Goal: Transaction & Acquisition: Purchase product/service

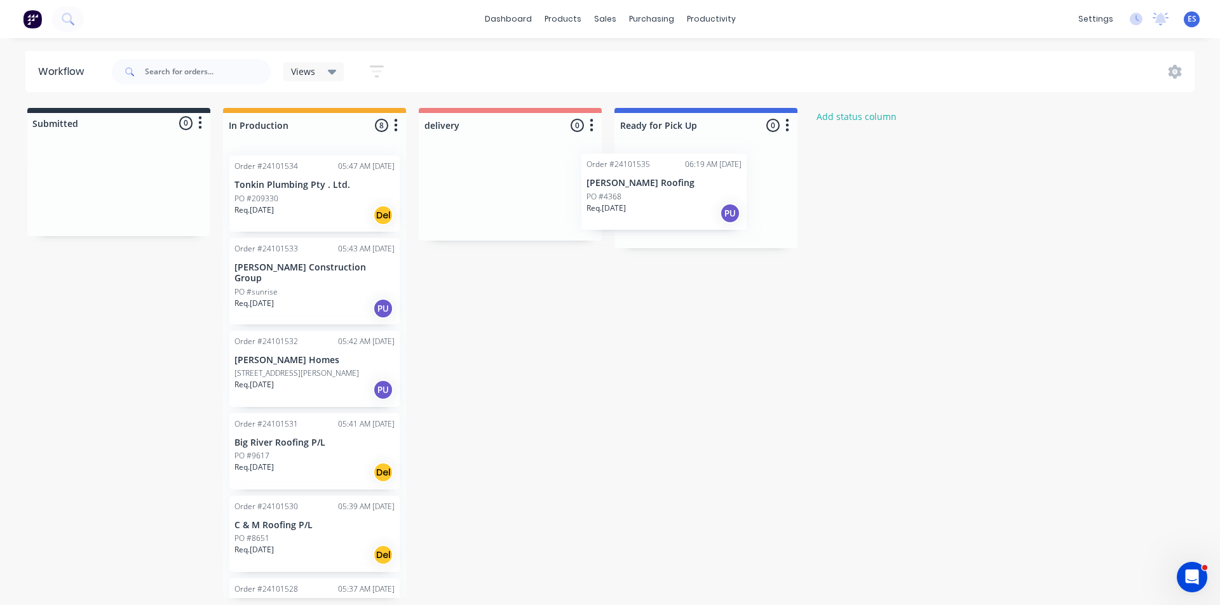
drag, startPoint x: 304, startPoint y: 201, endPoint x: 693, endPoint y: 200, distance: 388.8
click at [693, 200] on div "Submitted 0 Status colour #273444 hex #273444 Save Cancel Summaries Total order…" at bounding box center [589, 353] width 1198 height 490
drag, startPoint x: 694, startPoint y: 199, endPoint x: 703, endPoint y: 195, distance: 9.1
click at [774, 314] on div "Mark as Picked Up" at bounding box center [763, 317] width 128 height 26
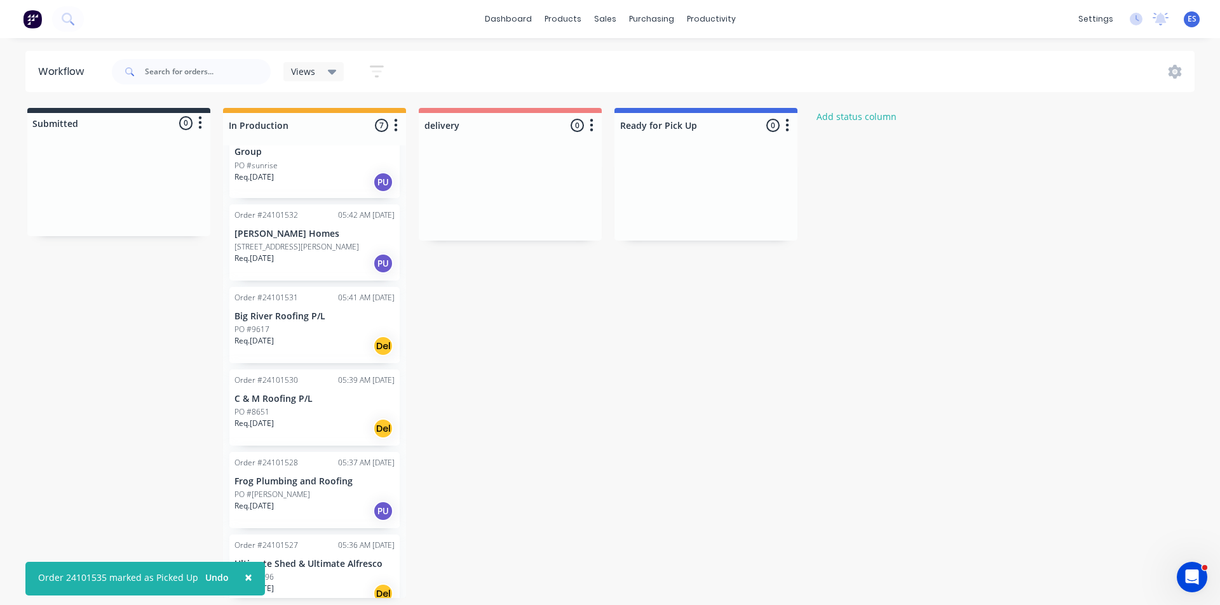
scroll to position [127, 0]
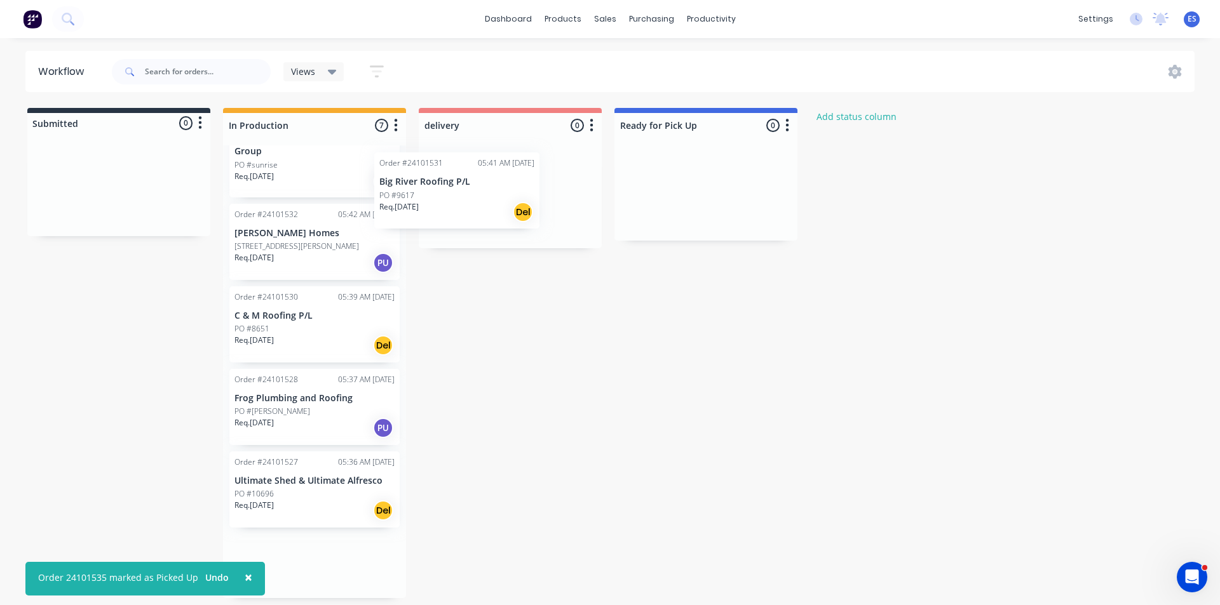
drag, startPoint x: 312, startPoint y: 335, endPoint x: 458, endPoint y: 215, distance: 189.5
click at [461, 210] on div "Submitted 0 Status colour #273444 hex #273444 Save Cancel Summaries Total order…" at bounding box center [589, 353] width 1198 height 490
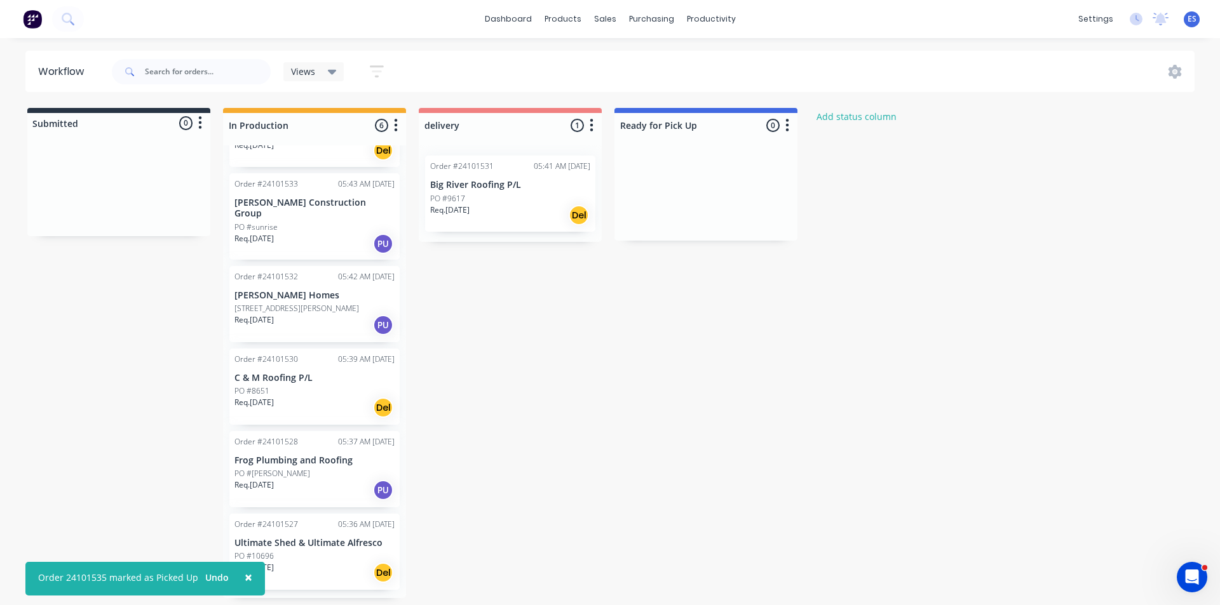
scroll to position [57, 0]
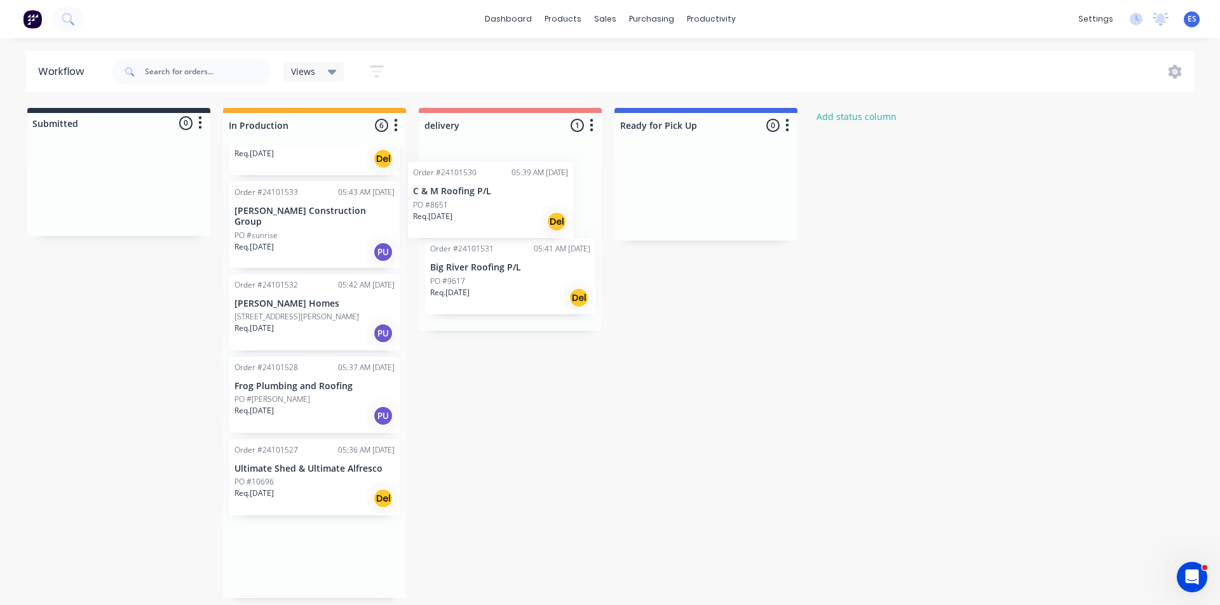
drag, startPoint x: 292, startPoint y: 388, endPoint x: 476, endPoint y: 199, distance: 263.7
click at [476, 199] on div "Submitted 0 Status colour #273444 hex #273444 Save Cancel Summaries Total order…" at bounding box center [589, 353] width 1198 height 490
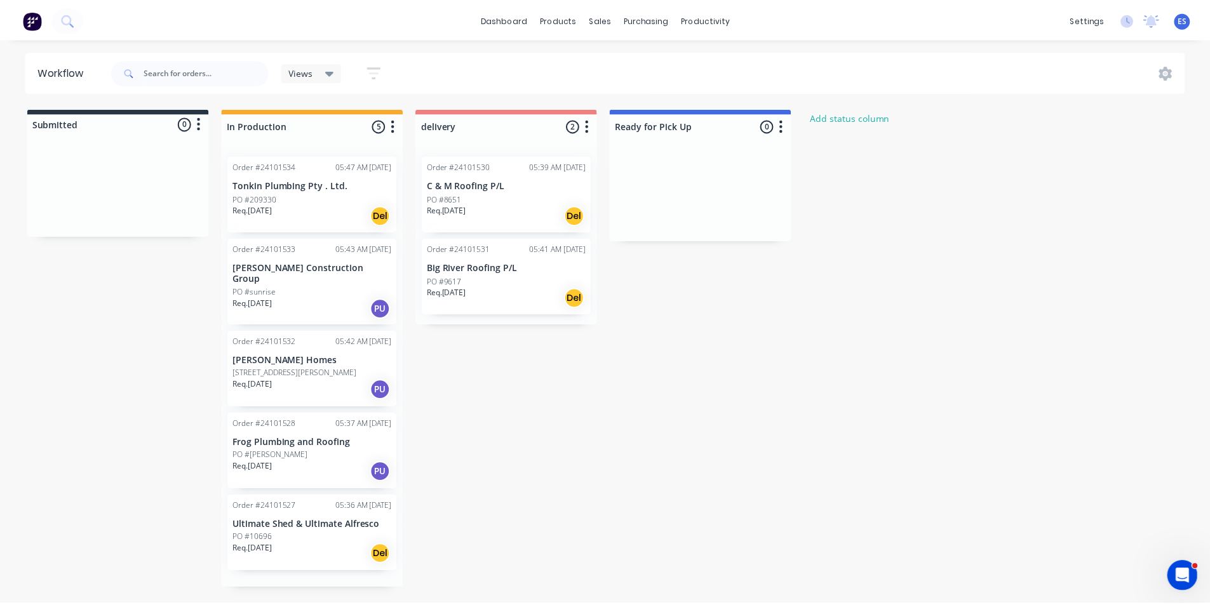
scroll to position [0, 0]
click at [38, 24] on img at bounding box center [32, 19] width 19 height 19
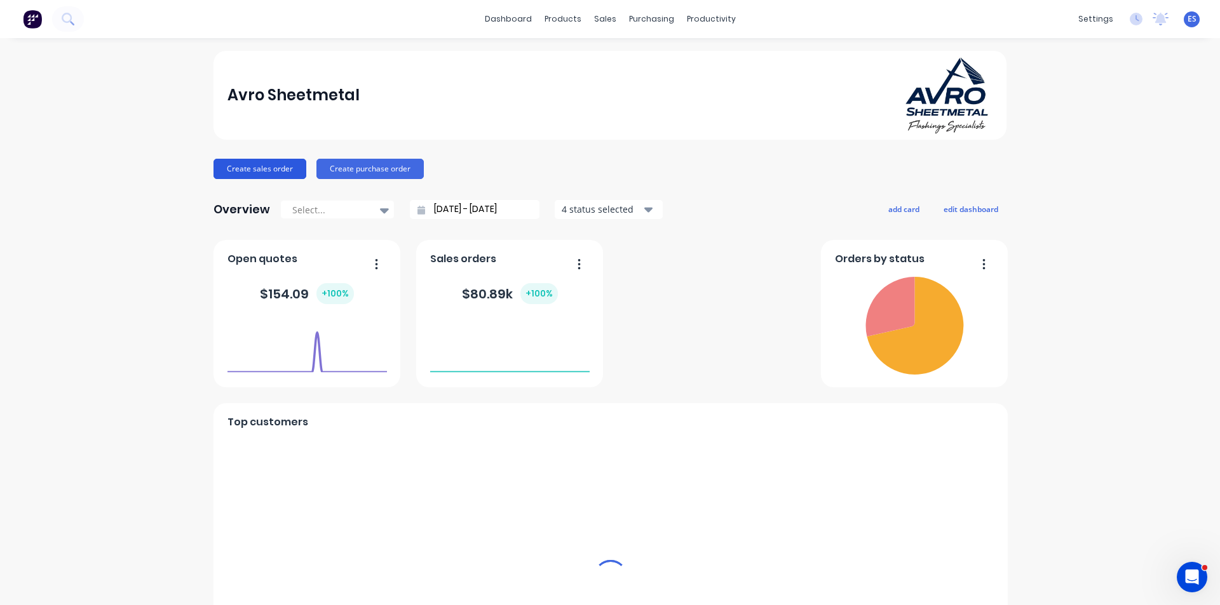
click at [244, 166] on button "Create sales order" at bounding box center [259, 169] width 93 height 20
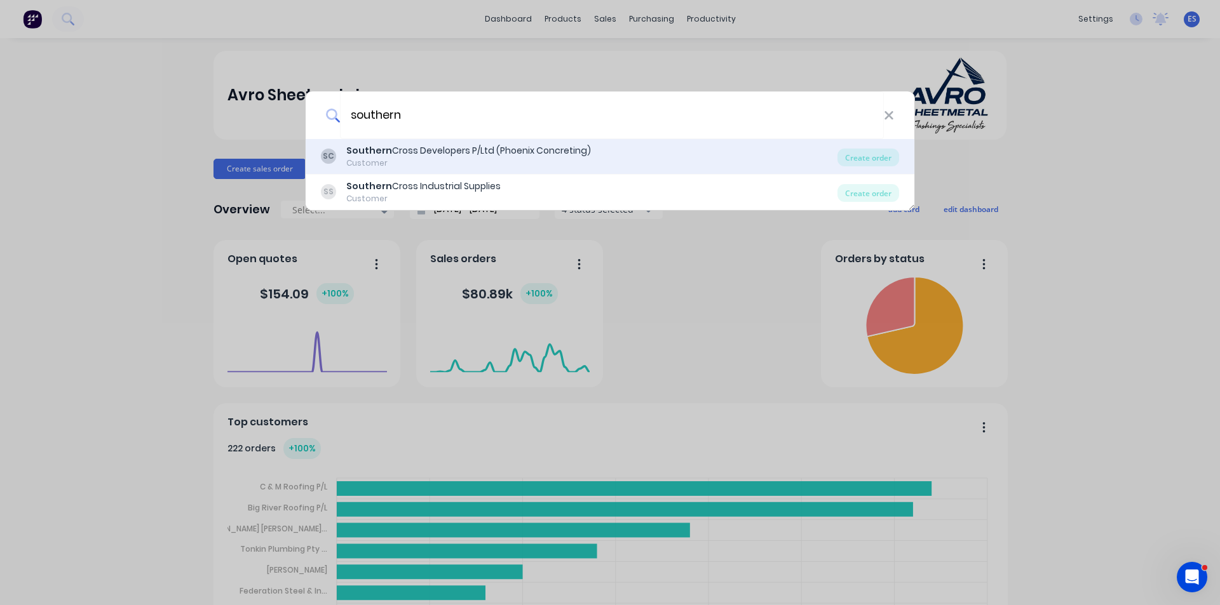
type input "southern"
click at [455, 152] on div "Southern Cross Developers P/Ltd (Phoenix Concreting)" at bounding box center [468, 150] width 245 height 13
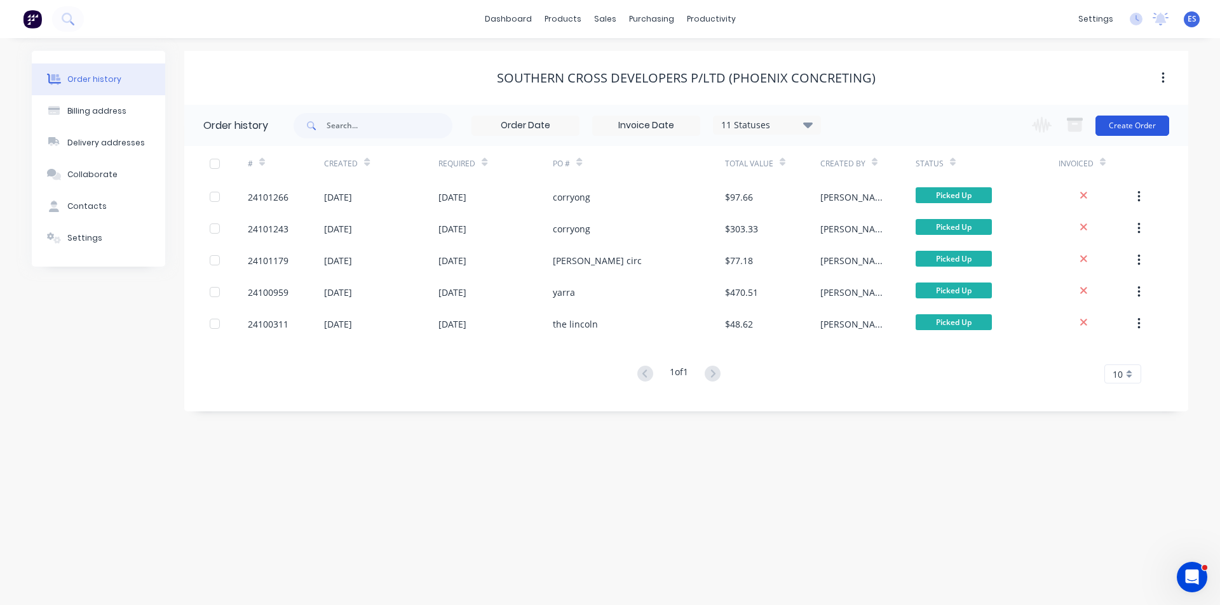
click at [1128, 124] on button "Create Order" at bounding box center [1132, 126] width 74 height 20
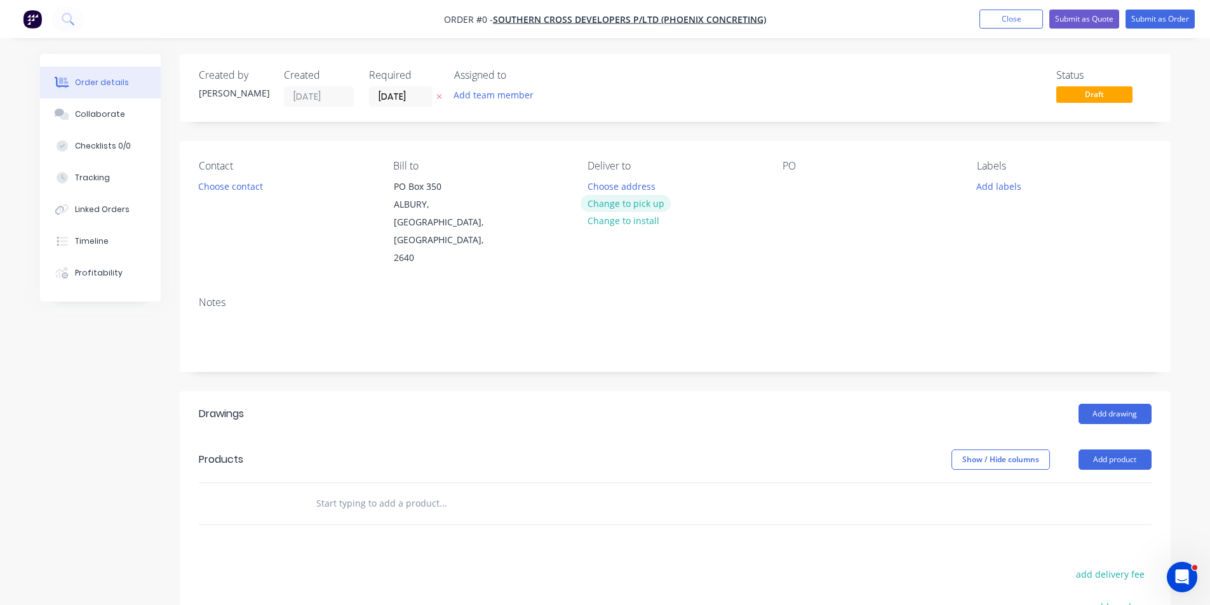
click at [610, 203] on button "Change to pick up" at bounding box center [626, 203] width 90 height 17
click at [788, 178] on div at bounding box center [793, 186] width 20 height 18
click at [1107, 404] on button "Add drawing" at bounding box center [1115, 414] width 73 height 20
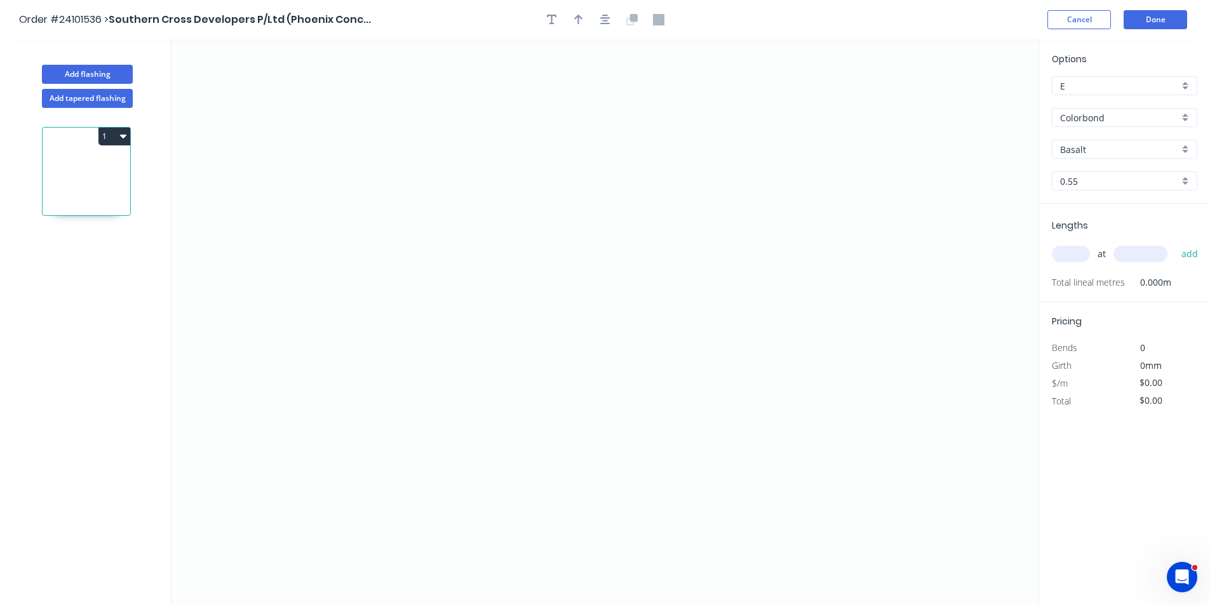
click at [1102, 149] on input "Basalt" at bounding box center [1119, 149] width 119 height 13
click at [1089, 179] on div "Surfmist" at bounding box center [1125, 174] width 144 height 22
type input "Surfmist"
click at [722, 212] on icon "0" at bounding box center [605, 322] width 867 height 566
click at [492, 212] on icon "0" at bounding box center [605, 322] width 867 height 566
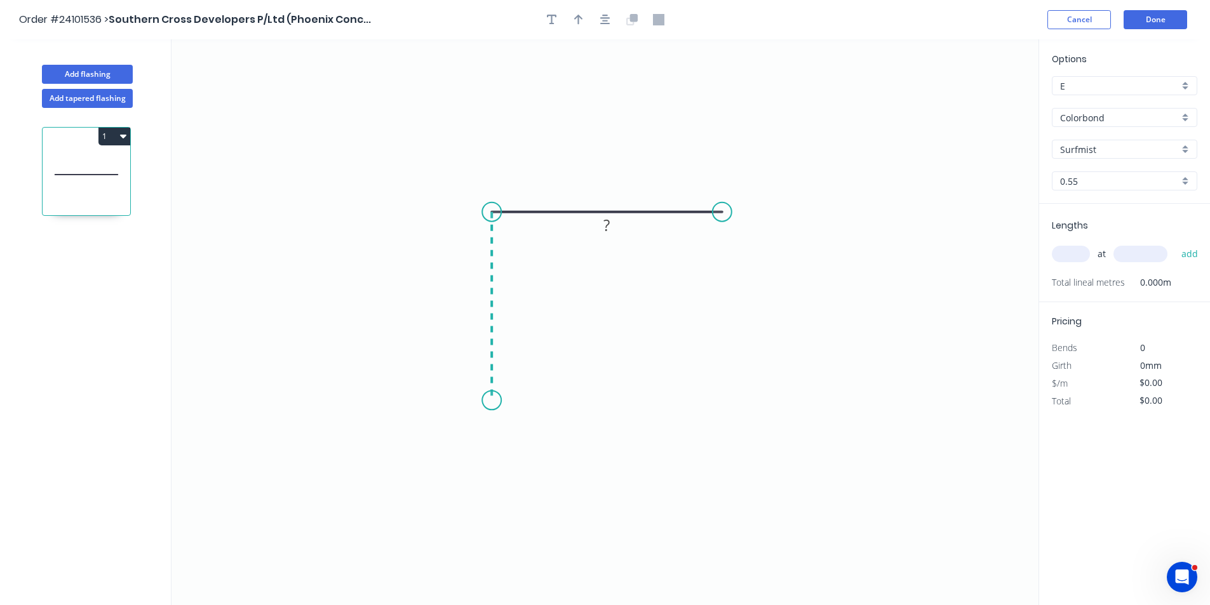
click at [496, 402] on icon "0 ?" at bounding box center [605, 322] width 867 height 566
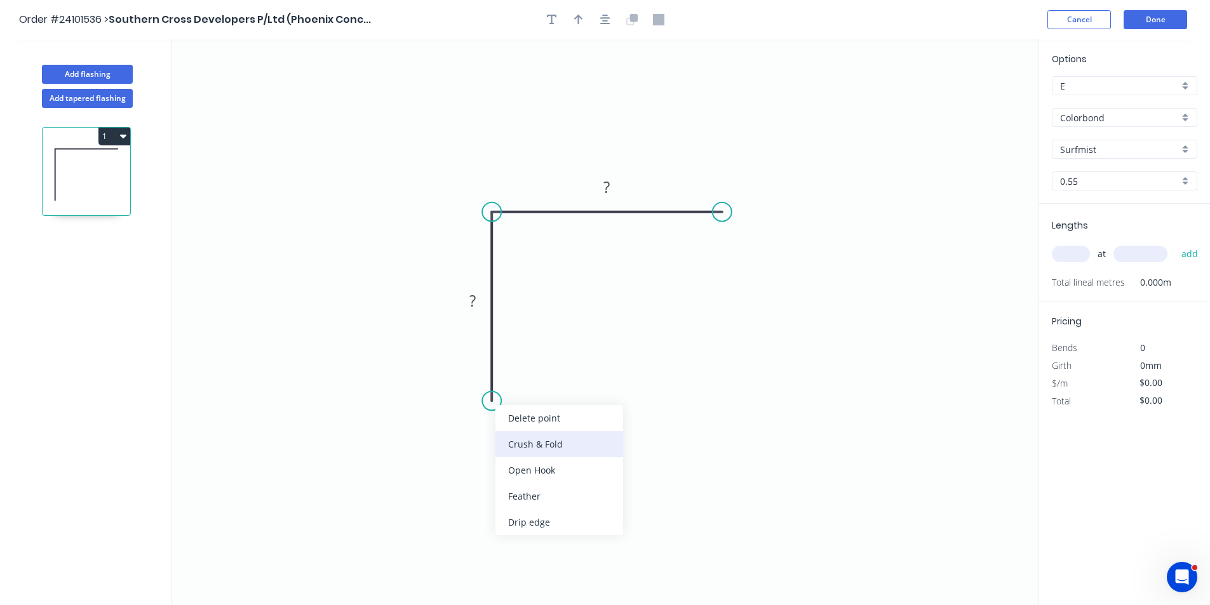
click at [506, 443] on div "Crush & Fold" at bounding box center [560, 444] width 128 height 26
click at [507, 448] on div "Flip bend" at bounding box center [560, 446] width 128 height 26
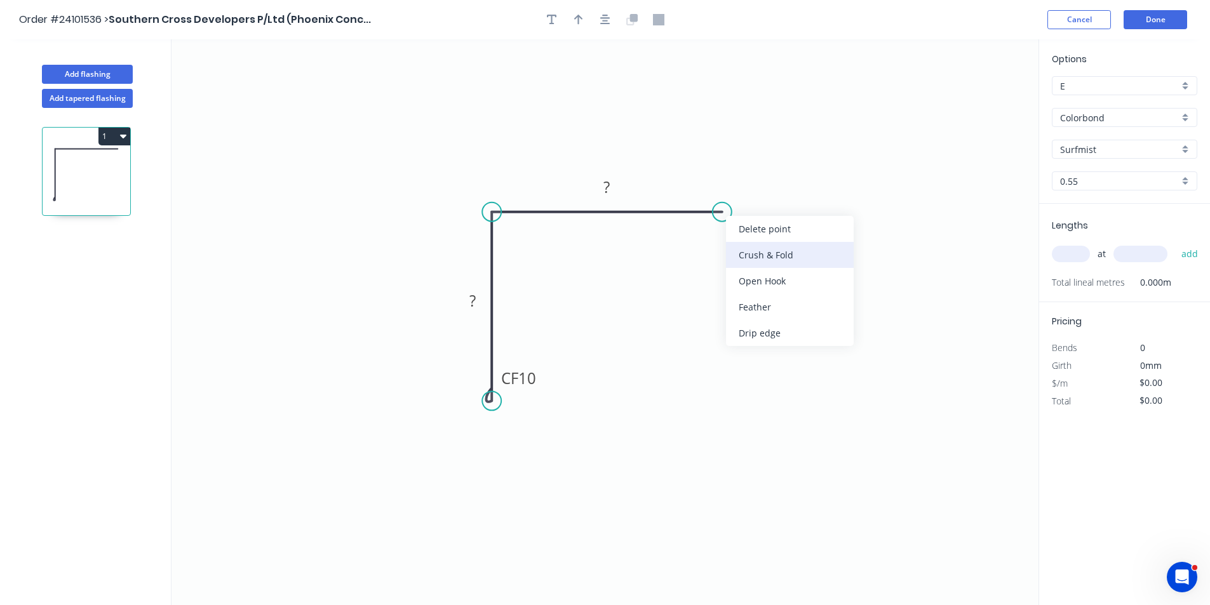
click at [735, 250] on div "Crush & Fold" at bounding box center [790, 255] width 128 height 26
click at [614, 186] on rect at bounding box center [607, 188] width 25 height 18
click at [471, 297] on tspan "?" at bounding box center [473, 300] width 6 height 21
click at [1074, 253] on input "text" at bounding box center [1071, 254] width 38 height 17
type input "$9.08"
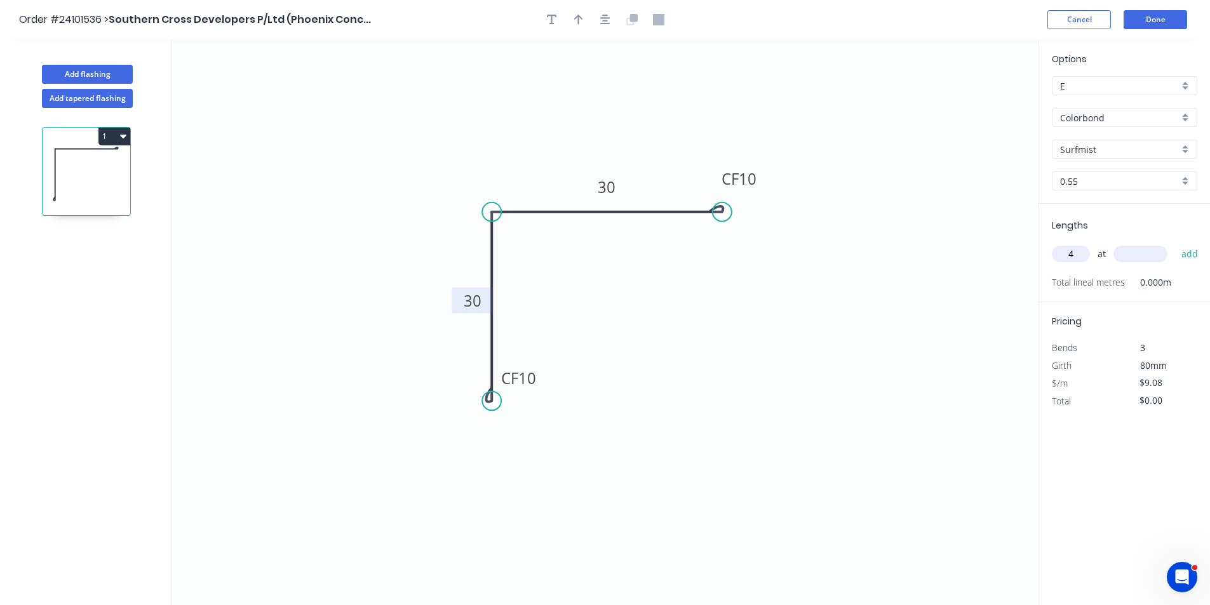
type input "4"
click at [1154, 260] on input "text" at bounding box center [1141, 254] width 54 height 17
type input "6000"
click at [1175, 243] on button "add" at bounding box center [1190, 254] width 30 height 22
type input "$217.92"
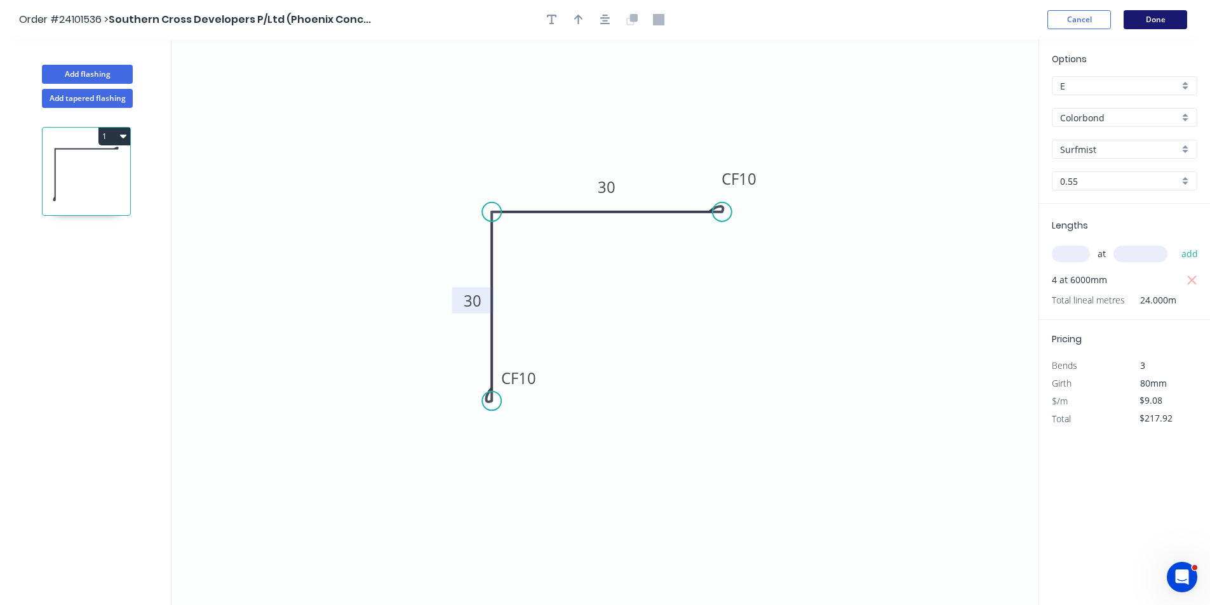
click at [1168, 26] on button "Done" at bounding box center [1156, 19] width 64 height 19
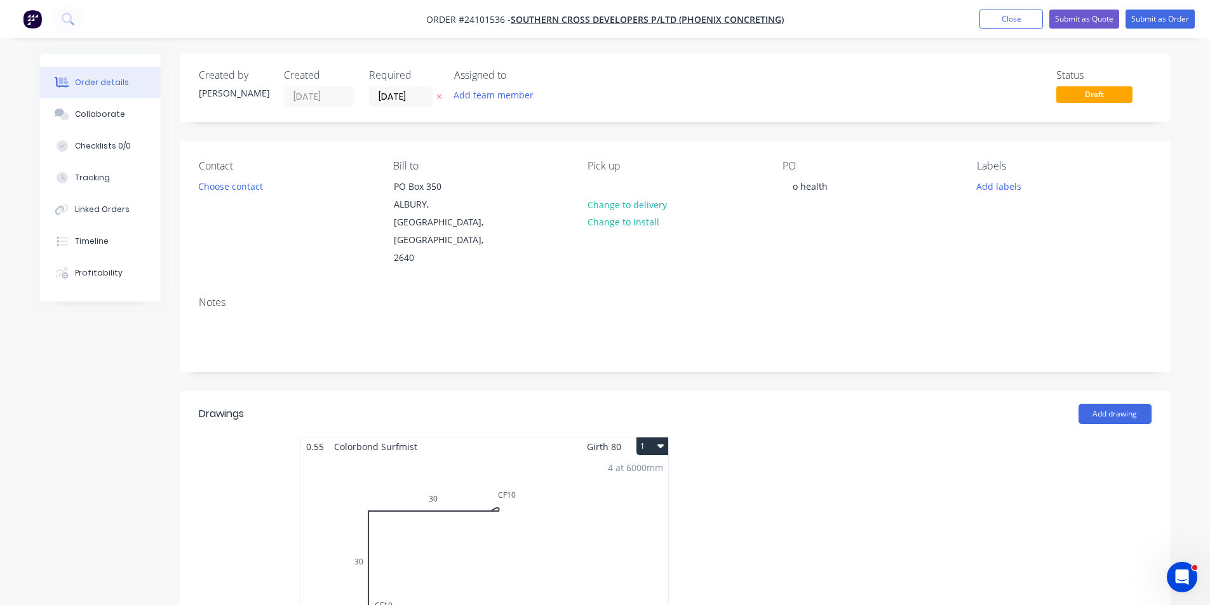
click at [553, 527] on div "4 at 6000mm Total lm $/M Total 24m $9.08 $217.92" at bounding box center [484, 553] width 367 height 194
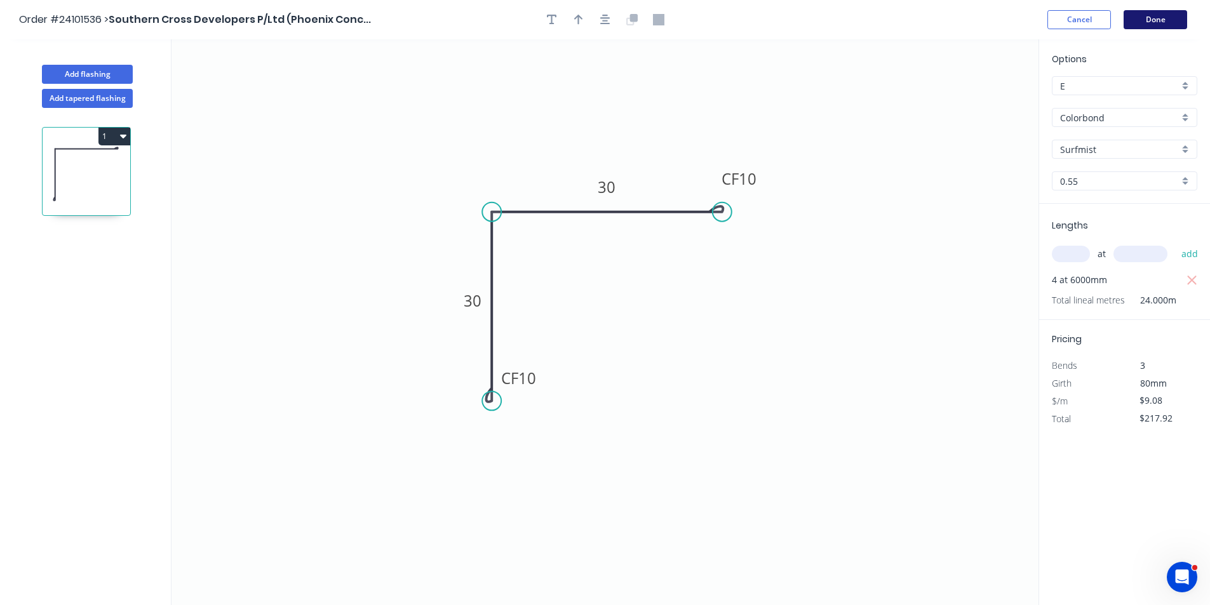
click at [1168, 25] on button "Done" at bounding box center [1156, 19] width 64 height 19
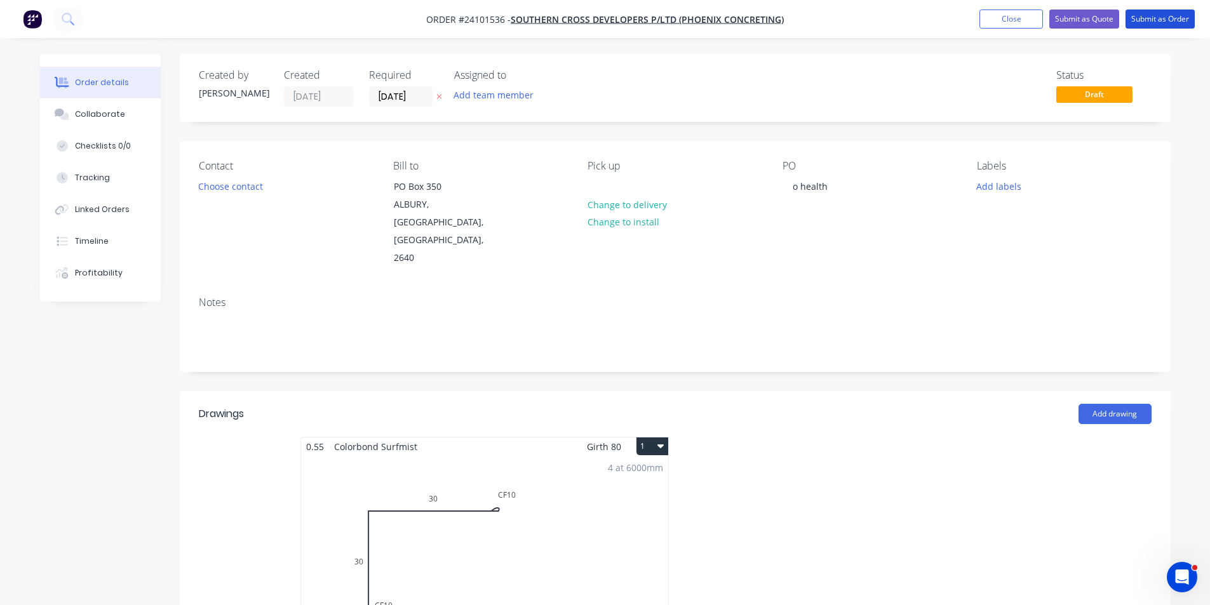
click at [1168, 25] on button "Submit as Order" at bounding box center [1160, 19] width 69 height 19
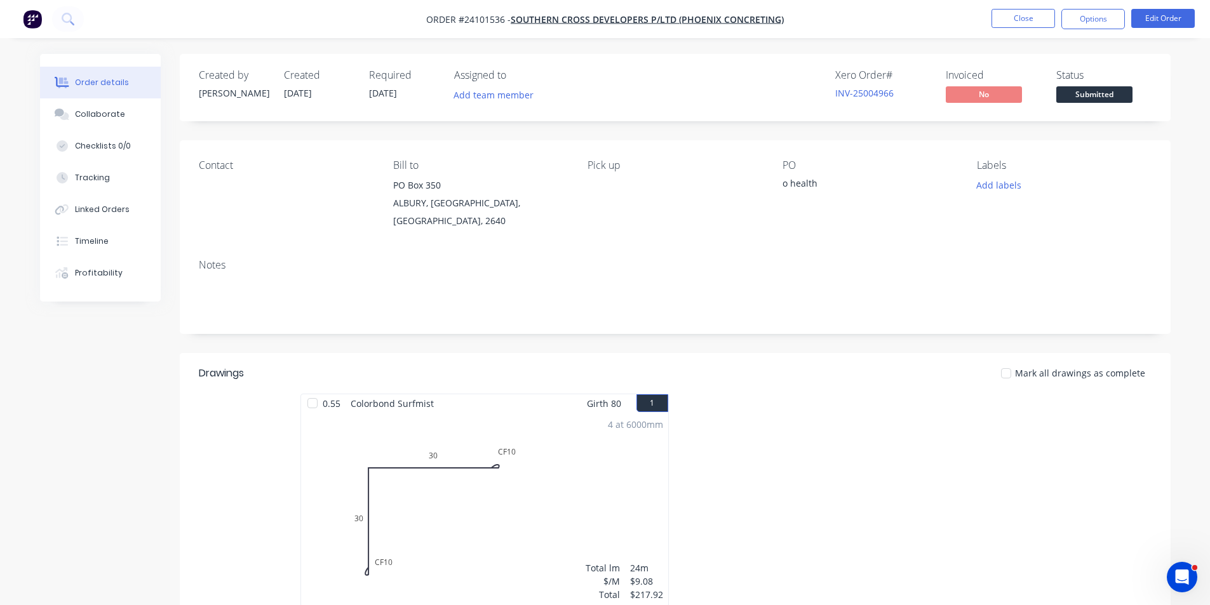
click at [29, 21] on img "button" at bounding box center [32, 19] width 19 height 19
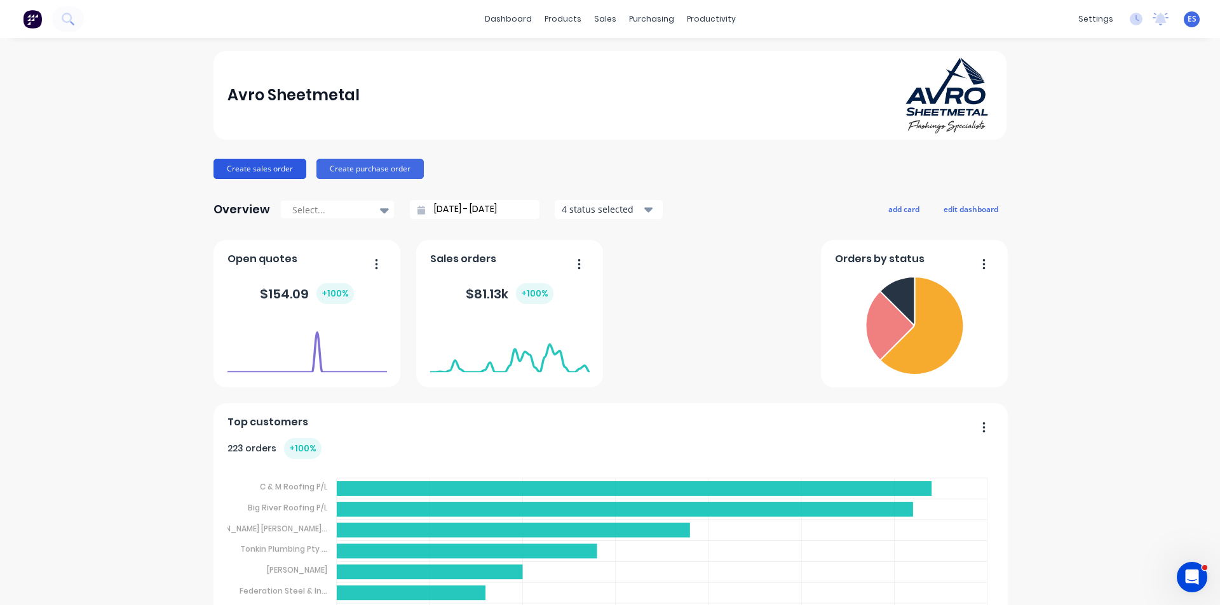
click at [260, 170] on button "Create sales order" at bounding box center [259, 169] width 93 height 20
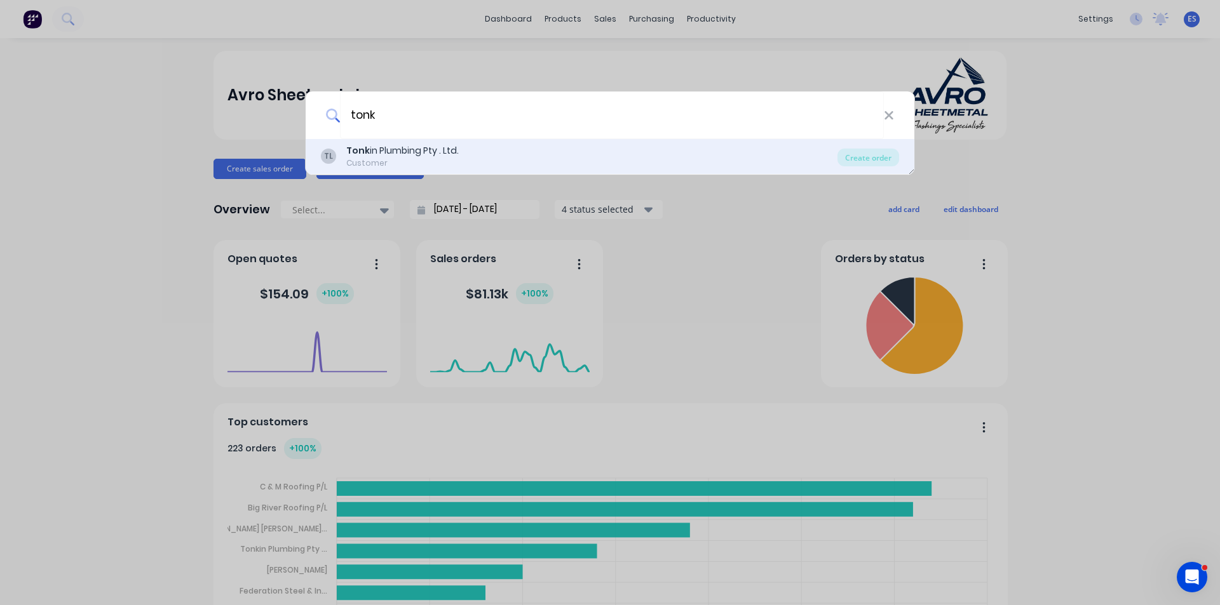
type input "tonk"
click at [440, 155] on div "Tonk in Plumbing Pty . Ltd." at bounding box center [402, 150] width 112 height 13
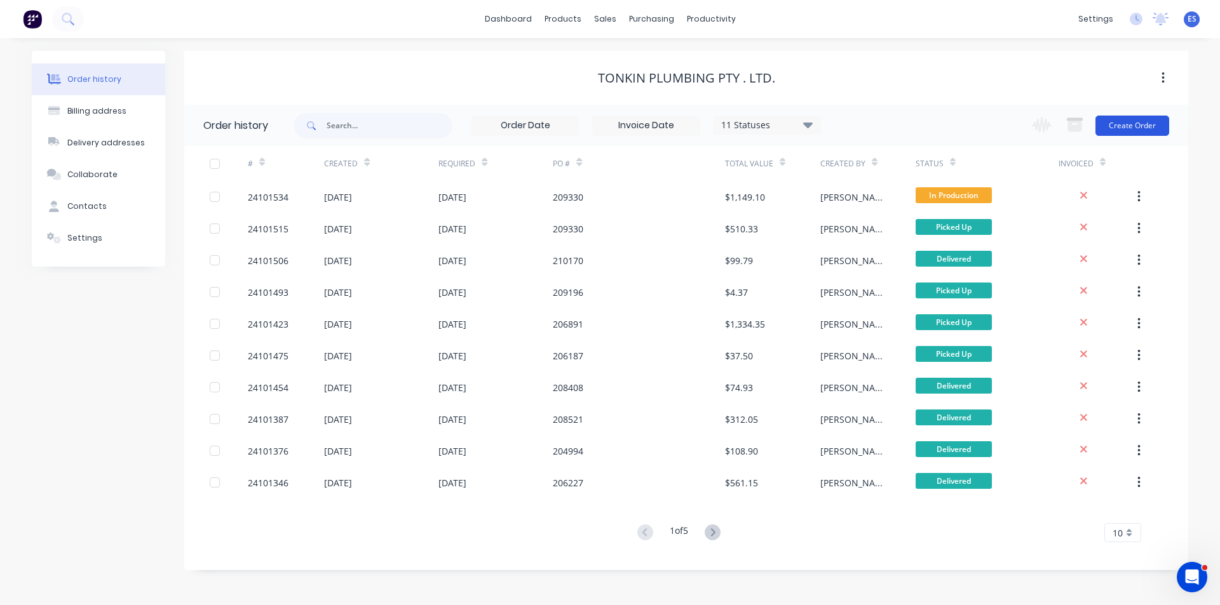
click at [1132, 122] on button "Create Order" at bounding box center [1132, 126] width 74 height 20
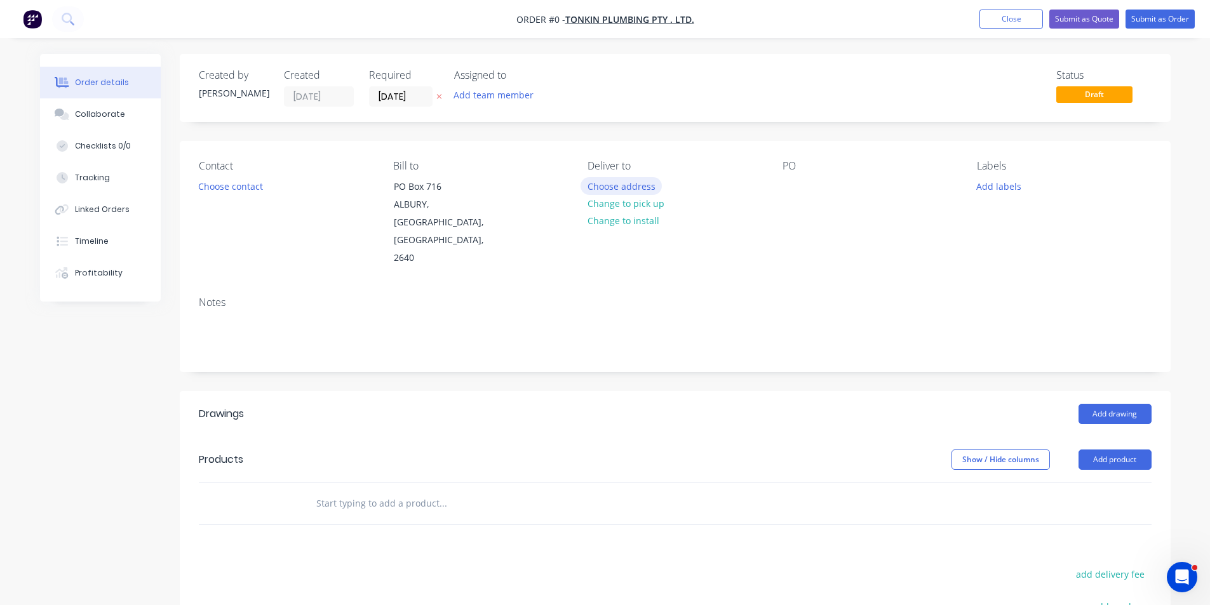
click at [632, 184] on button "Choose address" at bounding box center [621, 185] width 81 height 17
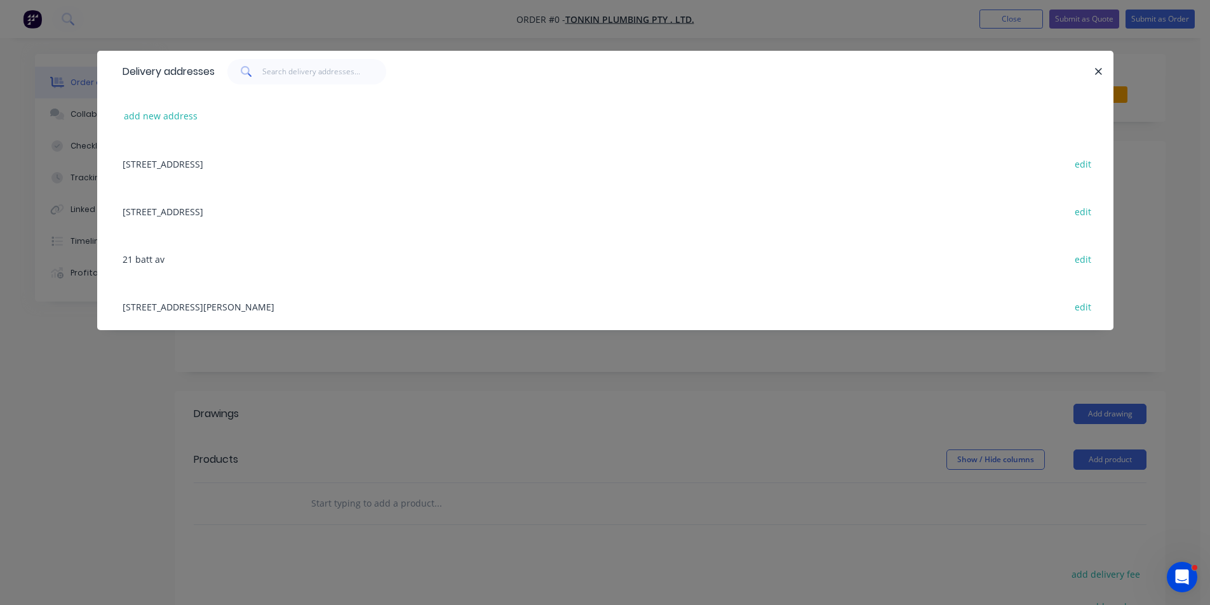
click at [237, 305] on div "[STREET_ADDRESS][PERSON_NAME] edit" at bounding box center [605, 307] width 978 height 48
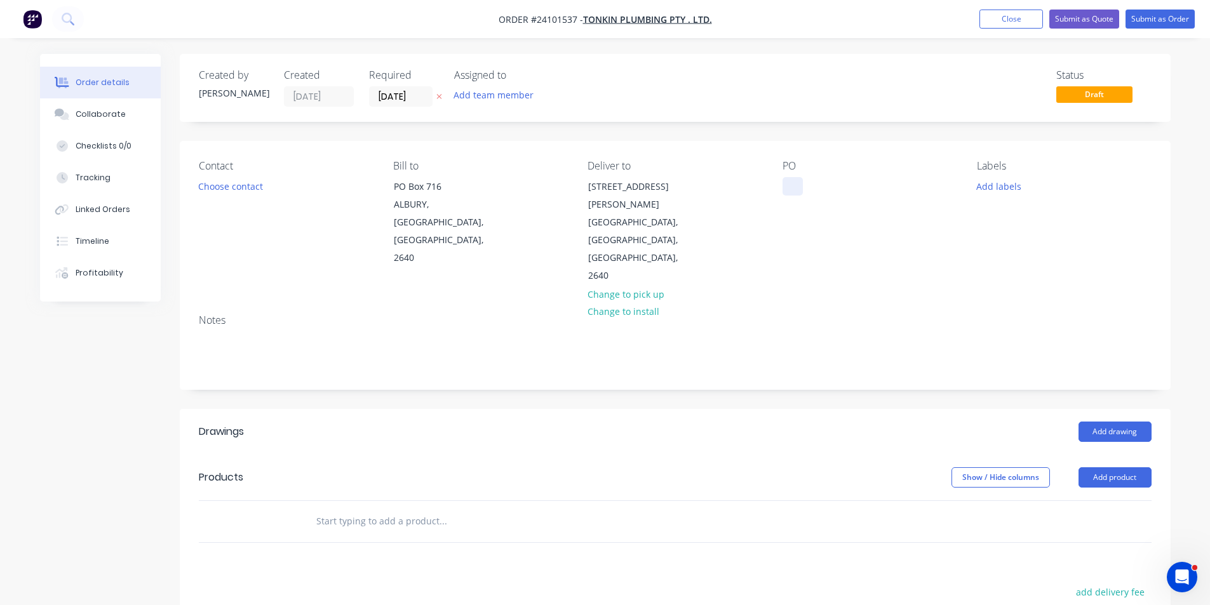
click at [788, 185] on div at bounding box center [793, 186] width 20 height 18
click at [1134, 422] on button "Add drawing" at bounding box center [1115, 432] width 73 height 20
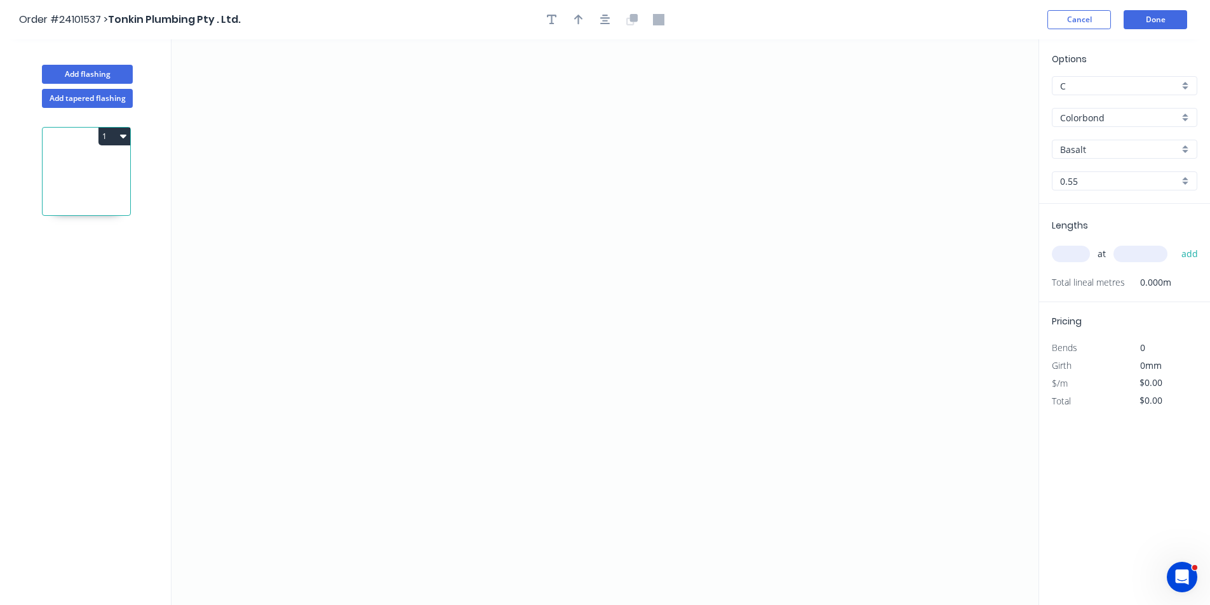
click at [1091, 150] on input "Basalt" at bounding box center [1119, 149] width 119 height 13
click at [1090, 175] on div "Monument" at bounding box center [1125, 174] width 144 height 22
type input "Monument"
click at [713, 236] on icon "0" at bounding box center [605, 322] width 867 height 566
click at [684, 196] on icon "0" at bounding box center [605, 322] width 867 height 566
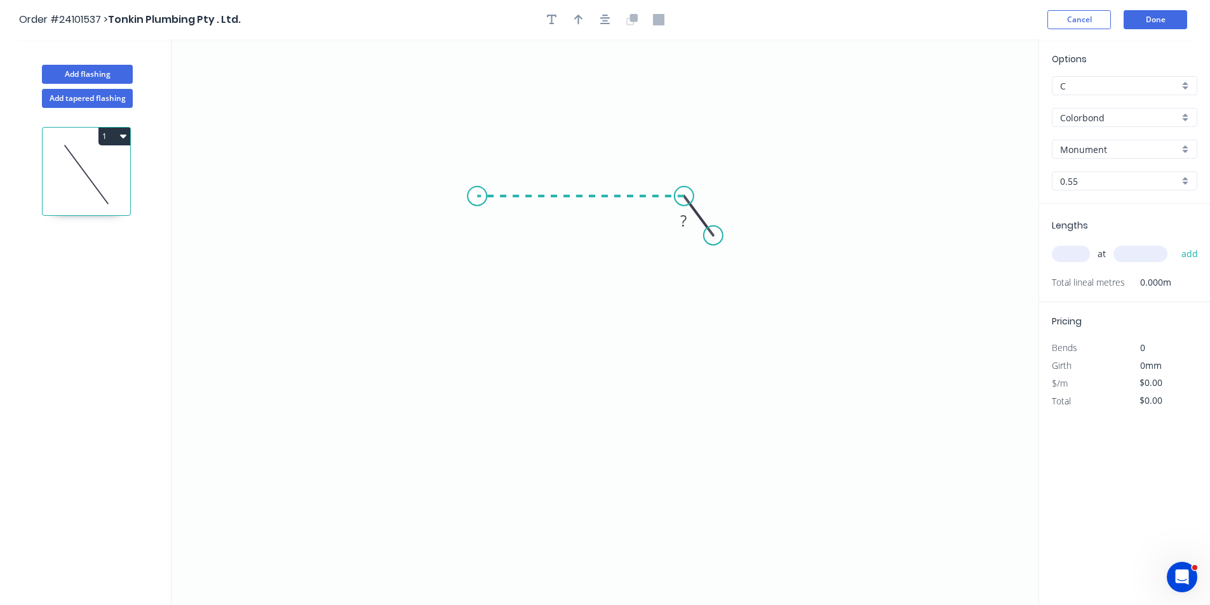
click at [475, 198] on icon "0 ?" at bounding box center [605, 322] width 867 height 566
click at [482, 355] on icon "0 ? ? ? º" at bounding box center [605, 322] width 867 height 566
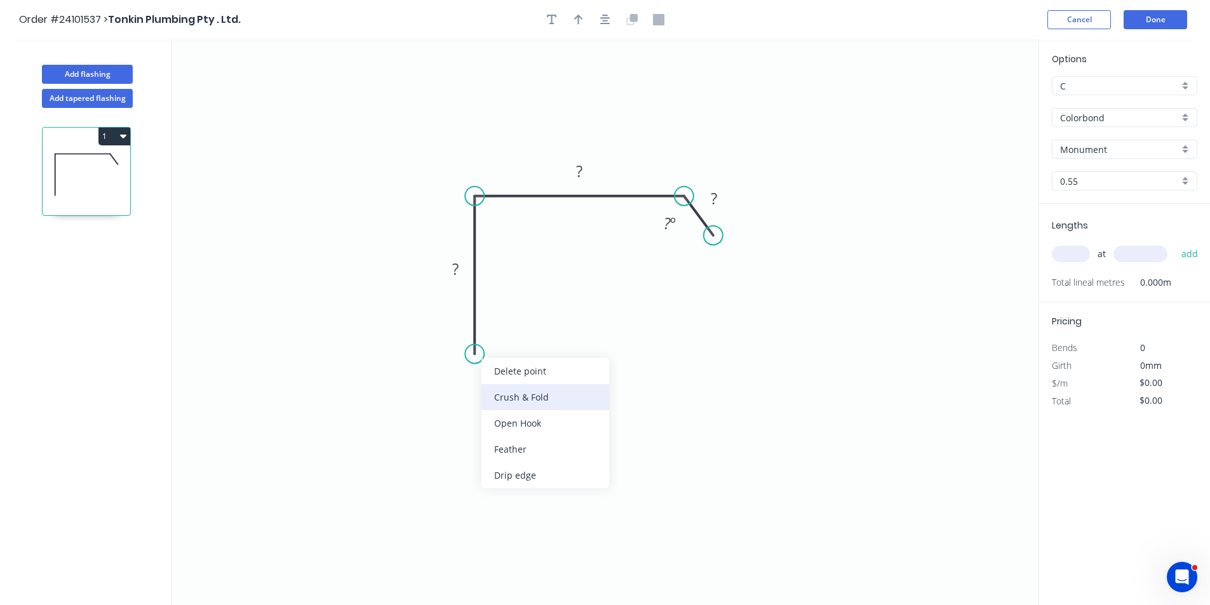
click at [489, 393] on div "Crush & Fold" at bounding box center [546, 397] width 128 height 26
click at [451, 264] on rect at bounding box center [455, 270] width 25 height 18
click at [457, 273] on tspan "?" at bounding box center [455, 269] width 6 height 21
click at [573, 172] on rect at bounding box center [579, 172] width 25 height 18
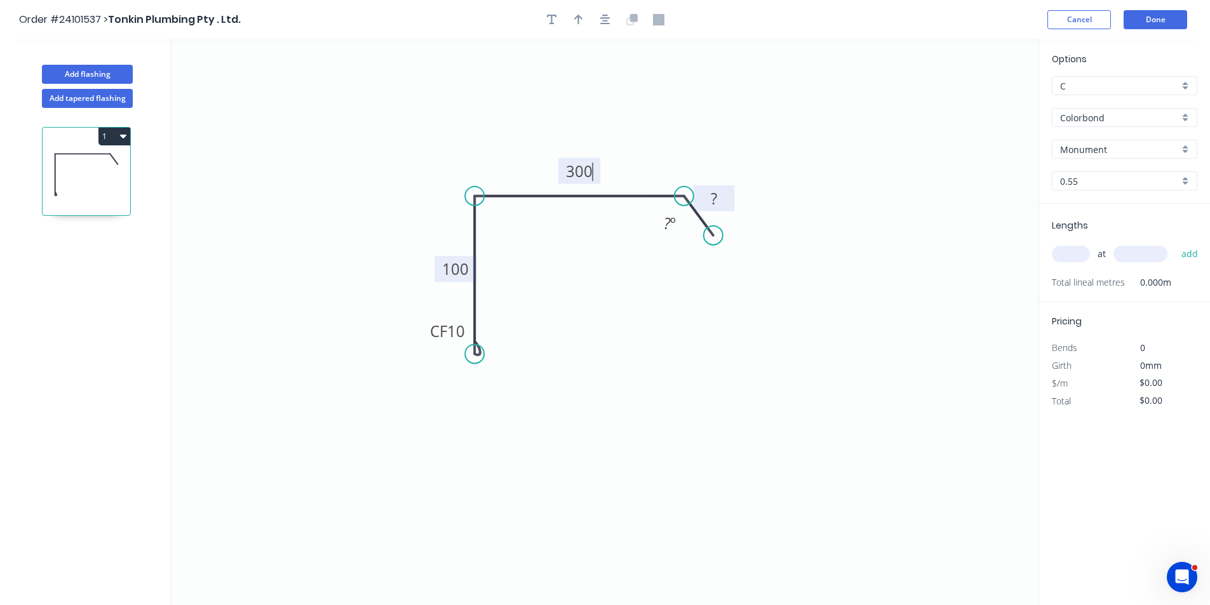
click at [716, 194] on tspan "?" at bounding box center [714, 198] width 6 height 21
click at [1077, 257] on input "text" at bounding box center [1071, 254] width 38 height 17
type input "$18.39"
type input "1"
click at [1144, 261] on input "text" at bounding box center [1141, 254] width 54 height 17
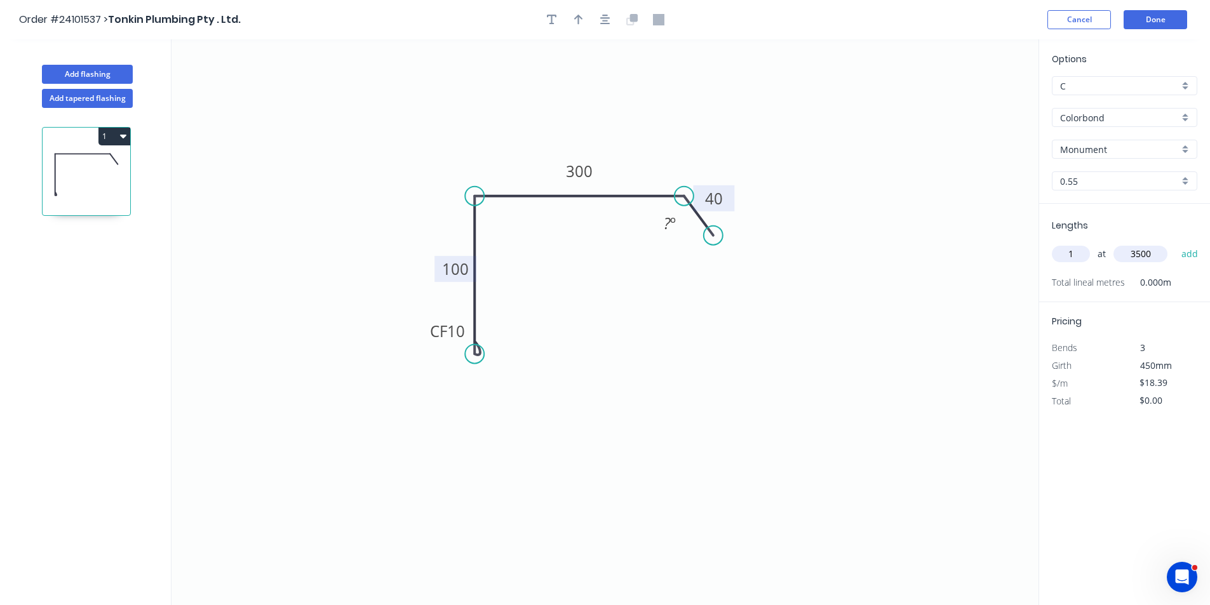
type input "3500"
click at [1175, 243] on button "add" at bounding box center [1190, 254] width 30 height 22
click at [123, 138] on icon "button" at bounding box center [123, 137] width 6 height 4
click at [87, 165] on div "Duplicate" at bounding box center [70, 168] width 98 height 18
type input "$0.00"
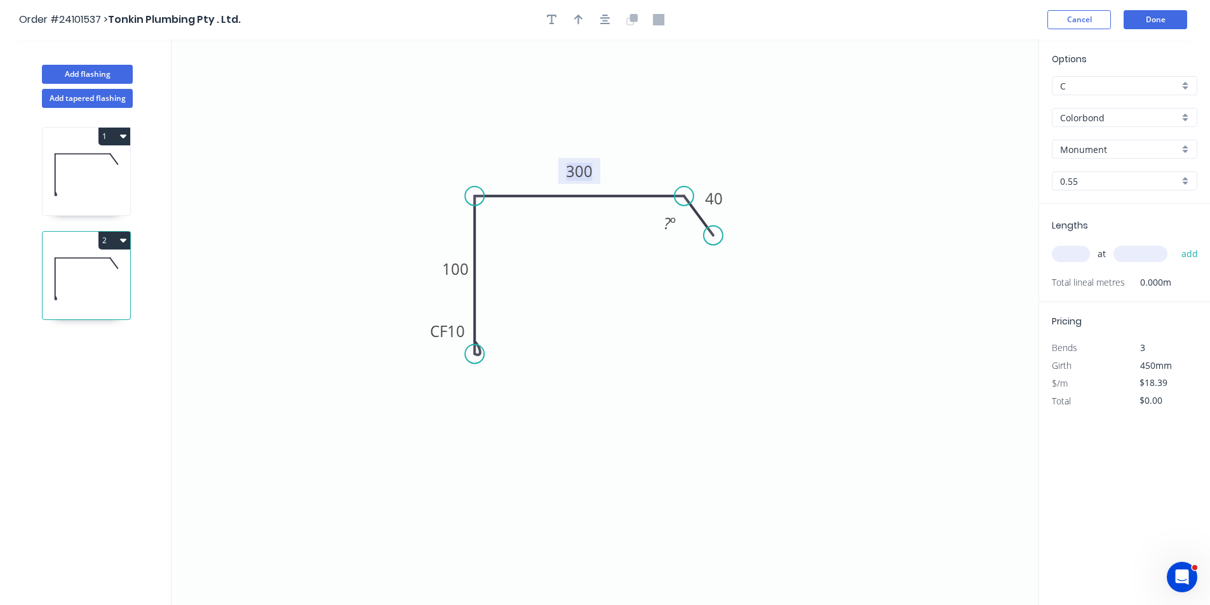
click at [570, 172] on tspan "300" at bounding box center [579, 171] width 27 height 21
click at [1085, 255] on input "text" at bounding box center [1071, 254] width 38 height 17
type input "$15.47"
type input "1"
click at [1149, 252] on input "text" at bounding box center [1141, 254] width 54 height 17
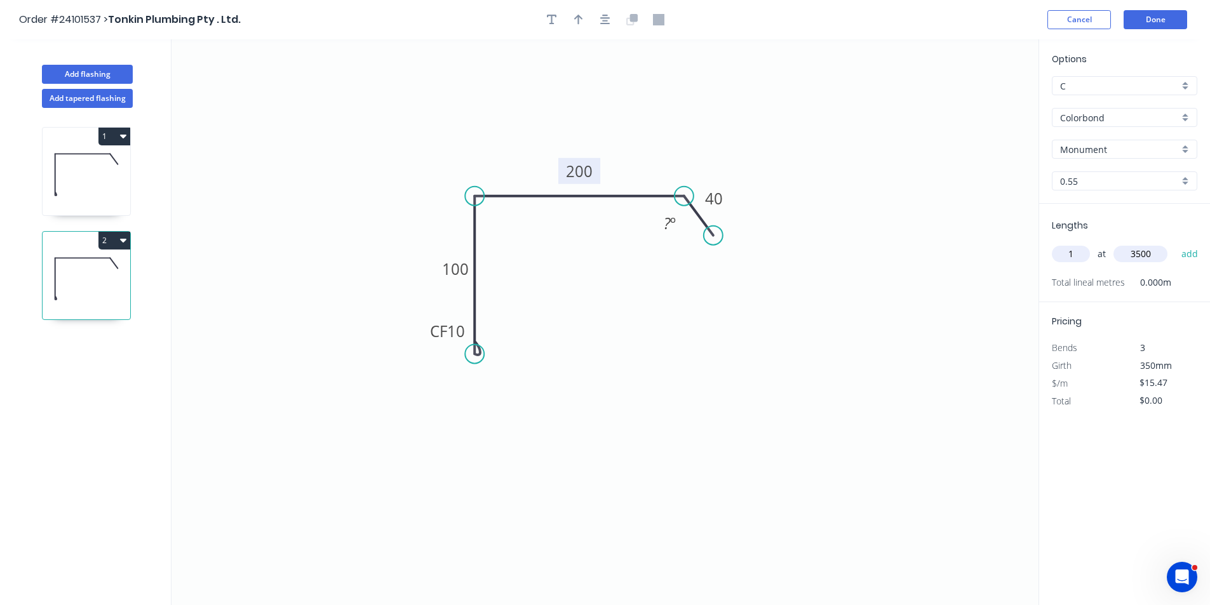
type input "3500"
click at [1175, 243] on button "add" at bounding box center [1190, 254] width 30 height 22
type input "$54.15"
click at [121, 72] on button "Add flashing" at bounding box center [87, 74] width 91 height 19
type input "$0.00"
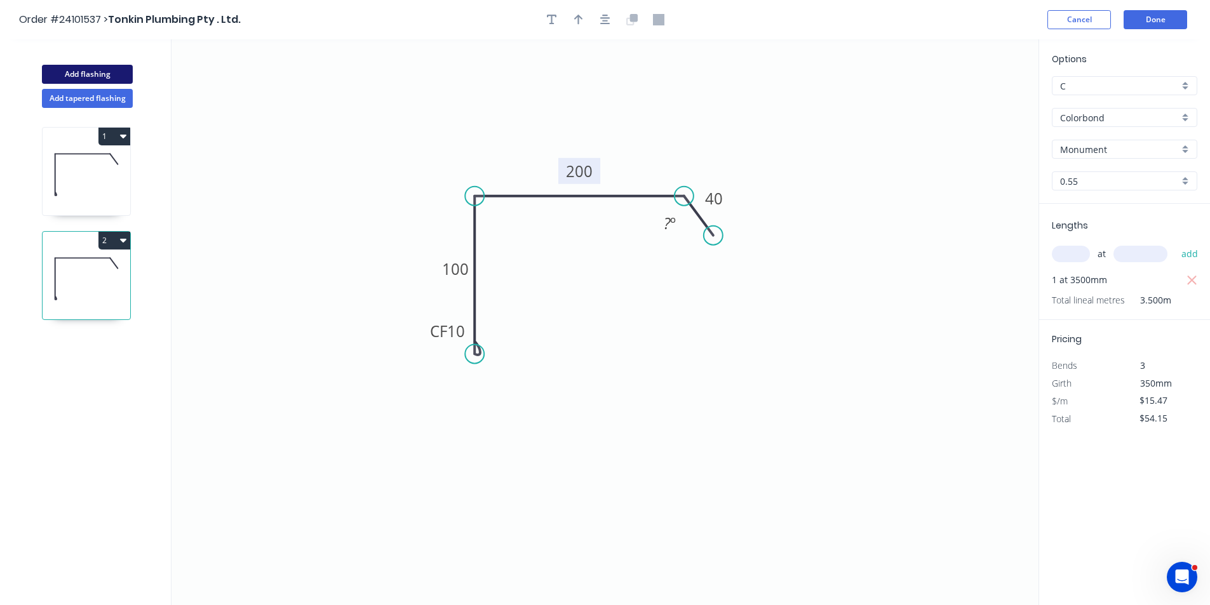
type input "$0.00"
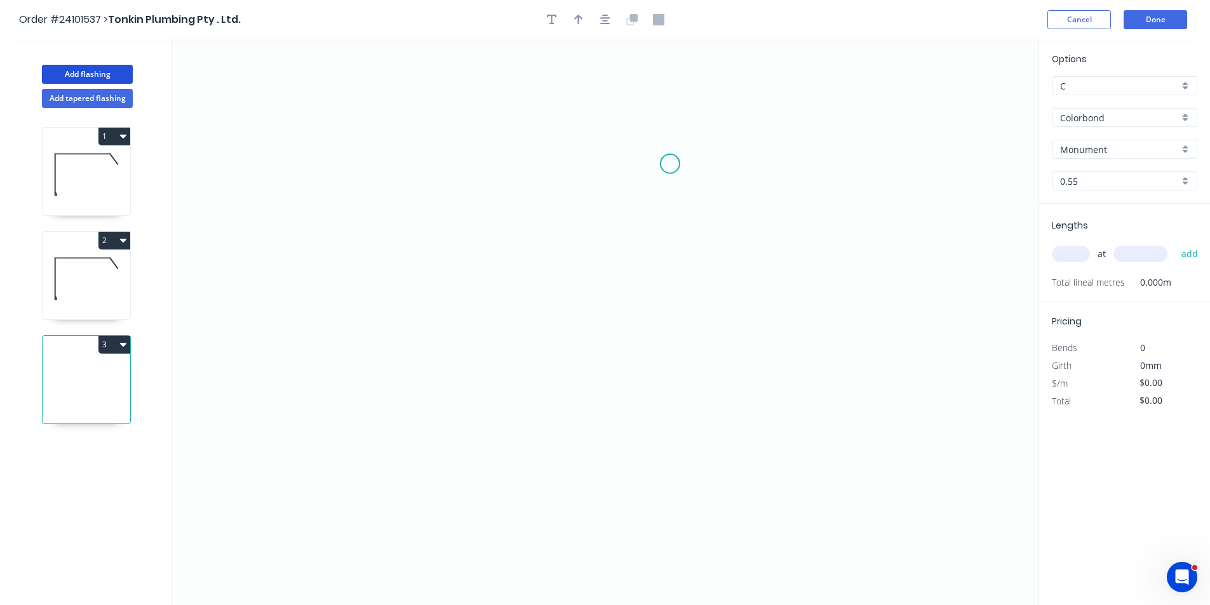
click at [670, 164] on icon "0" at bounding box center [605, 322] width 867 height 566
click at [673, 268] on icon "0" at bounding box center [605, 322] width 867 height 566
click at [590, 265] on icon "0 ?" at bounding box center [605, 322] width 867 height 566
click at [593, 363] on icon "0 ? ?" at bounding box center [605, 322] width 867 height 566
click at [475, 359] on icon "0 ? ? ?" at bounding box center [605, 322] width 867 height 566
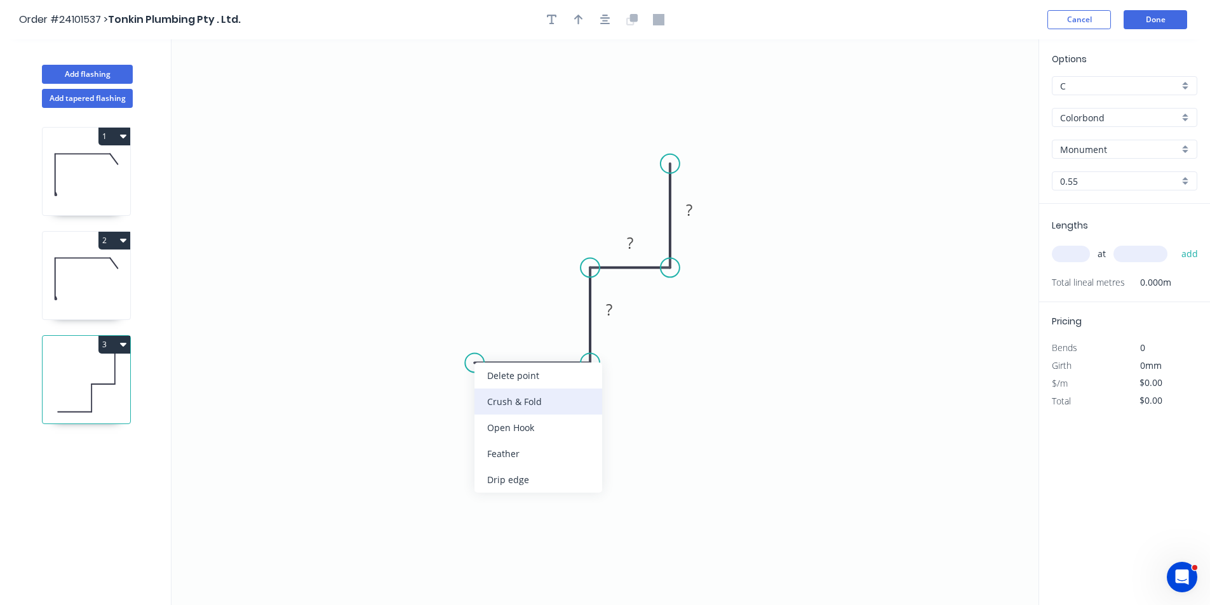
click at [487, 395] on div "Crush & Fold" at bounding box center [539, 402] width 128 height 26
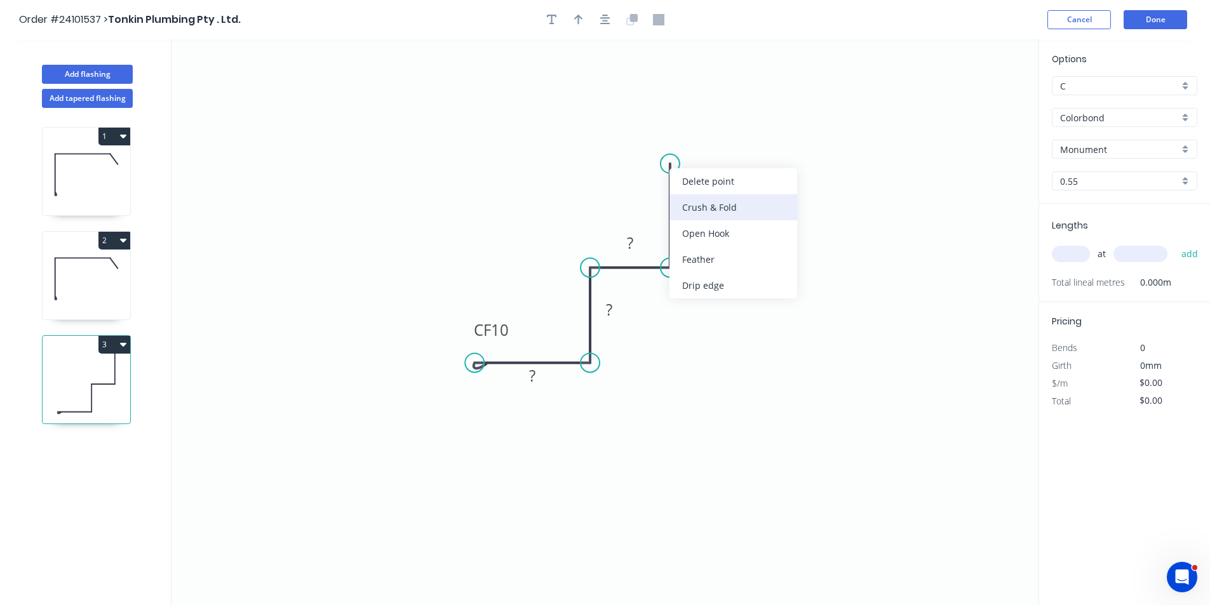
click at [681, 205] on div "Crush & Fold" at bounding box center [734, 207] width 128 height 26
click at [682, 205] on div "Flip bend" at bounding box center [737, 207] width 128 height 26
click at [688, 210] on tspan "?" at bounding box center [689, 209] width 6 height 21
click at [630, 248] on tspan "?" at bounding box center [630, 243] width 6 height 21
click at [616, 310] on rect at bounding box center [609, 311] width 25 height 18
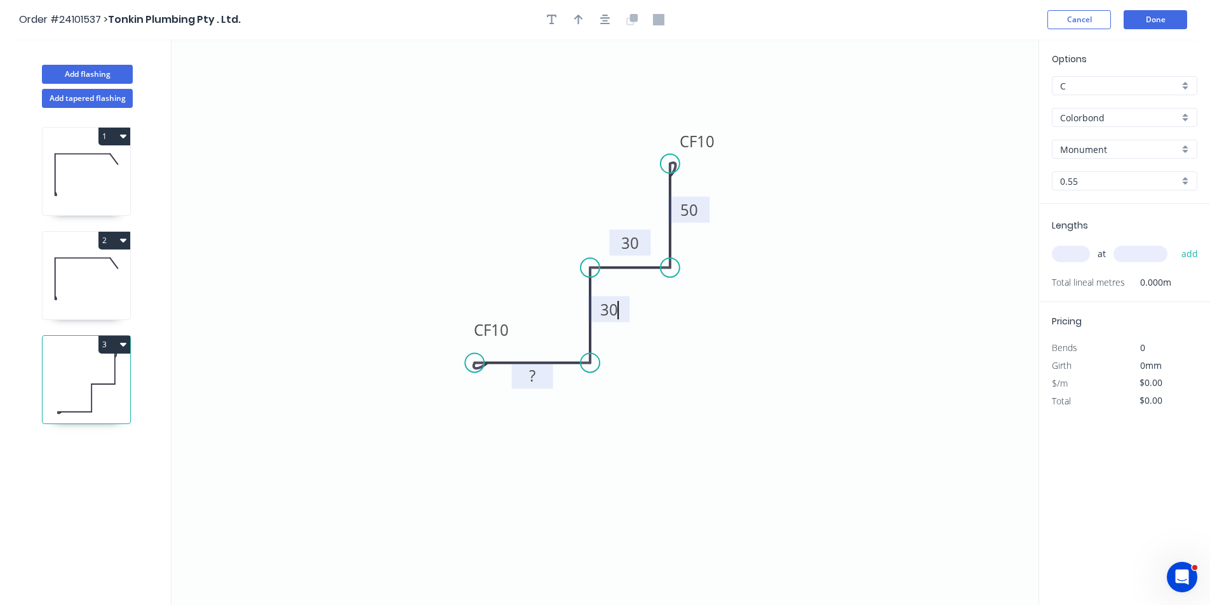
click at [541, 379] on rect at bounding box center [532, 377] width 25 height 18
click at [1074, 251] on input "text" at bounding box center [1071, 254] width 38 height 17
type input "$13.18"
click at [1076, 243] on div "at add" at bounding box center [1126, 254] width 148 height 22
click at [1072, 262] on input "text" at bounding box center [1071, 254] width 38 height 17
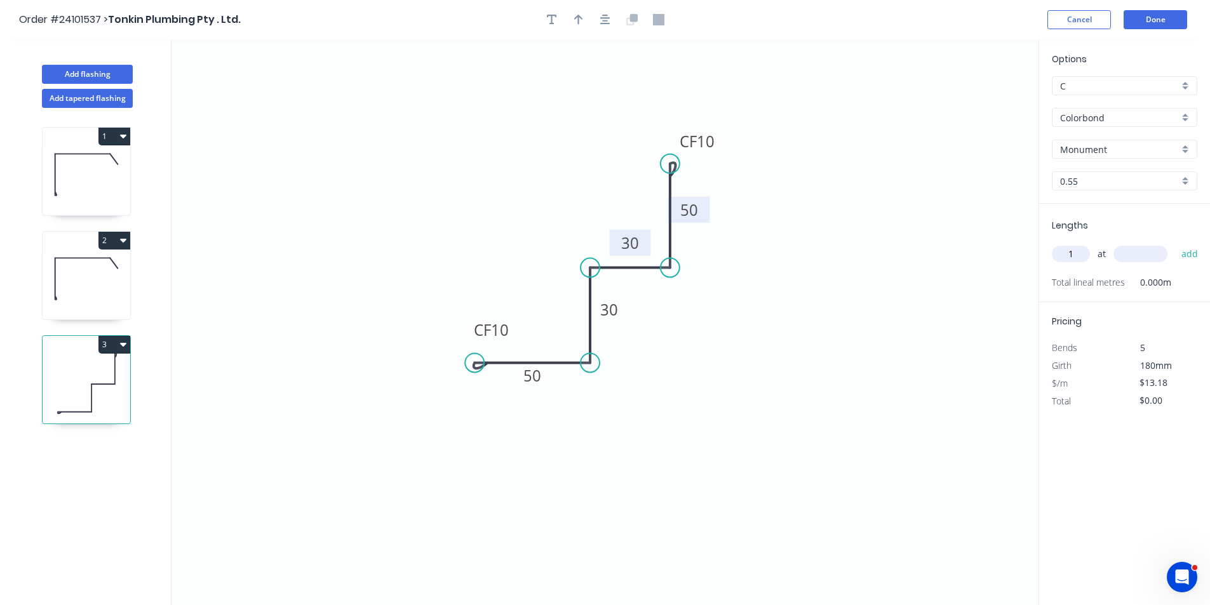
type input "1"
click at [1140, 248] on input "text" at bounding box center [1141, 254] width 54 height 17
type input "1200"
click at [1175, 243] on button "add" at bounding box center [1190, 254] width 30 height 22
type input "$15.82"
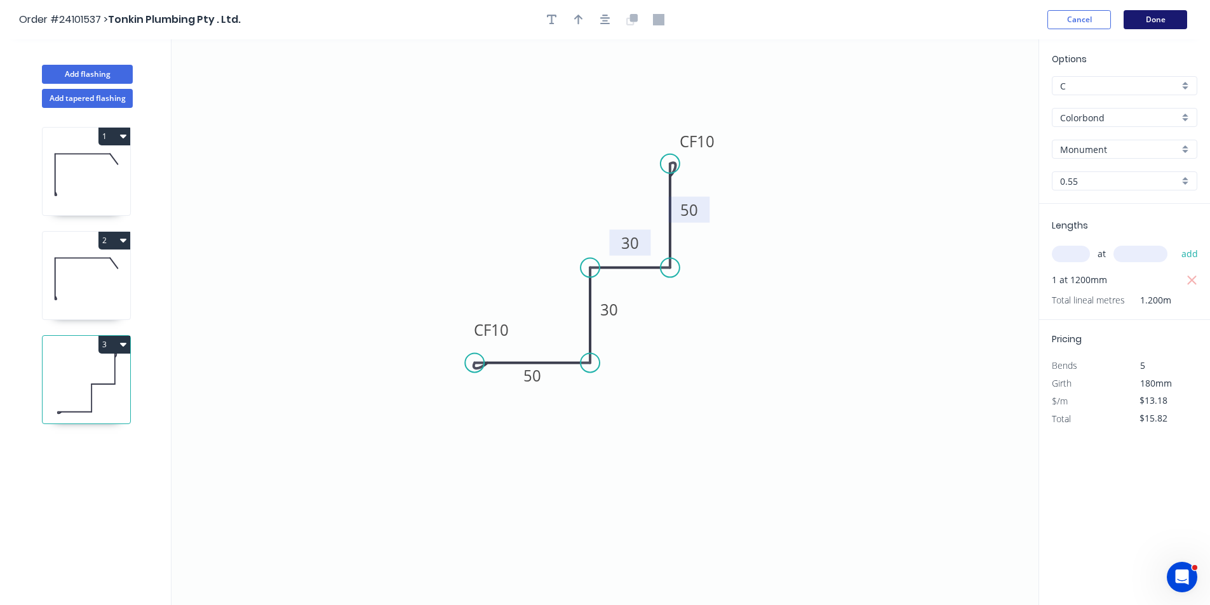
click at [1177, 20] on button "Done" at bounding box center [1156, 19] width 64 height 19
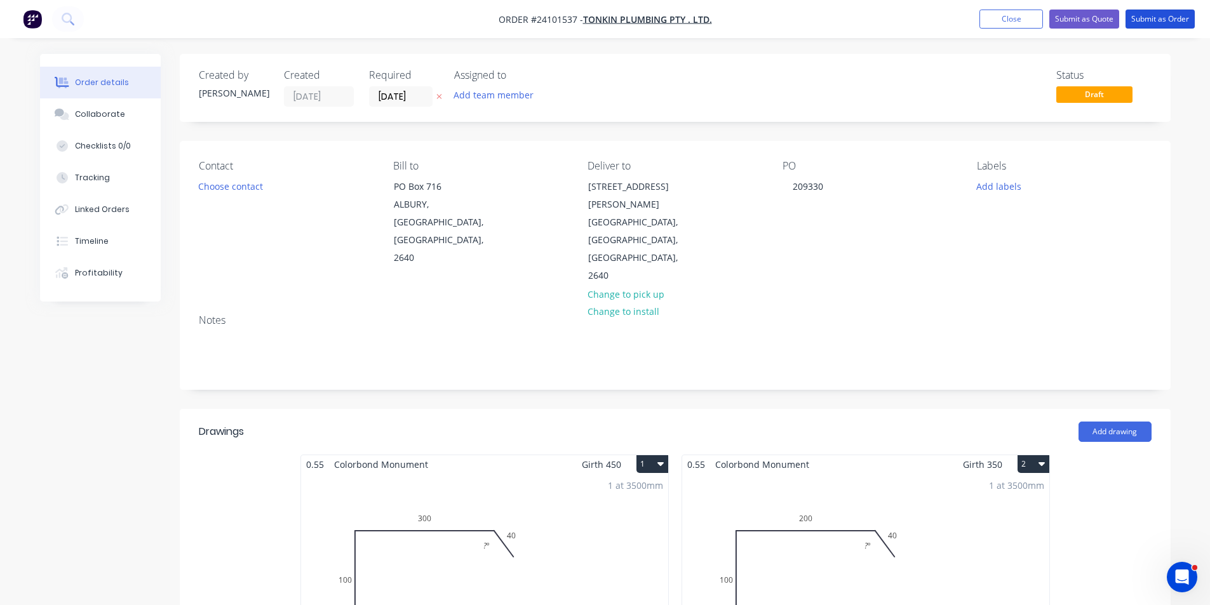
click at [1177, 20] on button "Submit as Order" at bounding box center [1160, 19] width 69 height 19
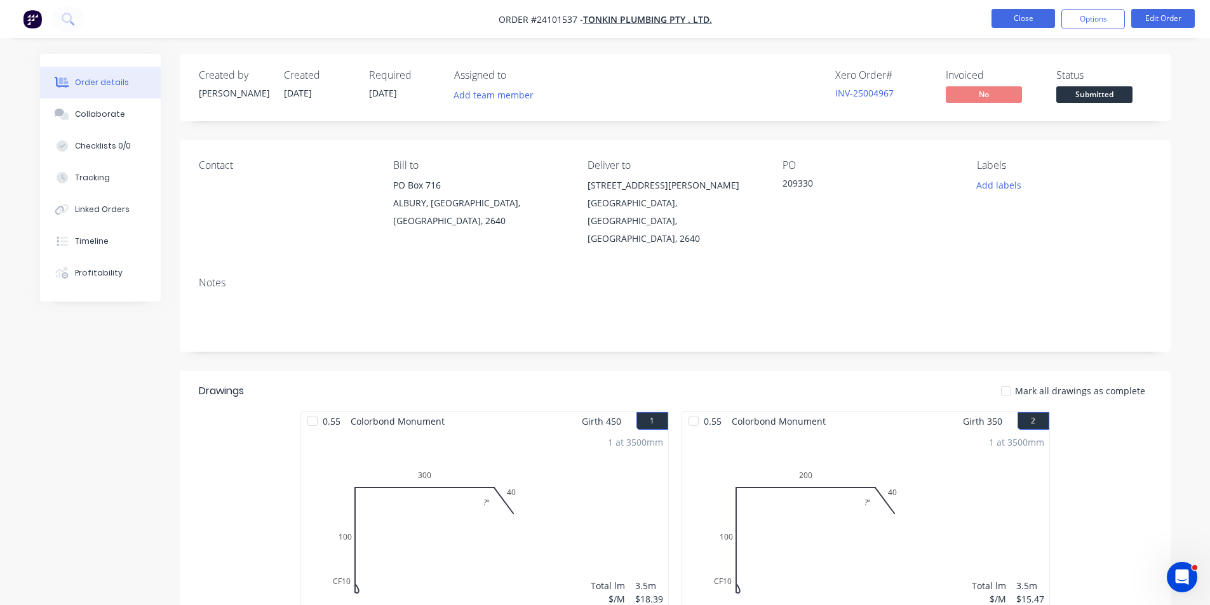
click at [1037, 16] on button "Close" at bounding box center [1024, 18] width 64 height 19
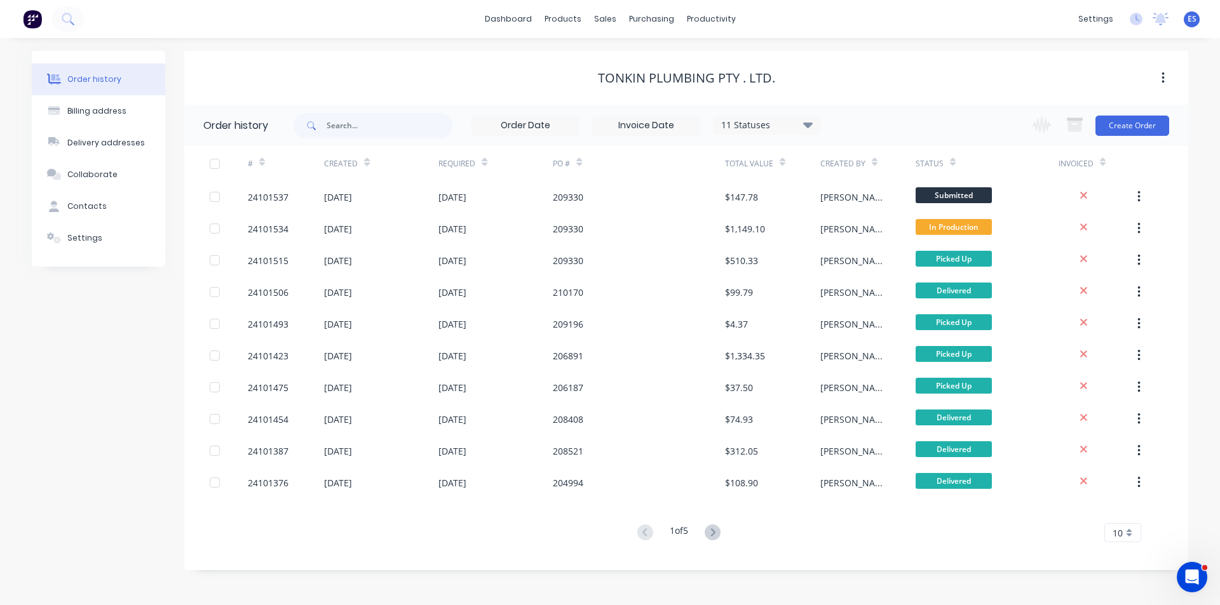
click at [24, 22] on img at bounding box center [32, 19] width 19 height 19
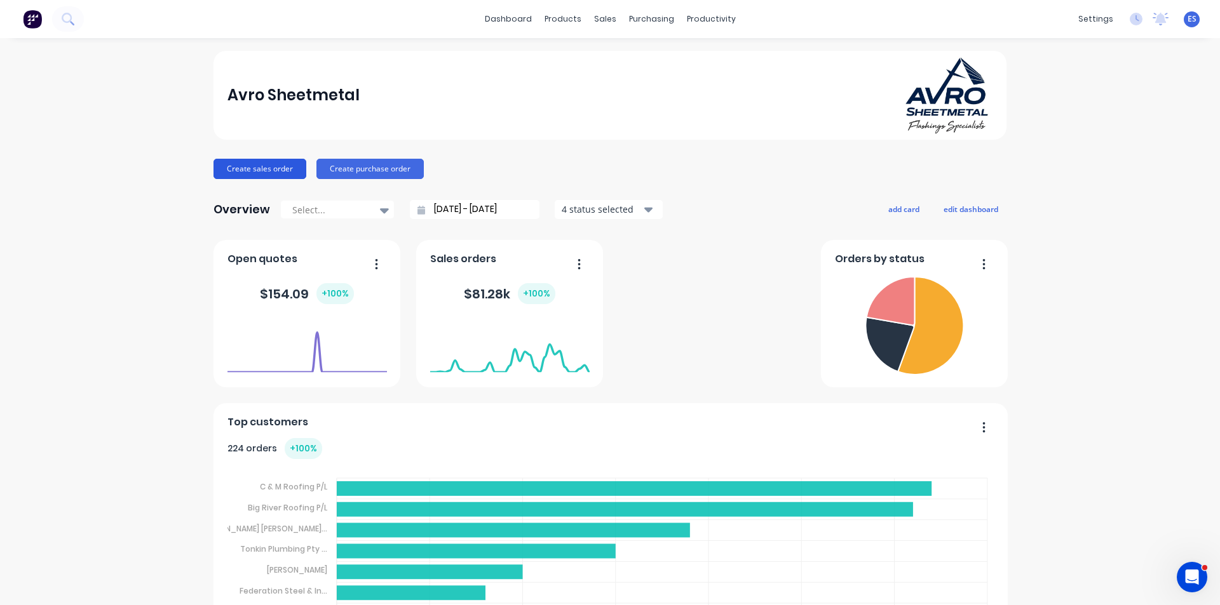
click at [233, 161] on button "Create sales order" at bounding box center [259, 169] width 93 height 20
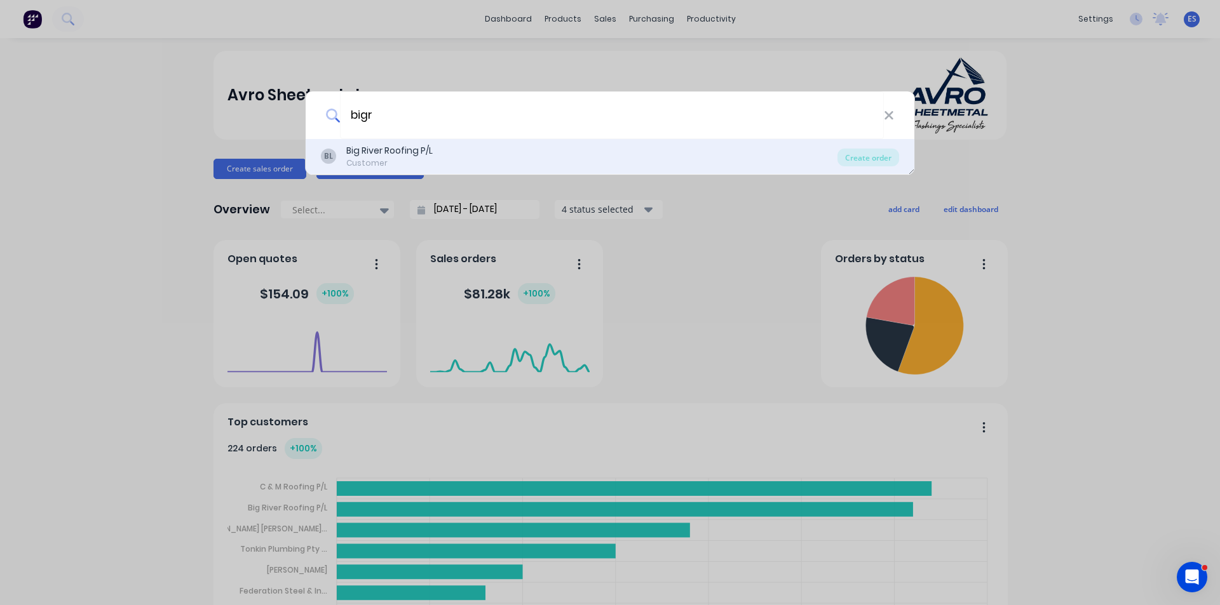
type input "bigr"
click at [449, 149] on div "BL Big River Roofing P/L Customer" at bounding box center [579, 156] width 517 height 25
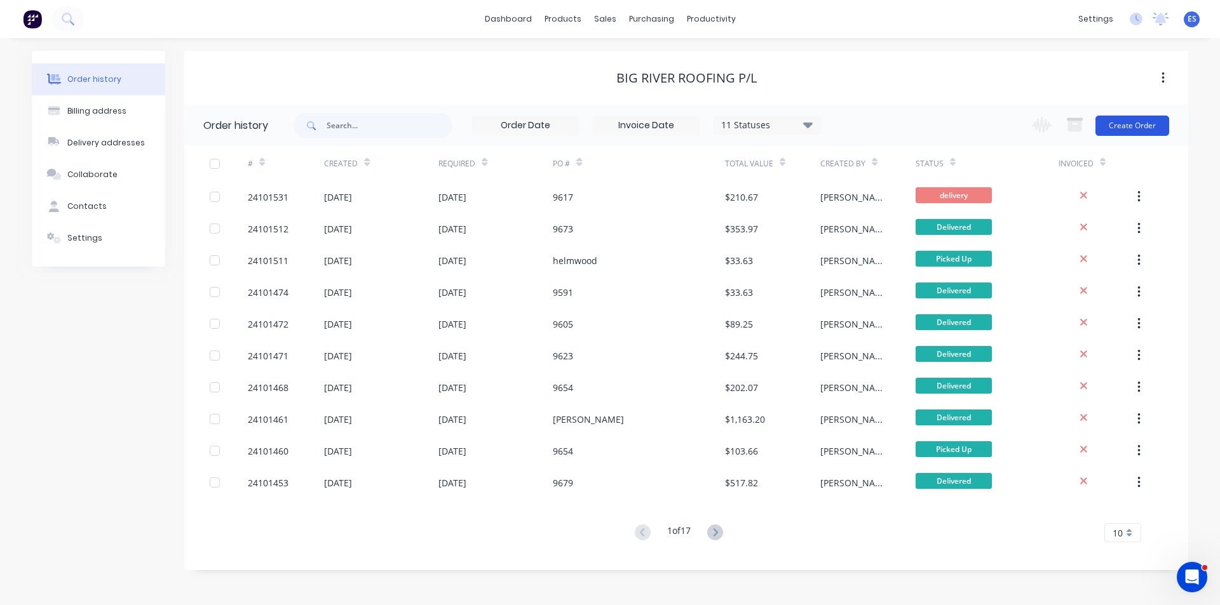
click at [1148, 126] on button "Create Order" at bounding box center [1132, 126] width 74 height 20
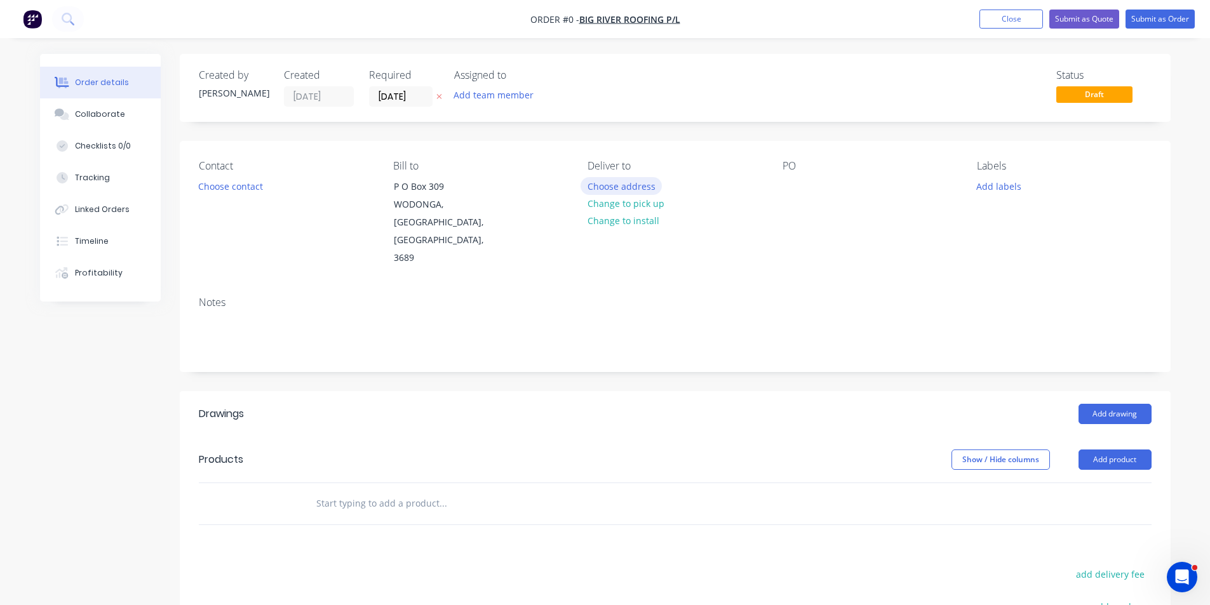
click at [632, 183] on button "Choose address" at bounding box center [621, 185] width 81 height 17
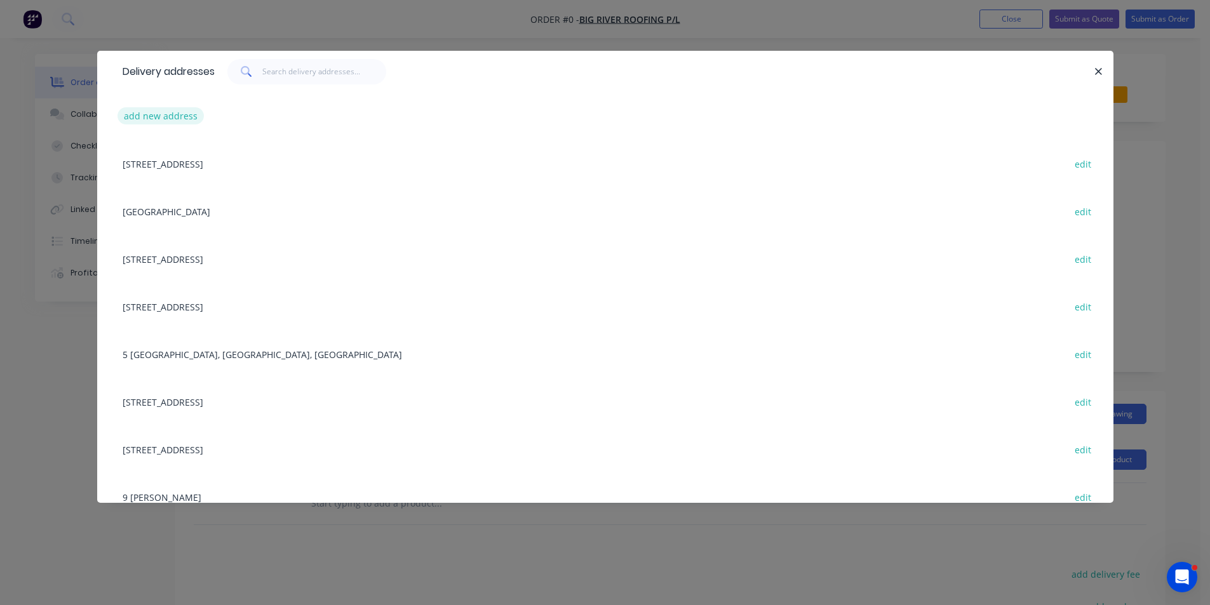
click at [151, 116] on button "add new address" at bounding box center [161, 115] width 87 height 17
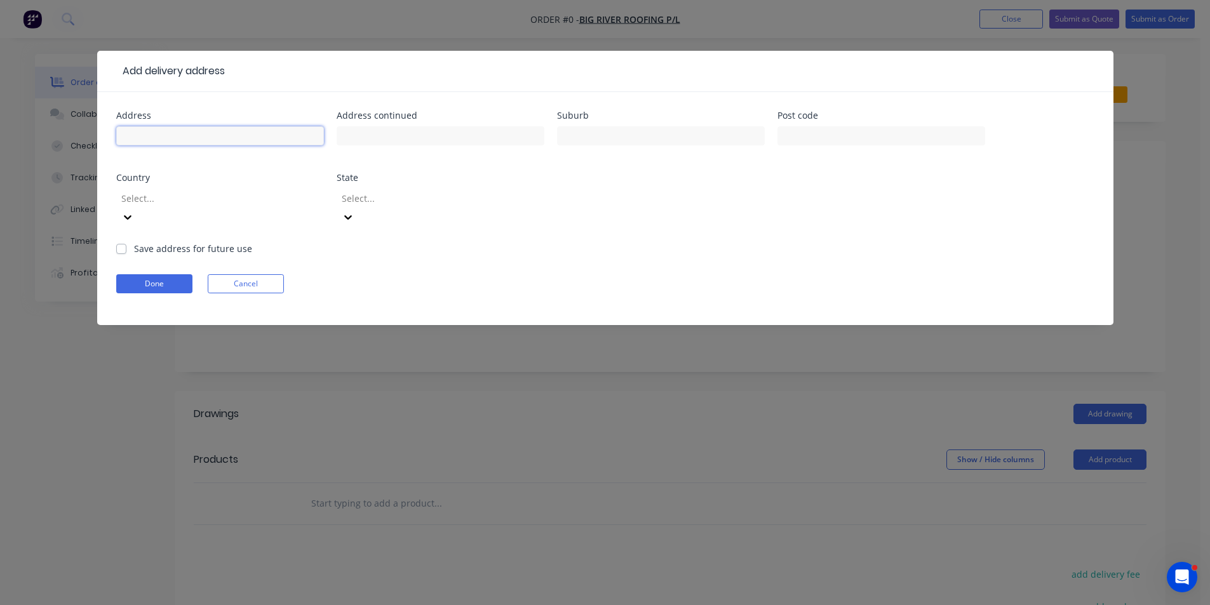
click at [166, 139] on input "text" at bounding box center [220, 135] width 208 height 19
type input "5 nettle cr baranduda"
click at [156, 274] on button "Done" at bounding box center [154, 283] width 76 height 19
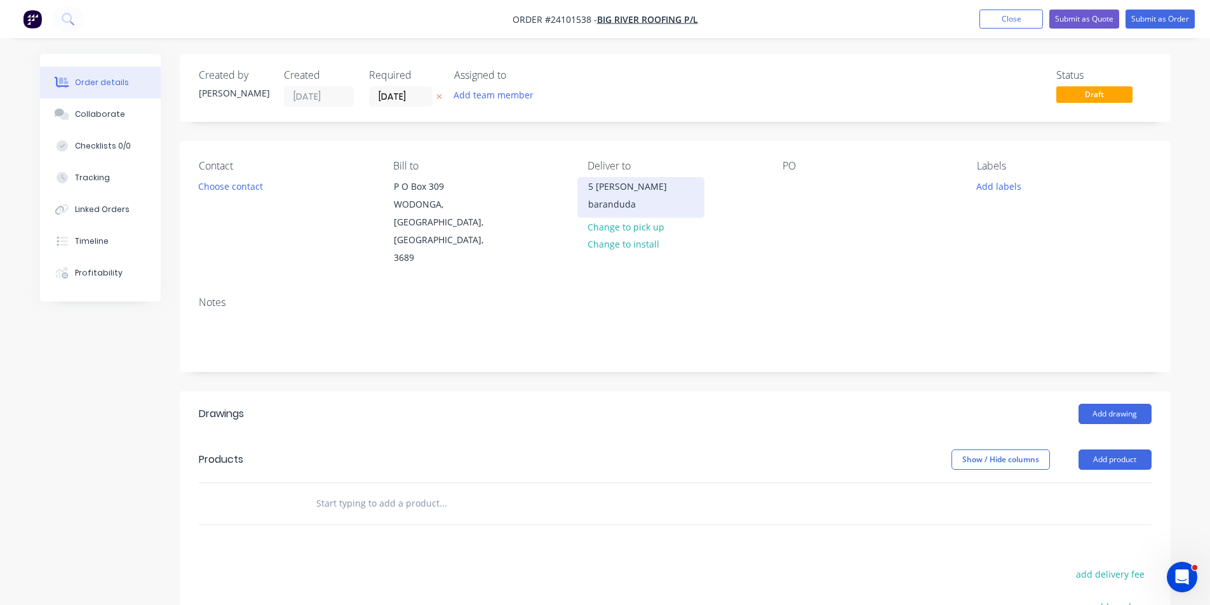
click at [611, 183] on div "5 nettle cr baranduda" at bounding box center [640, 196] width 105 height 36
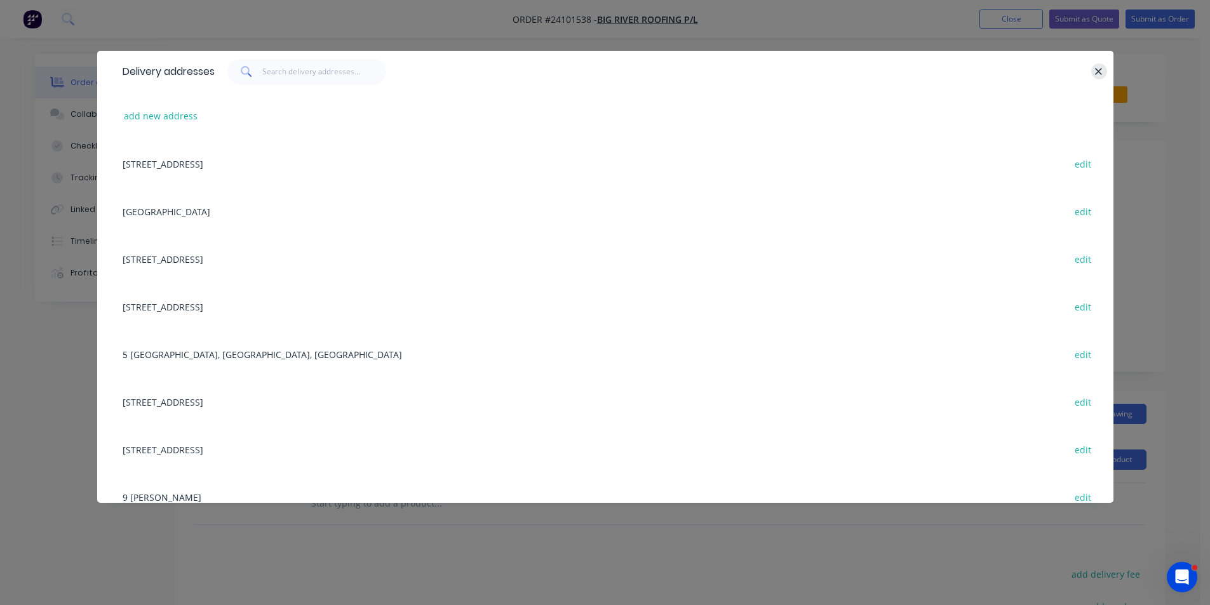
click at [1102, 67] on icon "button" at bounding box center [1099, 71] width 8 height 11
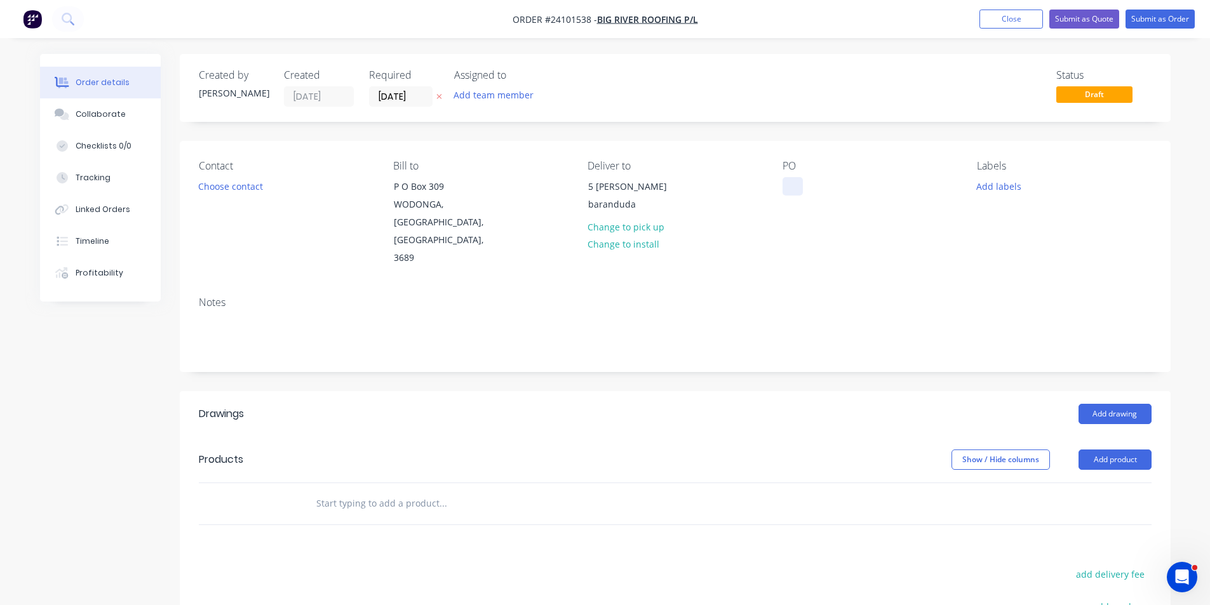
click at [790, 192] on div at bounding box center [793, 186] width 20 height 18
click at [1121, 404] on button "Add drawing" at bounding box center [1115, 414] width 73 height 20
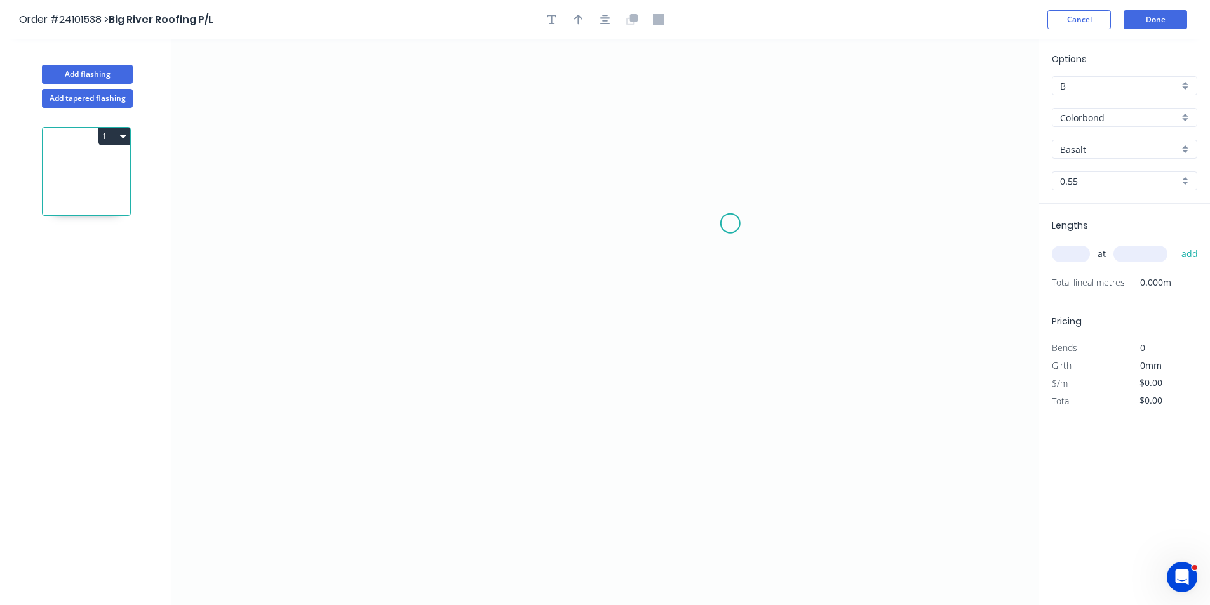
click at [731, 223] on icon "0" at bounding box center [605, 322] width 867 height 566
click at [712, 194] on icon "0" at bounding box center [605, 322] width 867 height 566
click at [449, 196] on icon "0 ?" at bounding box center [605, 322] width 867 height 566
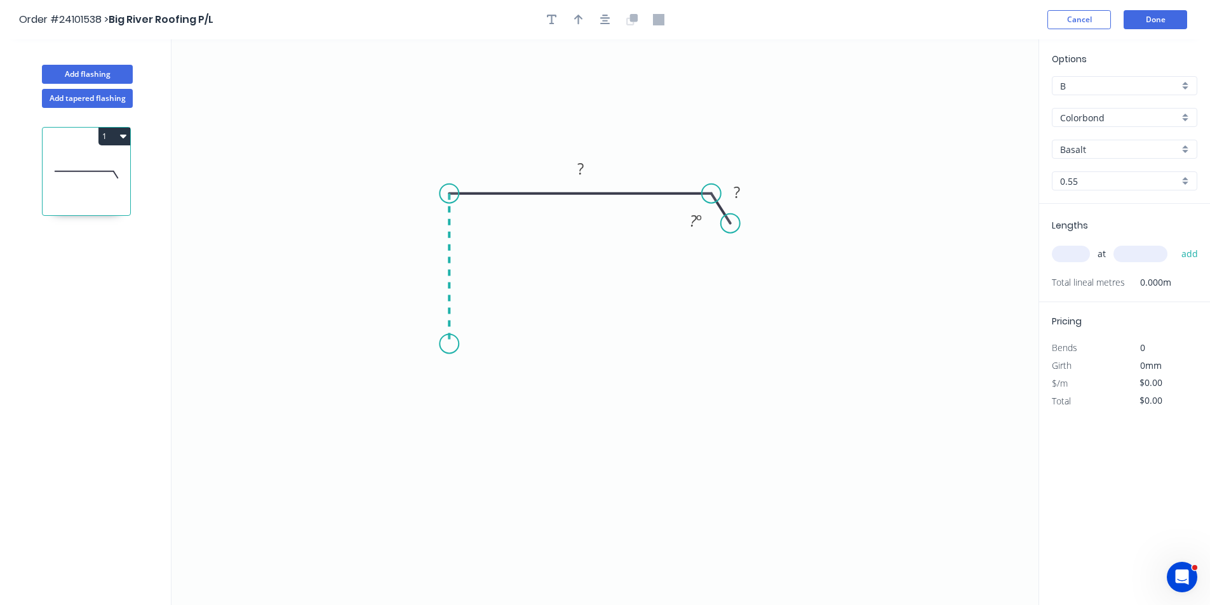
click at [445, 346] on icon "0 ? ? ? º" at bounding box center [605, 322] width 867 height 566
click at [503, 346] on icon at bounding box center [475, 346] width 53 height 0
click at [502, 405] on icon "0 ? ? ? ? ? º" at bounding box center [605, 322] width 867 height 566
click at [504, 408] on circle at bounding box center [502, 404] width 19 height 19
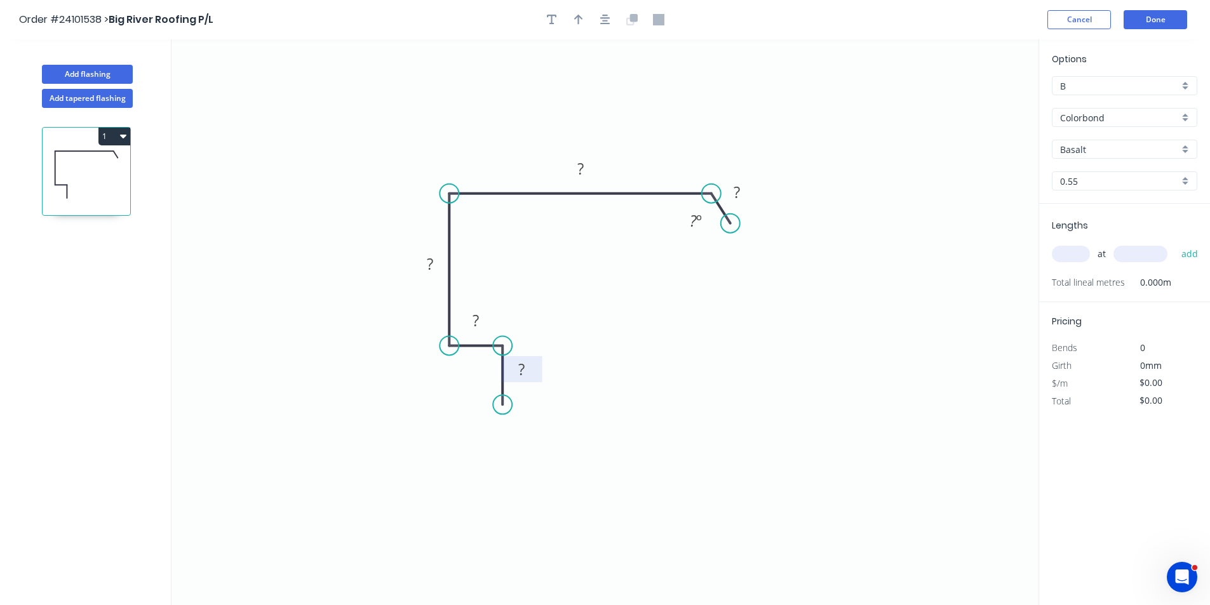
click at [526, 368] on rect at bounding box center [521, 371] width 25 height 18
click at [488, 329] on rect at bounding box center [475, 322] width 25 height 18
click at [417, 257] on rect at bounding box center [430, 264] width 41 height 26
click at [423, 260] on rect at bounding box center [429, 265] width 25 height 18
click at [582, 173] on tspan "?" at bounding box center [581, 168] width 6 height 21
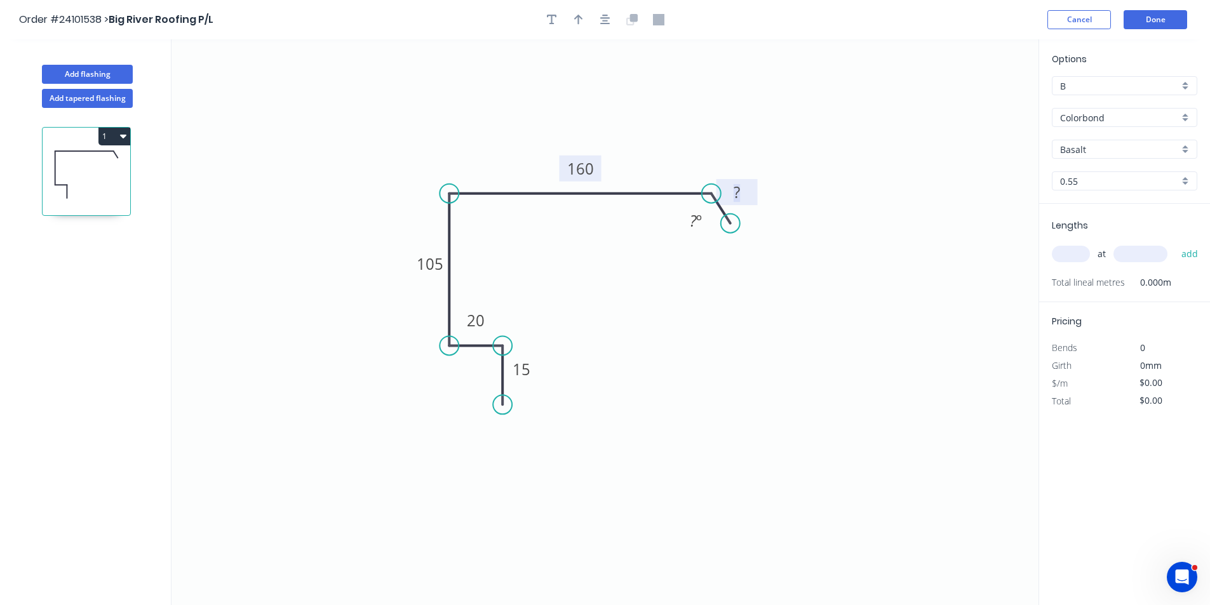
click at [747, 190] on rect at bounding box center [736, 193] width 25 height 18
click at [1068, 253] on input "text" at bounding box center [1071, 254] width 38 height 17
type input "$15.02"
type input "4"
click at [1139, 254] on input "text" at bounding box center [1141, 254] width 54 height 17
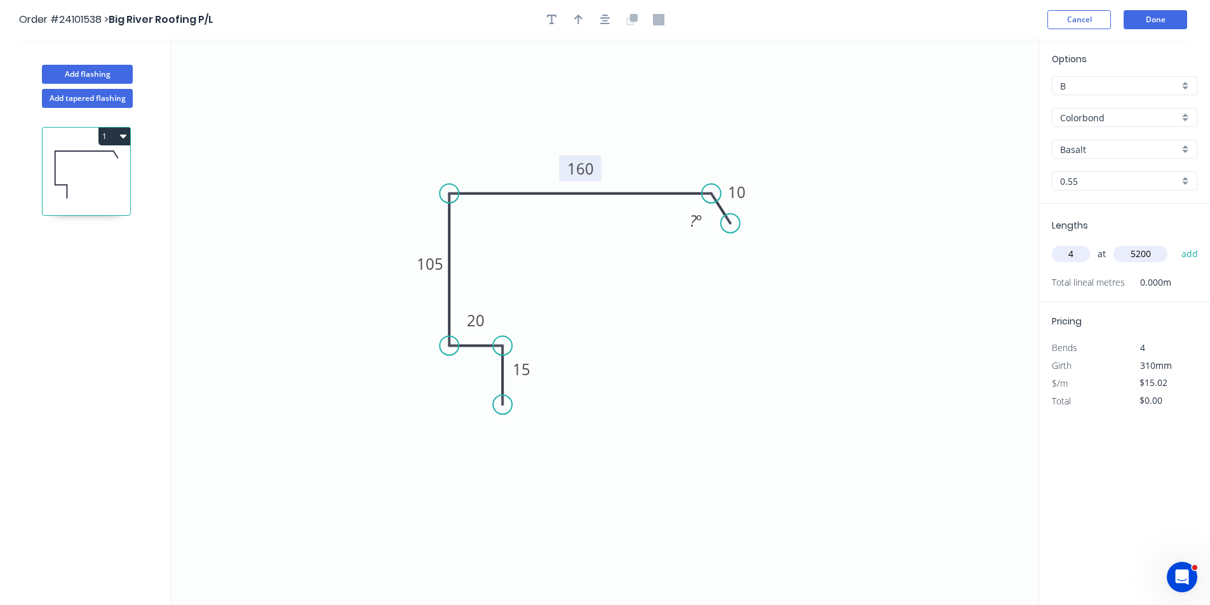
type input "5200"
click at [1175, 243] on button "add" at bounding box center [1190, 254] width 30 height 22
type input "$312.42"
click at [110, 76] on button "Add flashing" at bounding box center [87, 74] width 91 height 19
type input "$0.00"
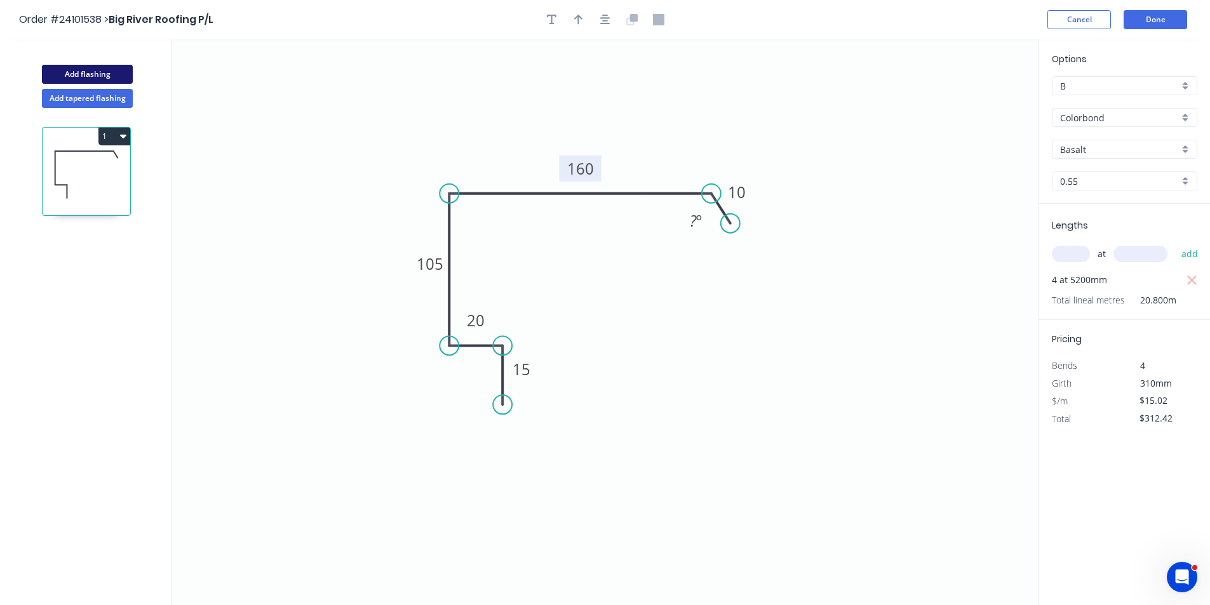
type input "$0.00"
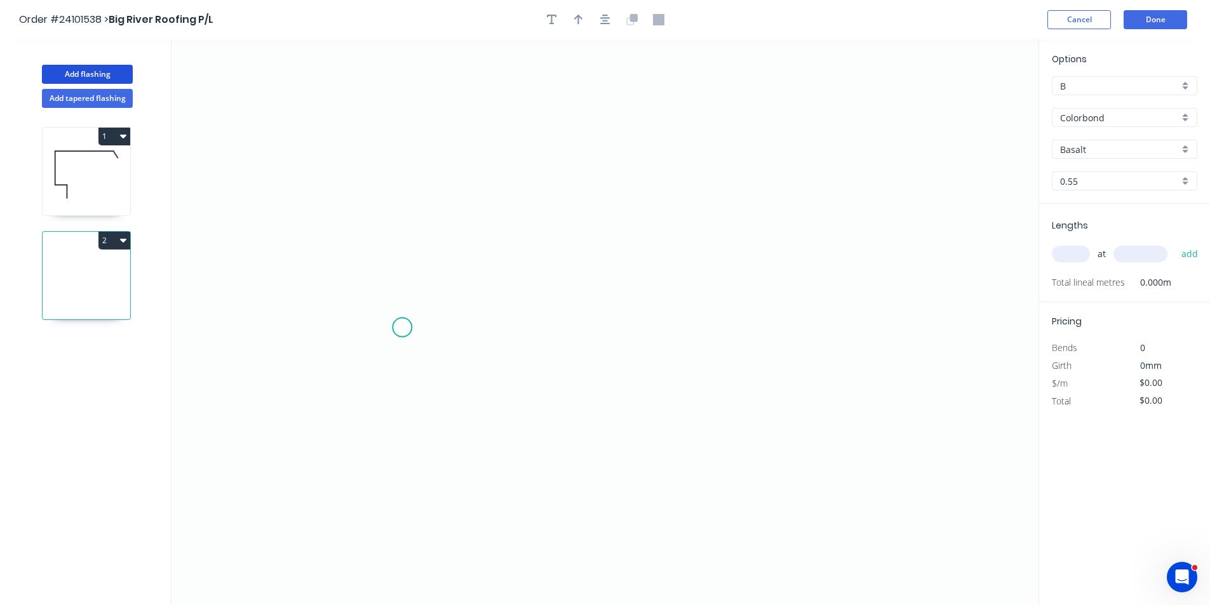
click at [402, 328] on icon "0" at bounding box center [605, 322] width 867 height 566
click at [421, 281] on icon "0" at bounding box center [605, 322] width 867 height 566
click at [614, 218] on icon "0 ?" at bounding box center [605, 322] width 867 height 566
click at [800, 290] on icon "0 ? ? ? º" at bounding box center [605, 322] width 867 height 566
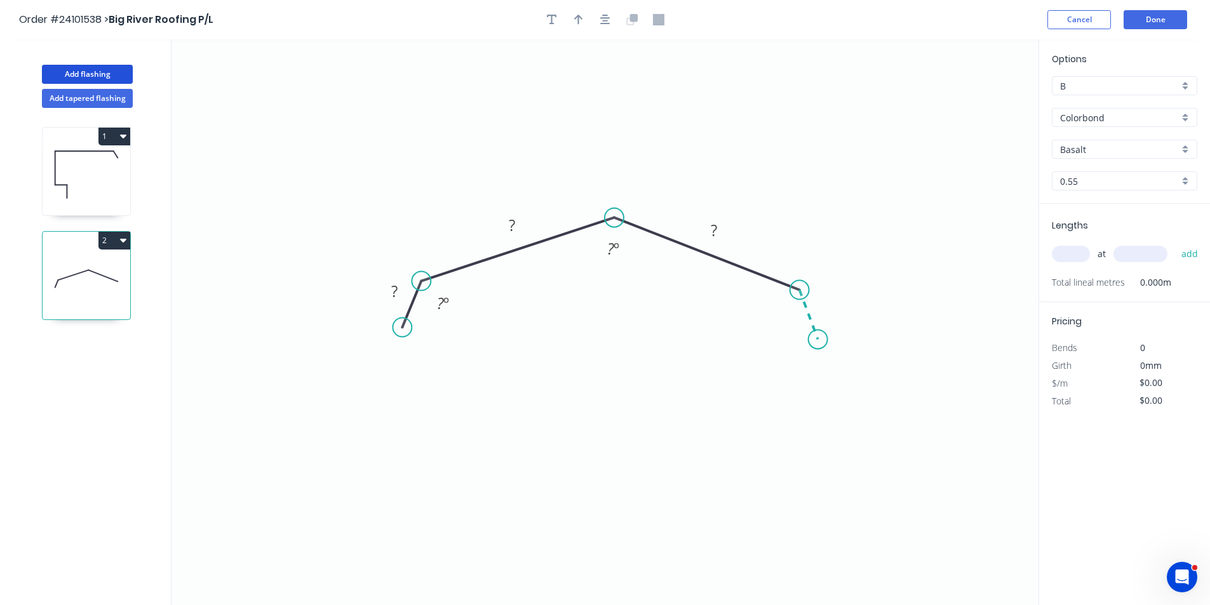
click at [818, 340] on icon "0 ? ? ? ? º ? º" at bounding box center [605, 322] width 867 height 566
click at [822, 302] on rect at bounding box center [826, 303] width 25 height 18
click at [384, 292] on rect at bounding box center [394, 292] width 25 height 18
click at [501, 222] on rect at bounding box center [511, 226] width 25 height 18
click at [722, 227] on rect at bounding box center [713, 231] width 25 height 18
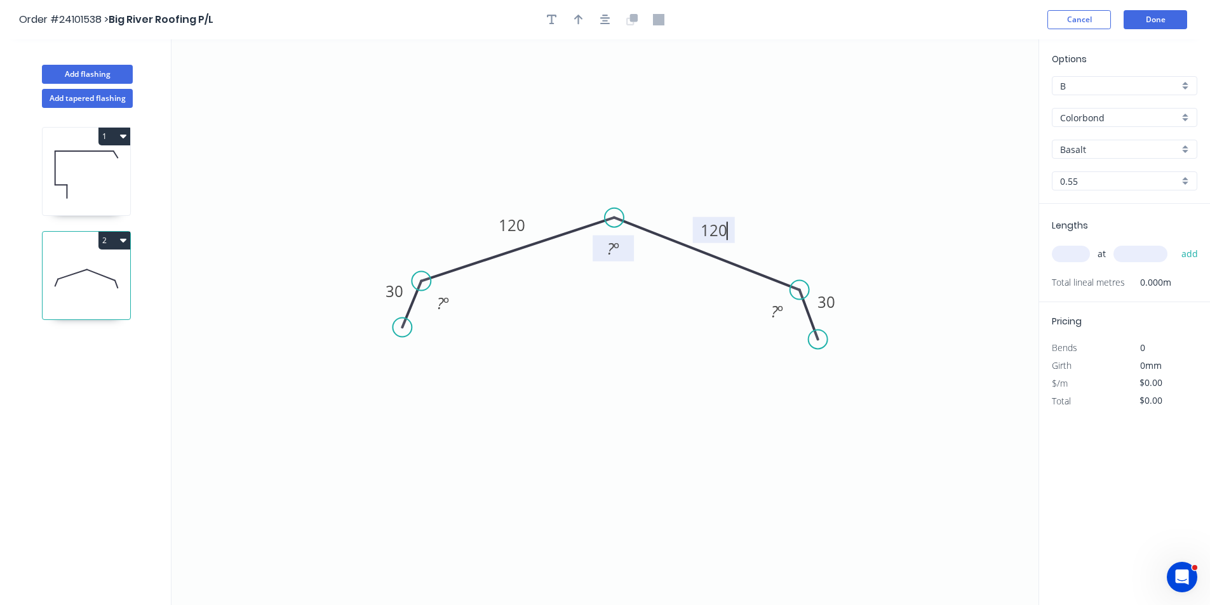
type input "$12.73"
click at [620, 251] on rect at bounding box center [613, 250] width 25 height 18
click at [1085, 253] on input "text" at bounding box center [1071, 254] width 38 height 17
type input "2"
click at [1125, 253] on input "text" at bounding box center [1141, 254] width 54 height 17
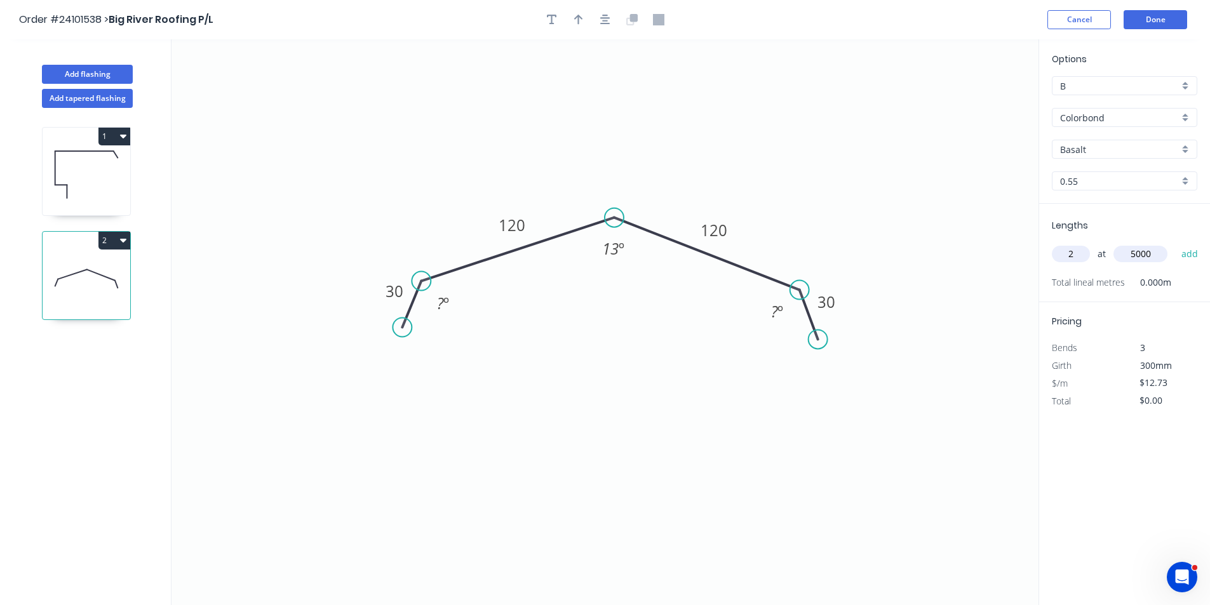
type input "5000"
click at [1175, 243] on button "add" at bounding box center [1190, 254] width 30 height 22
type input "$127.30"
click at [97, 72] on button "Add flashing" at bounding box center [87, 74] width 91 height 19
type input "$0.00"
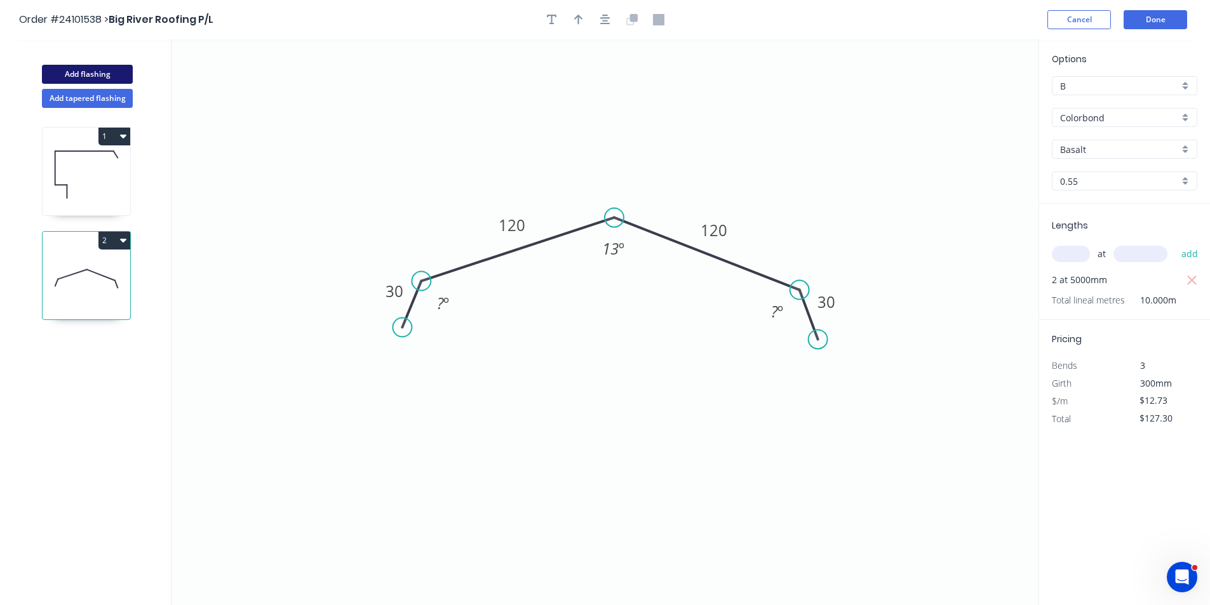
type input "$0.00"
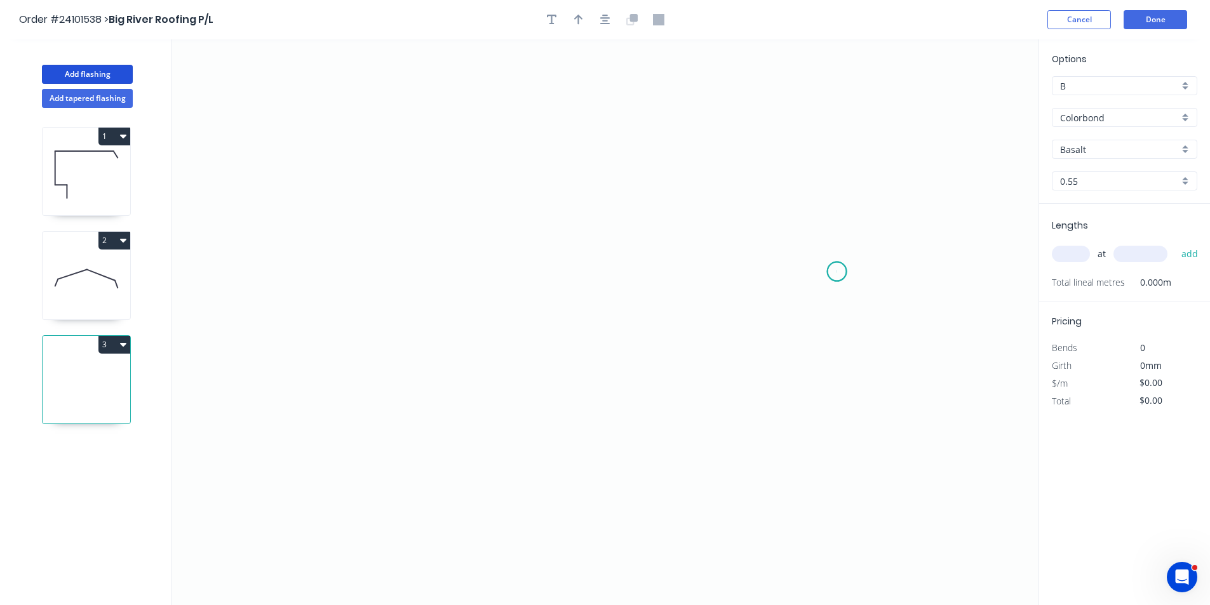
click at [837, 272] on icon "0" at bounding box center [605, 322] width 867 height 566
click at [820, 247] on icon at bounding box center [828, 259] width 17 height 25
click at [549, 257] on icon "0 ?" at bounding box center [605, 322] width 867 height 566
click at [550, 416] on icon "0 ? ? ? º" at bounding box center [605, 322] width 867 height 566
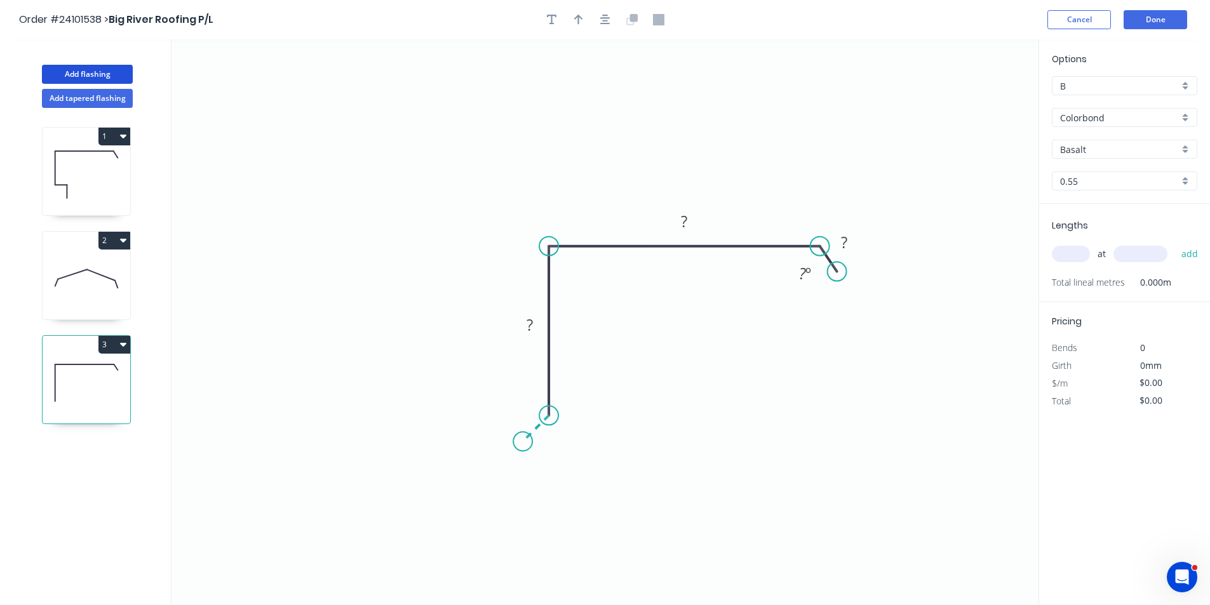
click at [523, 440] on icon "0 ? ? ? ? º" at bounding box center [605, 322] width 867 height 566
click at [561, 469] on icon "0 ? ? ? ? ? º" at bounding box center [605, 322] width 867 height 566
click at [561, 469] on circle at bounding box center [560, 468] width 19 height 19
click at [583, 476] on div "Hide angle" at bounding box center [618, 483] width 128 height 26
click at [528, 461] on tspan "?" at bounding box center [531, 464] width 6 height 21
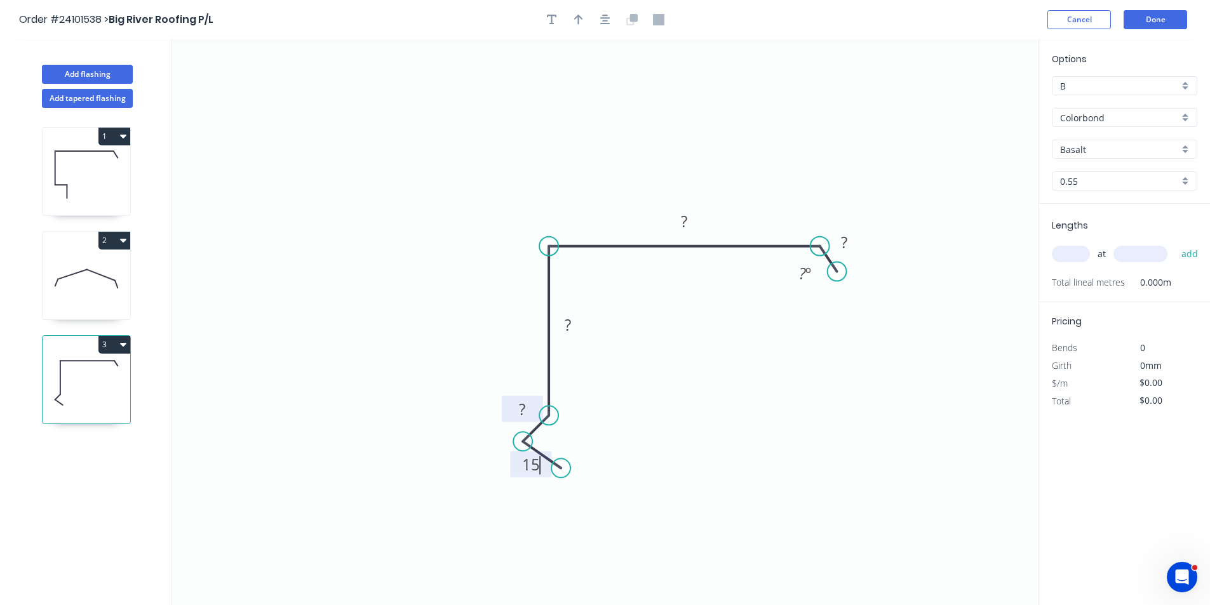
click at [531, 403] on rect at bounding box center [522, 411] width 25 height 18
click at [571, 332] on tspan "?" at bounding box center [568, 324] width 6 height 21
click at [684, 224] on tspan "?" at bounding box center [684, 221] width 6 height 21
click at [843, 234] on tspan "?" at bounding box center [844, 242] width 6 height 21
click at [1087, 254] on input "text" at bounding box center [1071, 254] width 38 height 17
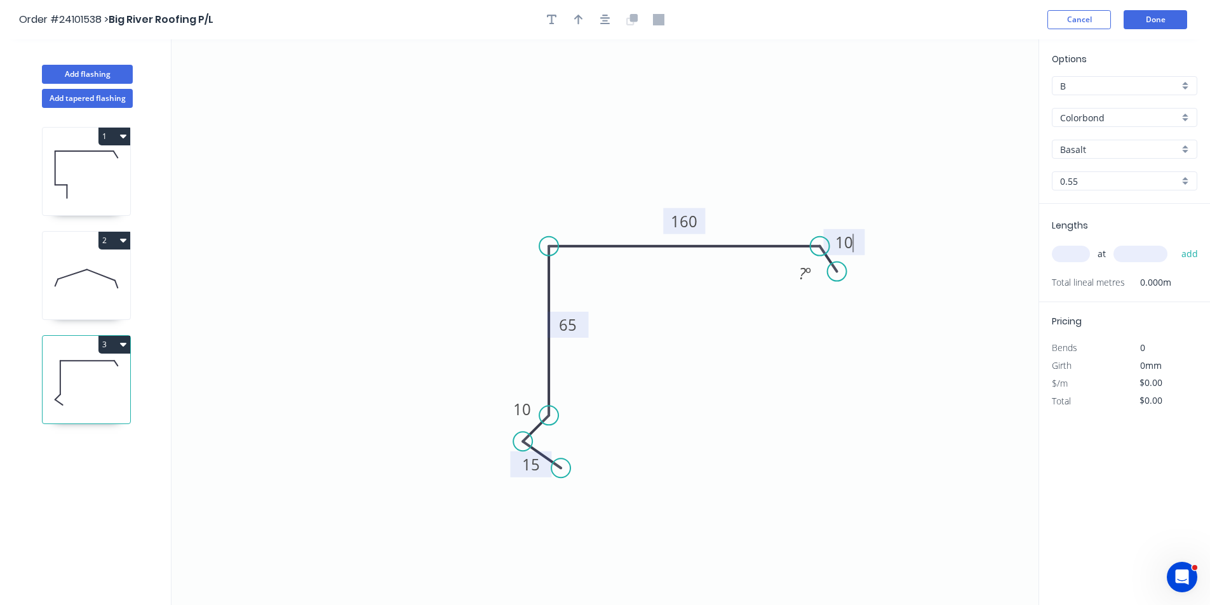
type input "$13.69"
type input "2"
click at [1121, 255] on input "text" at bounding box center [1141, 254] width 54 height 17
type input "3600"
click at [1175, 243] on button "add" at bounding box center [1190, 254] width 30 height 22
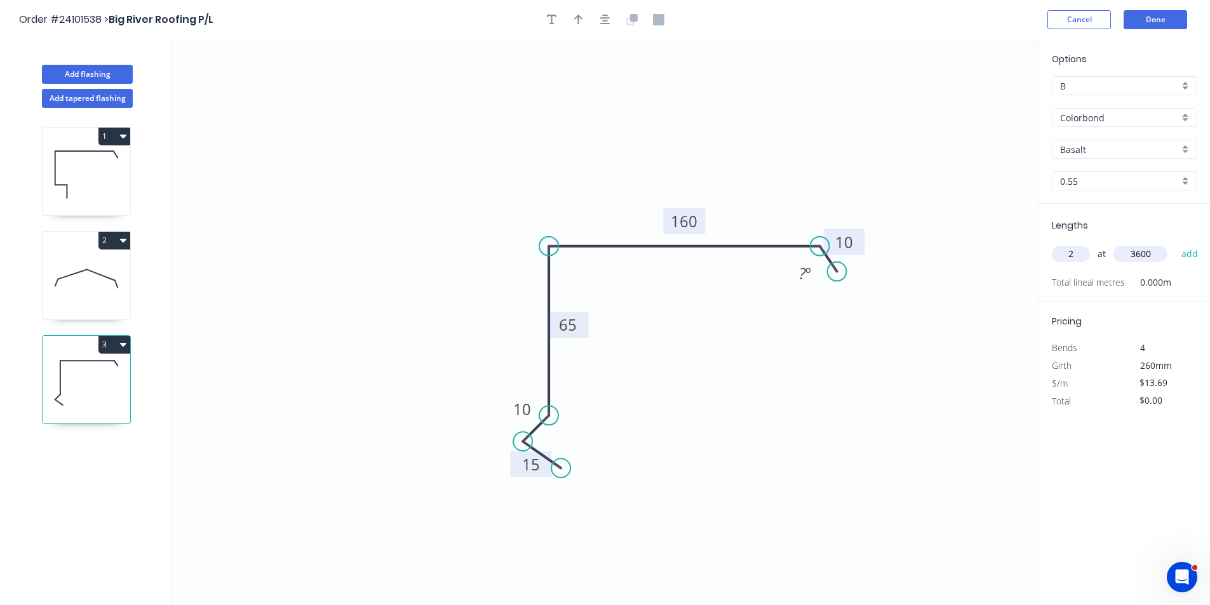
type input "$98.57"
click at [104, 73] on button "Add flashing" at bounding box center [87, 74] width 91 height 19
type input "$0.00"
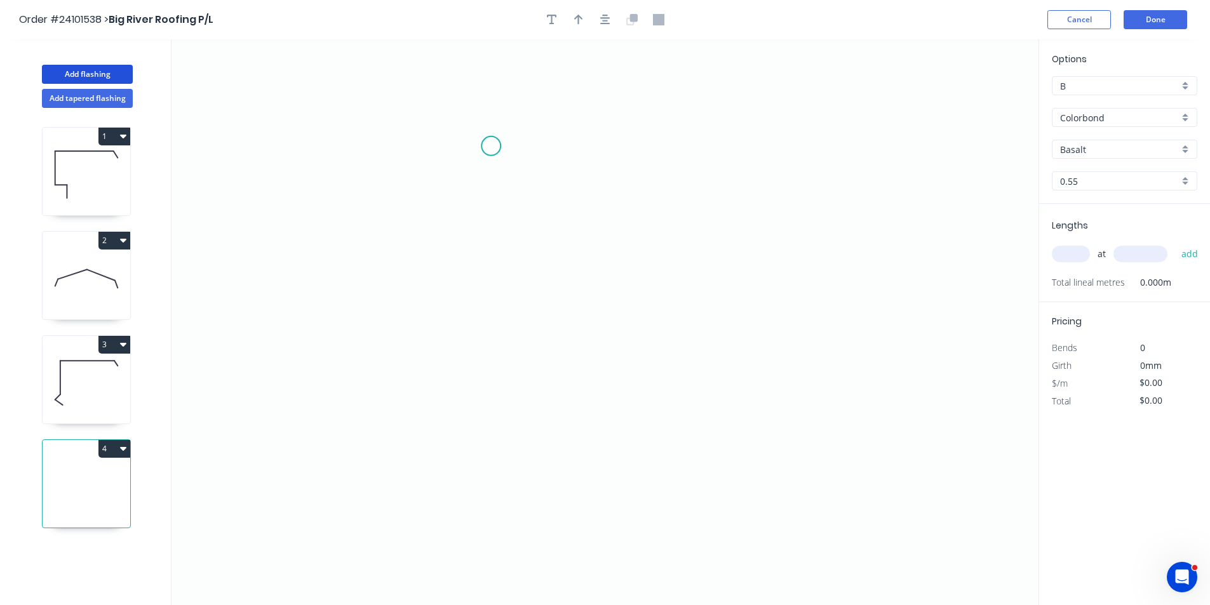
click at [491, 146] on icon "0" at bounding box center [605, 322] width 867 height 566
click at [462, 169] on icon "0" at bounding box center [605, 322] width 867 height 566
click at [454, 328] on icon "0 ?" at bounding box center [605, 322] width 867 height 566
click at [657, 345] on icon "0 ? ? ? º" at bounding box center [605, 322] width 867 height 566
click at [676, 365] on icon "0 ? ? ? ? º ? º" at bounding box center [605, 322] width 867 height 566
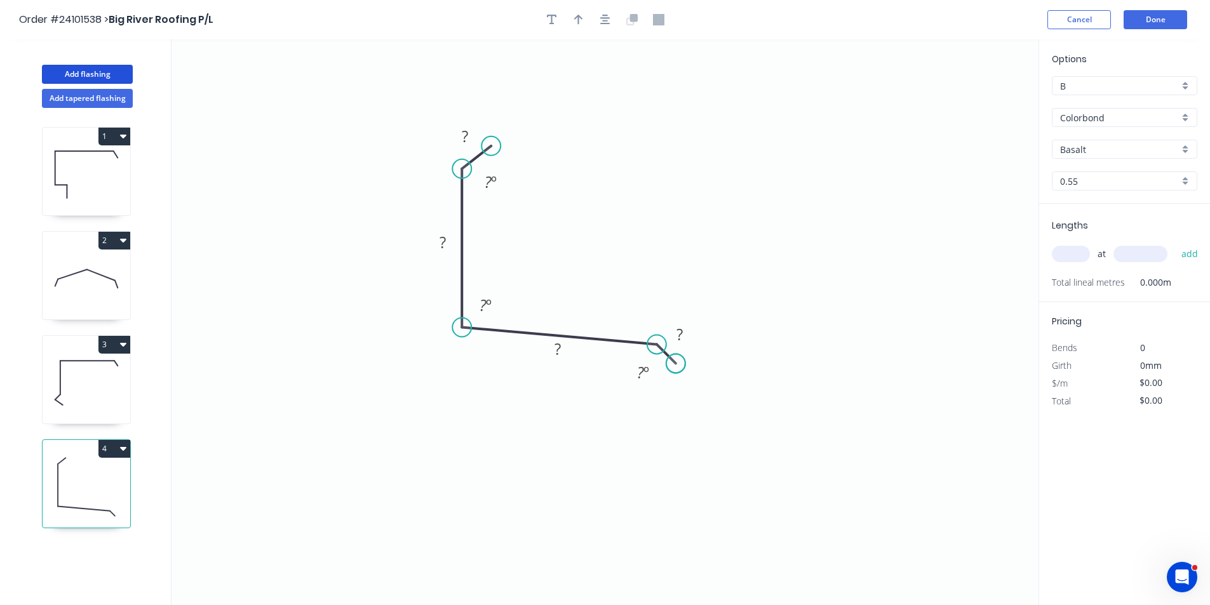
click at [676, 365] on circle at bounding box center [675, 363] width 19 height 19
click at [680, 334] on tspan "?" at bounding box center [680, 334] width 6 height 21
click at [566, 355] on rect at bounding box center [557, 350] width 25 height 18
click at [450, 250] on rect at bounding box center [442, 243] width 25 height 18
click at [471, 139] on rect at bounding box center [464, 137] width 25 height 18
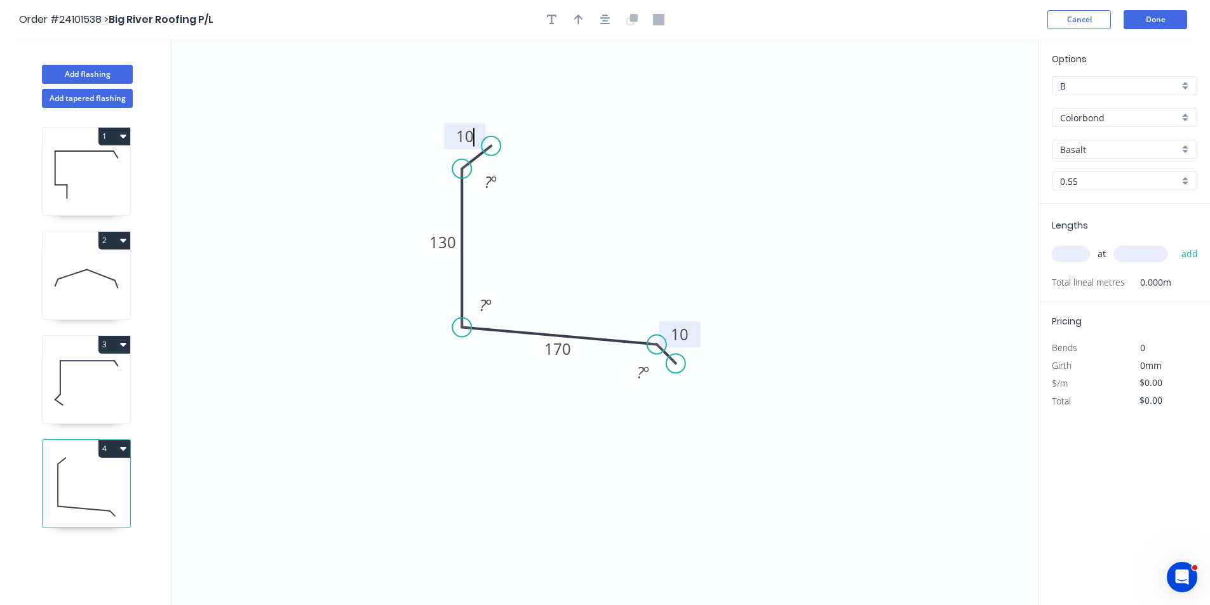
click at [1079, 255] on input "text" at bounding box center [1071, 254] width 38 height 17
type input "$14.06"
type input "1"
click at [1127, 250] on input "text" at bounding box center [1141, 254] width 54 height 17
type input "1500"
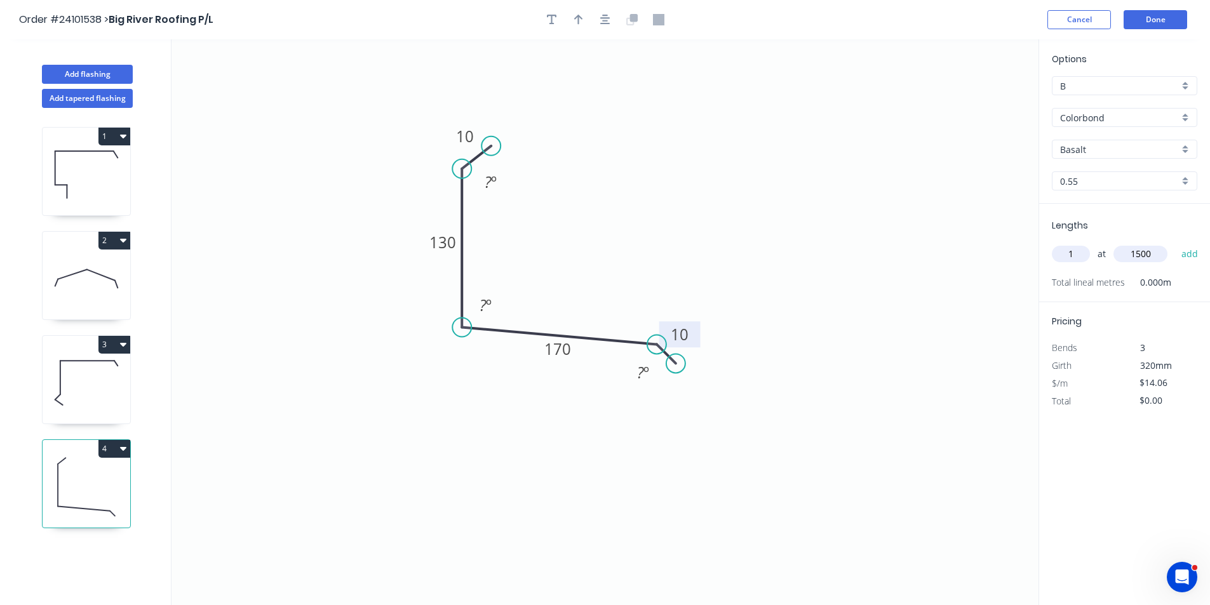
click at [1175, 243] on button "add" at bounding box center [1190, 254] width 30 height 22
type input "$21.09"
click at [96, 76] on button "Add flashing" at bounding box center [87, 74] width 91 height 19
type input "$0.00"
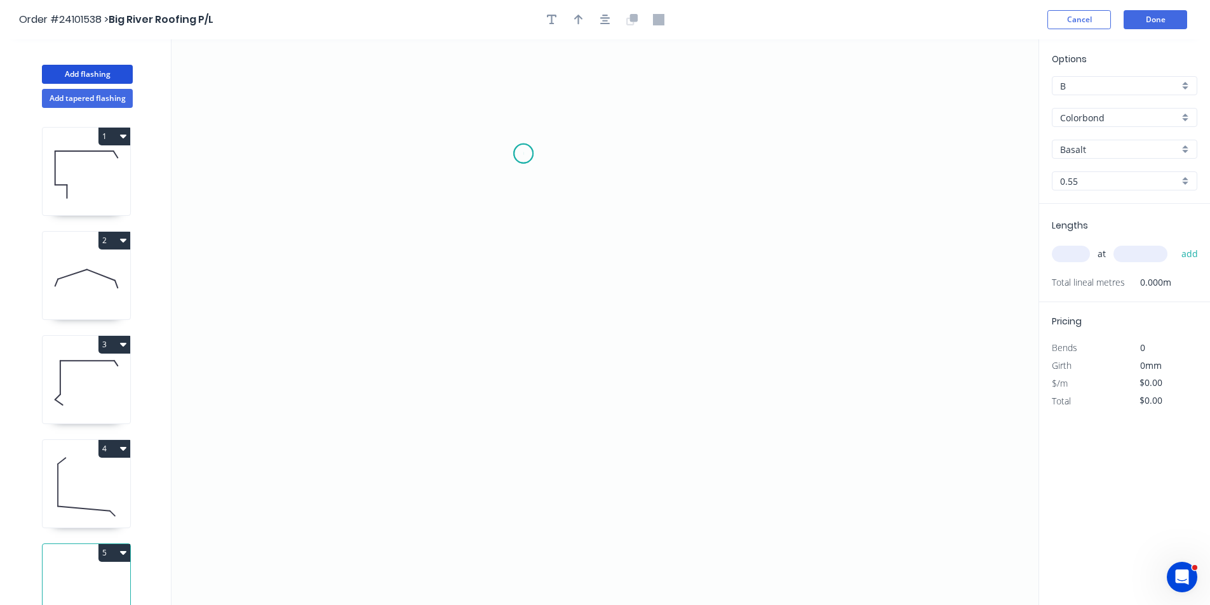
drag, startPoint x: 524, startPoint y: 154, endPoint x: 493, endPoint y: 171, distance: 35.0
click at [524, 154] on icon "0" at bounding box center [605, 322] width 867 height 566
click at [491, 182] on icon "0" at bounding box center [605, 322] width 867 height 566
click at [490, 368] on icon "0 ?" at bounding box center [605, 322] width 867 height 566
click at [744, 272] on icon "0 ? ?" at bounding box center [605, 322] width 867 height 566
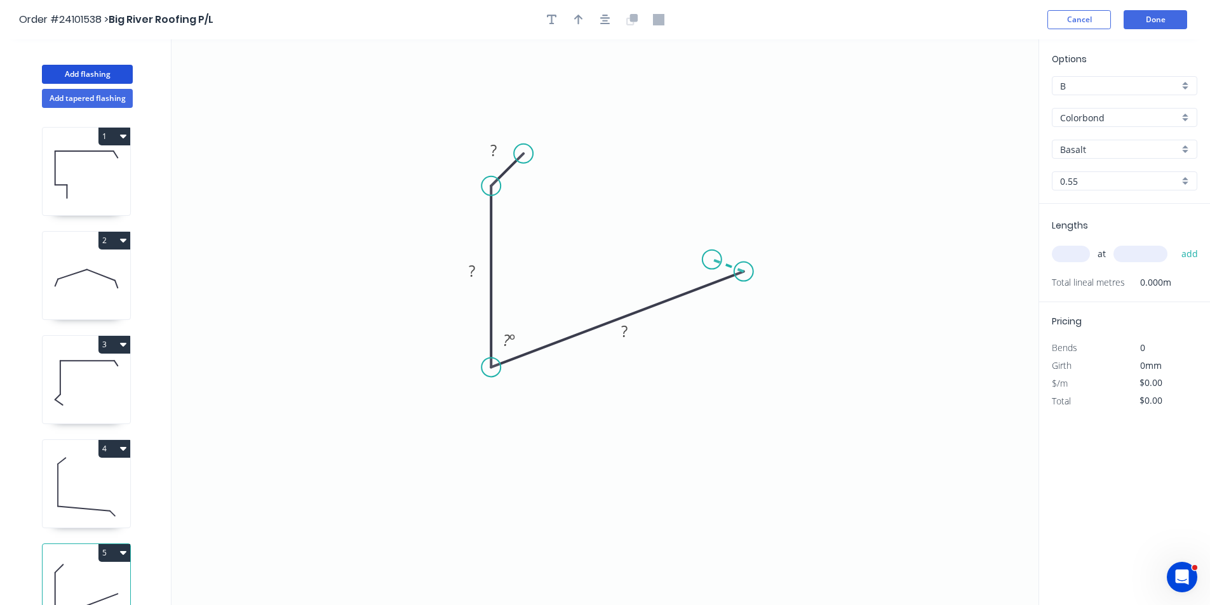
click at [712, 260] on icon "0 ? ? ? ? º" at bounding box center [605, 322] width 867 height 566
click at [740, 235] on rect at bounding box center [734, 243] width 25 height 18
click at [633, 332] on rect at bounding box center [624, 332] width 25 height 18
click at [478, 267] on rect at bounding box center [471, 272] width 25 height 18
click at [507, 137] on icon "0 ? 130 300 10 ? º ? º" at bounding box center [605, 322] width 867 height 566
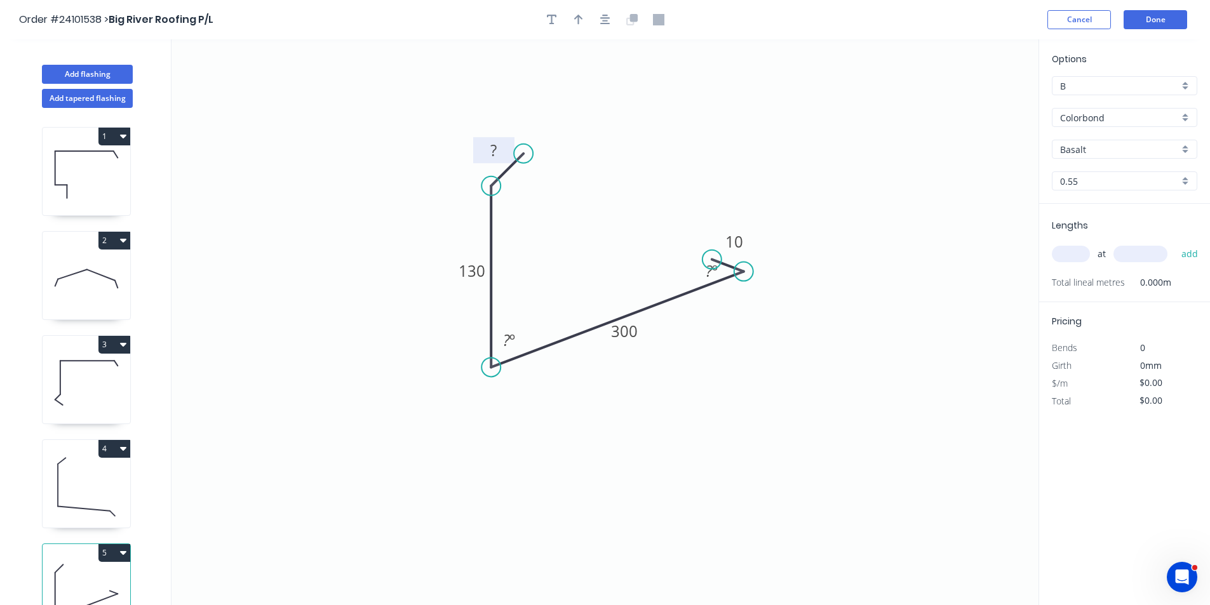
click at [493, 151] on tspan "?" at bounding box center [493, 150] width 6 height 21
click at [1072, 252] on input "text" at bounding box center [1071, 254] width 38 height 17
type input "$16.73"
type input "1"
click at [1149, 258] on input "text" at bounding box center [1141, 254] width 54 height 17
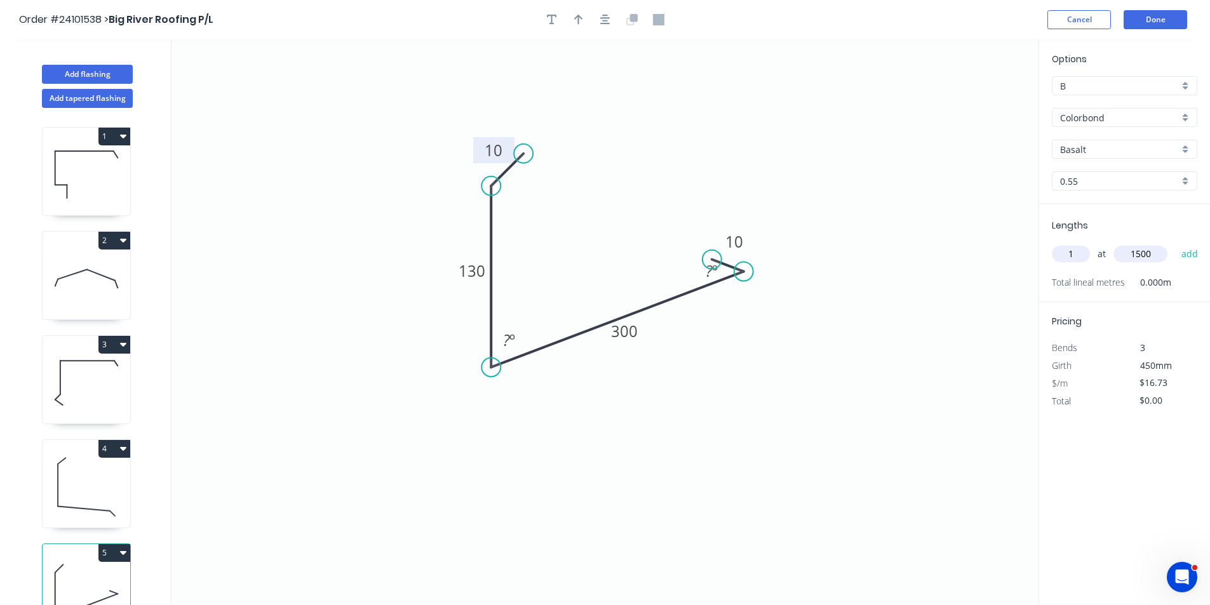
type input "1500"
click at [1175, 243] on button "add" at bounding box center [1190, 254] width 30 height 22
type input "$25.10"
click at [1165, 26] on button "Done" at bounding box center [1156, 19] width 64 height 19
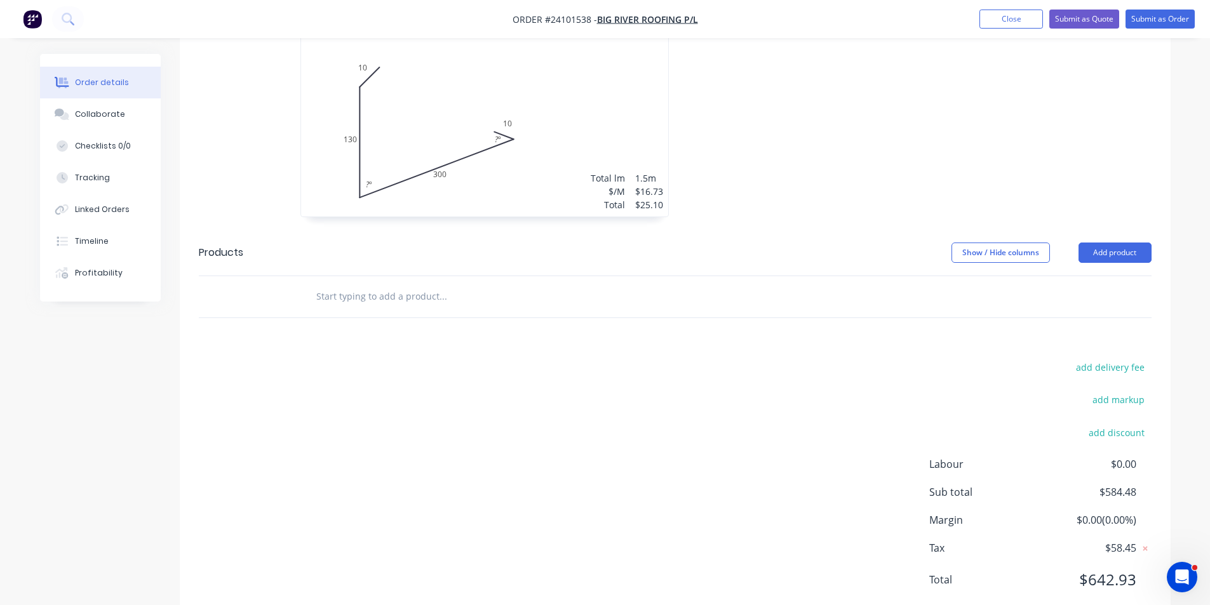
scroll to position [887, 0]
click at [1128, 358] on button "add delivery fee" at bounding box center [1111, 366] width 82 height 17
type input "60"
click input "submit" at bounding box center [0, 0] width 0 height 0
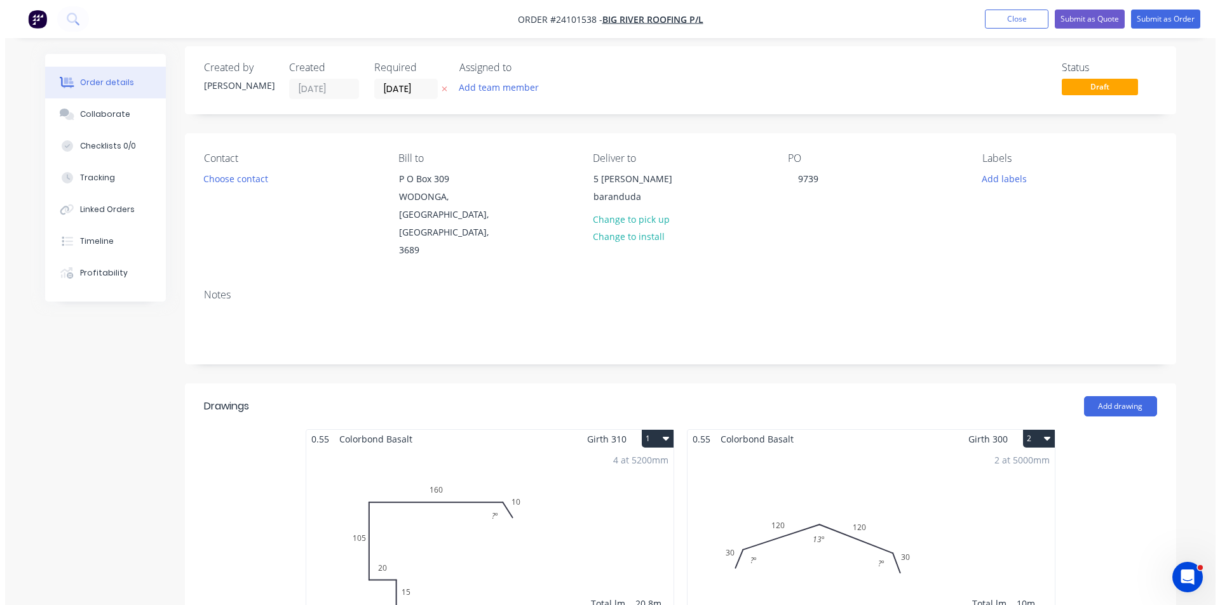
scroll to position [0, 0]
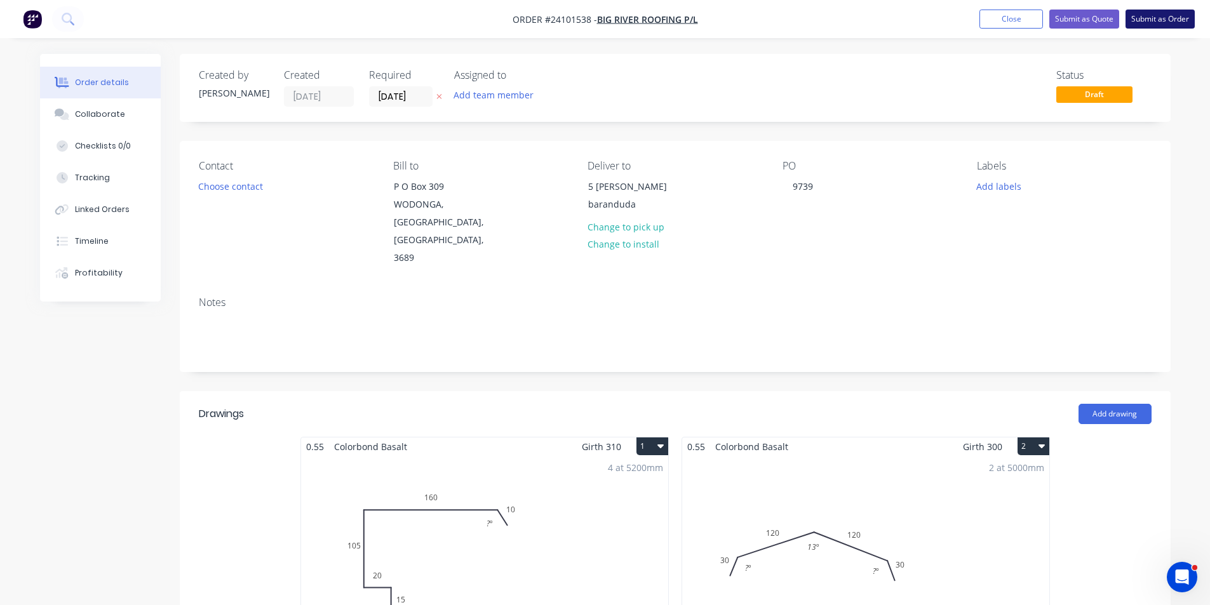
click at [1143, 26] on button "Submit as Order" at bounding box center [1160, 19] width 69 height 19
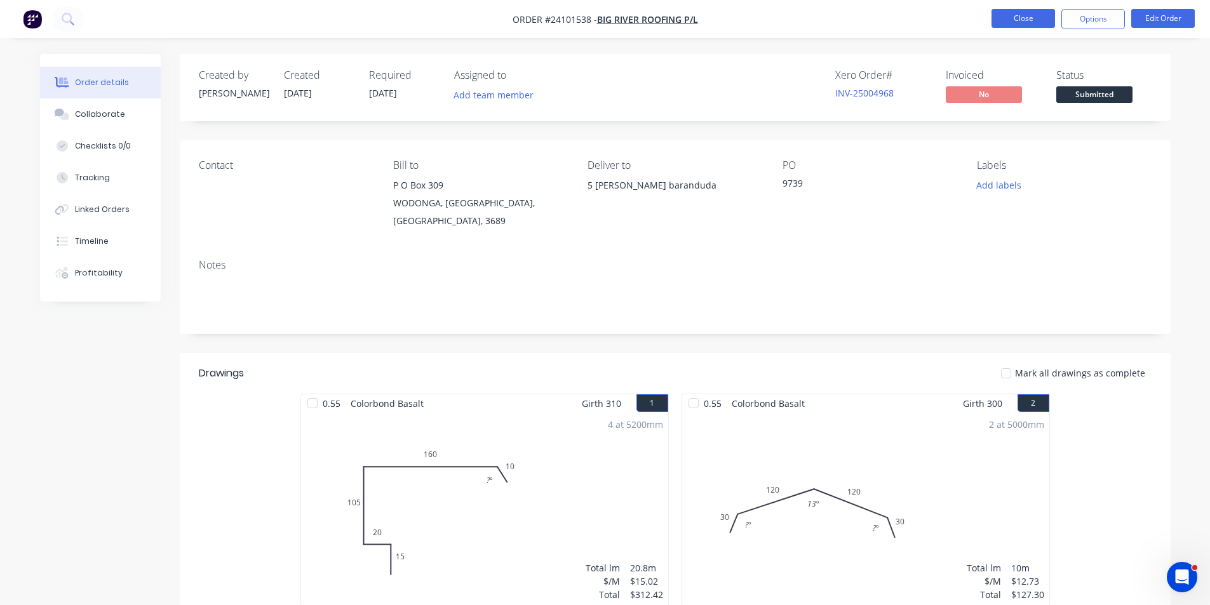
click at [1031, 18] on button "Close" at bounding box center [1024, 18] width 64 height 19
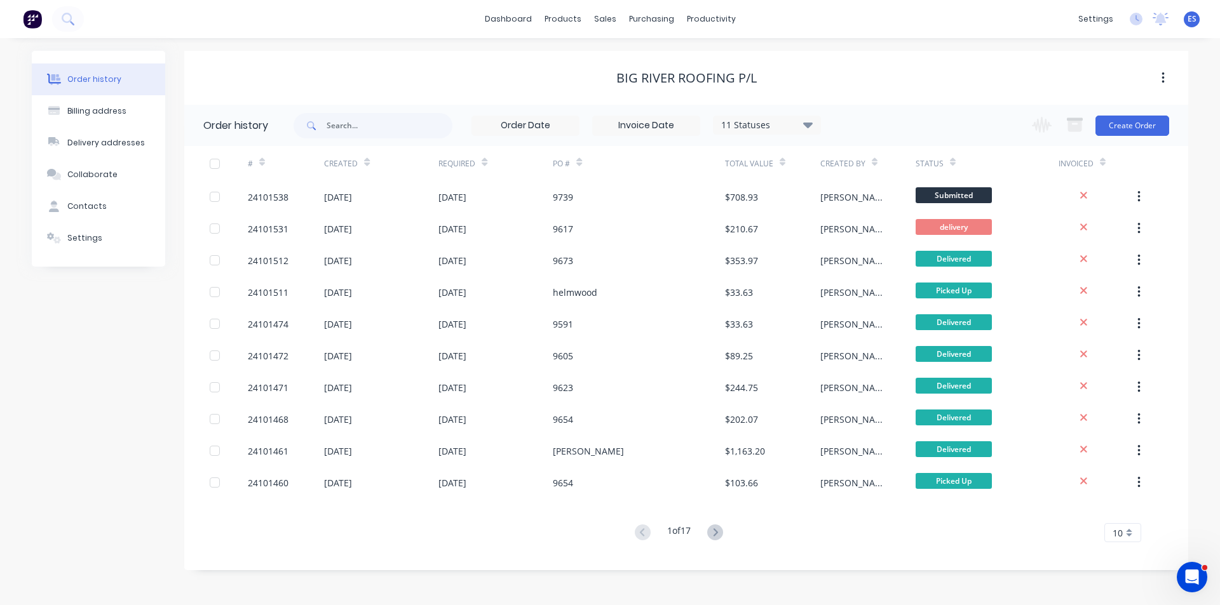
click at [34, 24] on img at bounding box center [32, 19] width 19 height 19
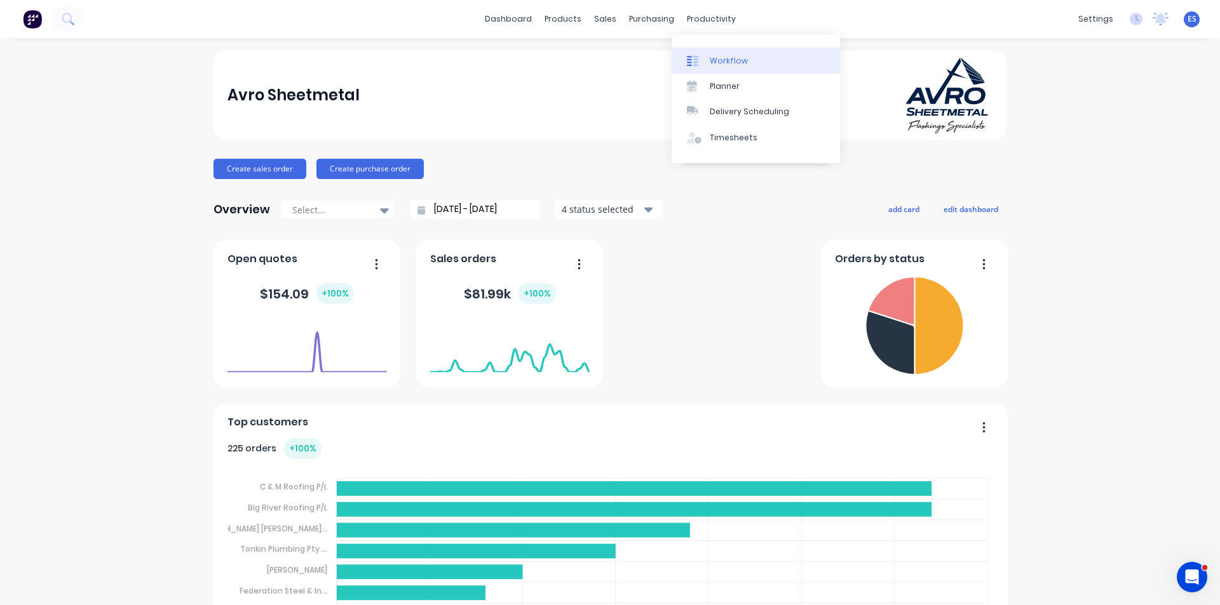
click at [716, 57] on div "Workflow" at bounding box center [729, 60] width 38 height 11
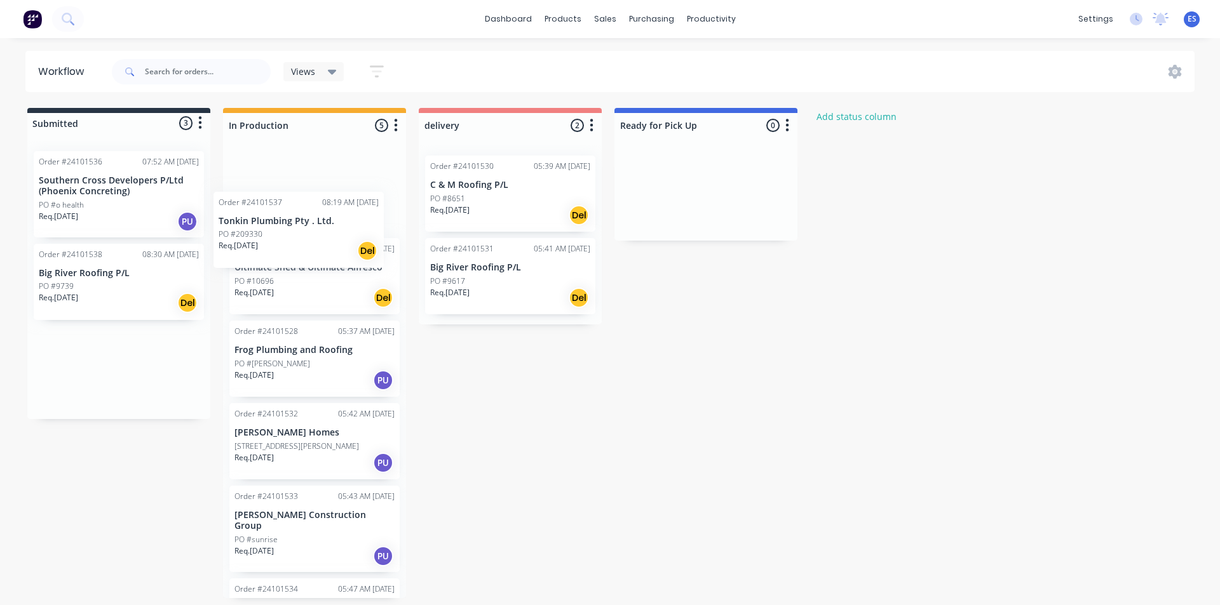
drag, startPoint x: 102, startPoint y: 279, endPoint x: 290, endPoint y: 225, distance: 195.7
click at [290, 225] on div "Submitted 3 Status colour #273444 hex #273444 Save Cancel Summaries Total order…" at bounding box center [589, 353] width 1198 height 490
click at [298, 372] on div "Req. 02/09/25 PU" at bounding box center [314, 381] width 160 height 22
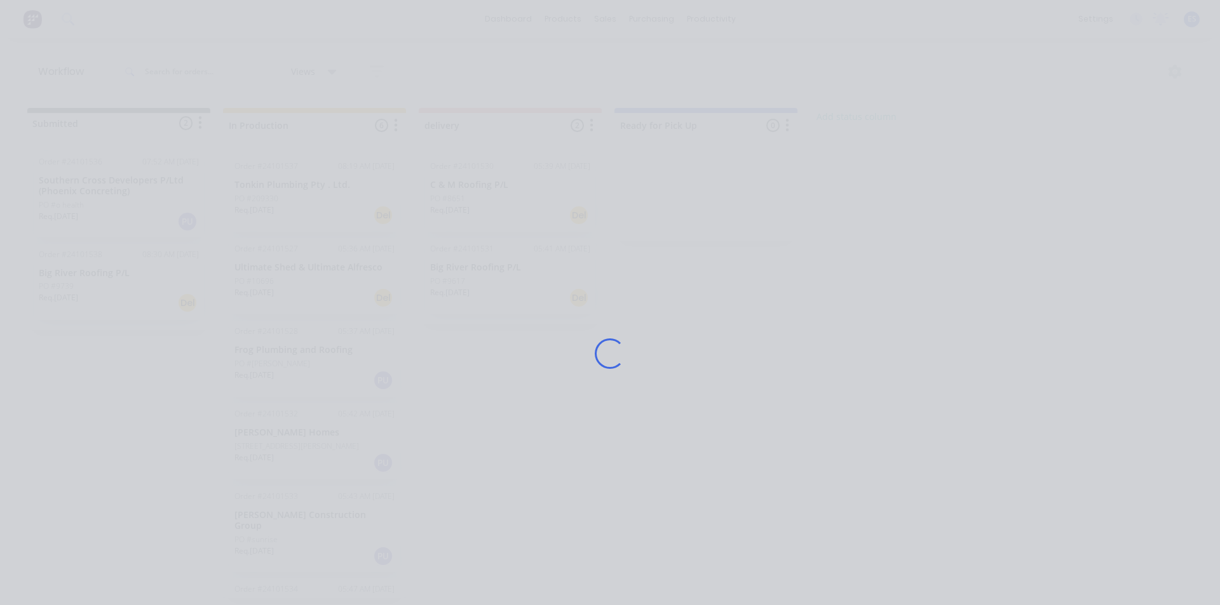
click at [319, 78] on div "Loading..." at bounding box center [610, 353] width 1017 height 605
click at [389, 186] on div "Loading..." at bounding box center [610, 353] width 1017 height 605
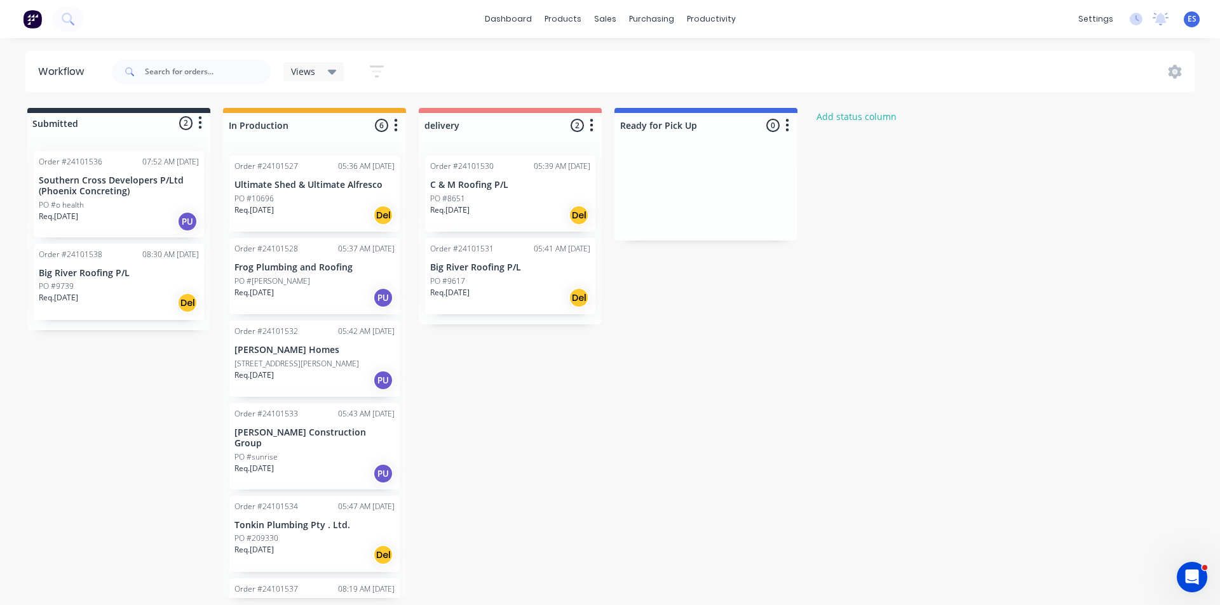
click at [27, 26] on img at bounding box center [32, 19] width 19 height 19
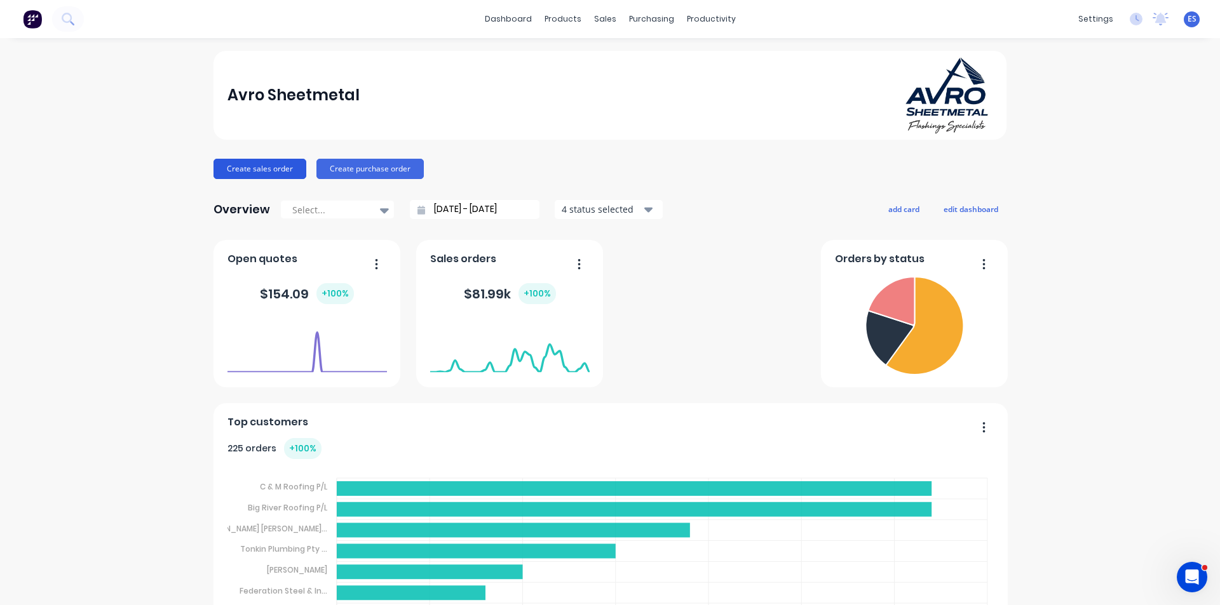
click at [262, 168] on button "Create sales order" at bounding box center [259, 169] width 93 height 20
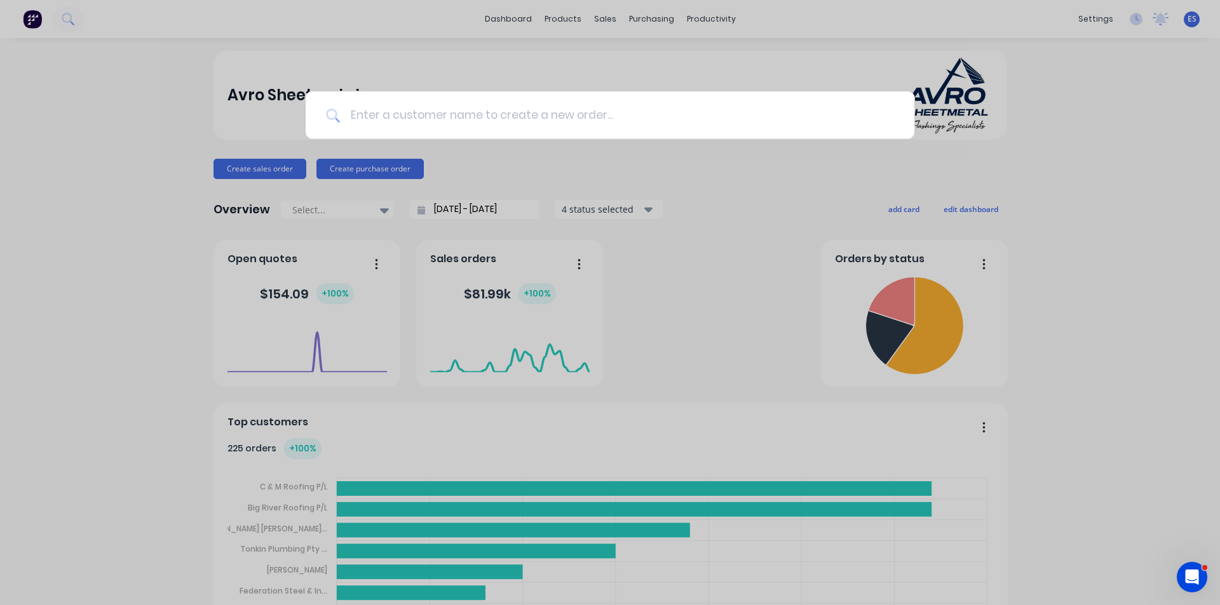
click at [426, 119] on input at bounding box center [617, 115] width 554 height 48
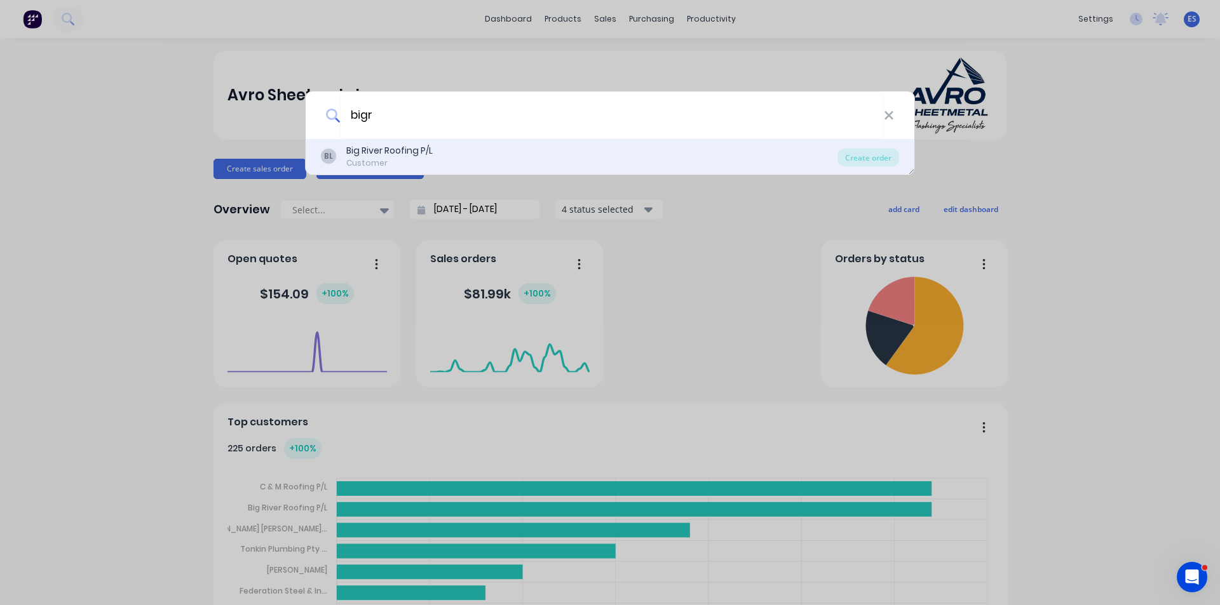
type input "bigr"
click at [436, 144] on div "BL Big River Roofing P/L Customer" at bounding box center [579, 156] width 517 height 25
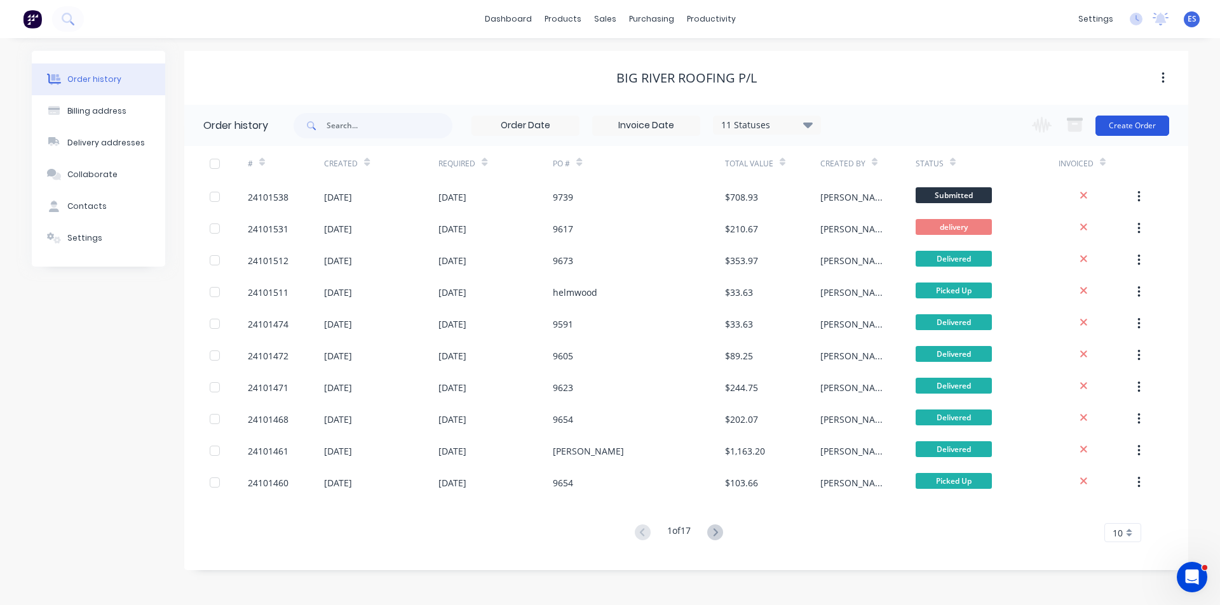
click at [1131, 130] on button "Create Order" at bounding box center [1132, 126] width 74 height 20
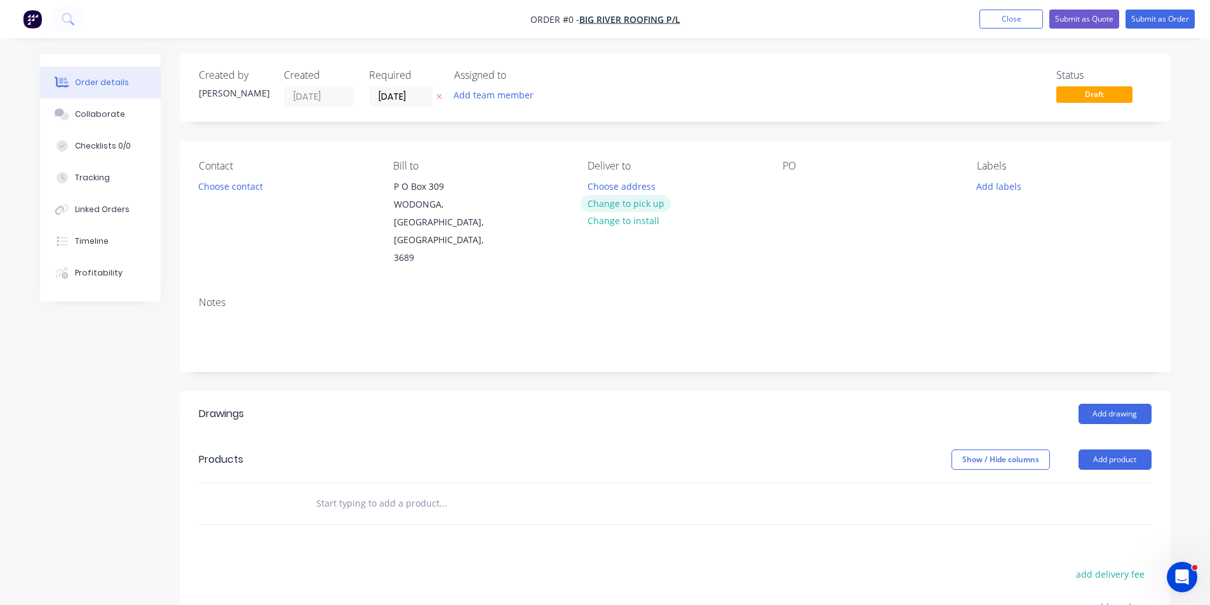
click at [612, 199] on button "Change to pick up" at bounding box center [626, 203] width 90 height 17
click at [257, 191] on button "Choose contact" at bounding box center [230, 185] width 78 height 17
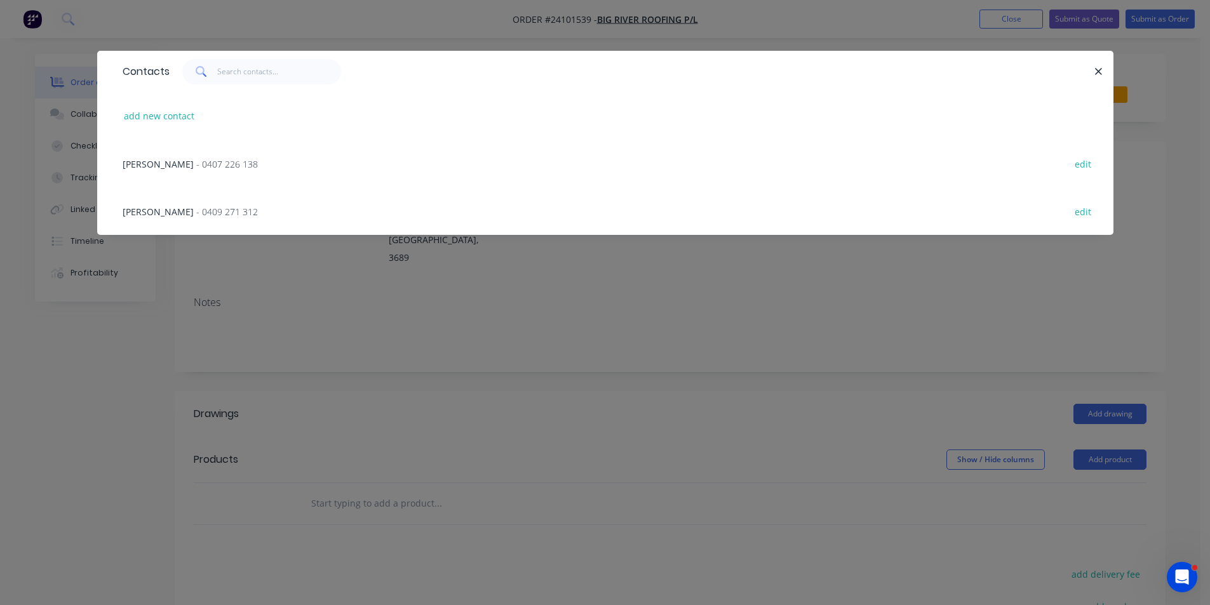
click at [194, 171] on div "[PERSON_NAME] - 0407 226 138 edit" at bounding box center [605, 164] width 978 height 48
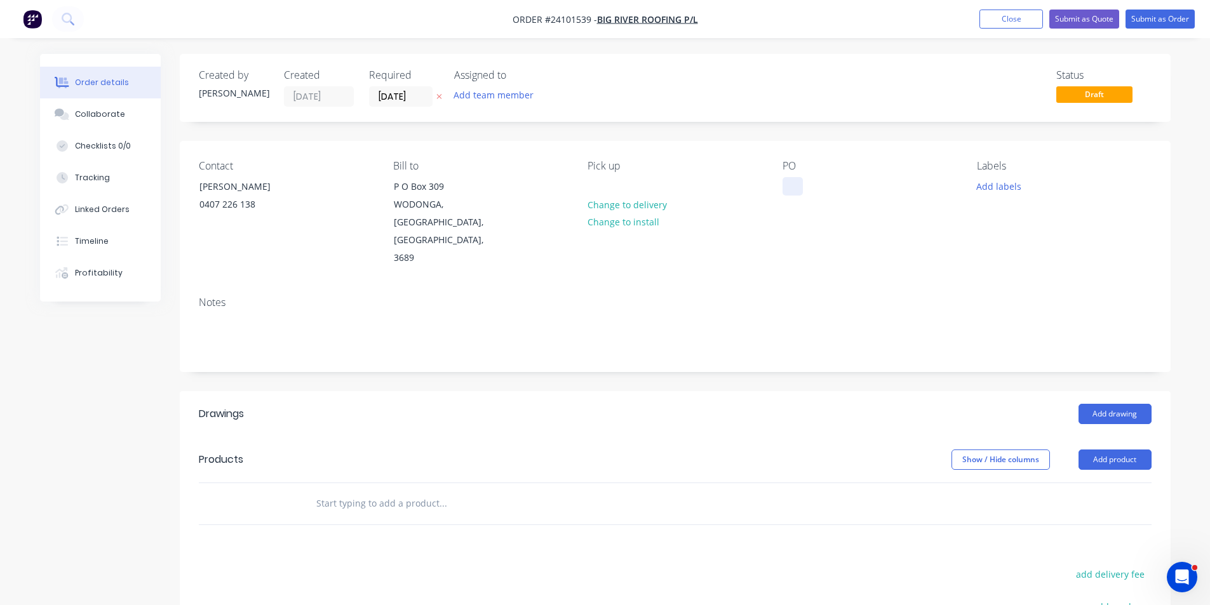
click at [790, 182] on div at bounding box center [793, 186] width 20 height 18
click at [1119, 404] on button "Add drawing" at bounding box center [1115, 414] width 73 height 20
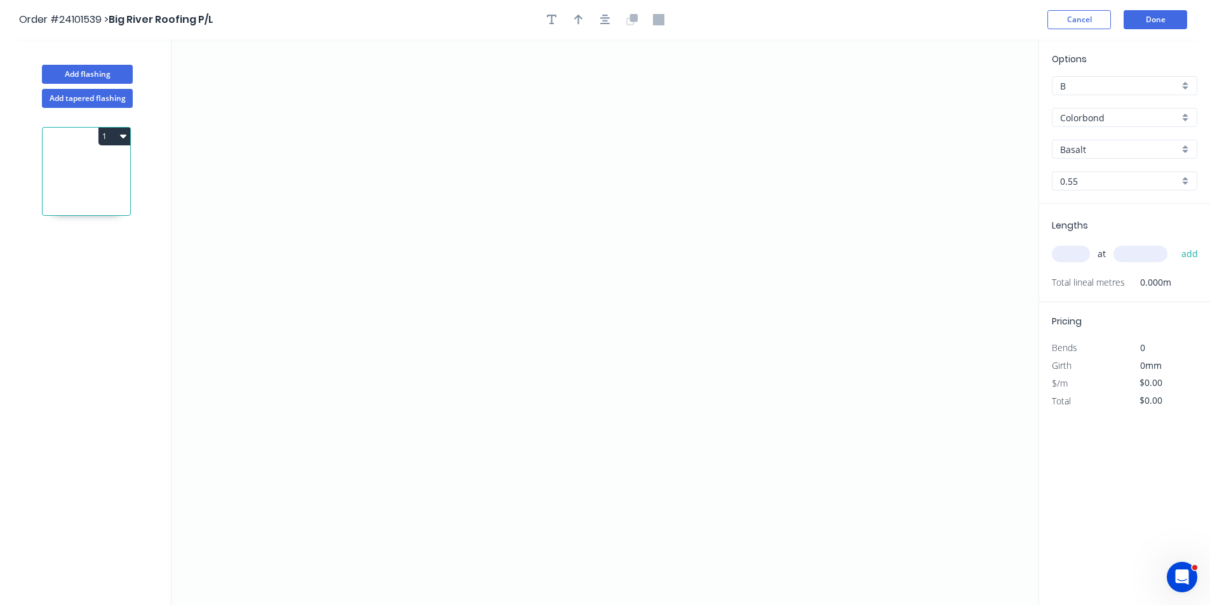
click at [1082, 152] on input "Basalt" at bounding box center [1119, 149] width 119 height 13
click at [1090, 277] on div "Deep Ocean" at bounding box center [1125, 285] width 144 height 22
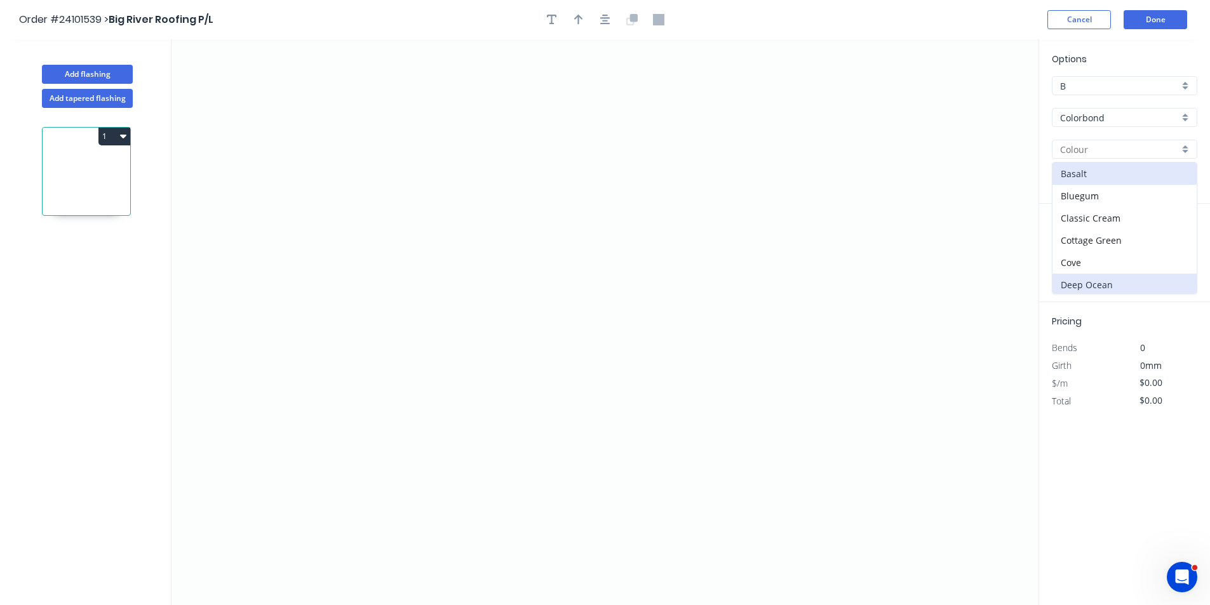
type input "Deep Ocean"
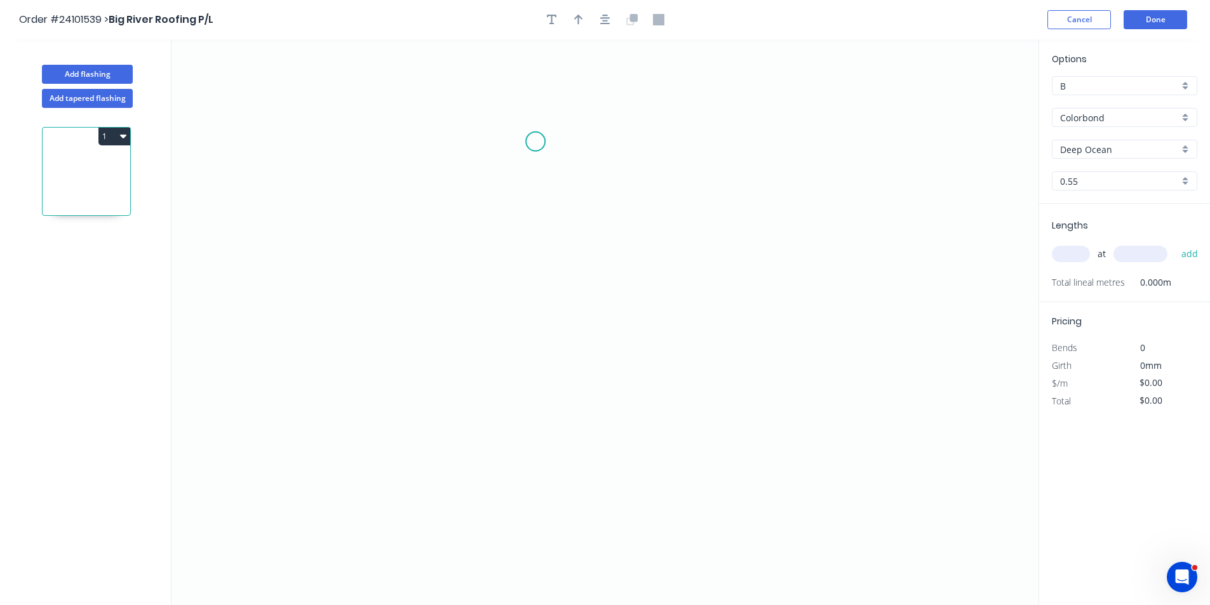
click at [536, 142] on icon "0" at bounding box center [605, 322] width 867 height 566
click at [531, 319] on icon "0" at bounding box center [605, 322] width 867 height 566
click at [640, 316] on icon "0 ?" at bounding box center [605, 322] width 867 height 566
click at [642, 288] on icon "0 ? ?" at bounding box center [605, 322] width 867 height 566
click at [666, 304] on rect at bounding box center [659, 299] width 25 height 18
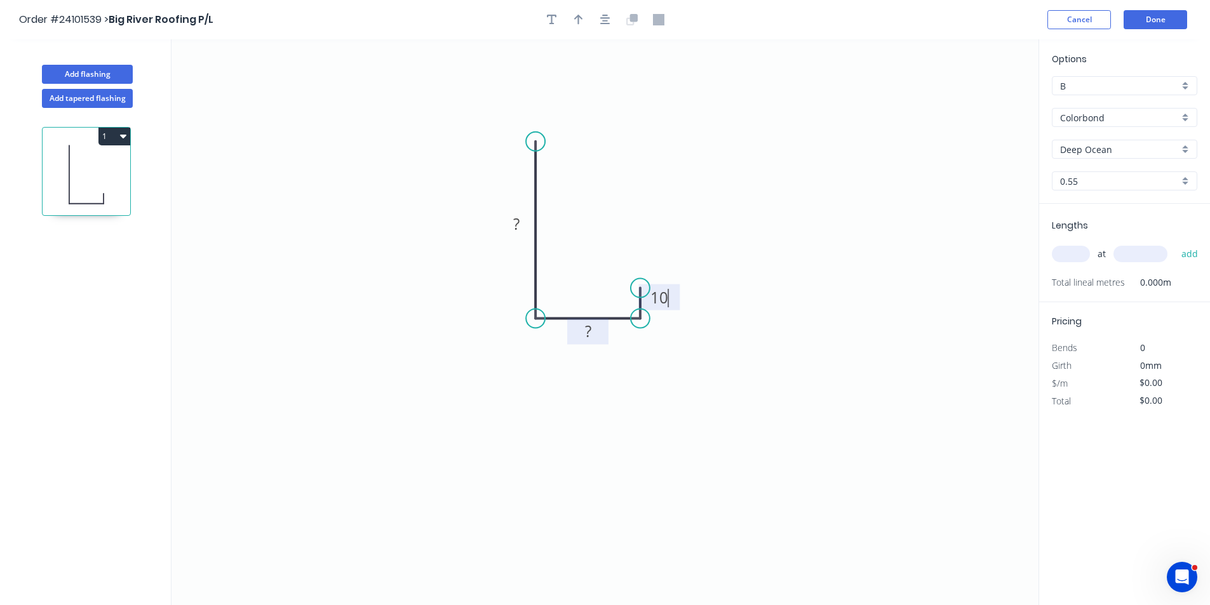
click at [591, 334] on tspan "?" at bounding box center [588, 331] width 6 height 21
click at [517, 219] on tspan "?" at bounding box center [516, 223] width 6 height 21
click at [1086, 250] on input "text" at bounding box center [1071, 254] width 38 height 17
type input "$11.78"
type input "4"
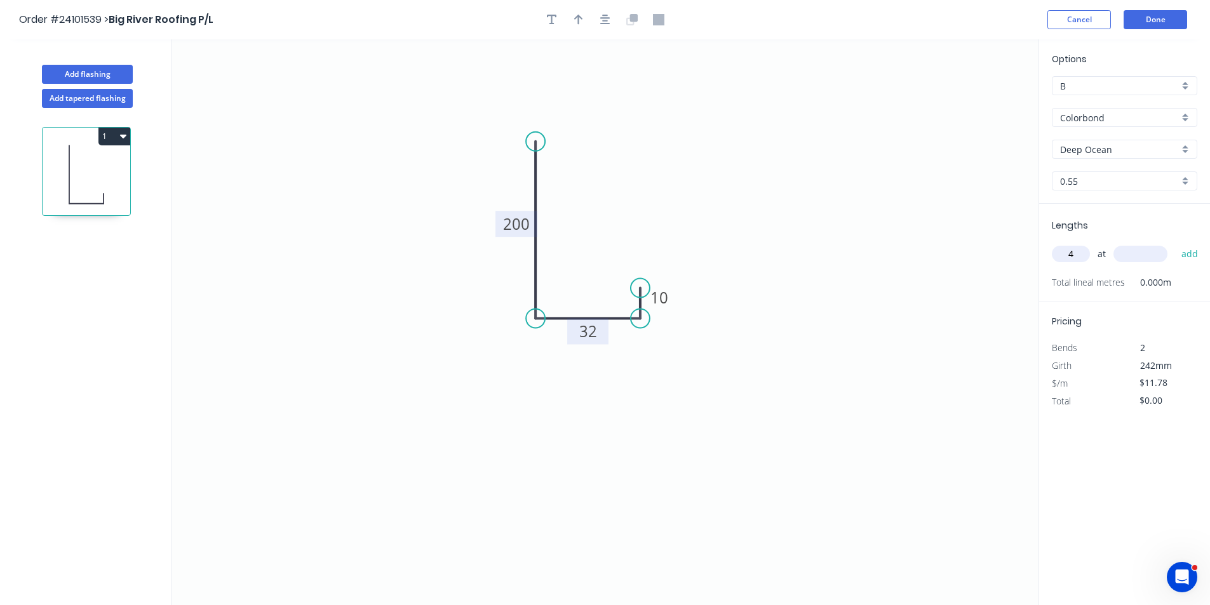
click at [1158, 249] on input "text" at bounding box center [1141, 254] width 54 height 17
type input "5000"
click at [1175, 243] on button "add" at bounding box center [1190, 254] width 30 height 22
type input "$235.60"
click at [1140, 21] on button "Done" at bounding box center [1156, 19] width 64 height 19
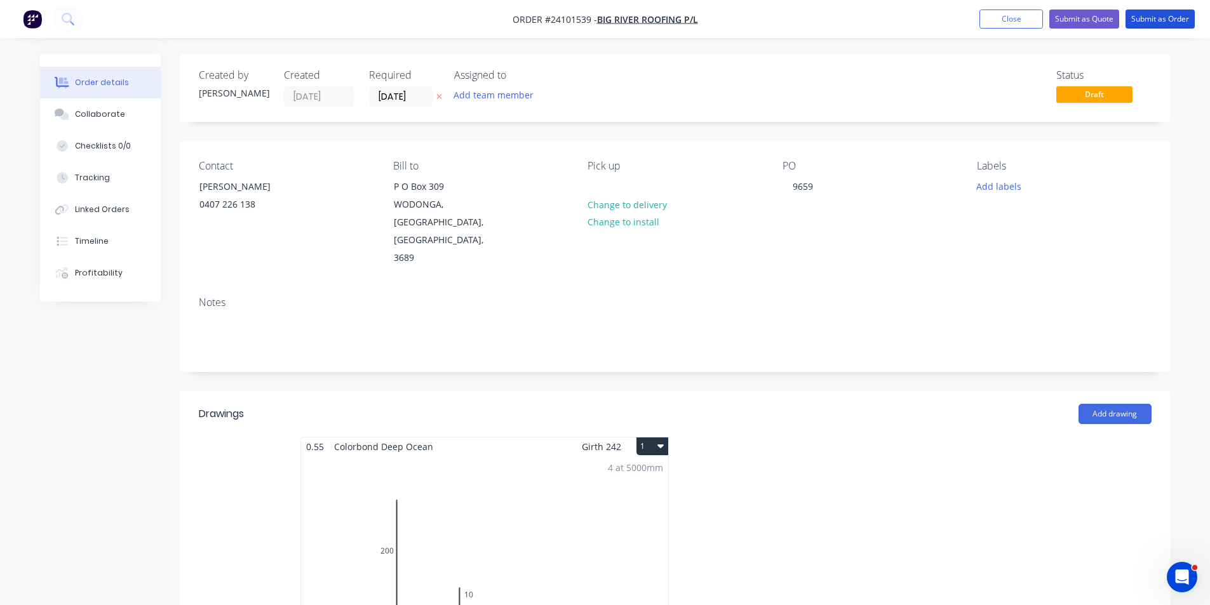
click at [1140, 21] on button "Submit as Order" at bounding box center [1160, 19] width 69 height 19
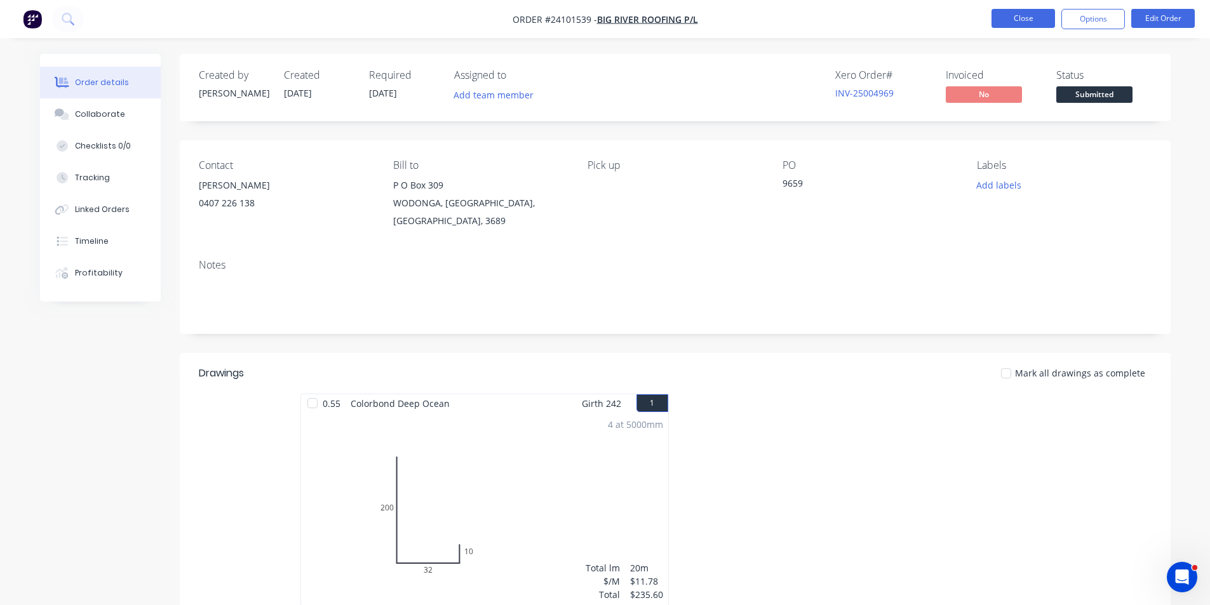
click at [1001, 17] on button "Close" at bounding box center [1024, 18] width 64 height 19
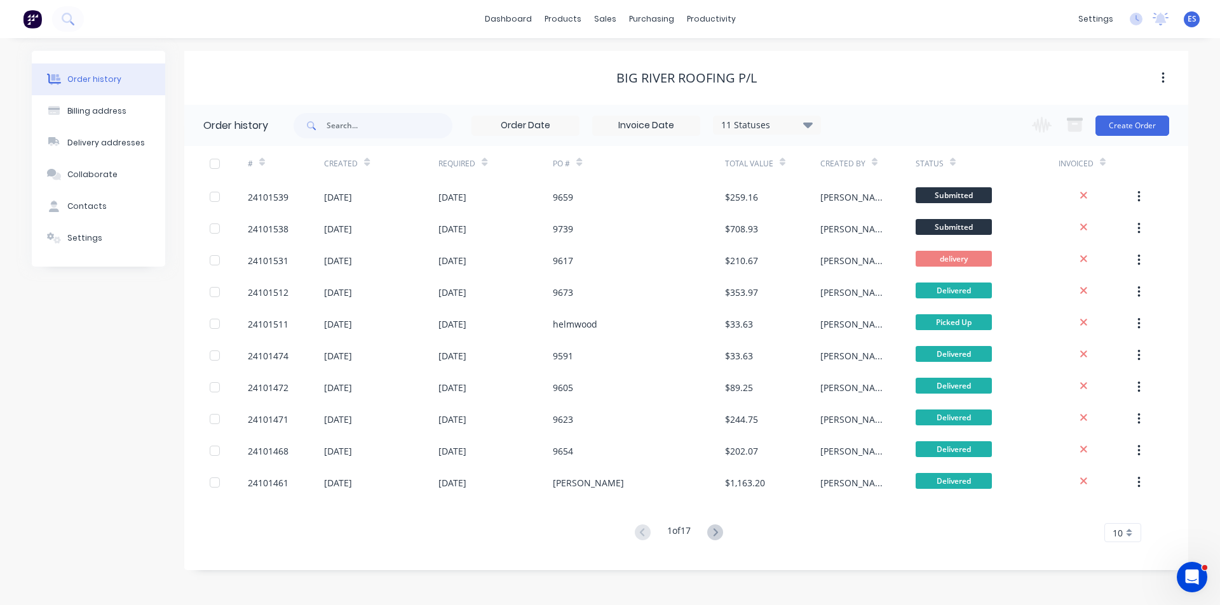
click at [39, 22] on img at bounding box center [32, 19] width 19 height 19
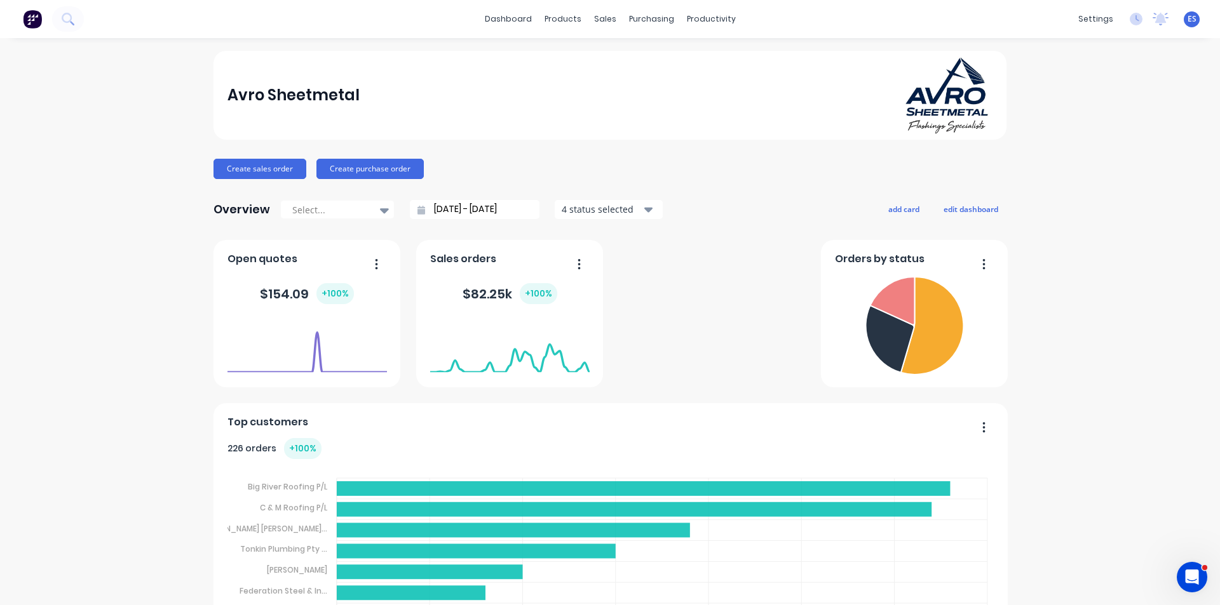
click at [272, 179] on button "Create sales order" at bounding box center [259, 169] width 93 height 20
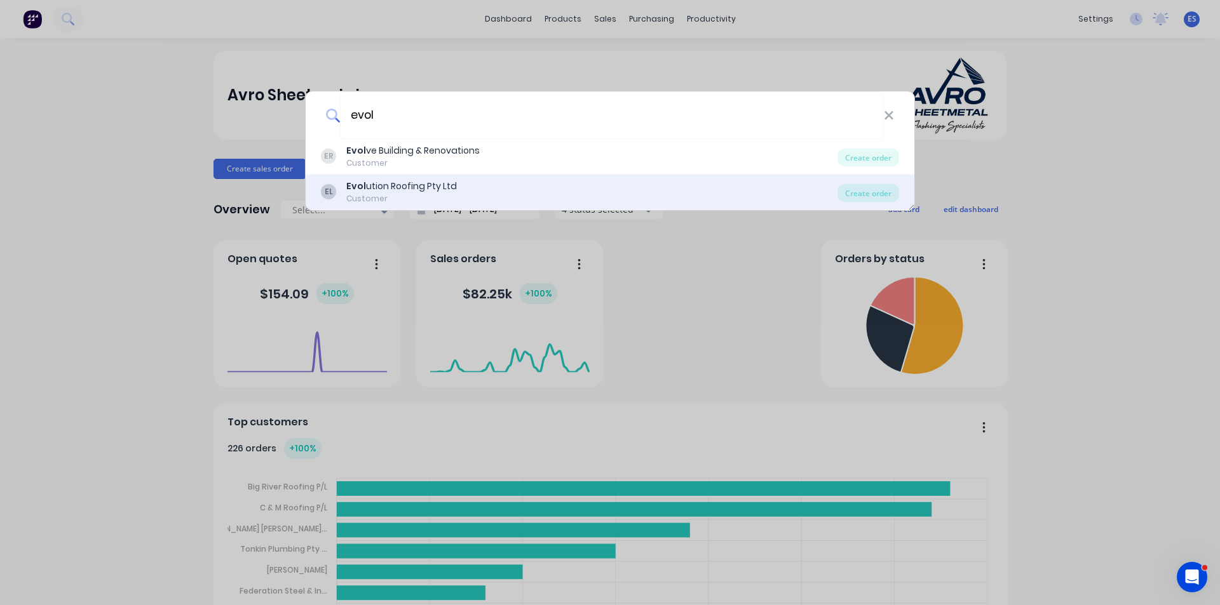
type input "evol"
click at [425, 191] on div "Evol ution Roofing Pty Ltd" at bounding box center [401, 186] width 111 height 13
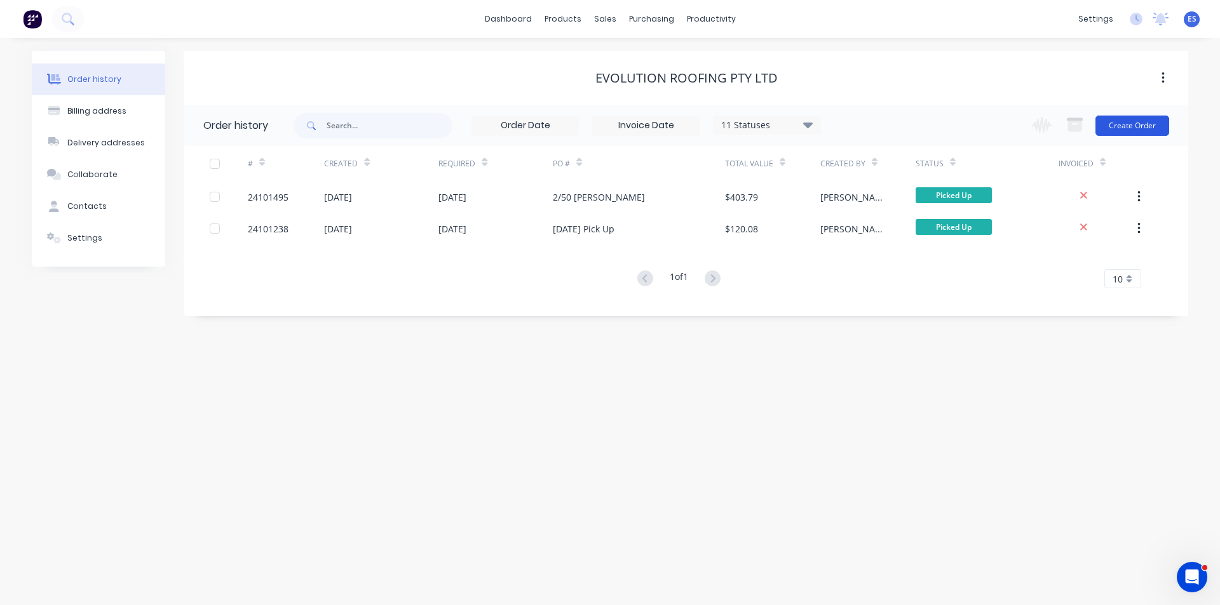
click at [1112, 125] on button "Create Order" at bounding box center [1132, 126] width 74 height 20
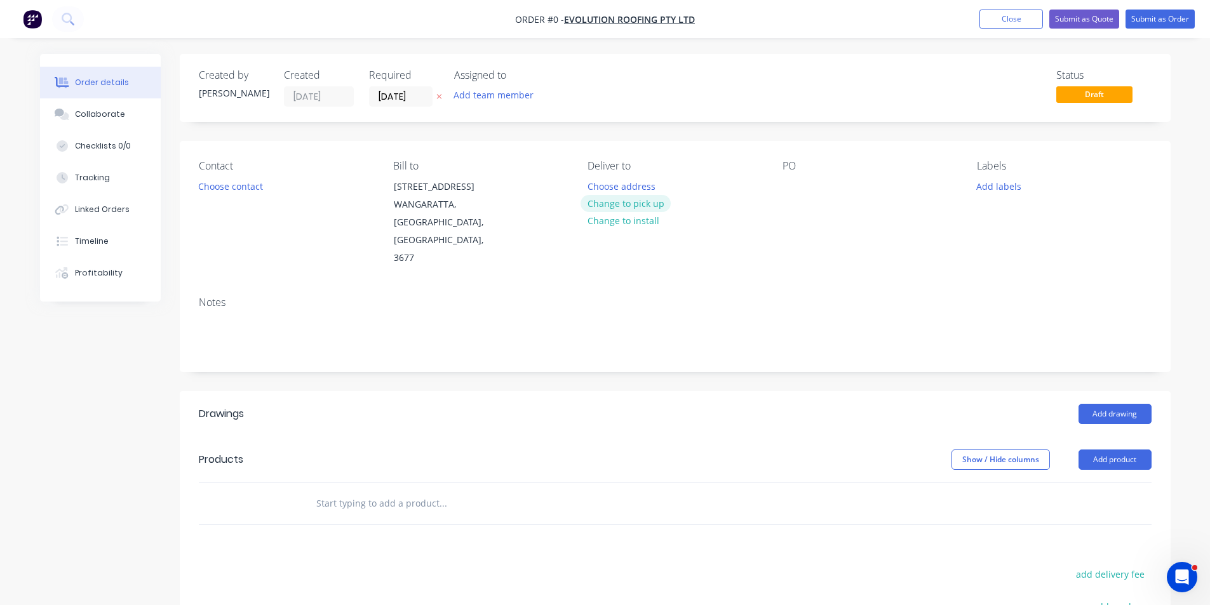
click at [635, 207] on button "Change to pick up" at bounding box center [626, 203] width 90 height 17
click at [253, 189] on button "Choose contact" at bounding box center [230, 185] width 78 height 17
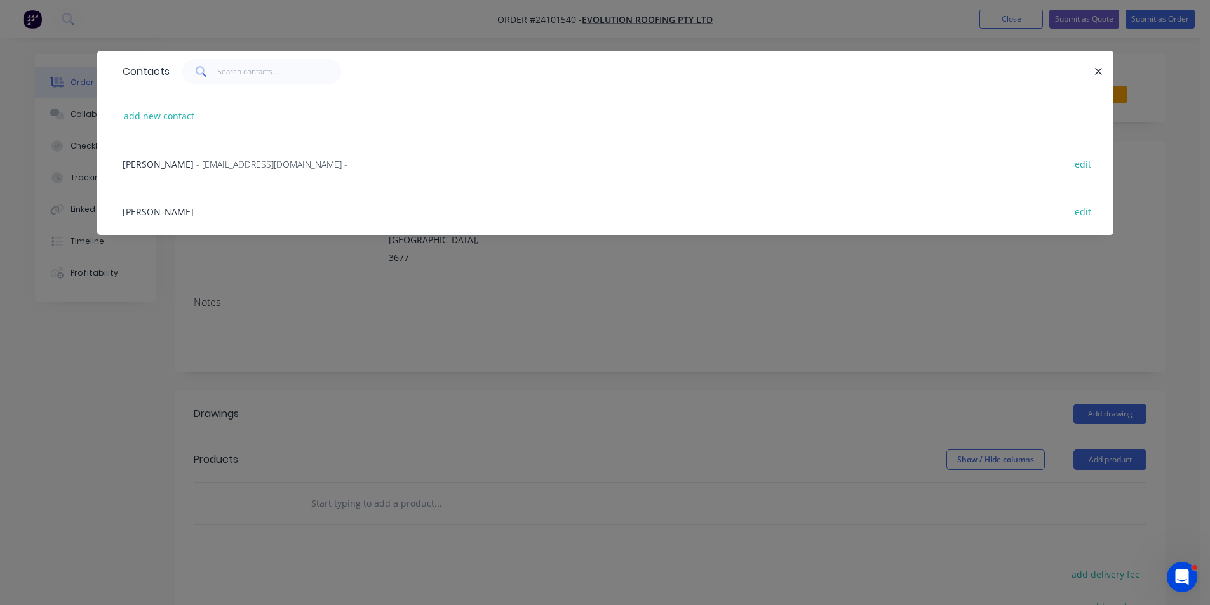
click at [164, 165] on span "[PERSON_NAME]" at bounding box center [158, 164] width 71 height 12
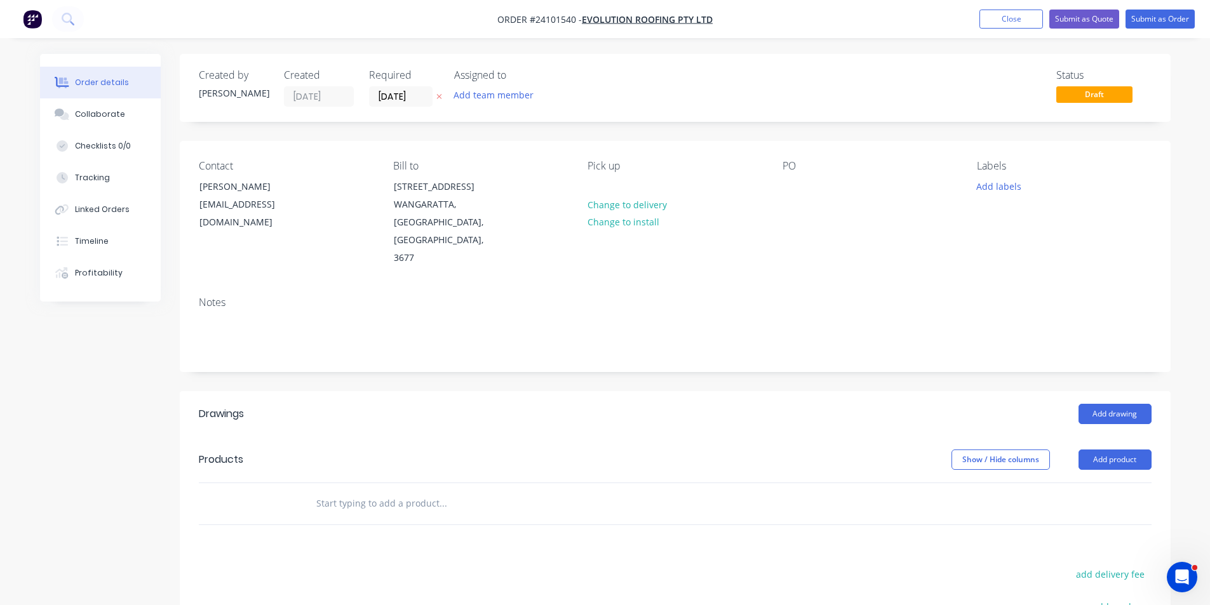
click at [780, 187] on div "Contact [PERSON_NAME] [EMAIL_ADDRESS][DOMAIN_NAME] Bill to [STREET_ADDRESS][PER…" at bounding box center [675, 213] width 991 height 145
click at [1132, 404] on button "Add drawing" at bounding box center [1115, 414] width 73 height 20
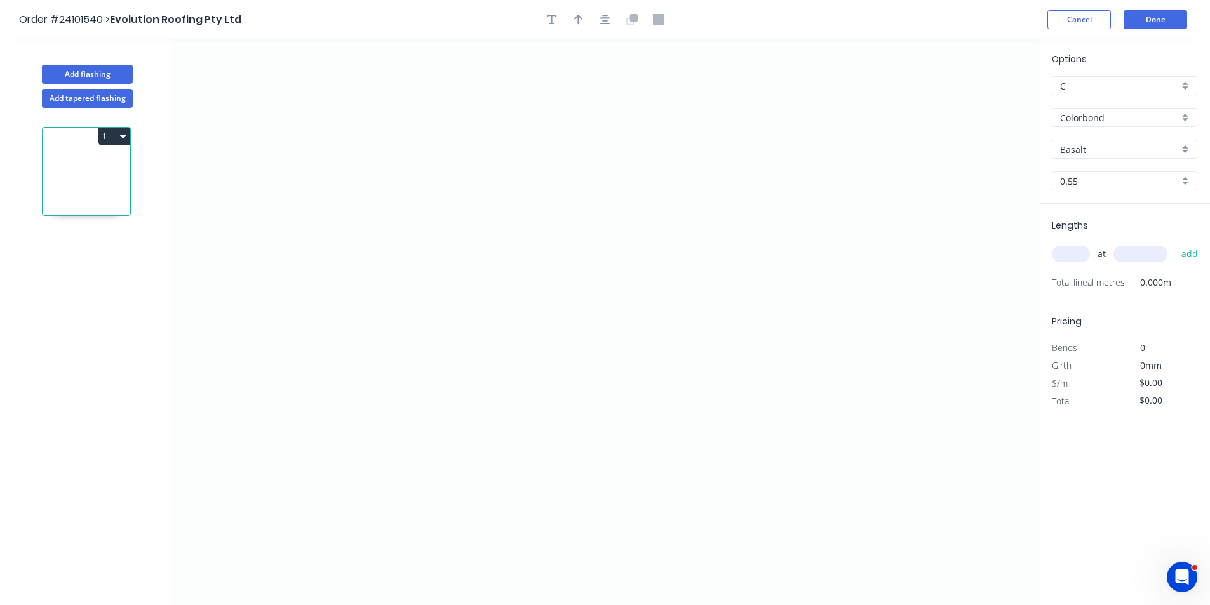
click at [1099, 152] on input "Basalt" at bounding box center [1119, 149] width 119 height 13
click at [1107, 173] on div "Monument" at bounding box center [1125, 174] width 144 height 22
type input "Monument"
click at [483, 259] on icon "0" at bounding box center [605, 322] width 867 height 566
click at [485, 161] on icon "0" at bounding box center [605, 322] width 867 height 566
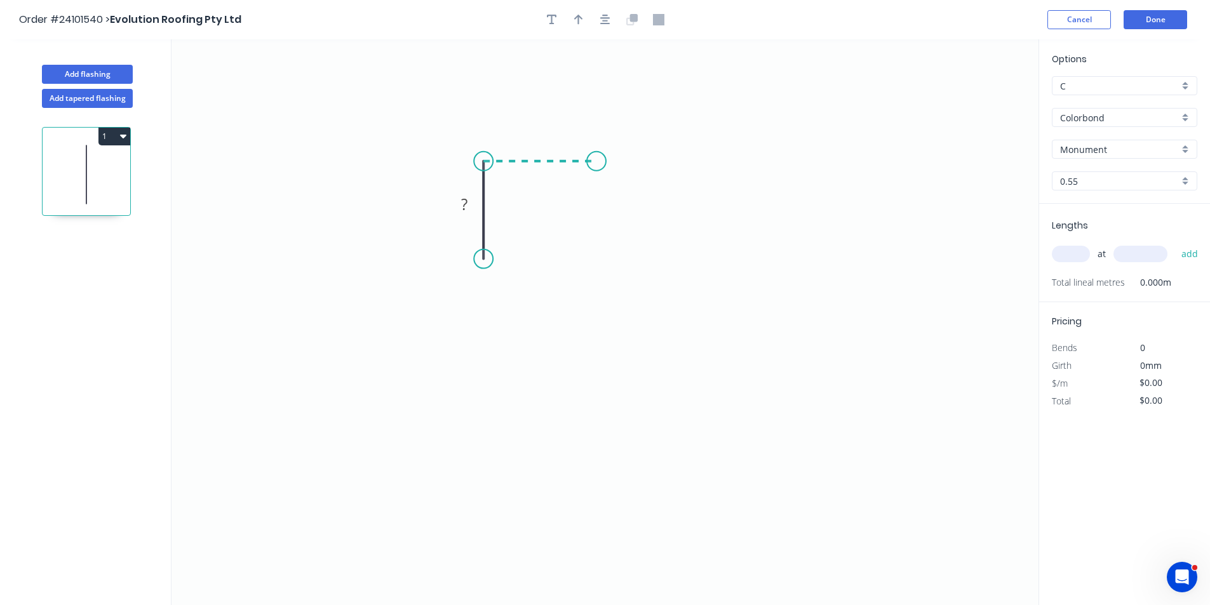
click at [597, 159] on icon "0 ?" at bounding box center [605, 322] width 867 height 566
click at [600, 257] on icon "0 ? ?" at bounding box center [605, 322] width 867 height 566
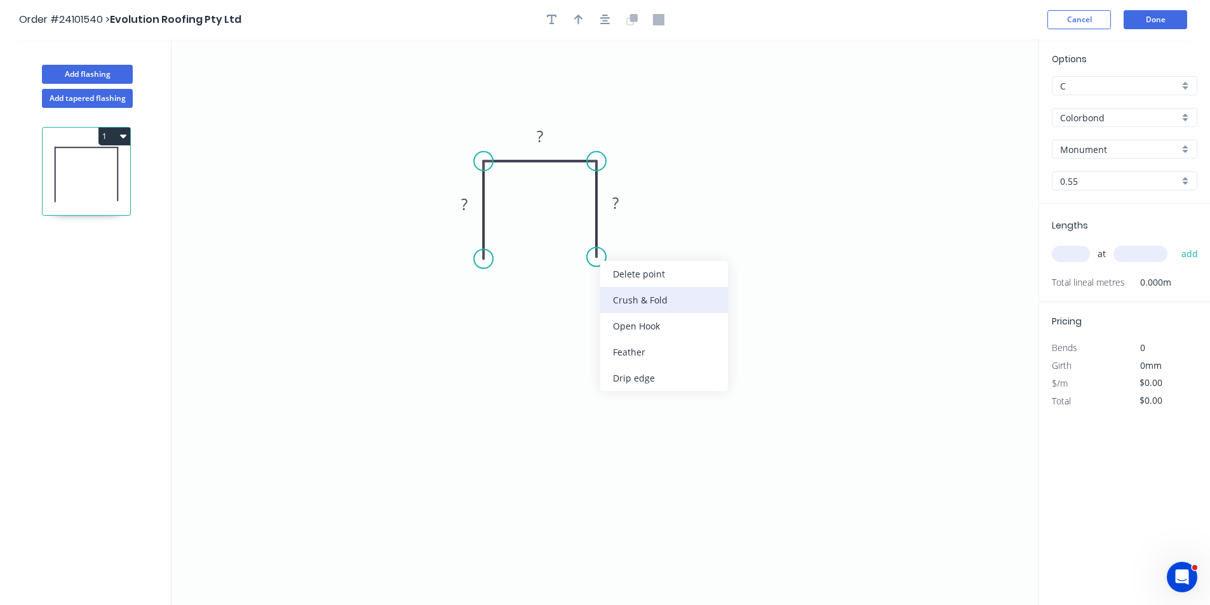
click at [630, 301] on div "Crush & Fold" at bounding box center [664, 300] width 128 height 26
click at [637, 296] on div "Flip bend" at bounding box center [658, 294] width 128 height 26
click at [621, 205] on rect at bounding box center [615, 204] width 25 height 18
click at [550, 130] on rect at bounding box center [539, 137] width 25 height 18
click at [466, 206] on tspan "?" at bounding box center [464, 204] width 6 height 21
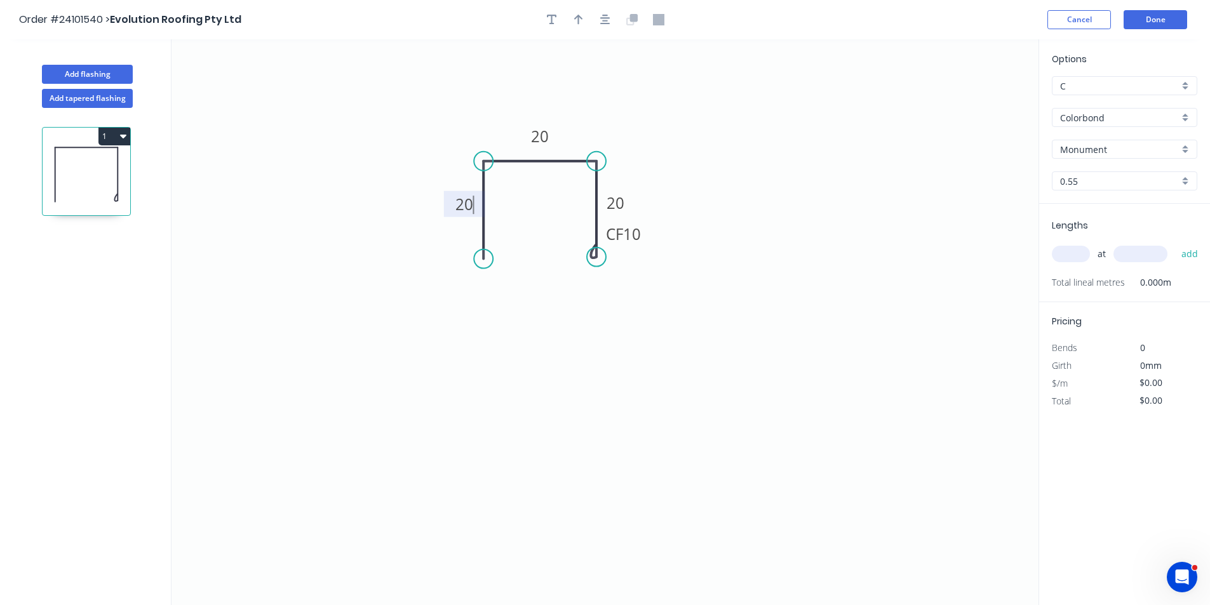
click at [1062, 247] on input "text" at bounding box center [1071, 254] width 38 height 17
type input "$8.16"
type input "6"
click at [1134, 253] on input "text" at bounding box center [1141, 254] width 54 height 17
type input "5000"
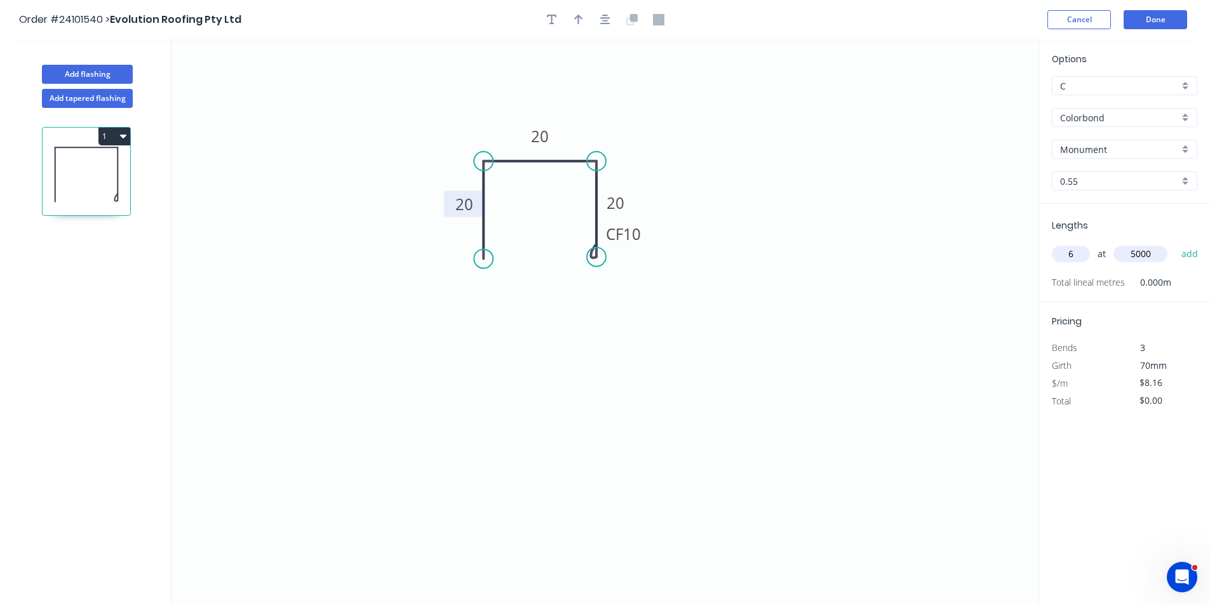
click at [1175, 243] on button "add" at bounding box center [1190, 254] width 30 height 22
type input "$244.80"
type input "2"
click at [1132, 253] on input "text" at bounding box center [1141, 254] width 54 height 17
type input "6000"
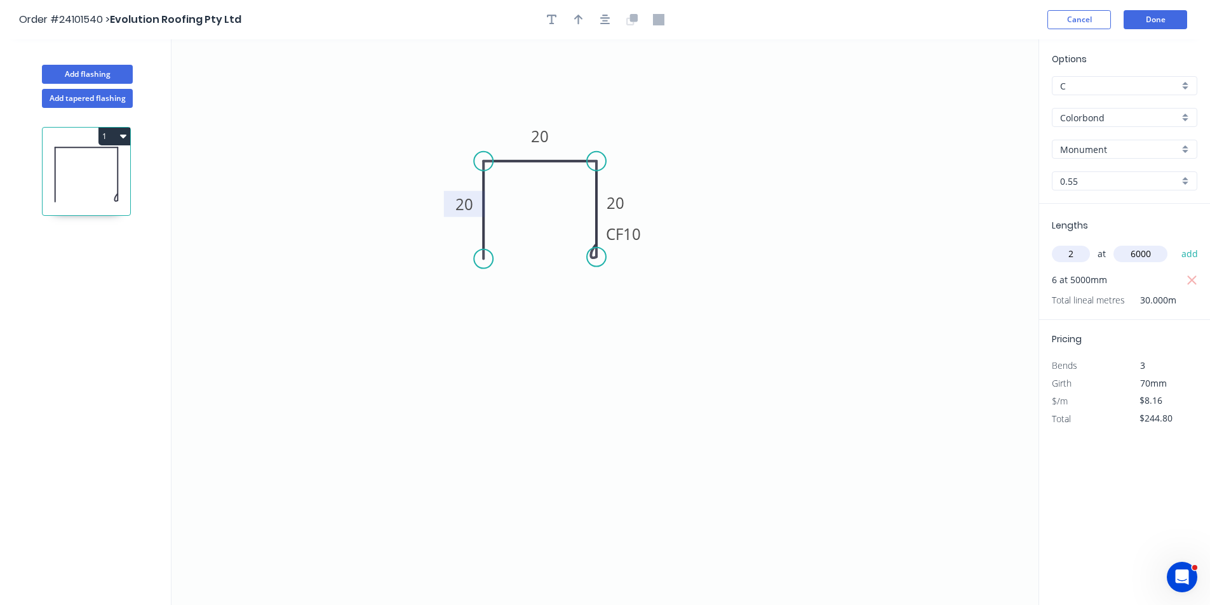
click at [1175, 243] on button "add" at bounding box center [1190, 254] width 30 height 22
type input "$342.72"
click at [1166, 18] on button "Done" at bounding box center [1156, 19] width 64 height 19
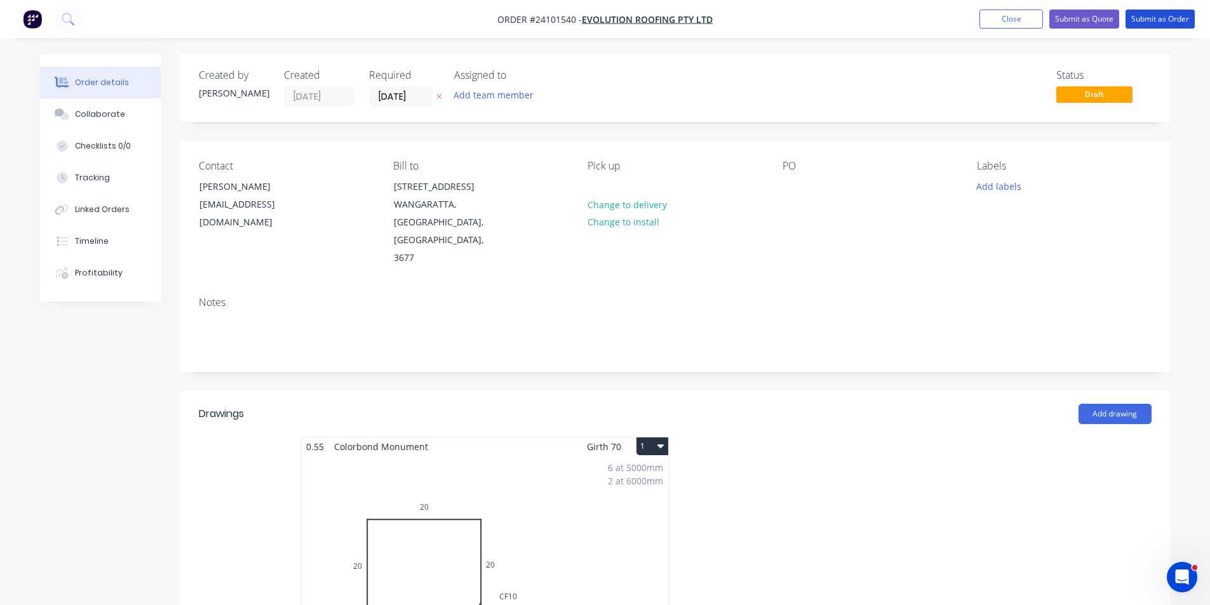
click at [1166, 18] on button "Submit as Order" at bounding box center [1160, 19] width 69 height 19
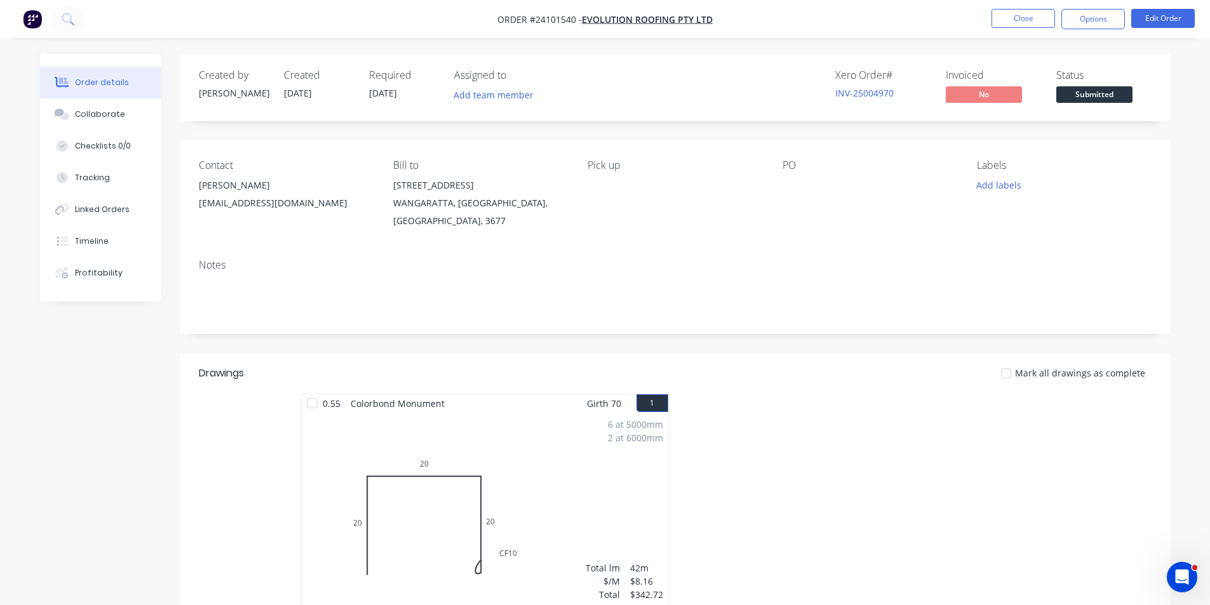
click at [28, 26] on img "button" at bounding box center [32, 19] width 19 height 19
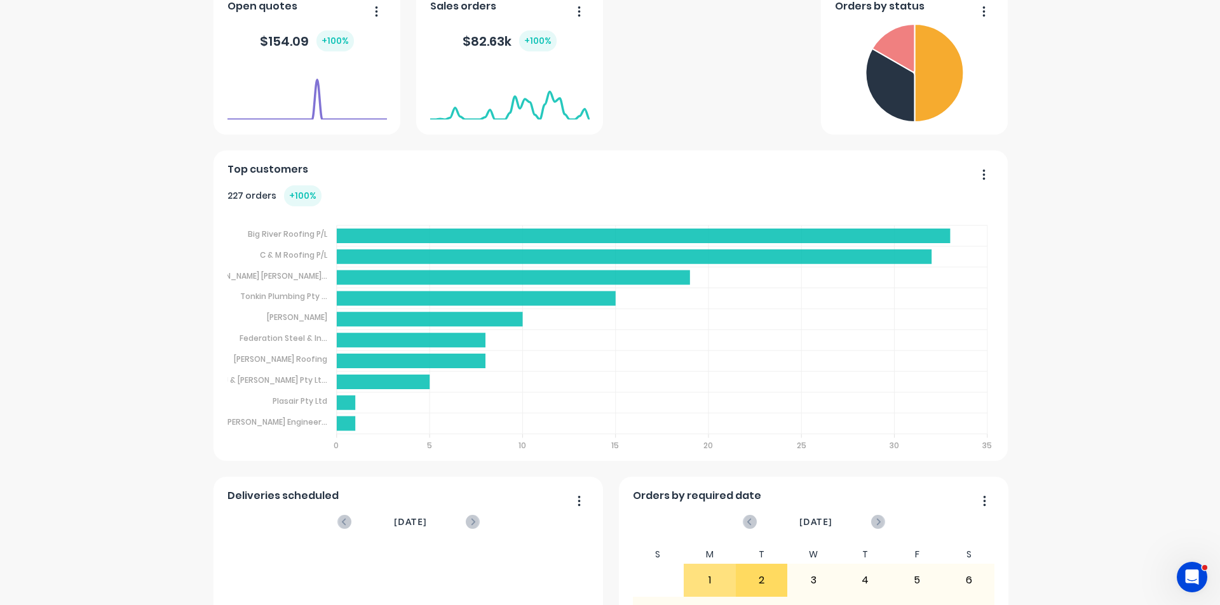
scroll to position [254, 0]
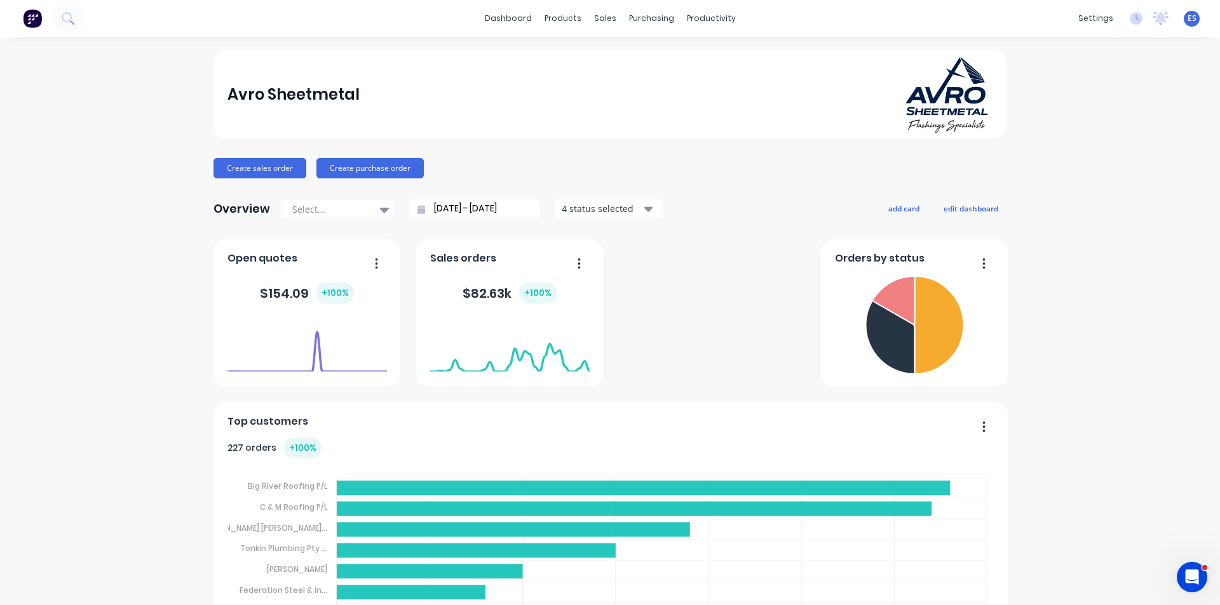
scroll to position [0, 0]
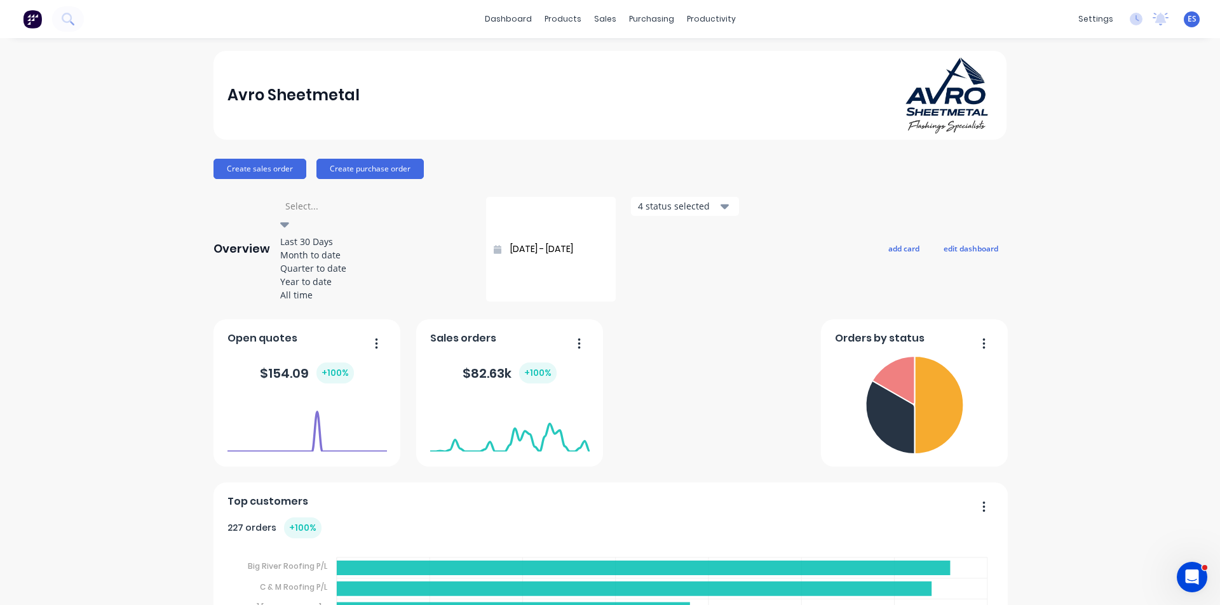
click at [357, 216] on div "Select..." at bounding box center [375, 206] width 191 height 19
click at [336, 302] on div "All time" at bounding box center [375, 294] width 191 height 13
type input "[DATE] - [DATE]"
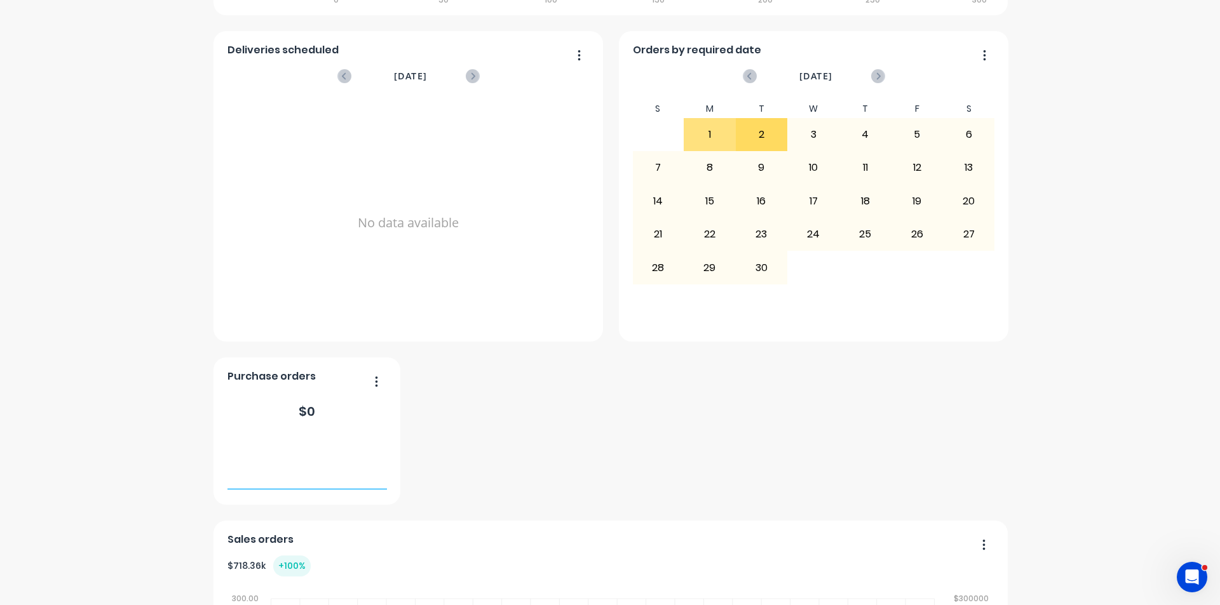
scroll to position [954, 0]
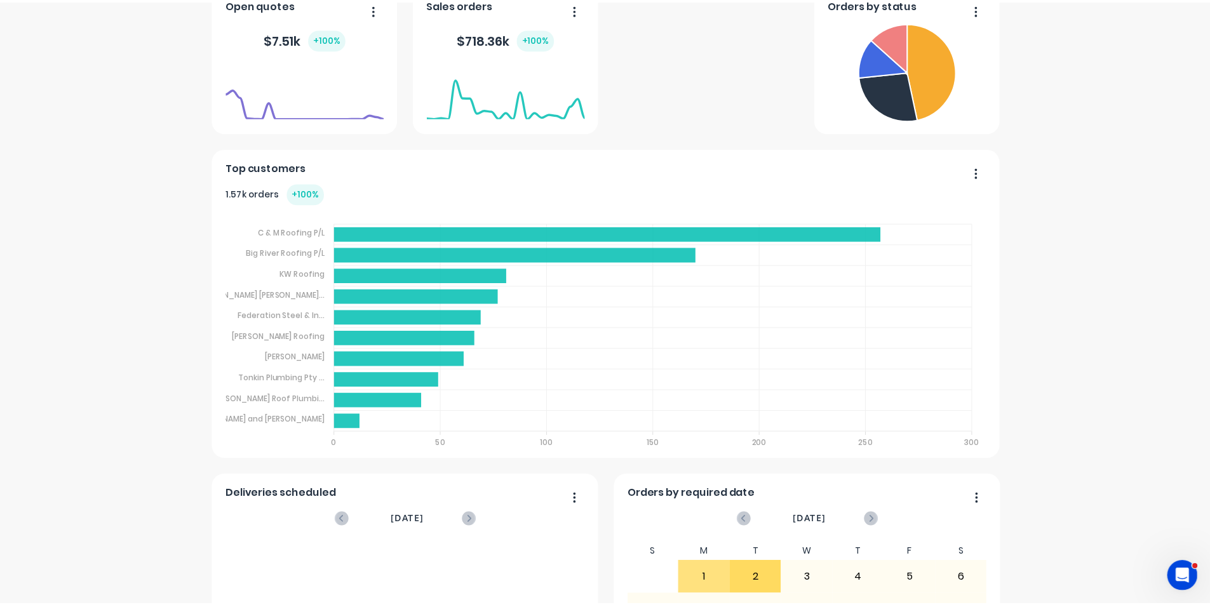
scroll to position [0, 0]
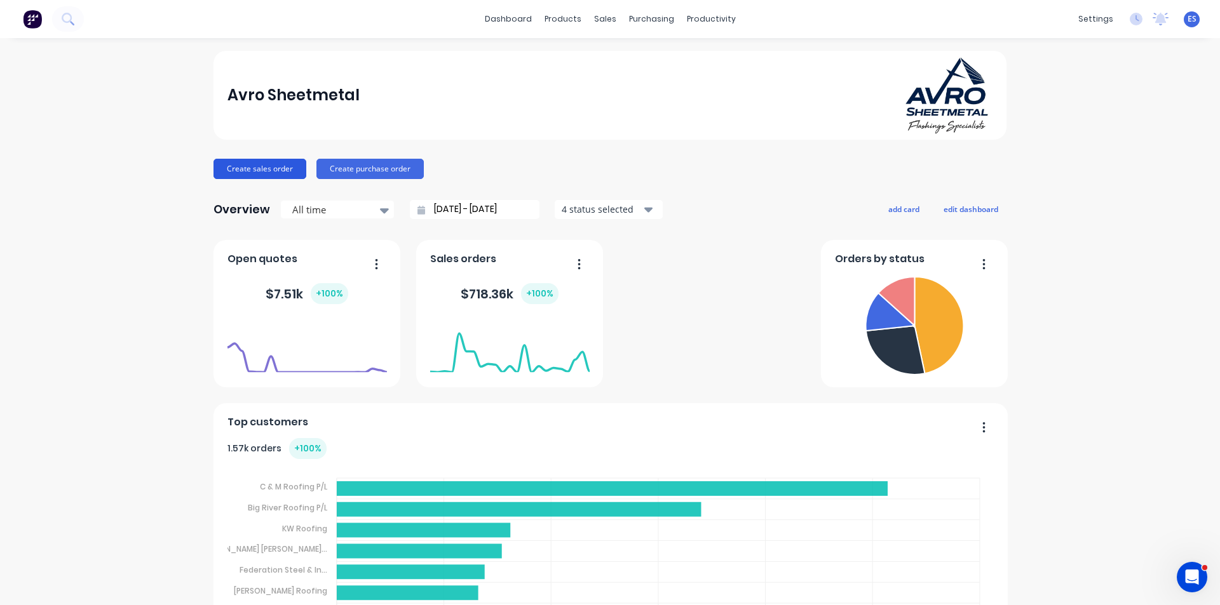
click at [276, 163] on button "Create sales order" at bounding box center [259, 169] width 93 height 20
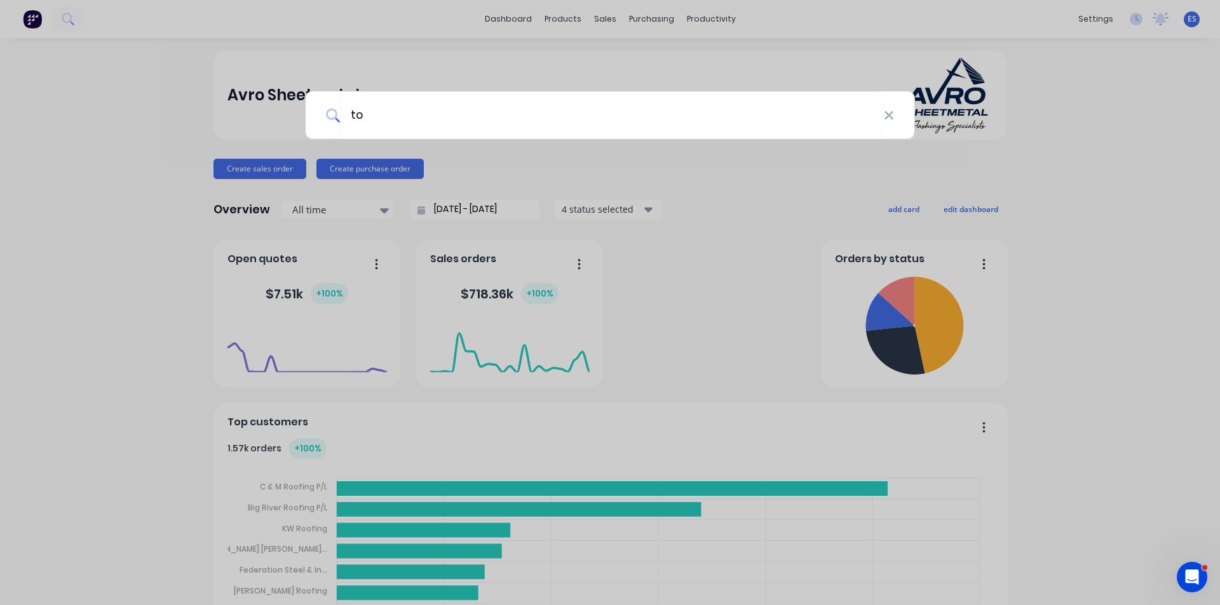
type input "ton"
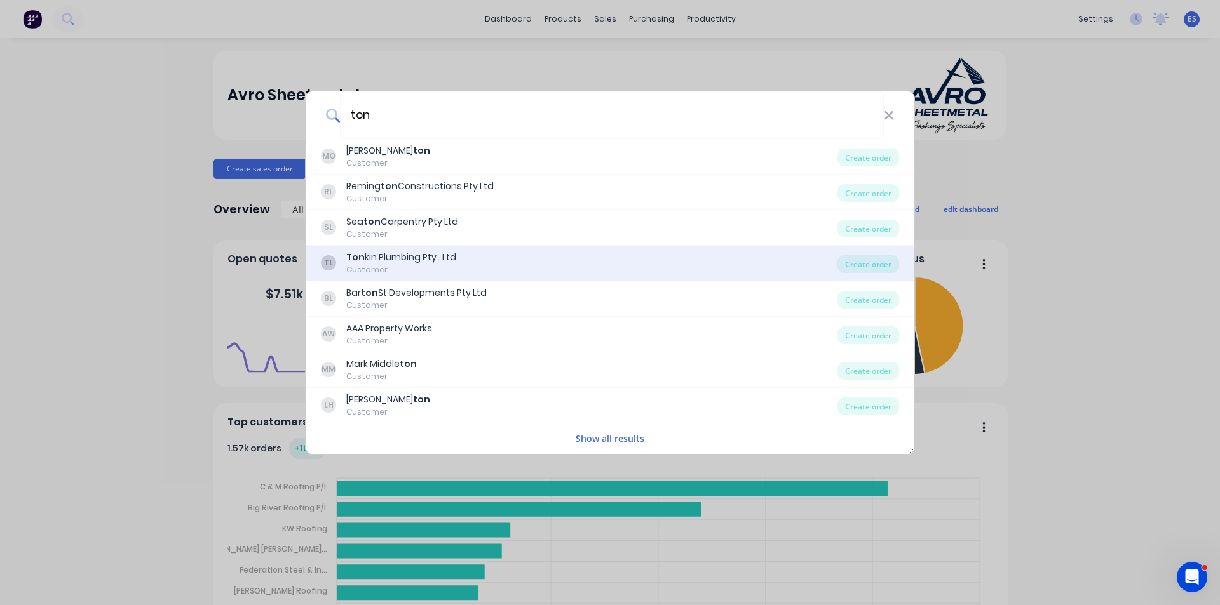
click at [442, 251] on div "Ton kin Plumbing Pty . Ltd." at bounding box center [402, 257] width 112 height 13
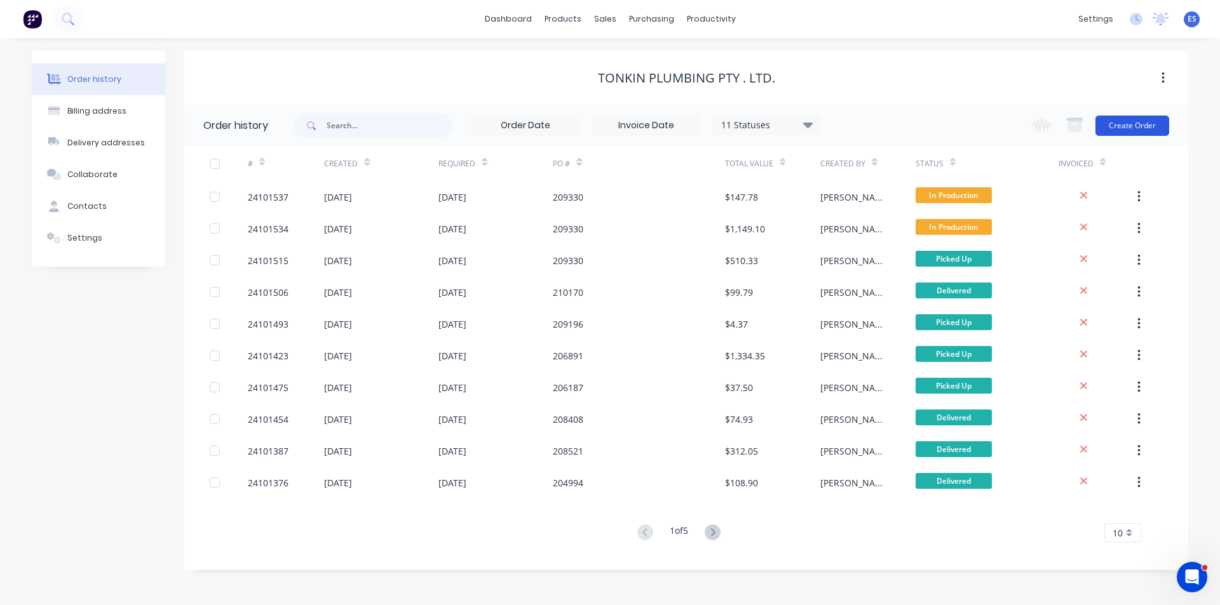
click at [1130, 130] on button "Create Order" at bounding box center [1132, 126] width 74 height 20
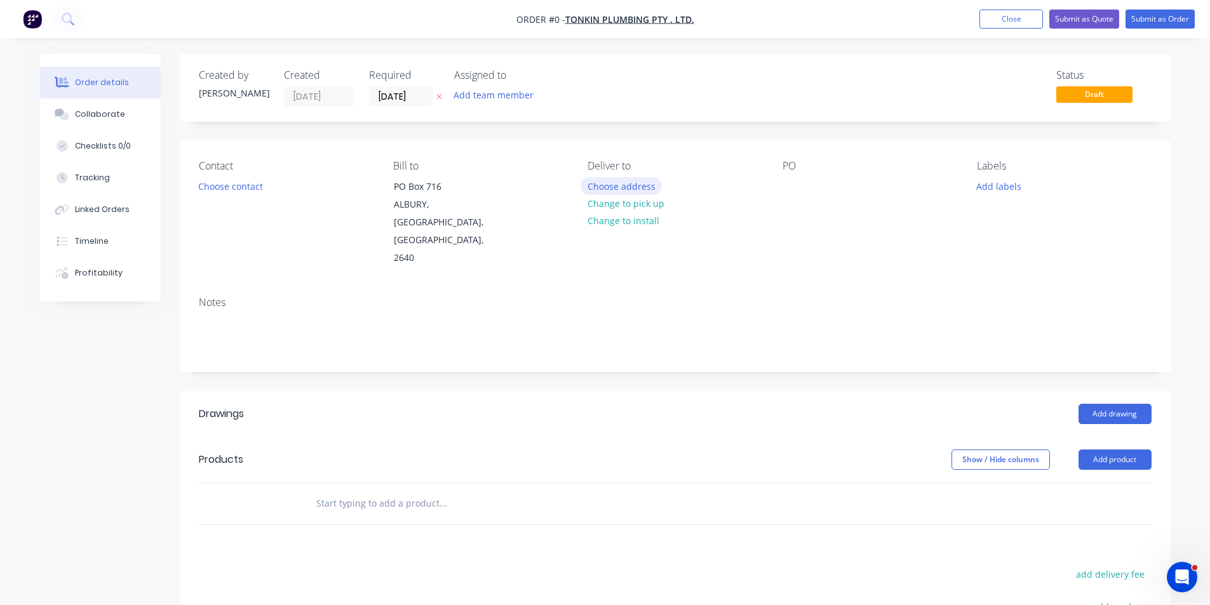
click at [640, 190] on button "Choose address" at bounding box center [621, 185] width 81 height 17
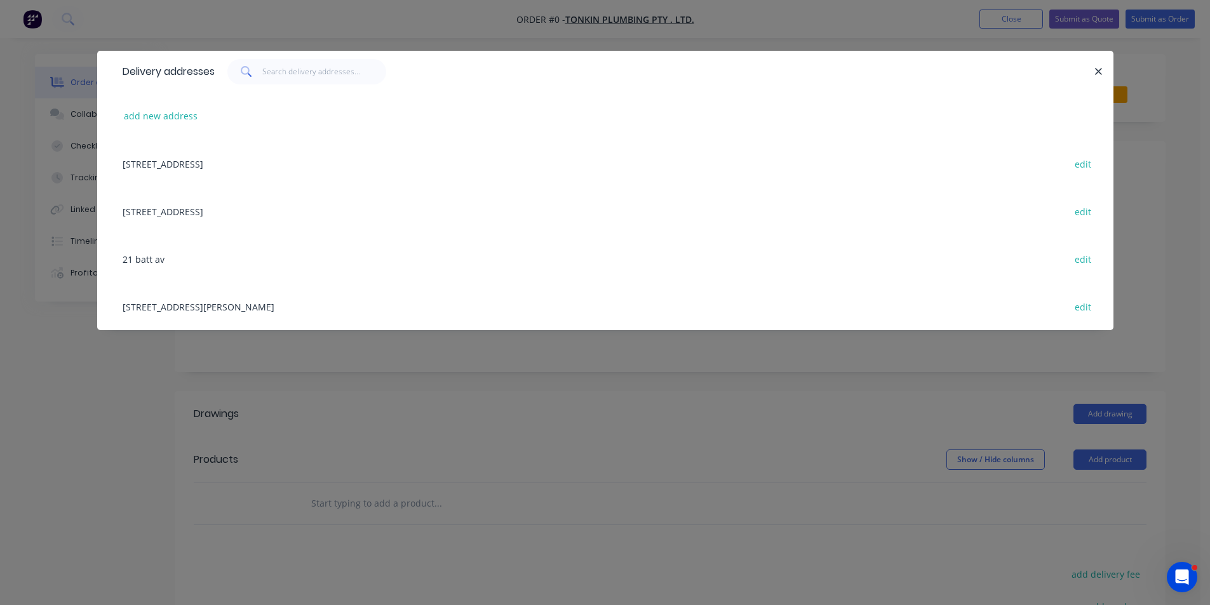
click at [276, 311] on div "[STREET_ADDRESS][PERSON_NAME] edit" at bounding box center [605, 307] width 978 height 48
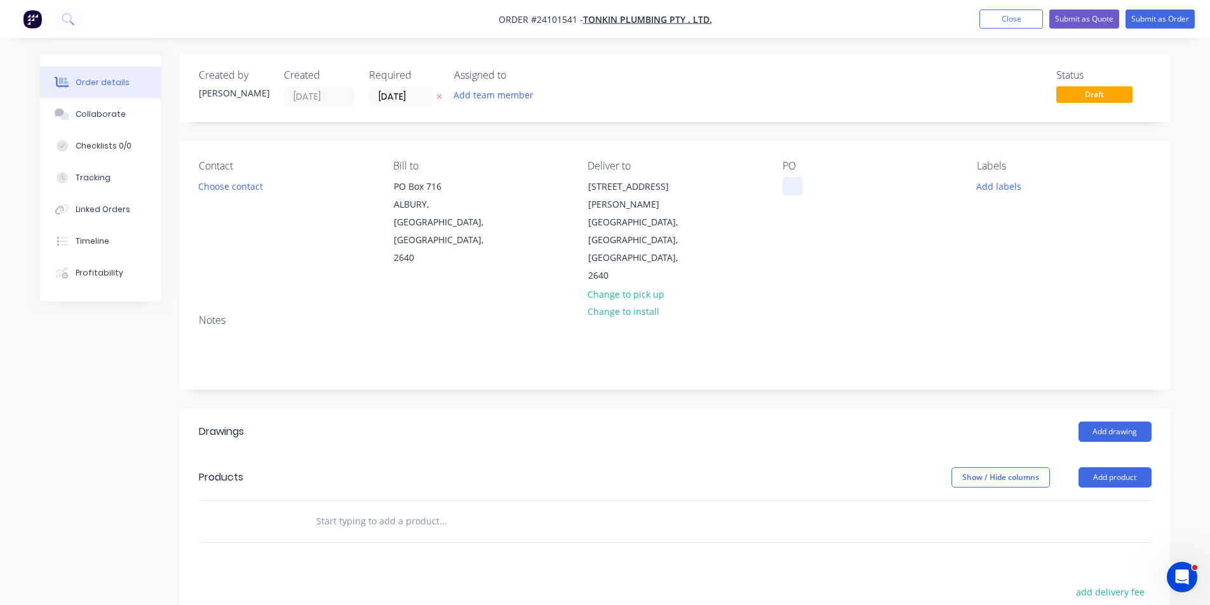
click at [797, 193] on div at bounding box center [793, 186] width 20 height 18
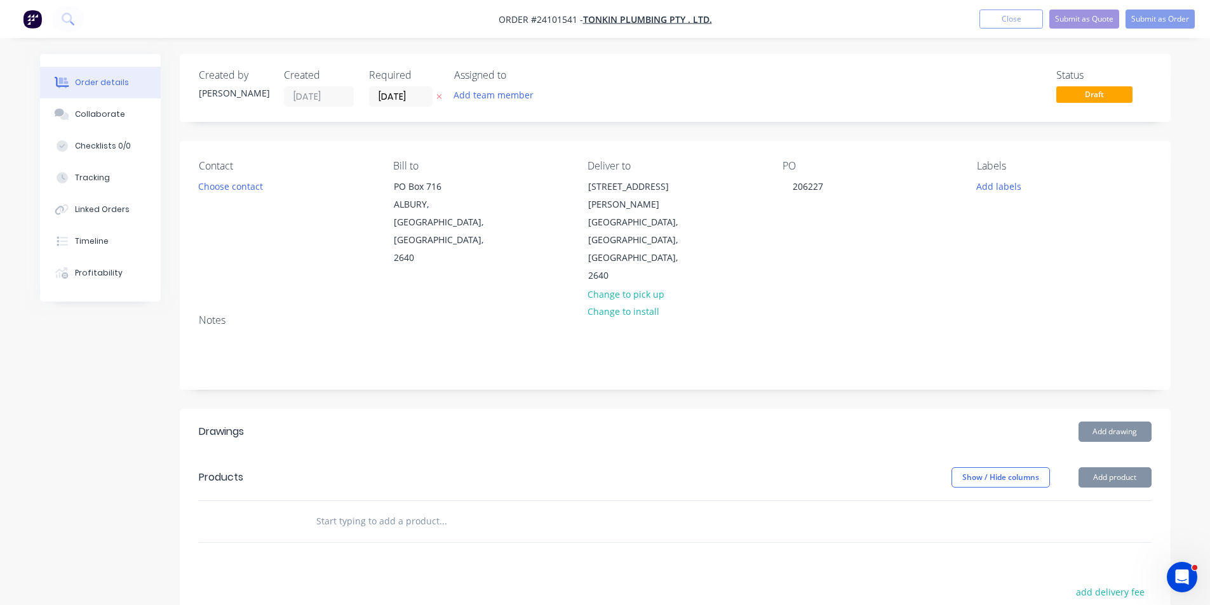
click at [1111, 409] on header "Drawings Add drawing" at bounding box center [675, 432] width 991 height 46
click at [1114, 422] on button "Add drawing" at bounding box center [1115, 432] width 73 height 20
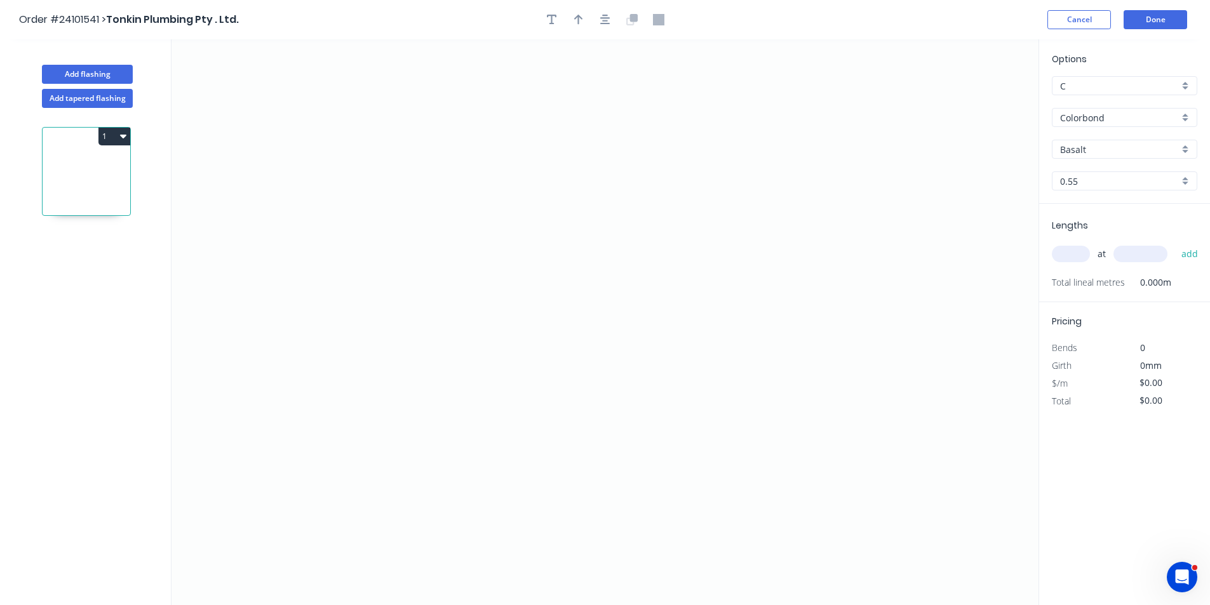
click at [1083, 155] on input "Basalt" at bounding box center [1119, 149] width 119 height 13
click at [1084, 197] on div "Manor Red" at bounding box center [1125, 196] width 144 height 22
type input "Manor Red"
click at [449, 166] on icon "0" at bounding box center [605, 322] width 867 height 566
click at [436, 349] on icon "0" at bounding box center [605, 322] width 867 height 566
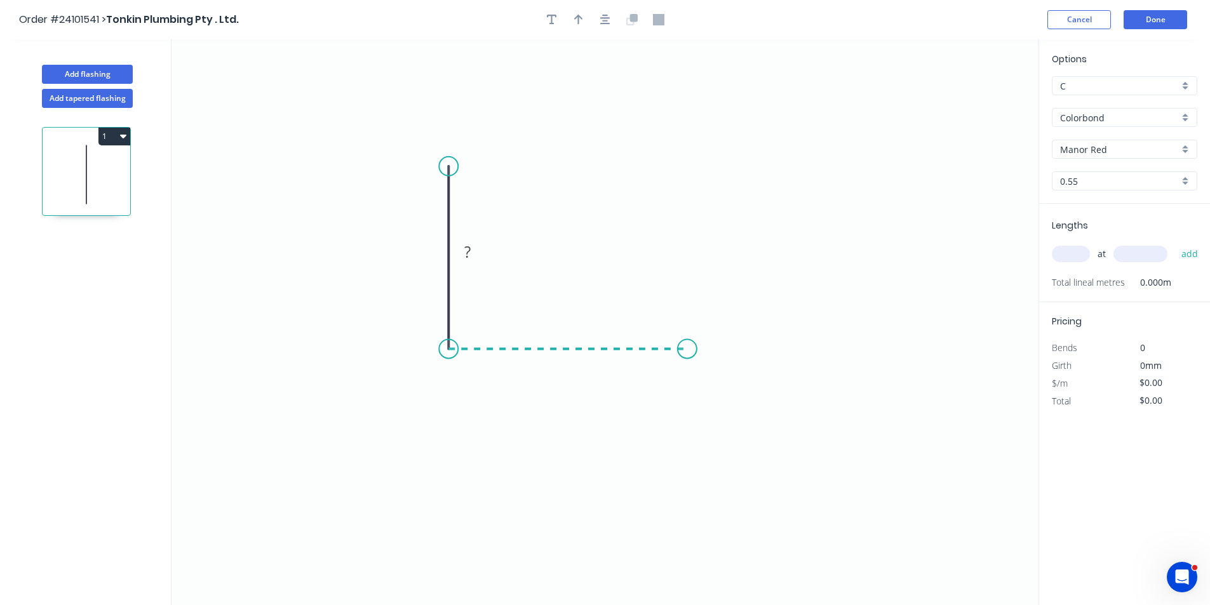
click at [686, 348] on icon "0 ?" at bounding box center [605, 322] width 867 height 566
click at [715, 384] on icon "0 ? ?" at bounding box center [605, 322] width 867 height 566
click at [715, 384] on circle at bounding box center [715, 378] width 19 height 19
click at [714, 337] on tspan "?" at bounding box center [714, 344] width 6 height 21
click at [572, 366] on rect at bounding box center [567, 363] width 25 height 18
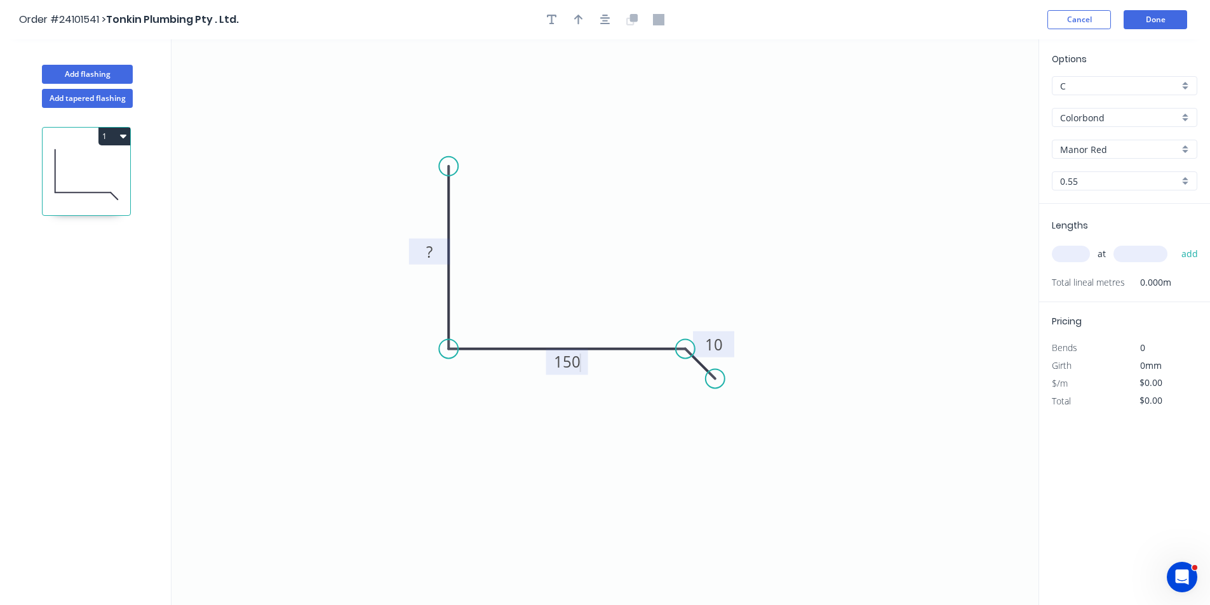
click at [436, 255] on rect at bounding box center [429, 253] width 25 height 18
click at [1075, 253] on input "text" at bounding box center [1071, 254] width 38 height 17
type input "$12.96"
type input "3"
click at [1132, 253] on input "text" at bounding box center [1141, 254] width 54 height 17
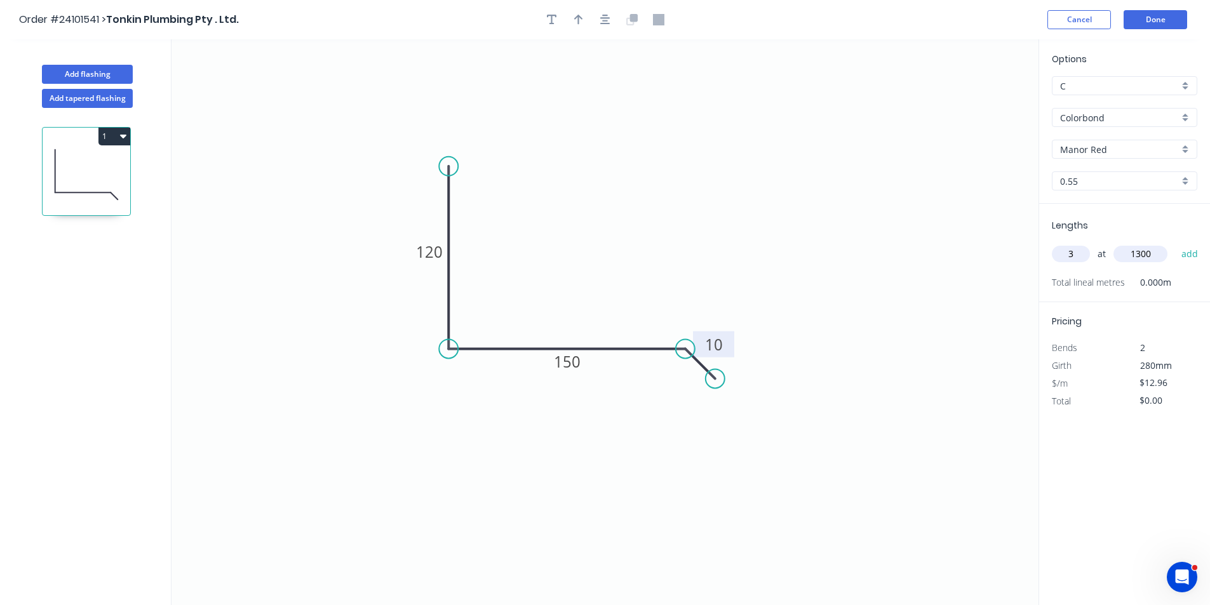
type input "1300"
click at [1175, 243] on button "add" at bounding box center [1190, 254] width 30 height 22
click at [119, 133] on button "1" at bounding box center [114, 137] width 32 height 18
click at [92, 177] on button "Duplicate" at bounding box center [70, 167] width 121 height 25
type input "$0.00"
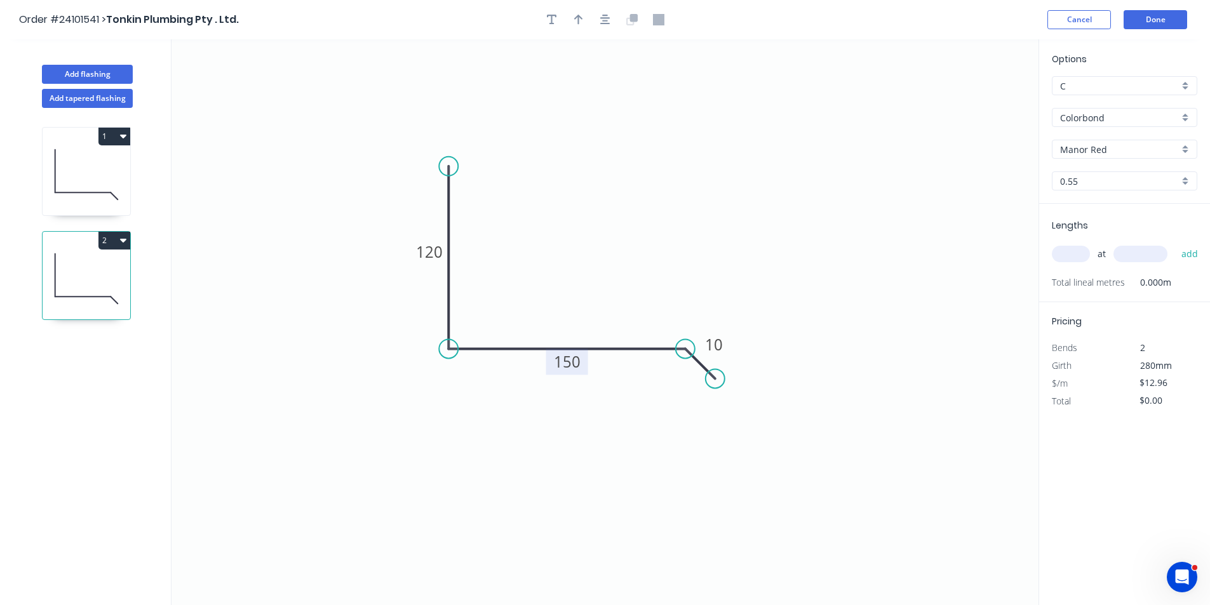
click at [560, 359] on tspan "150" at bounding box center [567, 361] width 27 height 21
click at [1067, 252] on input "text" at bounding box center [1071, 254] width 38 height 17
type input "3"
click at [1144, 254] on input "text" at bounding box center [1141, 254] width 54 height 17
type input "1300"
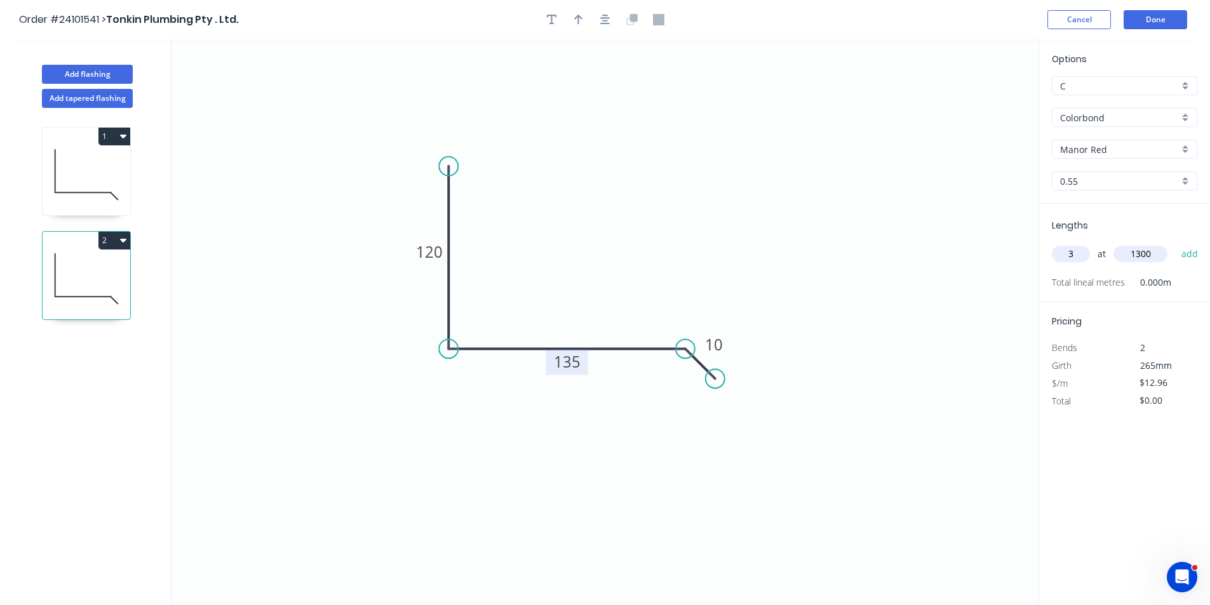
click at [1175, 243] on button "add" at bounding box center [1190, 254] width 30 height 22
click at [124, 243] on icon "button" at bounding box center [123, 240] width 6 height 10
click at [112, 273] on div "Duplicate" at bounding box center [70, 272] width 98 height 18
type input "$0.00"
click at [583, 371] on rect at bounding box center [567, 362] width 42 height 26
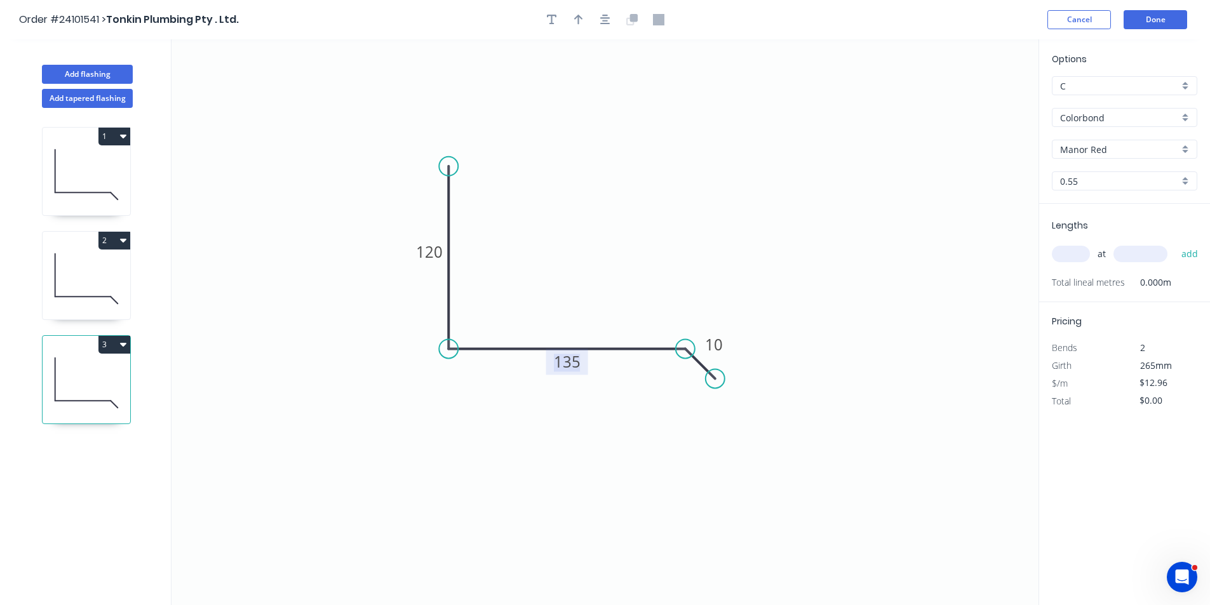
click at [575, 368] on tspan "135" at bounding box center [567, 361] width 27 height 21
click at [1076, 257] on input "text" at bounding box center [1071, 254] width 38 height 17
type input "1"
click at [1133, 251] on input "text" at bounding box center [1141, 254] width 54 height 17
type input "1300"
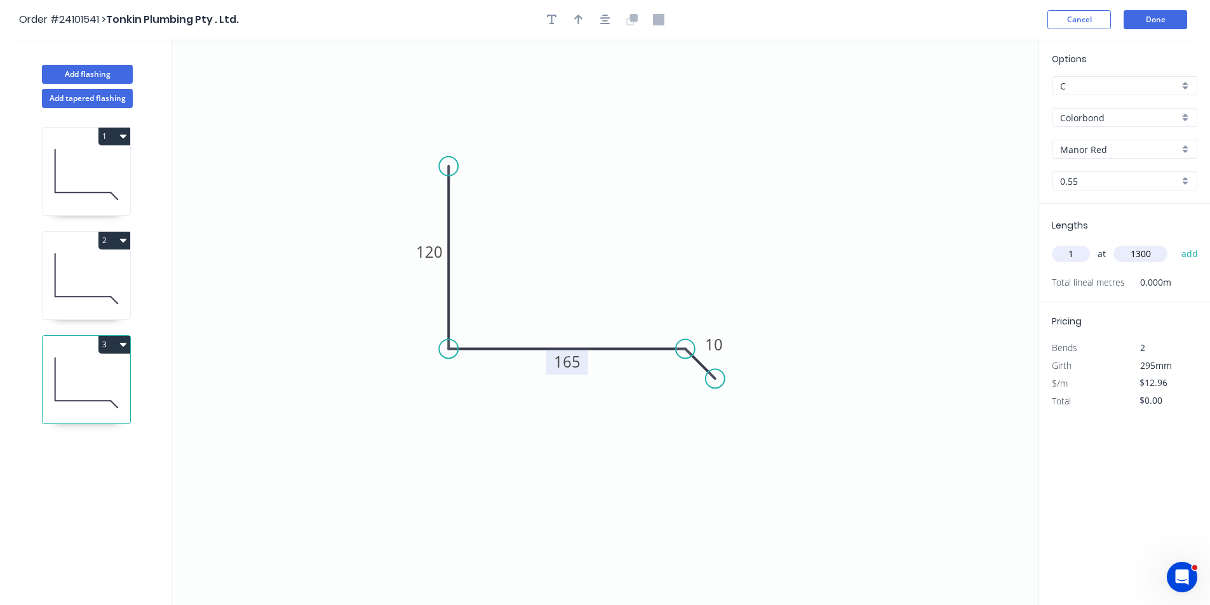
click at [1175, 243] on button "add" at bounding box center [1190, 254] width 30 height 22
click at [116, 350] on button "3" at bounding box center [114, 345] width 32 height 18
click at [104, 373] on div "Duplicate" at bounding box center [70, 376] width 98 height 18
type input "$0.00"
click at [573, 363] on tspan "165" at bounding box center [567, 361] width 27 height 21
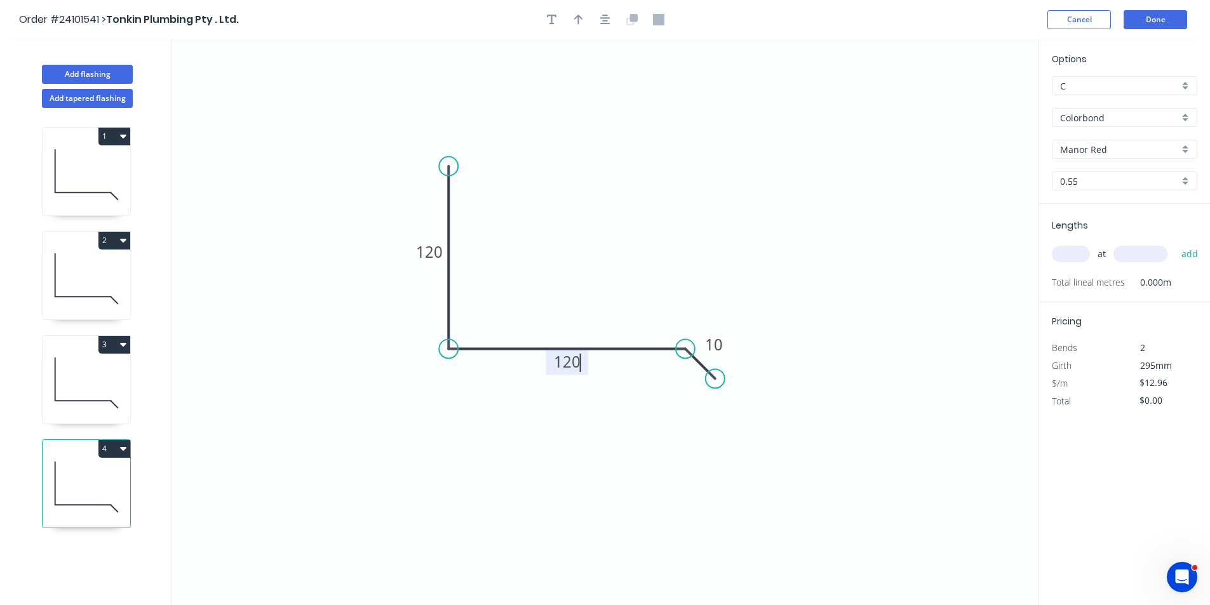
click at [1076, 248] on input "text" at bounding box center [1071, 254] width 38 height 17
type input "1"
click at [1144, 253] on input "text" at bounding box center [1141, 254] width 54 height 17
type input "1300"
click at [1175, 243] on button "add" at bounding box center [1190, 254] width 30 height 22
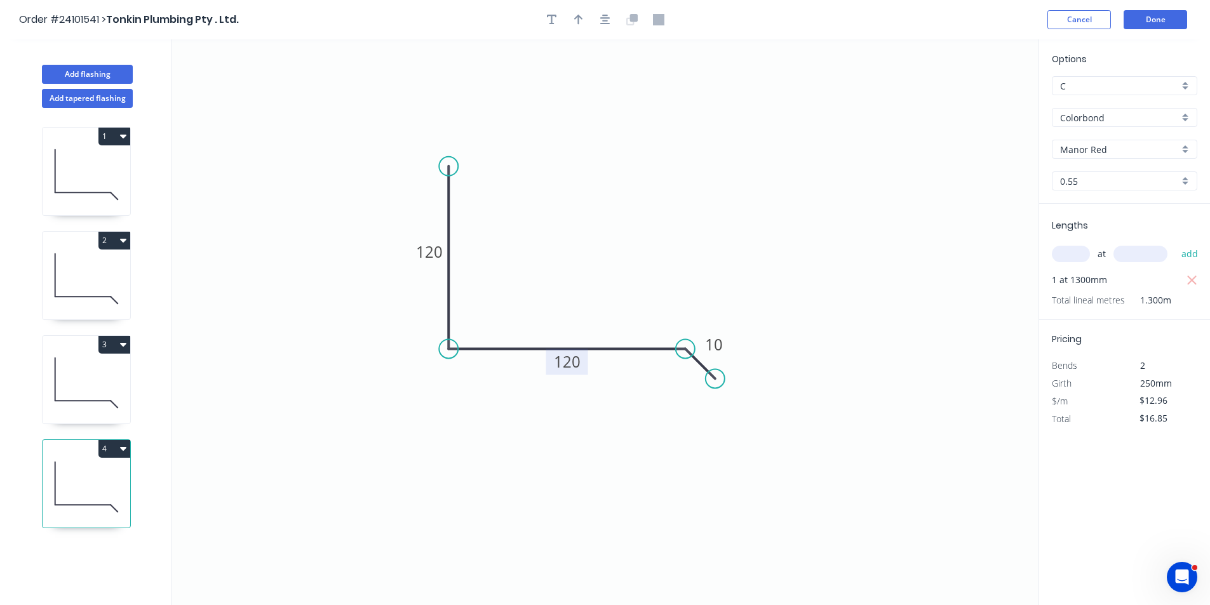
click at [116, 137] on button "1" at bounding box center [114, 137] width 32 height 18
click at [96, 175] on div "Duplicate" at bounding box center [70, 168] width 98 height 18
type input "$0.00"
click at [569, 363] on tspan "150" at bounding box center [567, 361] width 27 height 21
click at [1071, 257] on input "text" at bounding box center [1071, 254] width 38 height 17
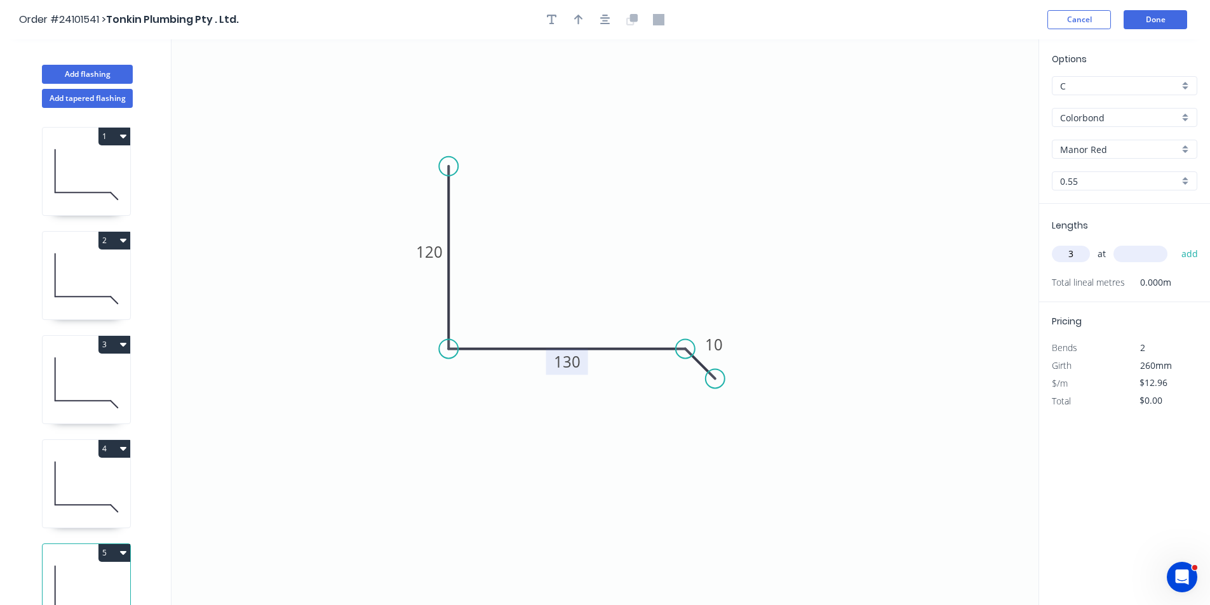
type input "3"
click at [1132, 256] on input "text" at bounding box center [1141, 254] width 54 height 17
type input "1300"
click at [1175, 243] on button "add" at bounding box center [1190, 254] width 30 height 22
click at [129, 143] on button "1" at bounding box center [114, 137] width 32 height 18
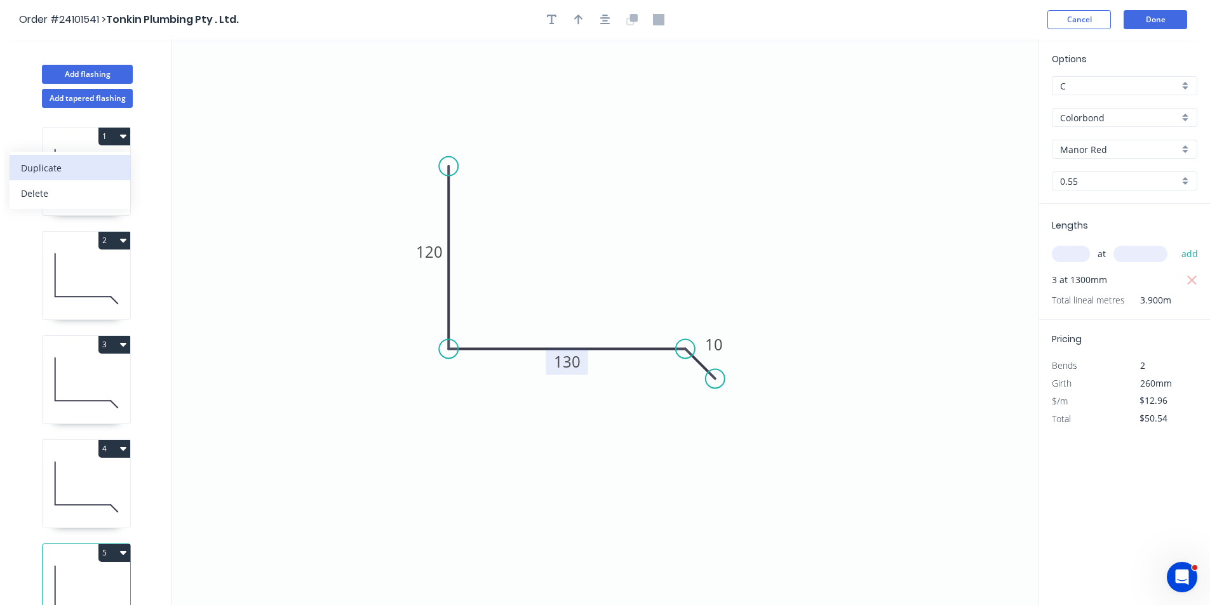
click at [96, 170] on div "Duplicate" at bounding box center [70, 168] width 98 height 18
type input "$0.00"
click at [554, 364] on tspan "150" at bounding box center [567, 361] width 27 height 21
click at [1087, 247] on input "text" at bounding box center [1071, 254] width 38 height 17
type input "3"
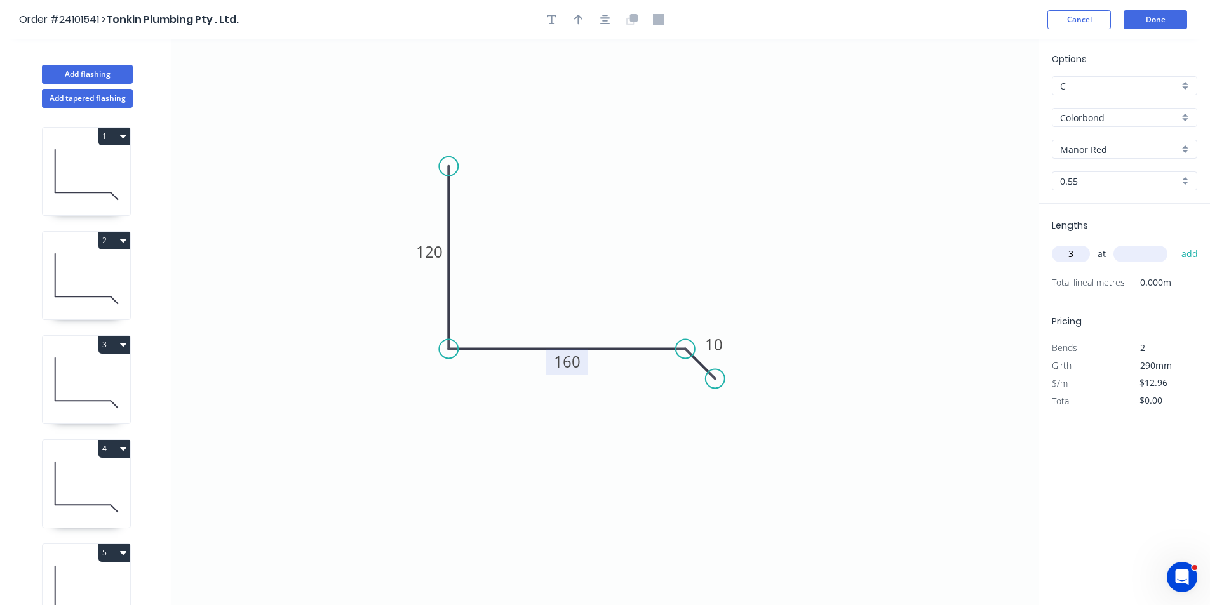
click at [1126, 254] on input "text" at bounding box center [1141, 254] width 54 height 17
type input "1300"
click at [1175, 243] on button "add" at bounding box center [1190, 254] width 30 height 22
click at [125, 135] on icon "button" at bounding box center [123, 137] width 6 height 4
click at [80, 160] on div "Duplicate" at bounding box center [70, 168] width 98 height 18
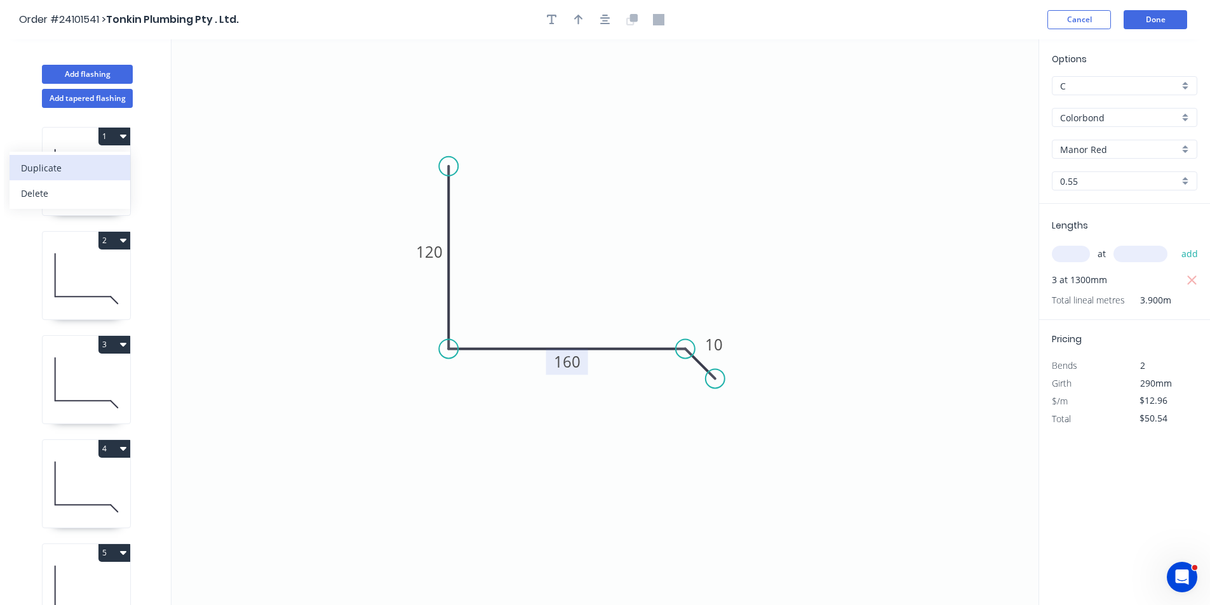
type input "$0.00"
click at [559, 367] on tspan "150" at bounding box center [567, 361] width 27 height 21
click at [1065, 249] on input "text" at bounding box center [1071, 254] width 38 height 17
type input "1"
click at [1149, 257] on input "text" at bounding box center [1141, 254] width 54 height 17
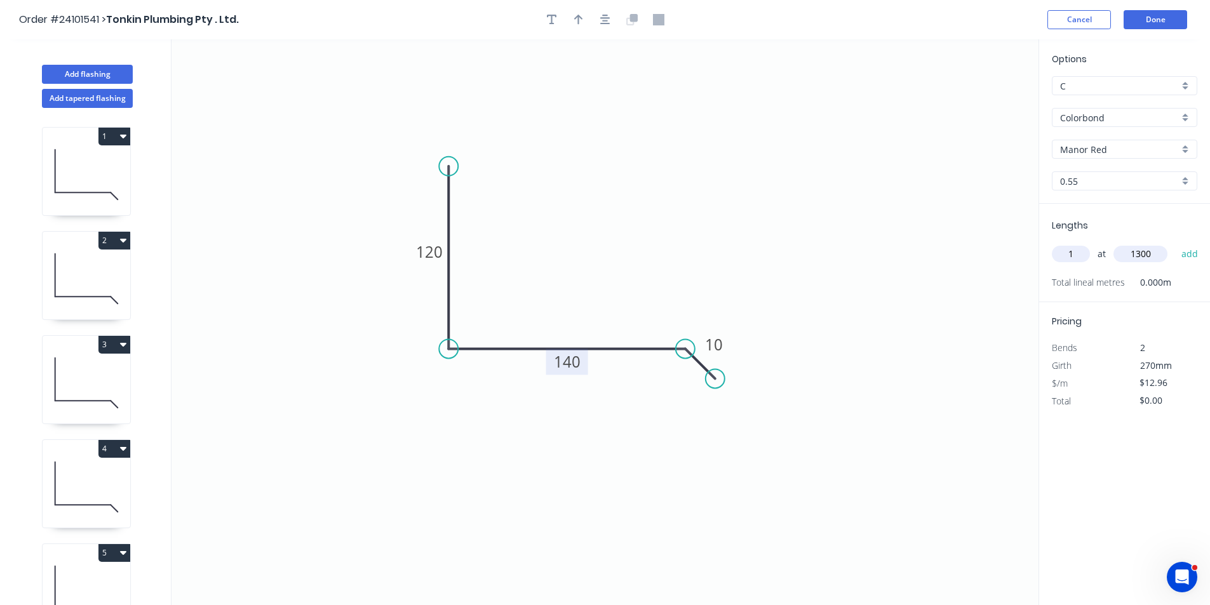
type input "1300"
click at [1175, 243] on button "add" at bounding box center [1190, 254] width 30 height 22
click at [108, 241] on button "2" at bounding box center [114, 241] width 32 height 18
click at [95, 274] on div "Duplicate" at bounding box center [70, 272] width 98 height 18
type input "$0.00"
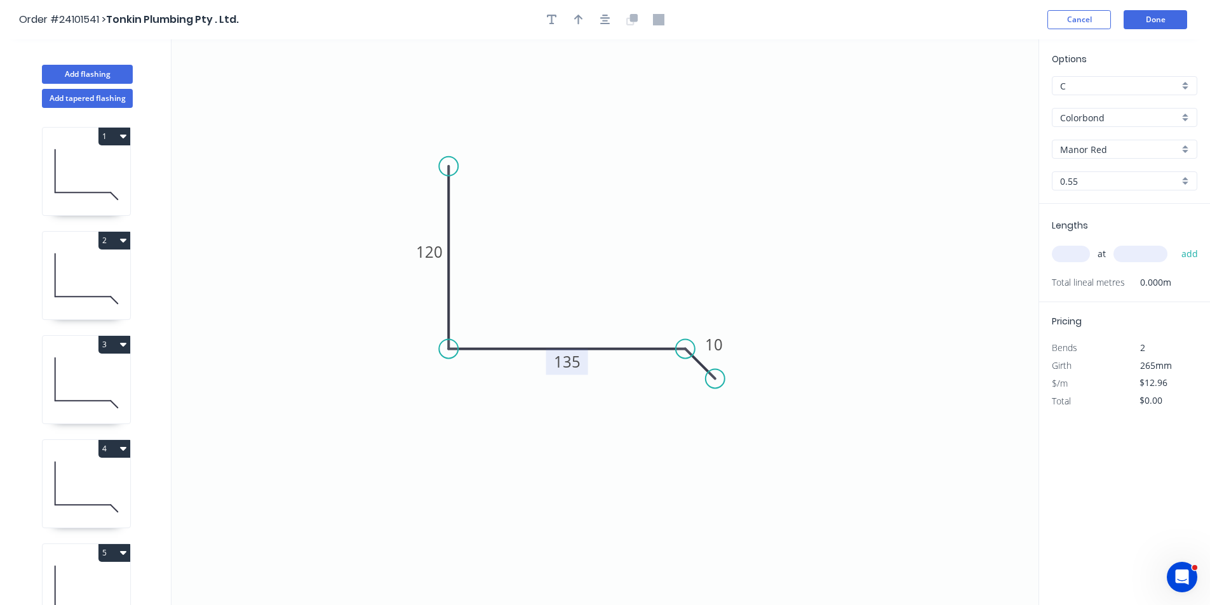
click at [569, 362] on tspan "135" at bounding box center [567, 361] width 27 height 21
click at [1077, 252] on input "text" at bounding box center [1071, 254] width 38 height 17
type input "1"
click at [1151, 255] on input "text" at bounding box center [1141, 254] width 54 height 17
type input "1300"
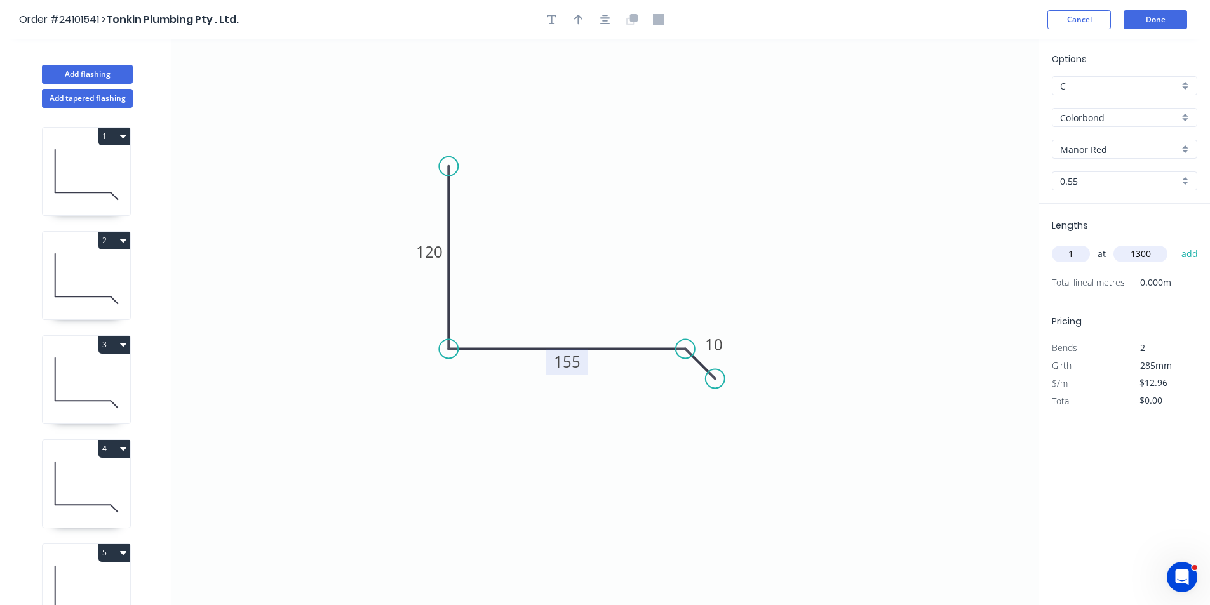
click at [1175, 243] on button "add" at bounding box center [1190, 254] width 30 height 22
type input "$16.85"
click at [95, 72] on button "Add flashing" at bounding box center [87, 74] width 91 height 19
type input "$0.00"
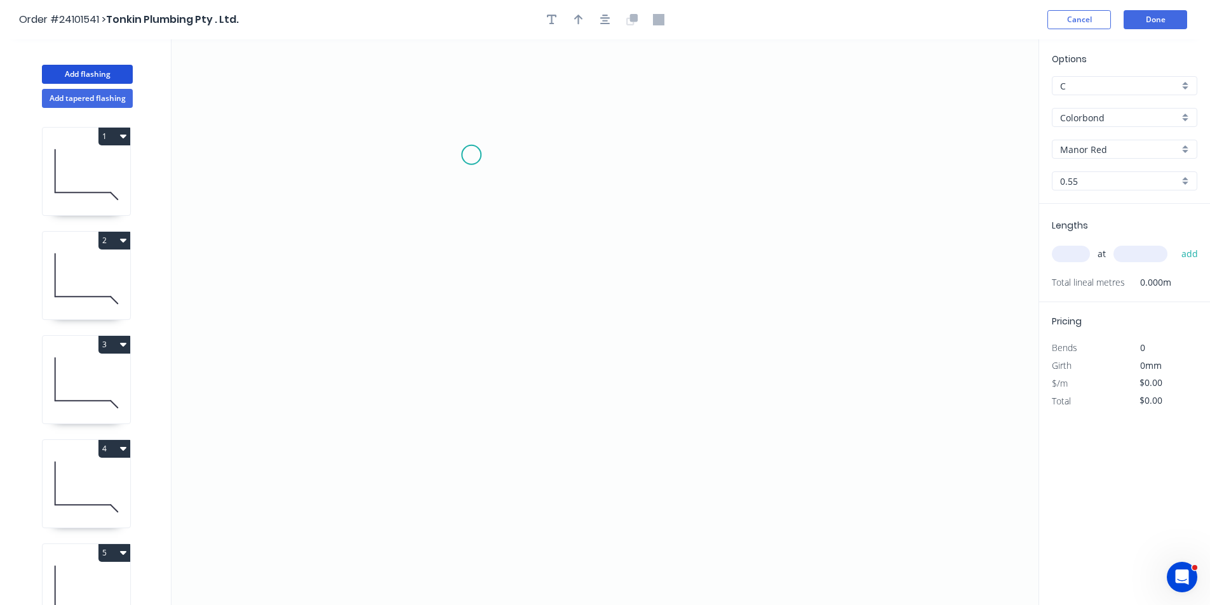
click at [471, 152] on icon "0" at bounding box center [605, 322] width 867 height 566
click at [477, 266] on icon "0" at bounding box center [605, 322] width 867 height 566
click at [677, 306] on icon "0 ?" at bounding box center [605, 322] width 867 height 566
click at [696, 325] on icon "0 ? ? ? º" at bounding box center [605, 322] width 867 height 566
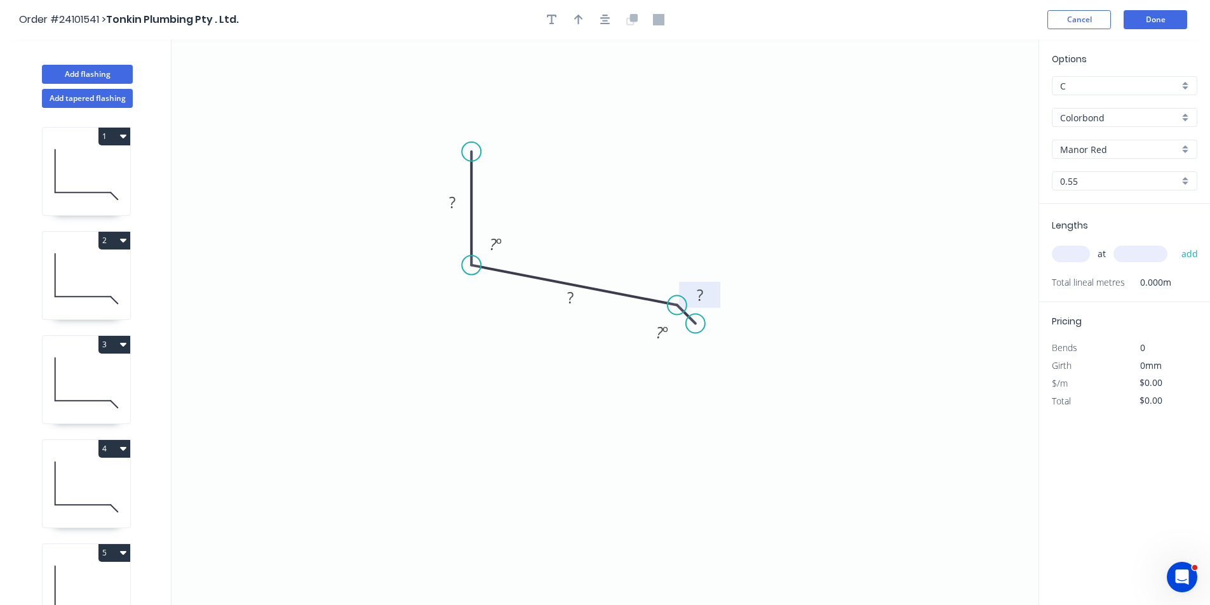
click at [705, 288] on rect at bounding box center [699, 296] width 25 height 18
click at [586, 302] on rect at bounding box center [570, 298] width 41 height 26
click at [582, 302] on rect at bounding box center [570, 299] width 25 height 18
click at [461, 208] on rect at bounding box center [452, 203] width 25 height 18
type input "$12.96"
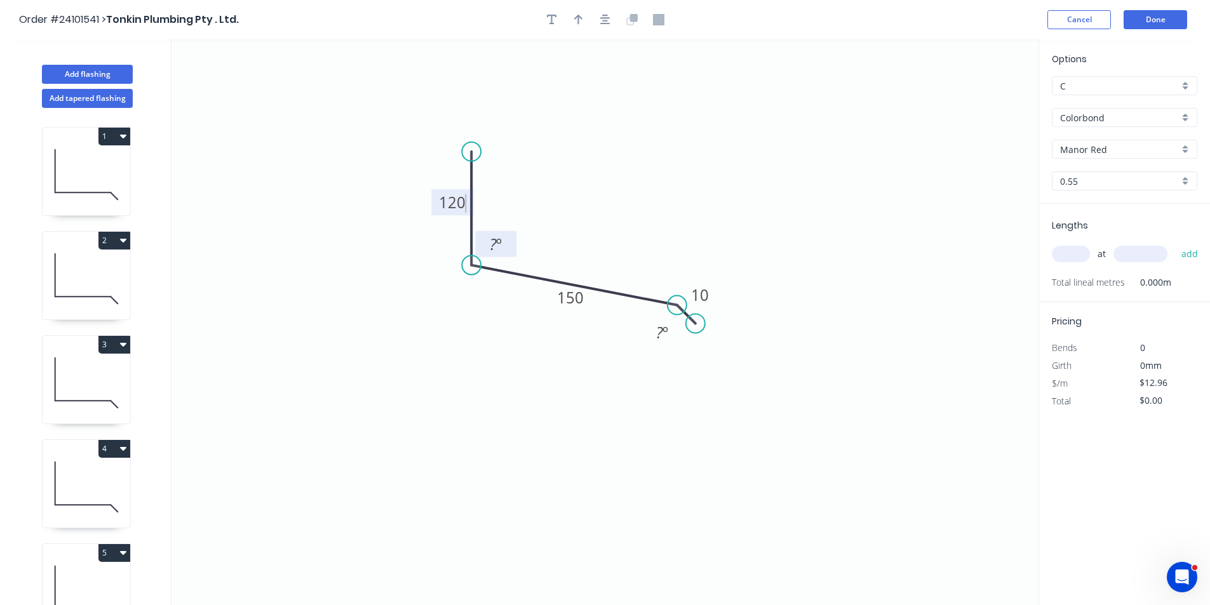
click at [504, 250] on rect at bounding box center [495, 245] width 25 height 18
click at [1069, 255] on input "text" at bounding box center [1071, 254] width 38 height 17
type input "8"
click at [1124, 253] on input "text" at bounding box center [1141, 254] width 54 height 17
type input "1300"
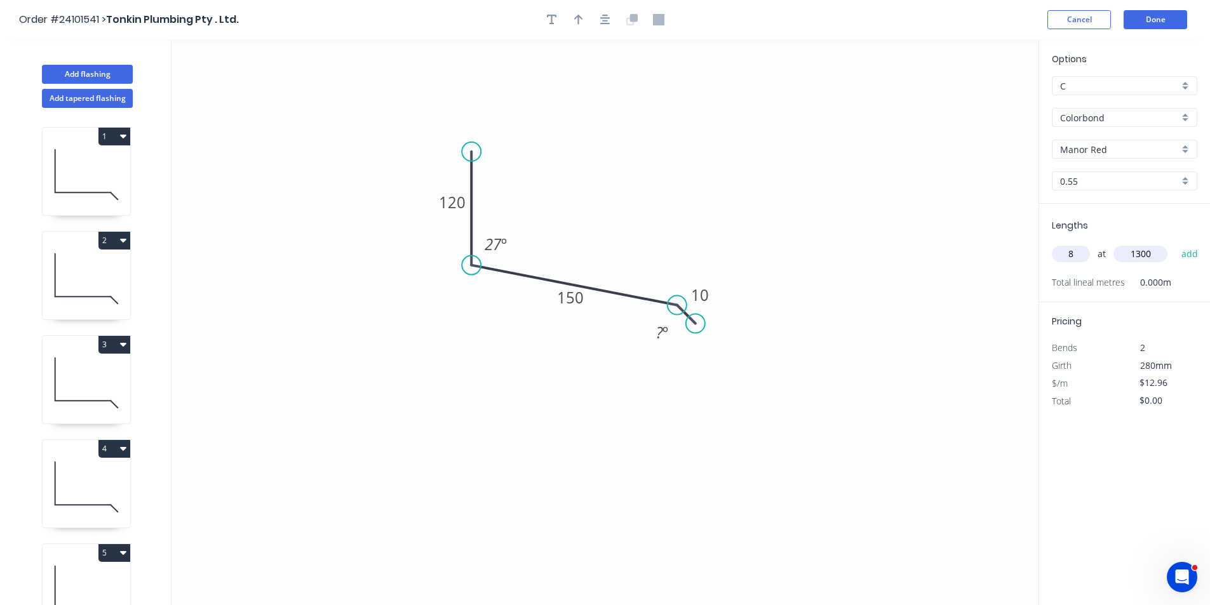
click at [1175, 243] on button "add" at bounding box center [1190, 254] width 30 height 22
type input "$134.78"
click at [1150, 21] on button "Done" at bounding box center [1156, 19] width 64 height 19
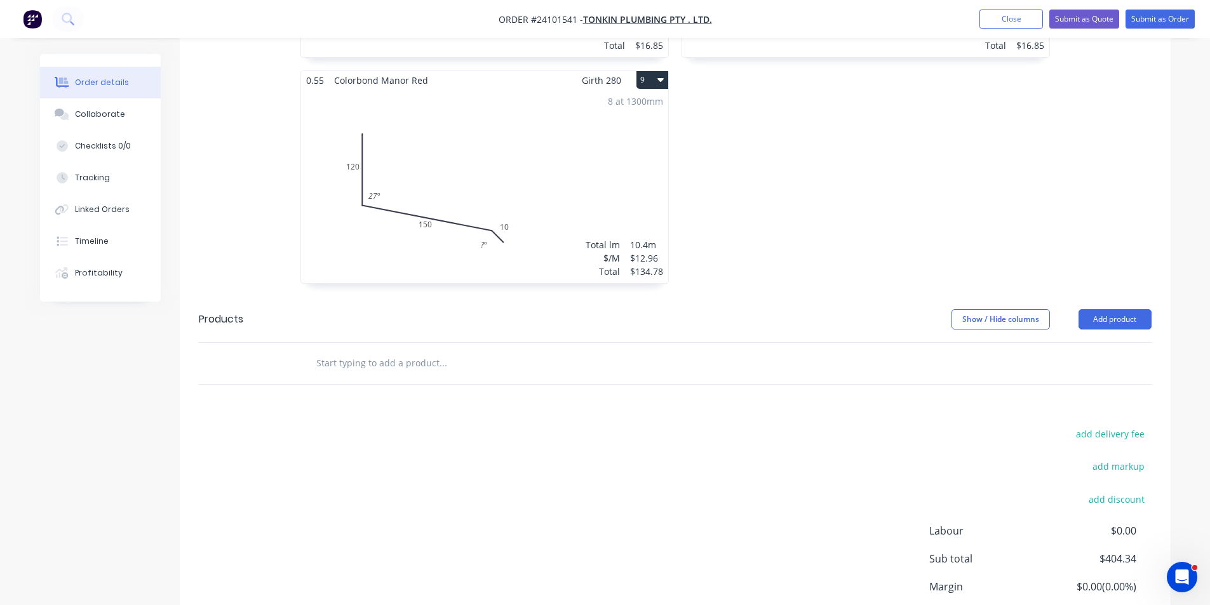
scroll to position [1339, 0]
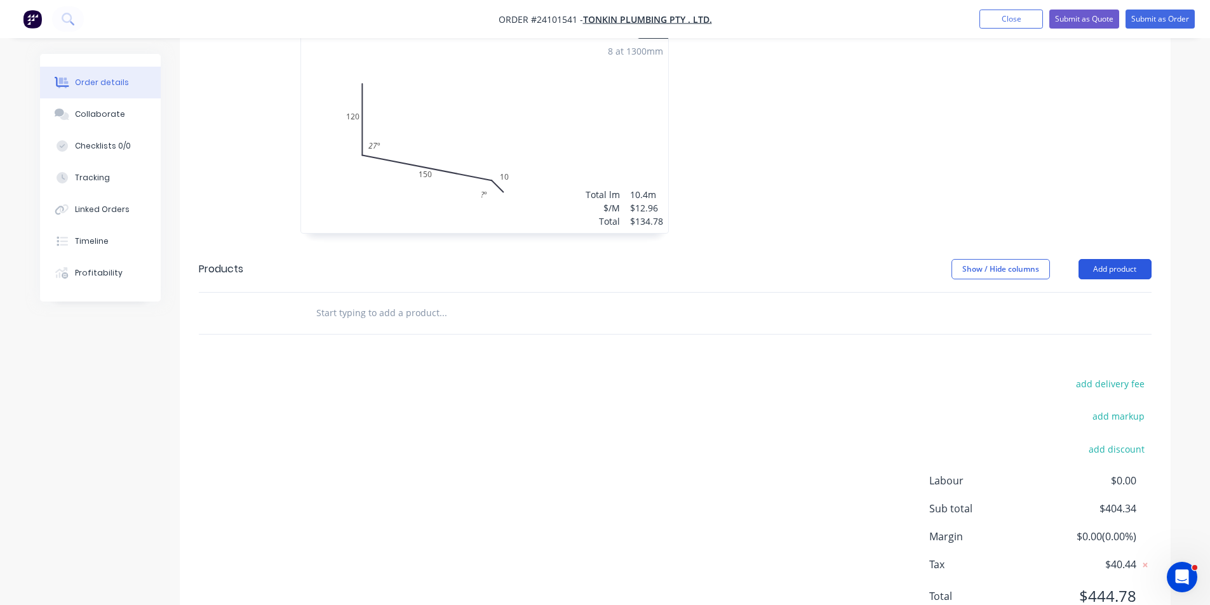
click at [1117, 259] on button "Add product" at bounding box center [1115, 269] width 73 height 20
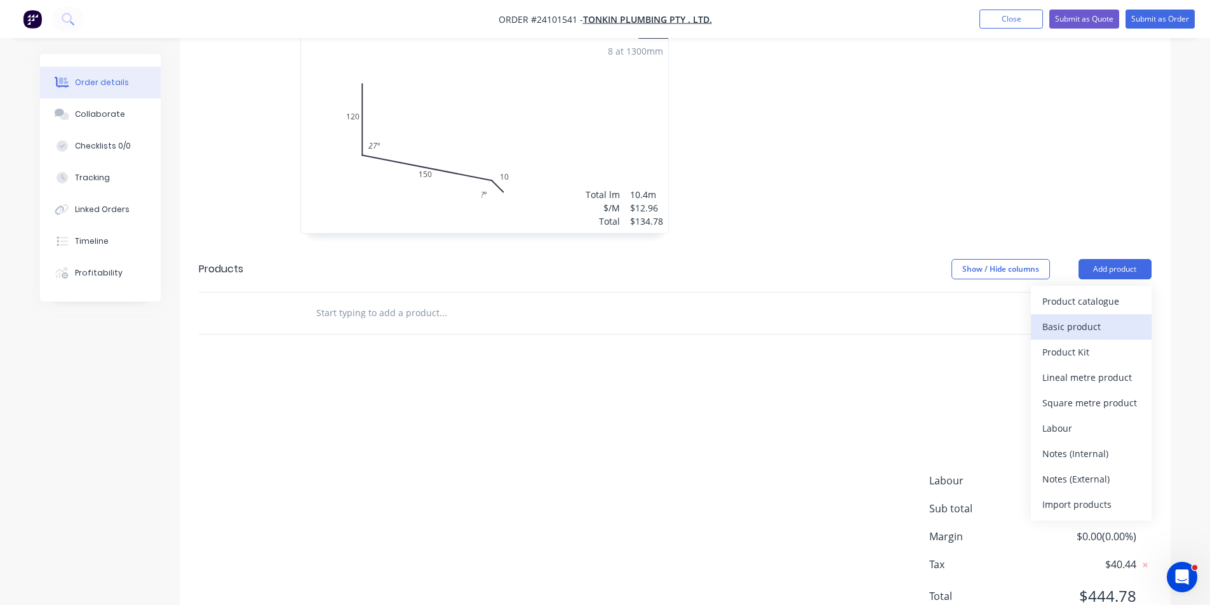
click at [1100, 318] on div "Basic product" at bounding box center [1092, 327] width 98 height 18
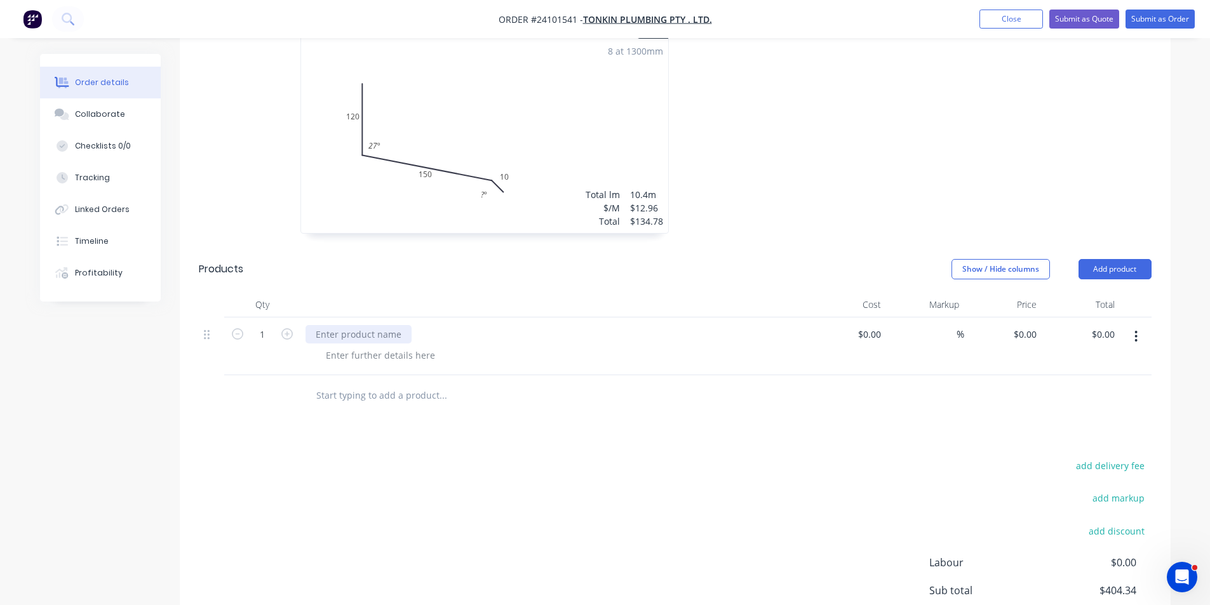
click at [407, 325] on div at bounding box center [359, 334] width 106 height 18
click at [877, 325] on input at bounding box center [871, 334] width 29 height 18
type input "$77.40"
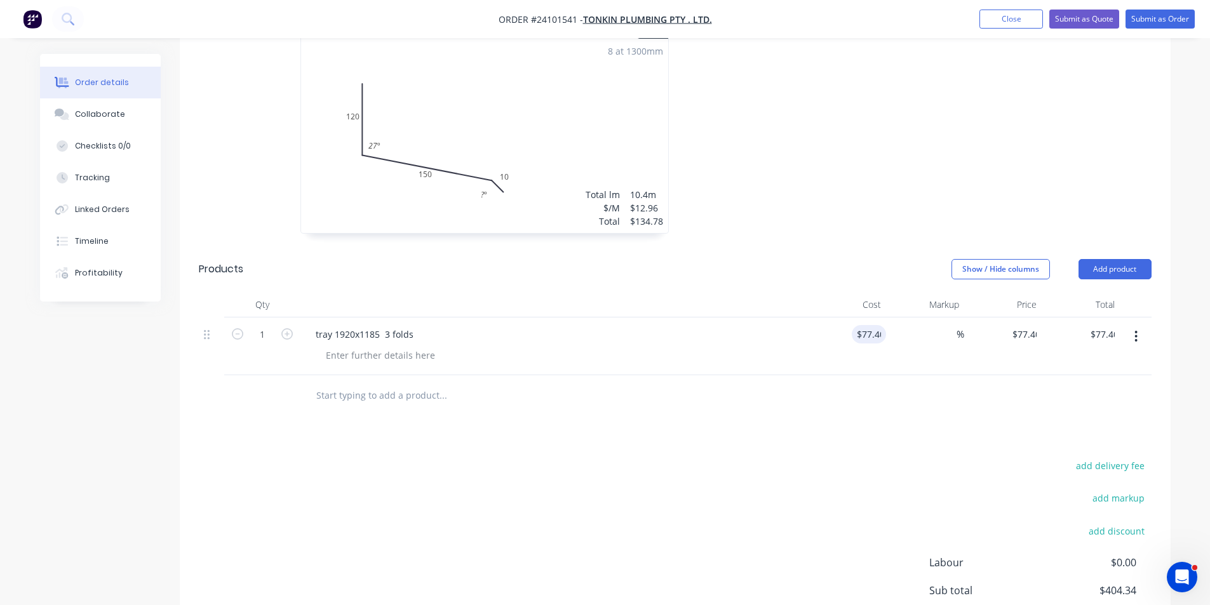
click at [288, 328] on icon "button" at bounding box center [286, 333] width 11 height 11
type input "2"
type input "$154.80"
click at [288, 328] on icon "button" at bounding box center [286, 333] width 11 height 11
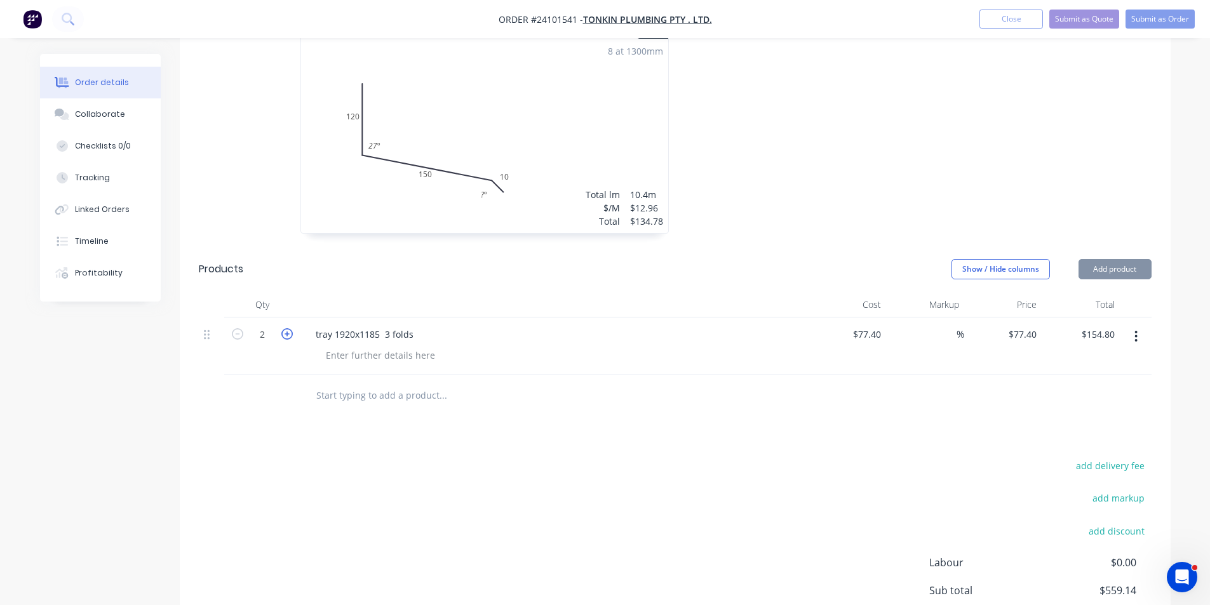
type input "3"
type input "$232.20"
click at [288, 328] on icon "button" at bounding box center [286, 333] width 11 height 11
type input "4"
type input "$309.60"
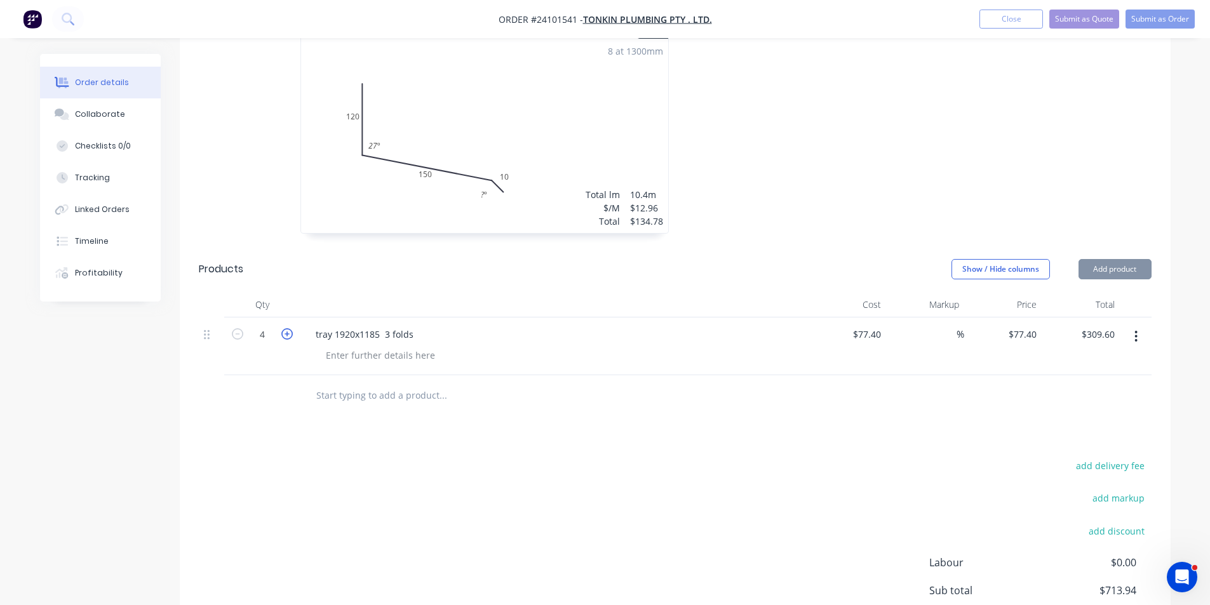
click at [288, 328] on icon "button" at bounding box center [286, 333] width 11 height 11
type input "5"
type input "$387.00"
click at [288, 328] on icon "button" at bounding box center [286, 333] width 11 height 11
type input "6"
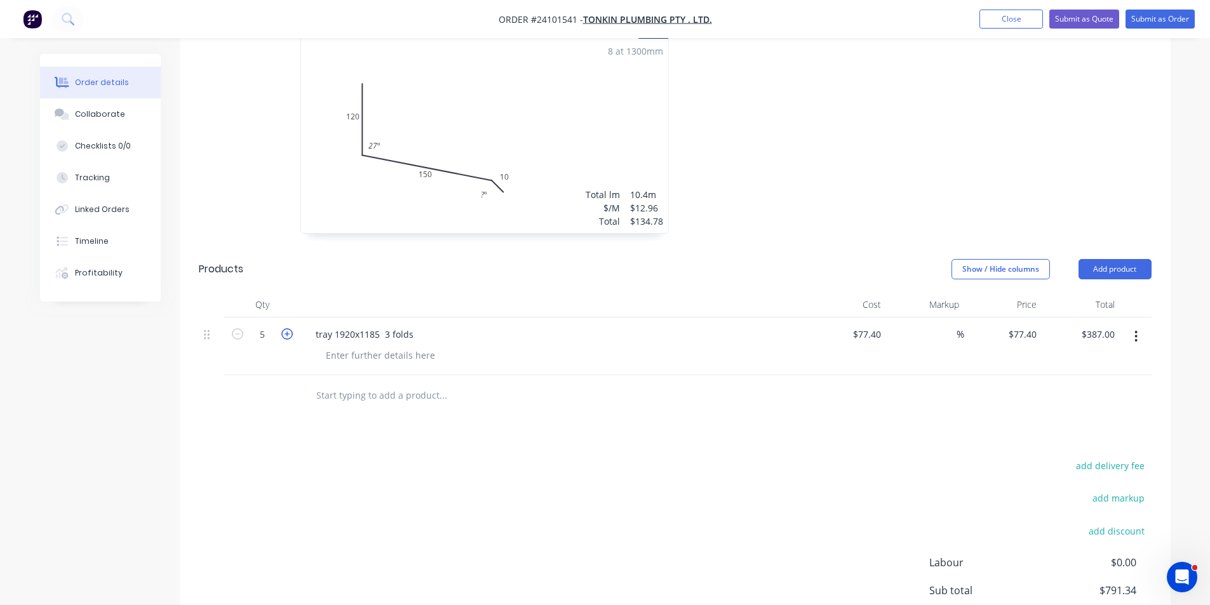
type input "$464.40"
click at [288, 328] on icon "button" at bounding box center [286, 333] width 11 height 11
type input "7"
type input "$541.80"
click at [288, 328] on icon "button" at bounding box center [286, 333] width 11 height 11
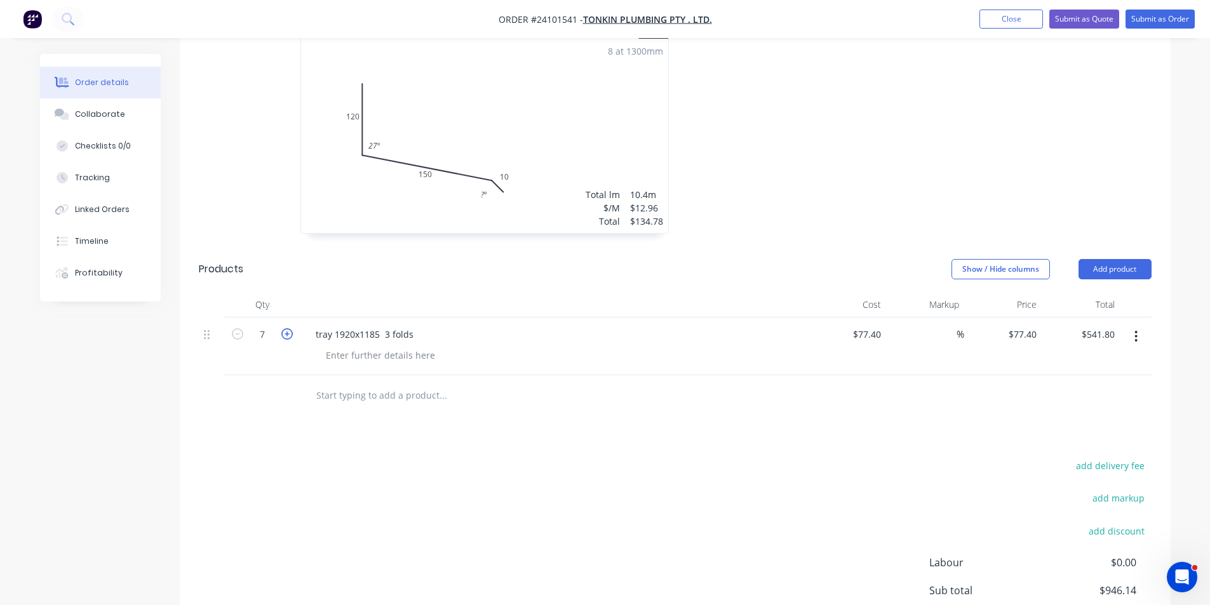
type input "8"
type input "$619.20"
click at [745, 457] on div "add delivery fee add markup add discount Labour $0.00 Sub total $1,023.54 Margi…" at bounding box center [675, 579] width 953 height 245
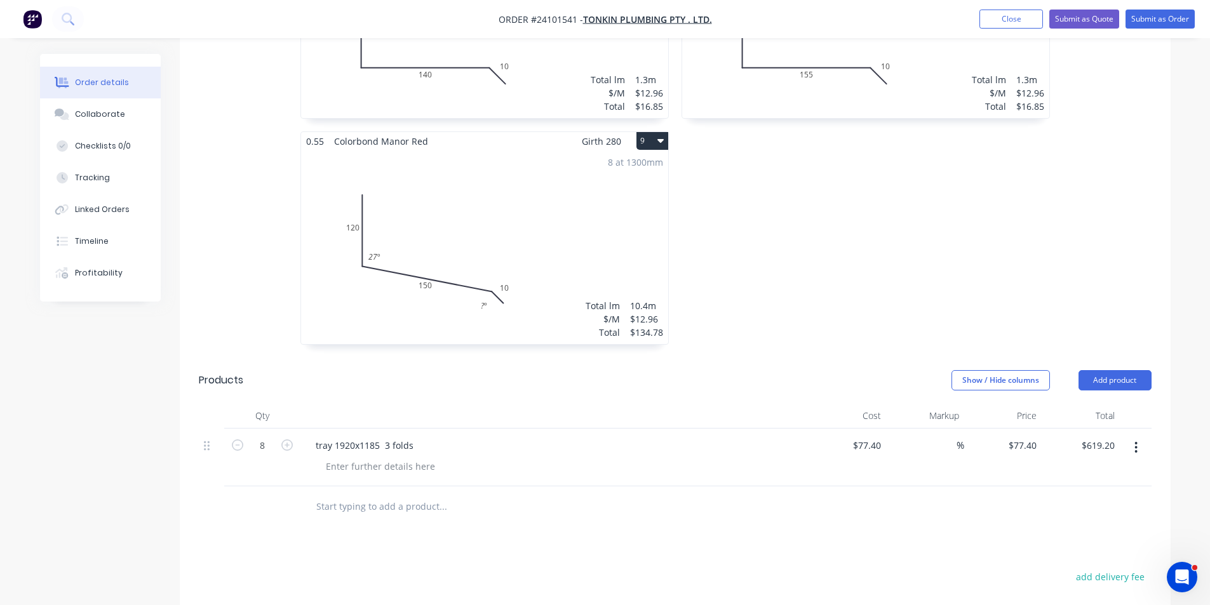
scroll to position [1231, 0]
click at [1128, 368] on button "Add product" at bounding box center [1115, 378] width 73 height 20
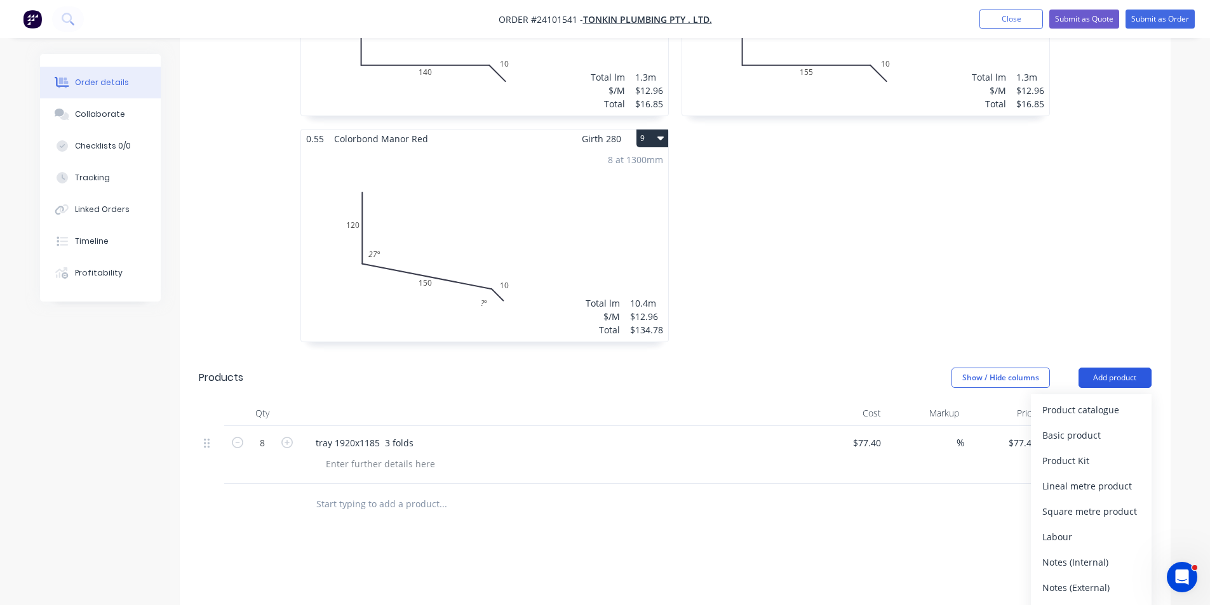
click at [1128, 368] on button "Add product" at bounding box center [1115, 378] width 73 height 20
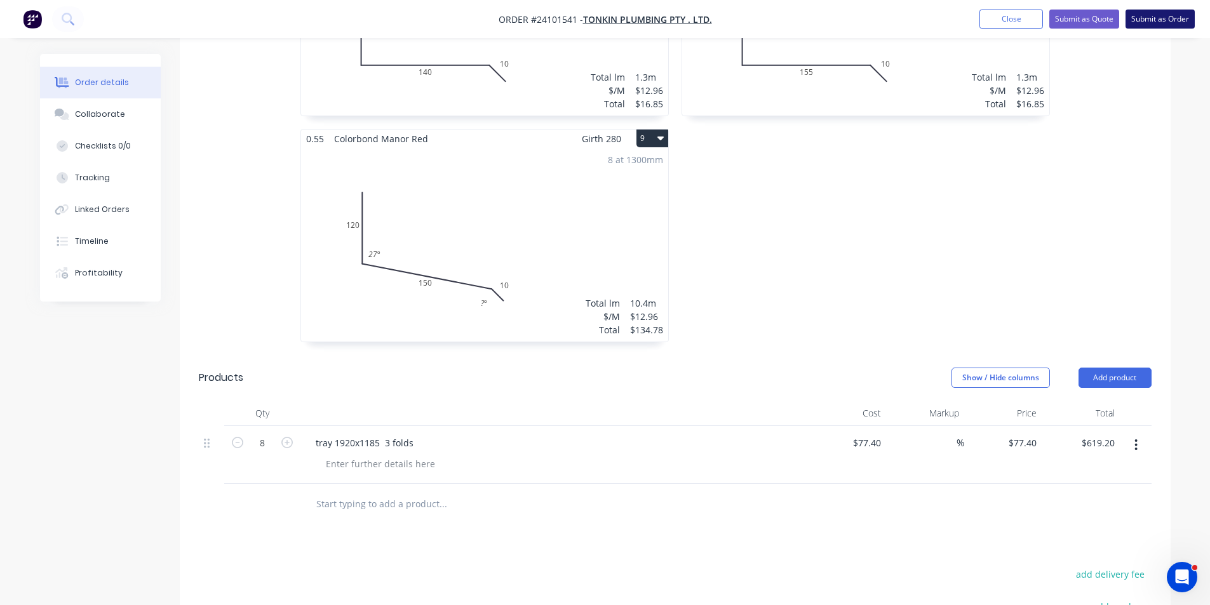
click at [1178, 24] on button "Submit as Order" at bounding box center [1160, 19] width 69 height 19
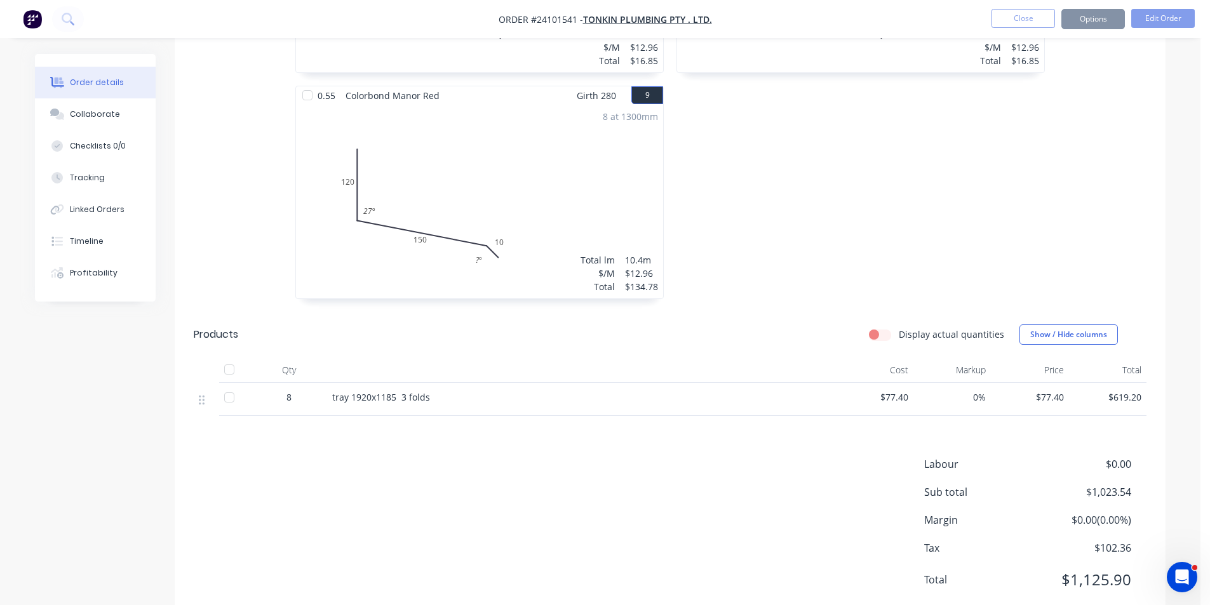
scroll to position [0, 0]
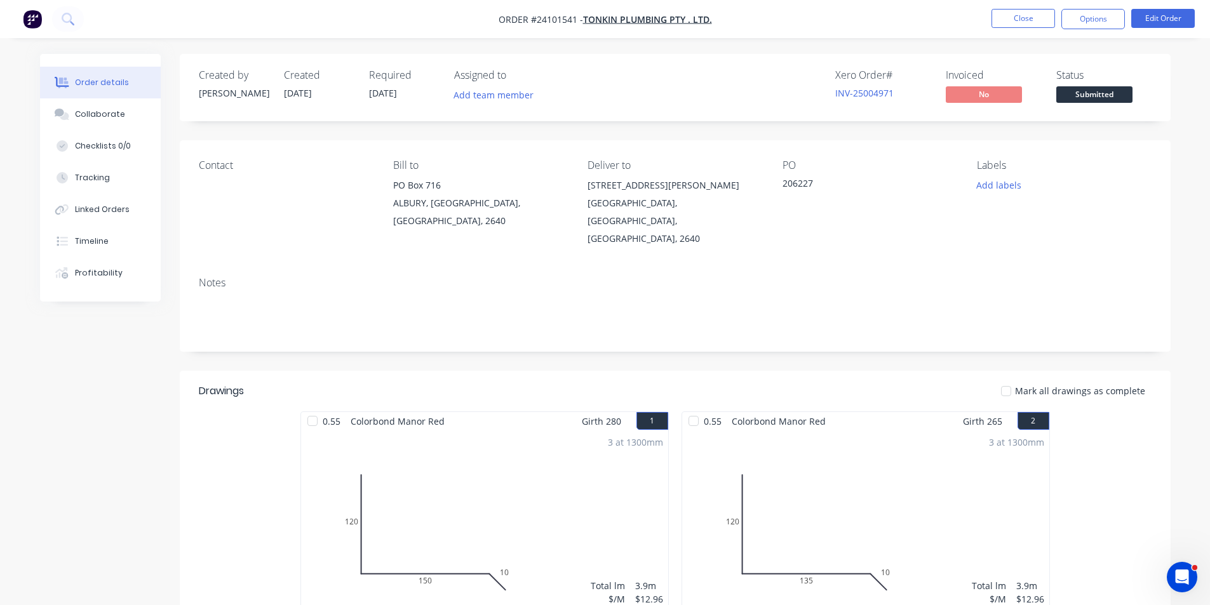
click at [38, 24] on img "button" at bounding box center [32, 19] width 19 height 19
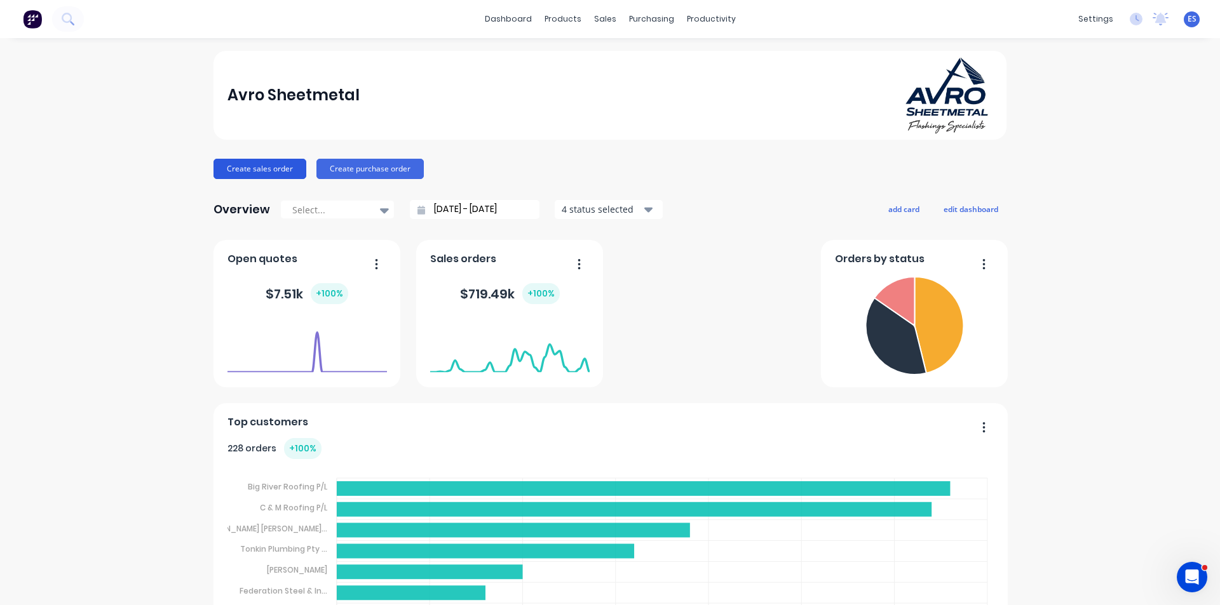
click at [270, 175] on button "Create sales order" at bounding box center [259, 169] width 93 height 20
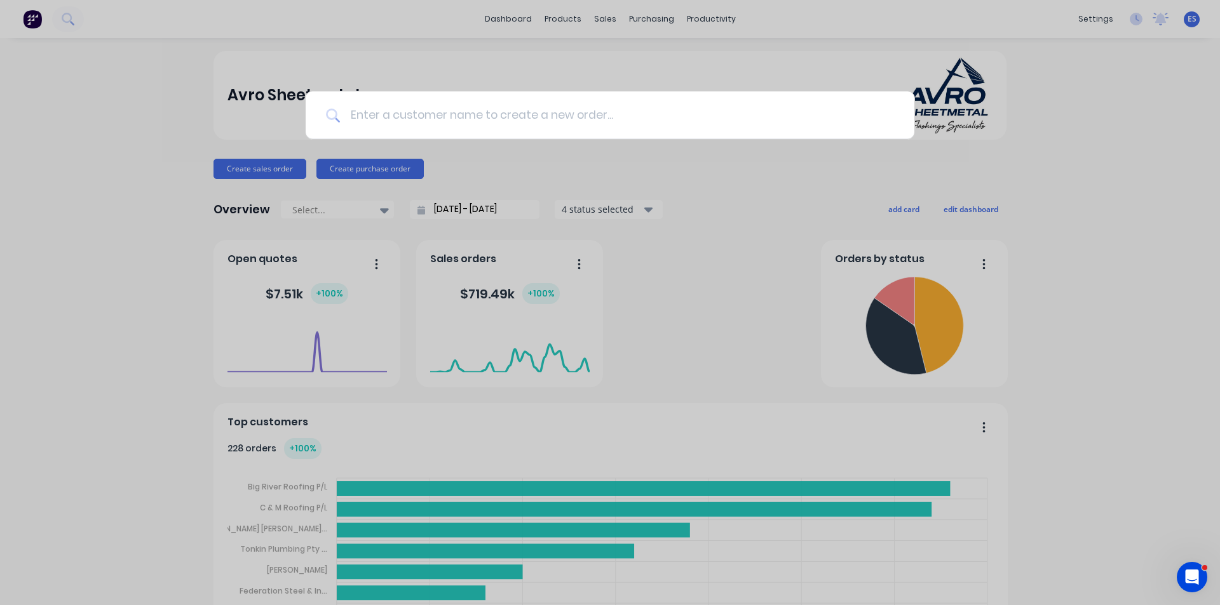
click at [409, 116] on input at bounding box center [617, 115] width 554 height 48
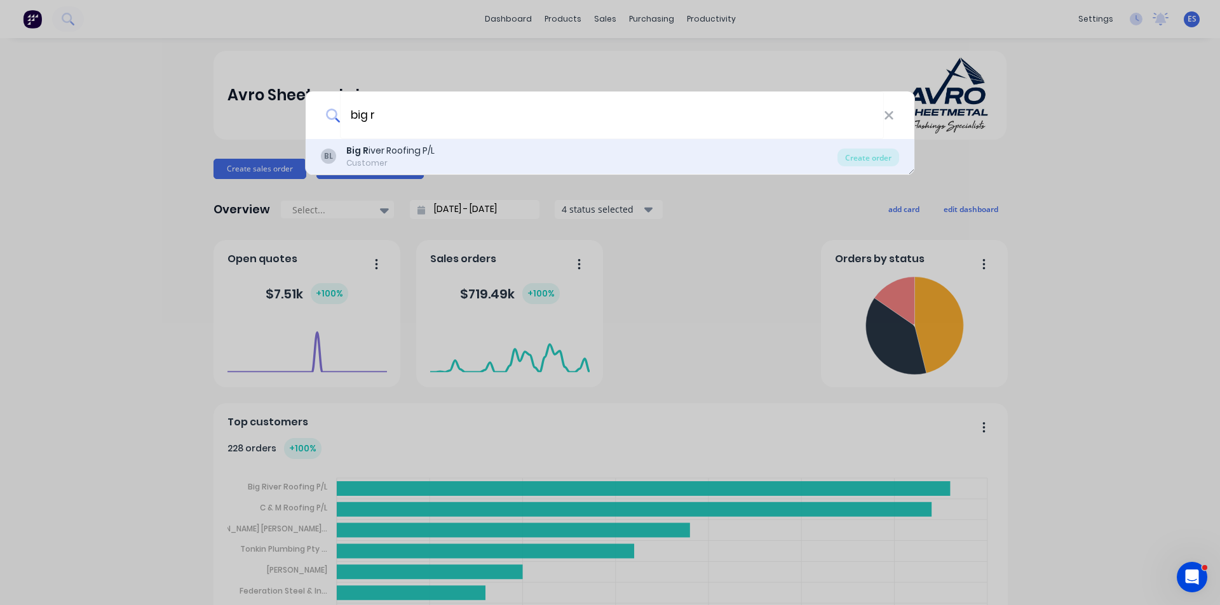
type input "big r"
click at [406, 147] on div "Big R iver Roofing P/L" at bounding box center [390, 150] width 88 height 13
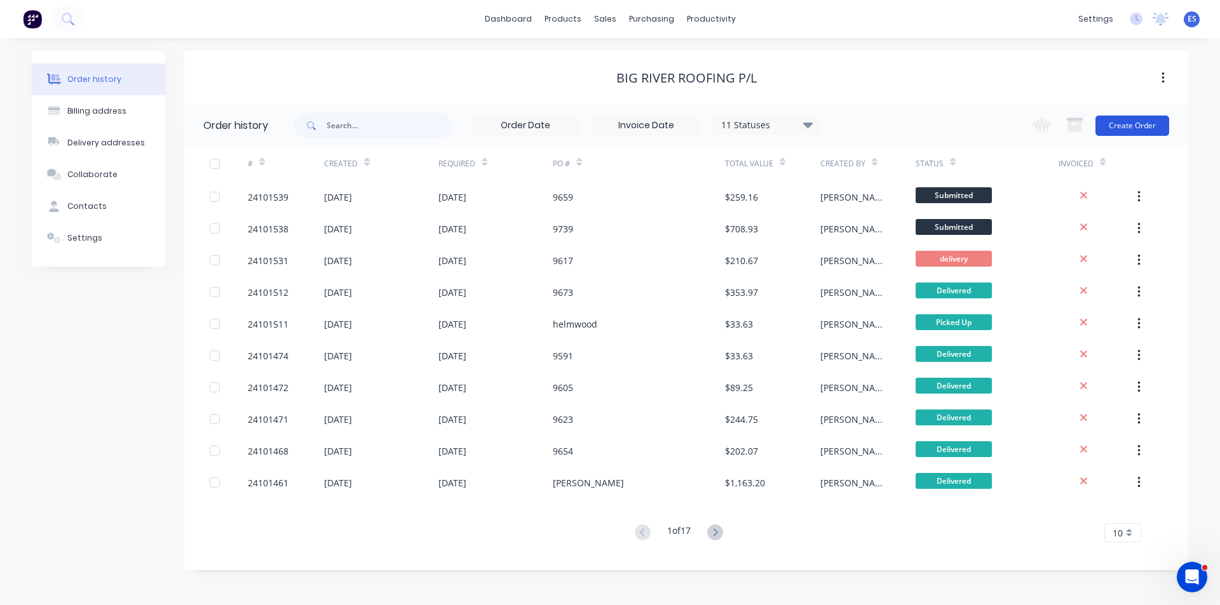
click at [1121, 130] on button "Create Order" at bounding box center [1132, 126] width 74 height 20
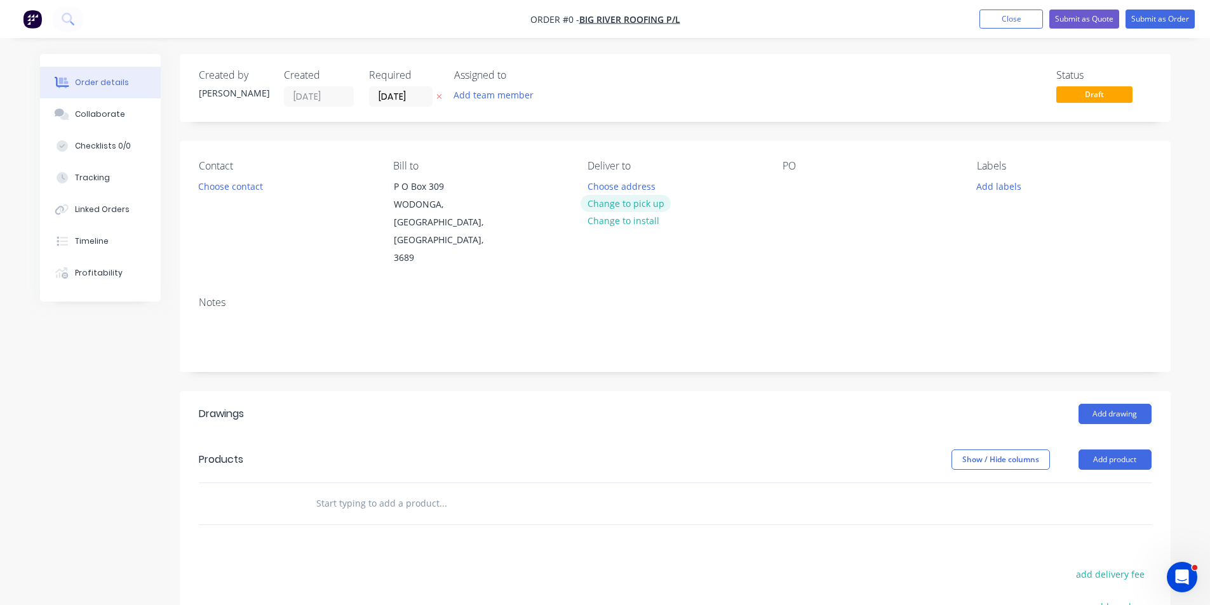
click at [621, 205] on button "Change to pick up" at bounding box center [626, 203] width 90 height 17
click at [1104, 404] on button "Add drawing" at bounding box center [1115, 414] width 73 height 20
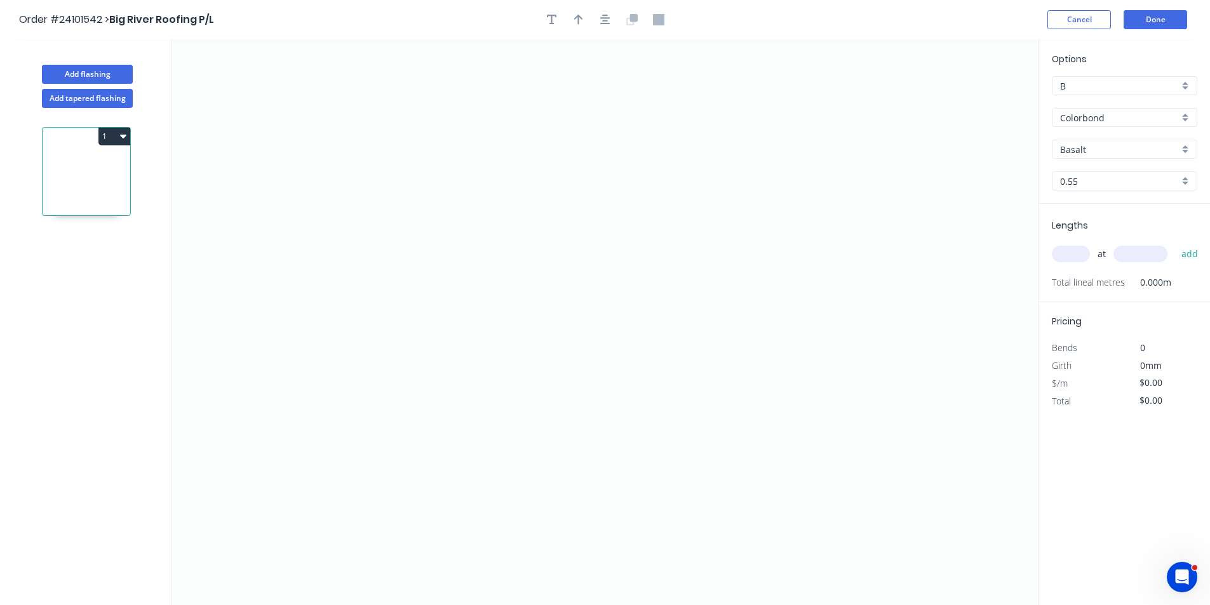
click at [1081, 150] on input "Basalt" at bounding box center [1119, 149] width 119 height 13
click at [1083, 169] on div "Woodland Grey" at bounding box center [1125, 174] width 144 height 22
type input "Woodland Grey"
click at [500, 111] on icon "0" at bounding box center [605, 322] width 867 height 566
click at [500, 243] on icon "0" at bounding box center [605, 322] width 867 height 566
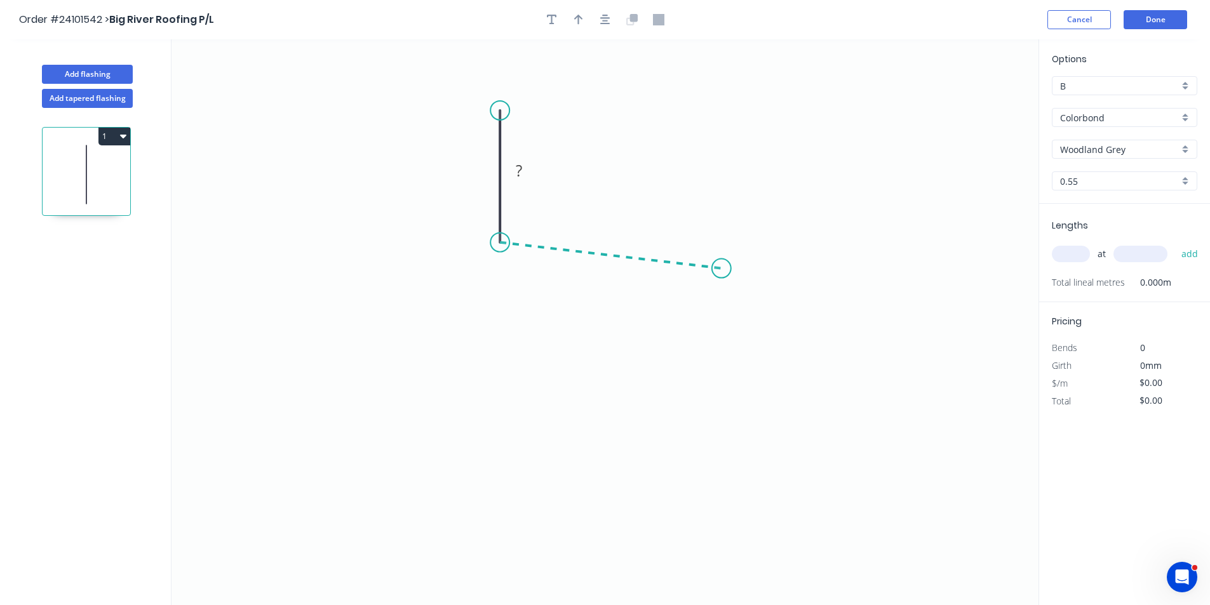
click at [722, 269] on icon "0 ?" at bounding box center [605, 322] width 867 height 566
click at [745, 295] on icon "0 ? ? ? º" at bounding box center [605, 322] width 867 height 566
click at [745, 295] on circle at bounding box center [745, 292] width 19 height 19
click at [757, 260] on rect at bounding box center [746, 262] width 25 height 18
click at [610, 274] on tspan "?" at bounding box center [608, 268] width 6 height 21
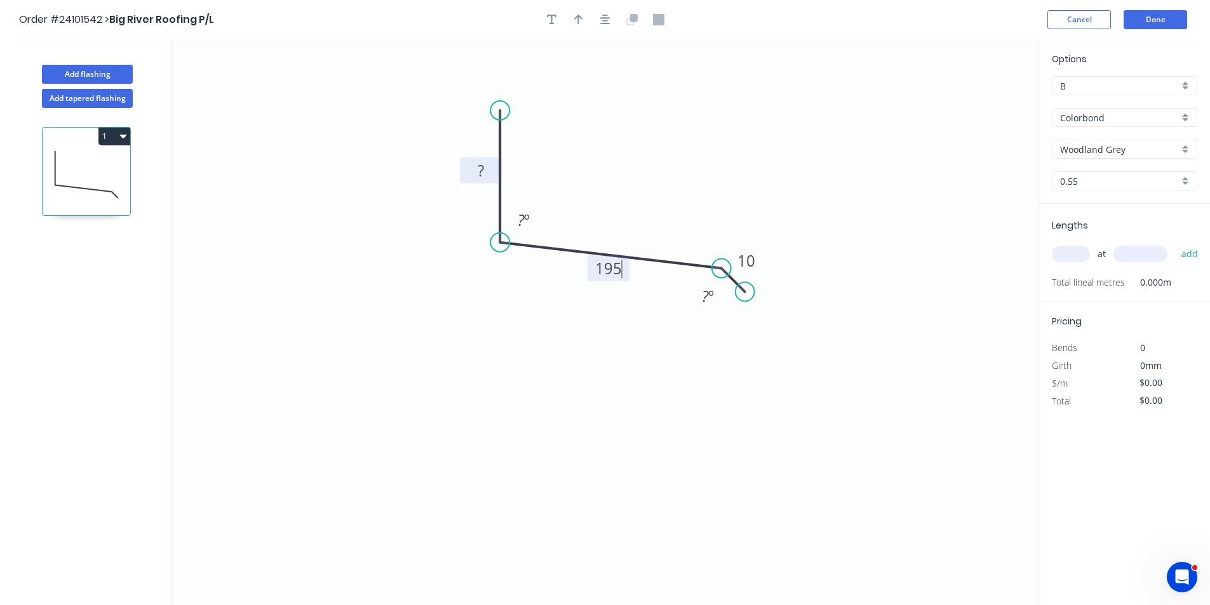
click at [485, 172] on rect at bounding box center [480, 172] width 25 height 18
type input "$13.11"
click at [531, 215] on rect at bounding box center [523, 221] width 25 height 18
click at [1081, 259] on input "text" at bounding box center [1071, 254] width 38 height 17
type input "1"
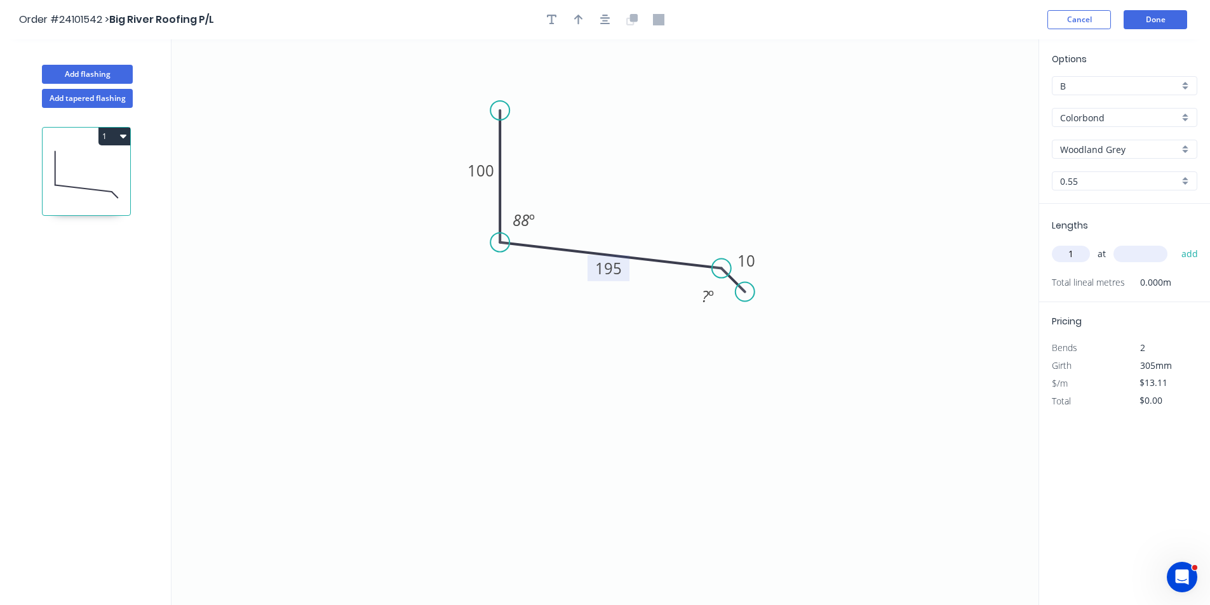
click at [1140, 252] on input "text" at bounding box center [1141, 254] width 54 height 17
type input "1200"
click at [1175, 243] on button "add" at bounding box center [1190, 254] width 30 height 22
type input "$15.73"
click at [96, 75] on button "Add flashing" at bounding box center [87, 74] width 91 height 19
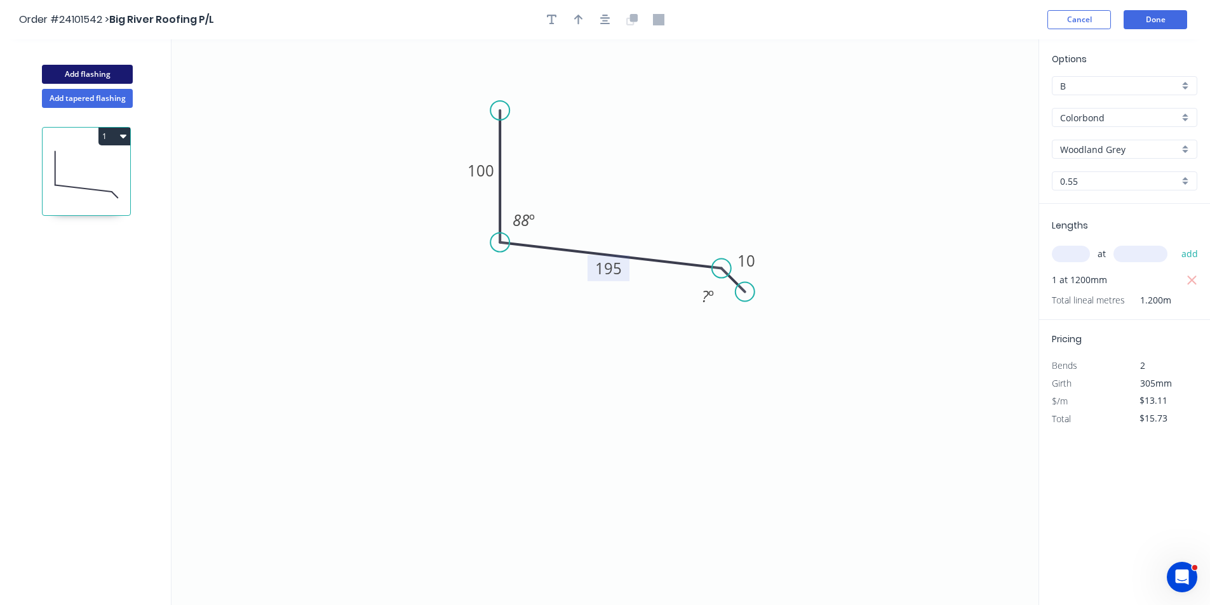
type input "$0.00"
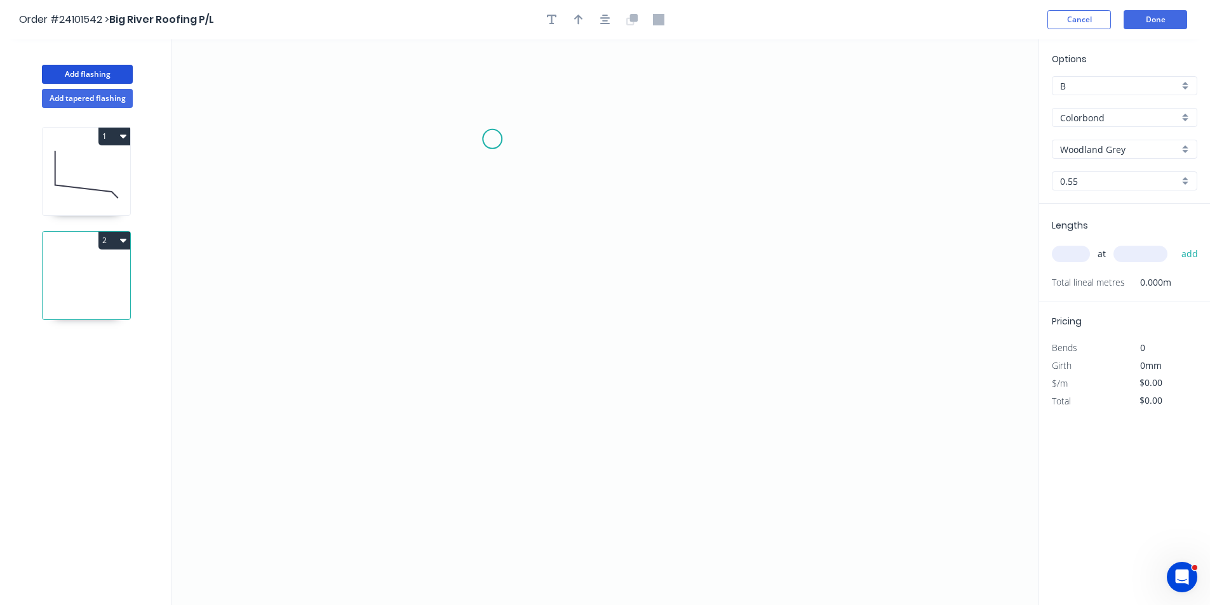
click at [496, 142] on icon "0" at bounding box center [605, 322] width 867 height 566
click at [502, 320] on icon "0" at bounding box center [605, 322] width 867 height 566
click at [741, 314] on icon "0 ?" at bounding box center [605, 322] width 867 height 566
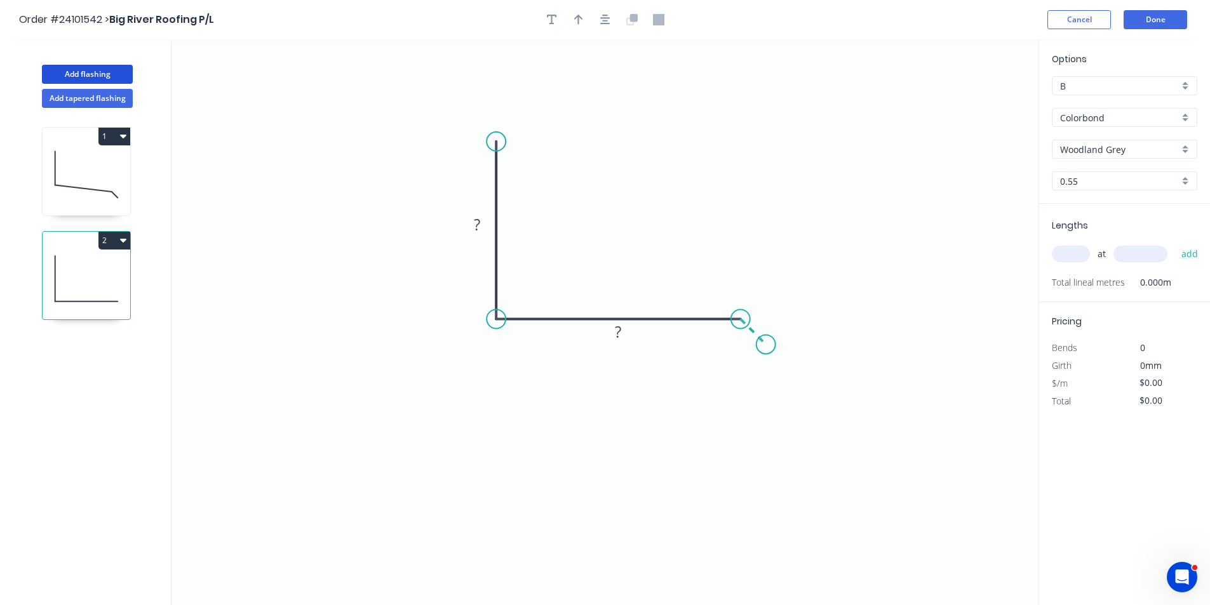
click at [766, 347] on icon "0 ? ?" at bounding box center [605, 322] width 867 height 566
click at [773, 316] on rect at bounding box center [766, 313] width 25 height 18
click at [619, 334] on tspan "?" at bounding box center [618, 331] width 6 height 21
click at [486, 226] on rect at bounding box center [476, 226] width 25 height 18
click at [1072, 255] on input "text" at bounding box center [1071, 254] width 38 height 17
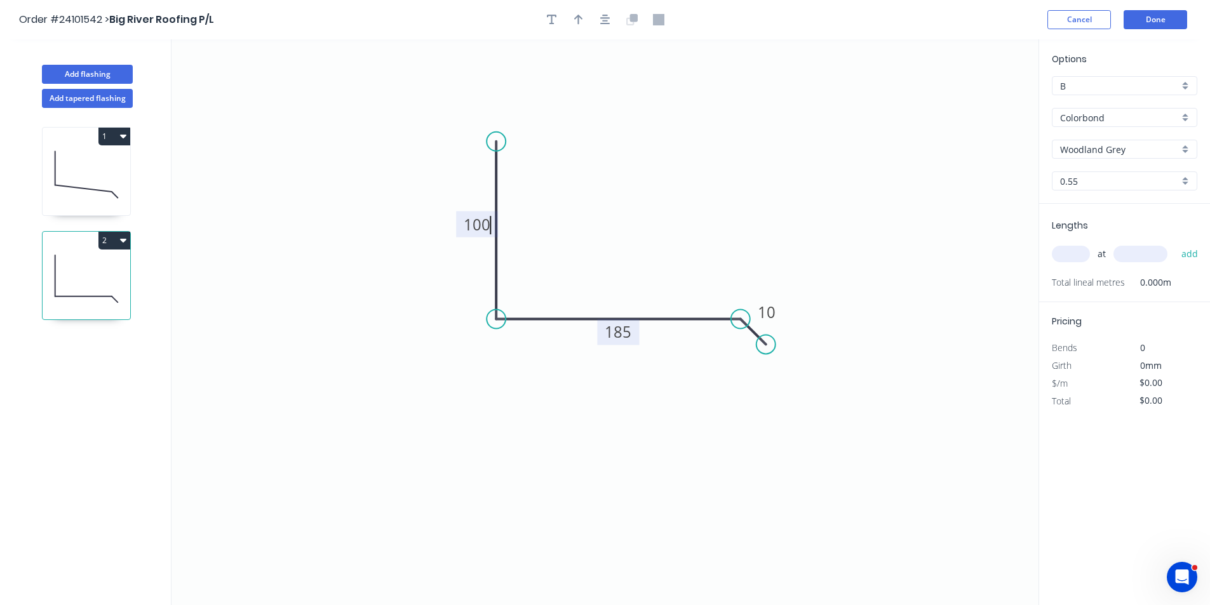
type input "$11.78"
type input "1"
click at [1147, 251] on input "text" at bounding box center [1141, 254] width 54 height 17
type input "1200"
click at [1175, 243] on button "add" at bounding box center [1190, 254] width 30 height 22
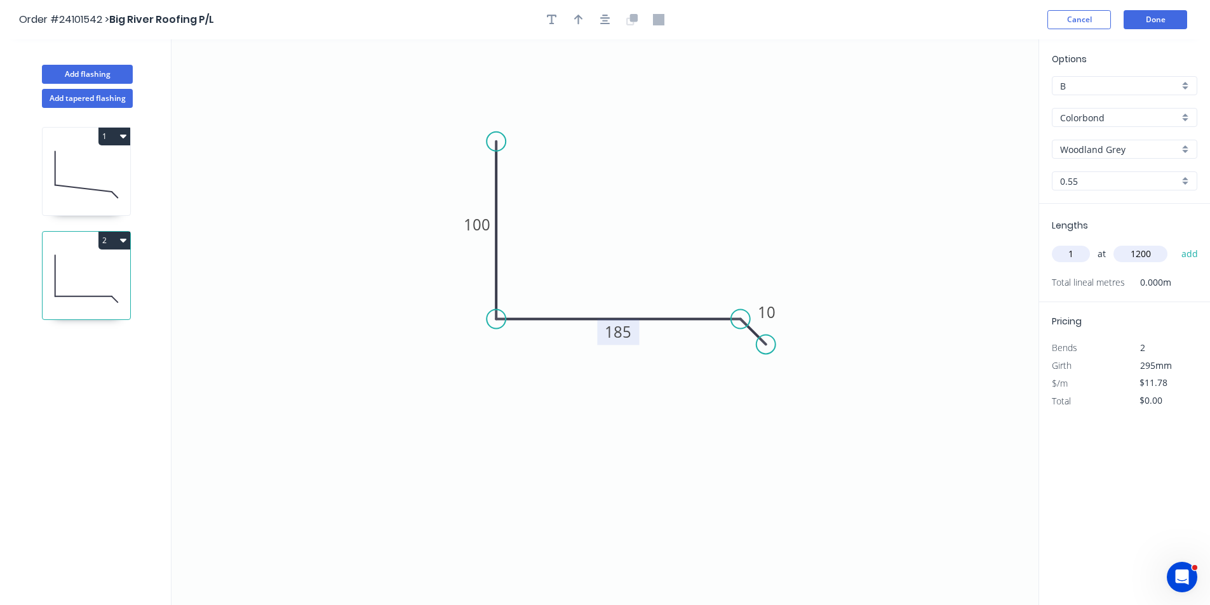
type input "$14.14"
click at [88, 66] on button "Add flashing" at bounding box center [87, 74] width 91 height 19
type input "$0.00"
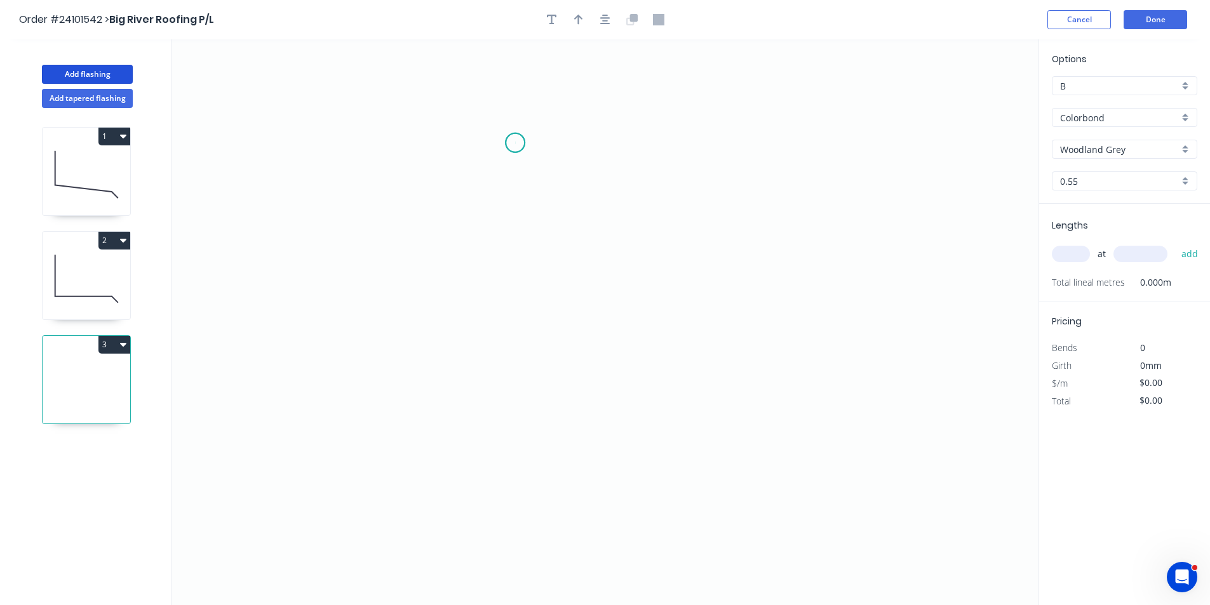
click at [515, 143] on icon "0" at bounding box center [605, 322] width 867 height 566
click at [518, 256] on icon "0" at bounding box center [605, 322] width 867 height 566
click at [626, 257] on icon "0 ?" at bounding box center [605, 322] width 867 height 566
click at [630, 376] on icon "0 ? ?" at bounding box center [605, 322] width 867 height 566
click at [609, 396] on icon "0 ? ? ?" at bounding box center [605, 322] width 867 height 566
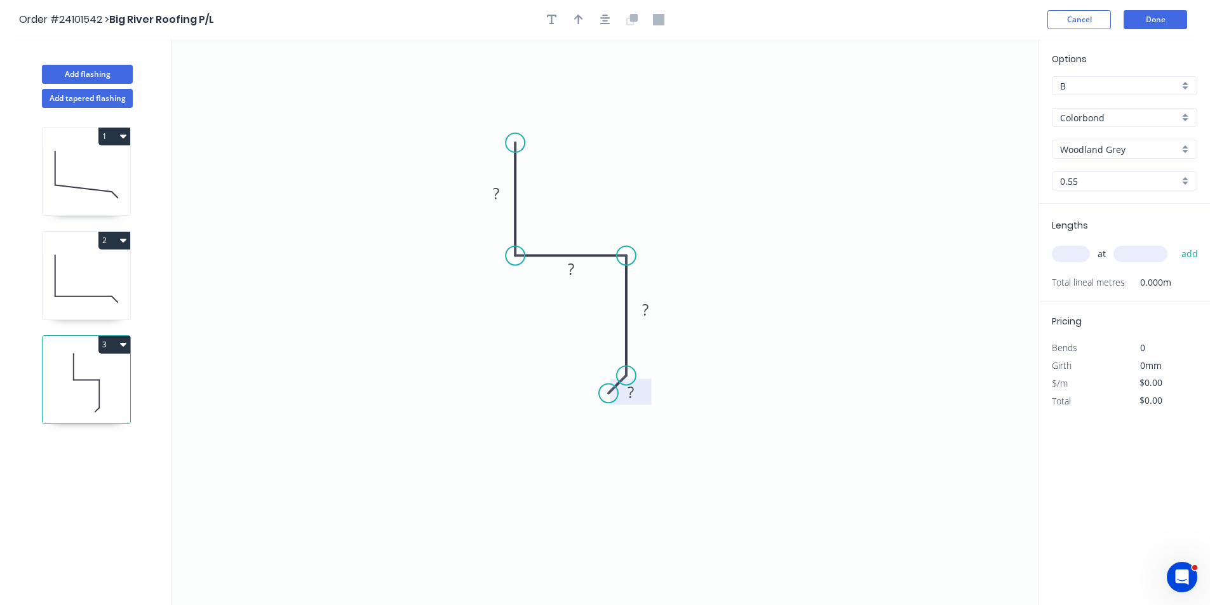
click at [630, 391] on tspan "?" at bounding box center [631, 392] width 6 height 21
click at [655, 309] on rect at bounding box center [645, 311] width 25 height 18
click at [576, 272] on rect at bounding box center [570, 270] width 25 height 18
click at [499, 193] on tspan "?" at bounding box center [496, 193] width 6 height 21
click at [1072, 260] on input "text" at bounding box center [1071, 254] width 38 height 17
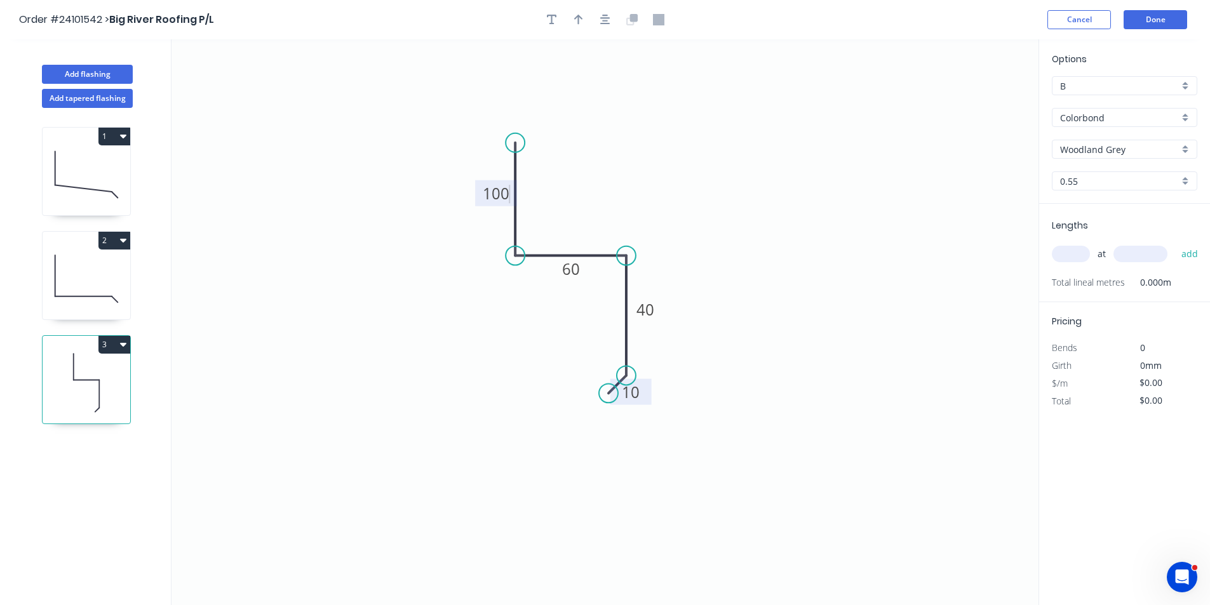
type input "$11.14"
type input "1"
click at [1126, 251] on input "text" at bounding box center [1141, 254] width 54 height 17
type input "500"
click at [1175, 243] on button "add" at bounding box center [1190, 254] width 30 height 22
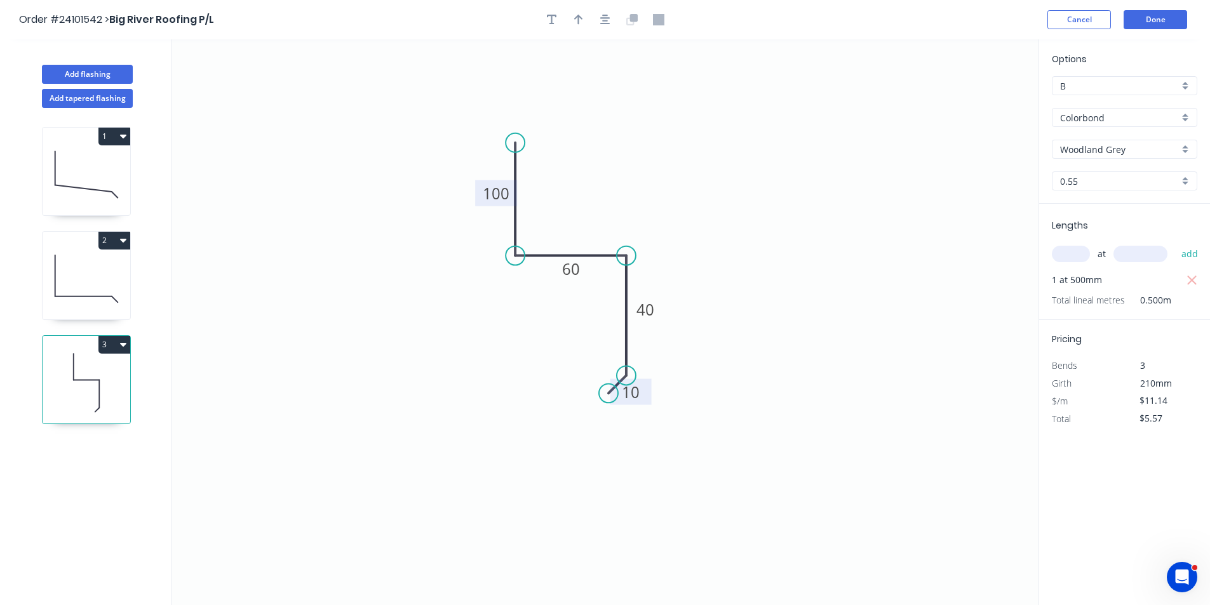
click at [123, 349] on icon "button" at bounding box center [123, 344] width 6 height 10
click at [90, 375] on div "Duplicate" at bounding box center [70, 376] width 98 height 18
type input "$0.00"
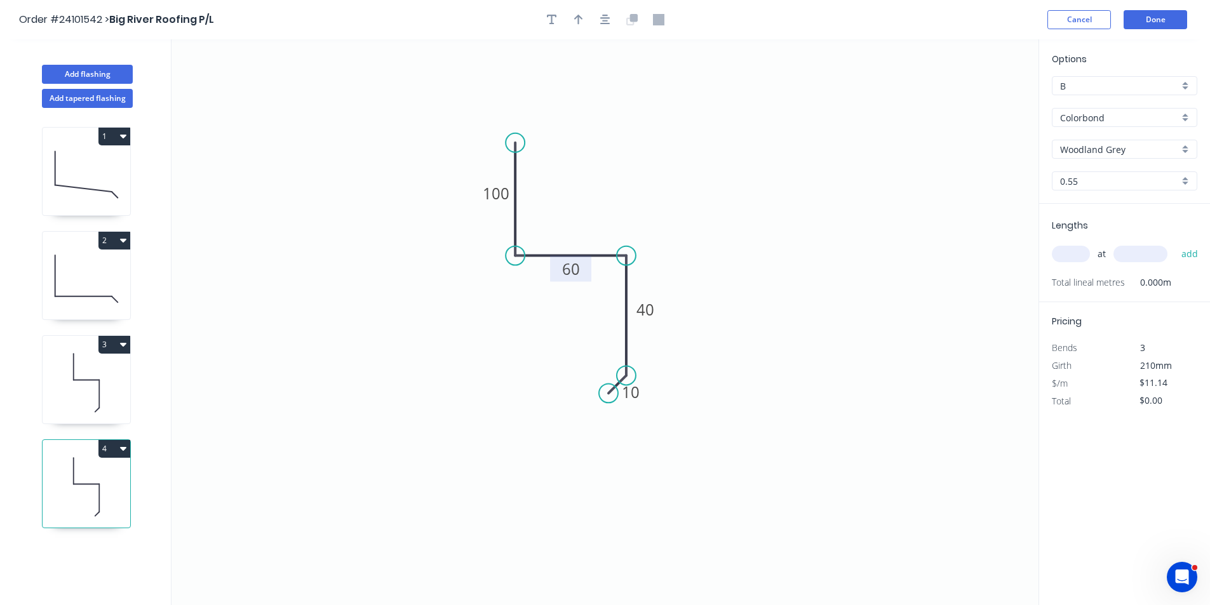
click at [575, 274] on tspan "60" at bounding box center [571, 269] width 18 height 21
click at [1071, 253] on input "text" at bounding box center [1071, 254] width 38 height 17
type input "$10.08"
type input "1"
click at [1151, 256] on input "text" at bounding box center [1141, 254] width 54 height 17
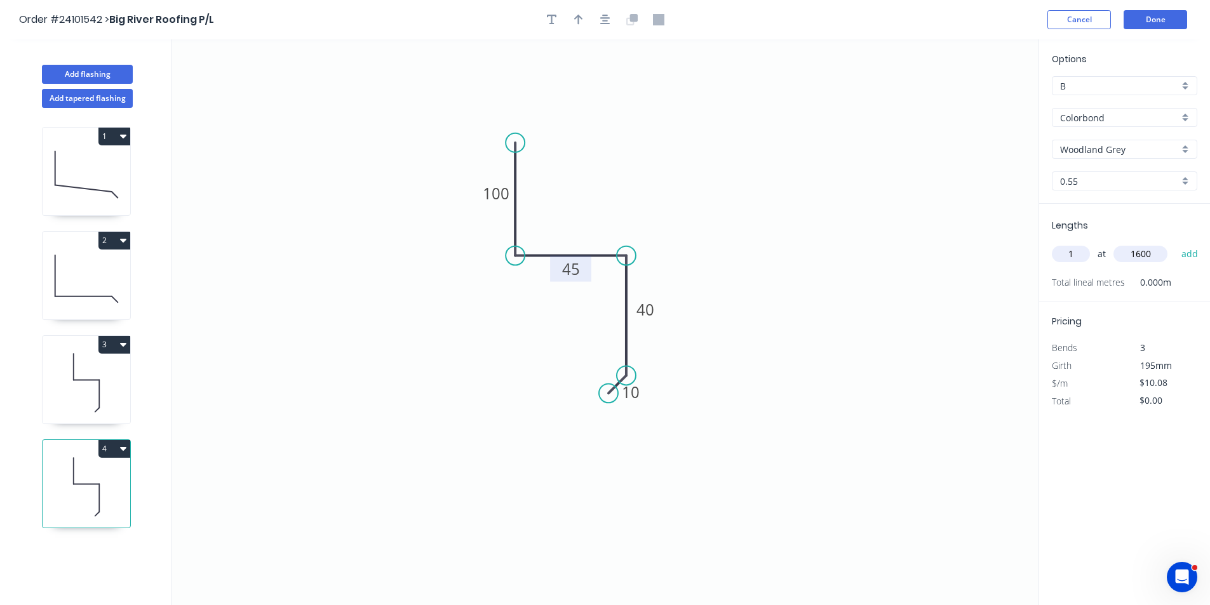
type input "1600"
click at [1175, 243] on button "add" at bounding box center [1190, 254] width 30 height 22
type input "$16.13"
click at [1152, 19] on button "Done" at bounding box center [1156, 19] width 64 height 19
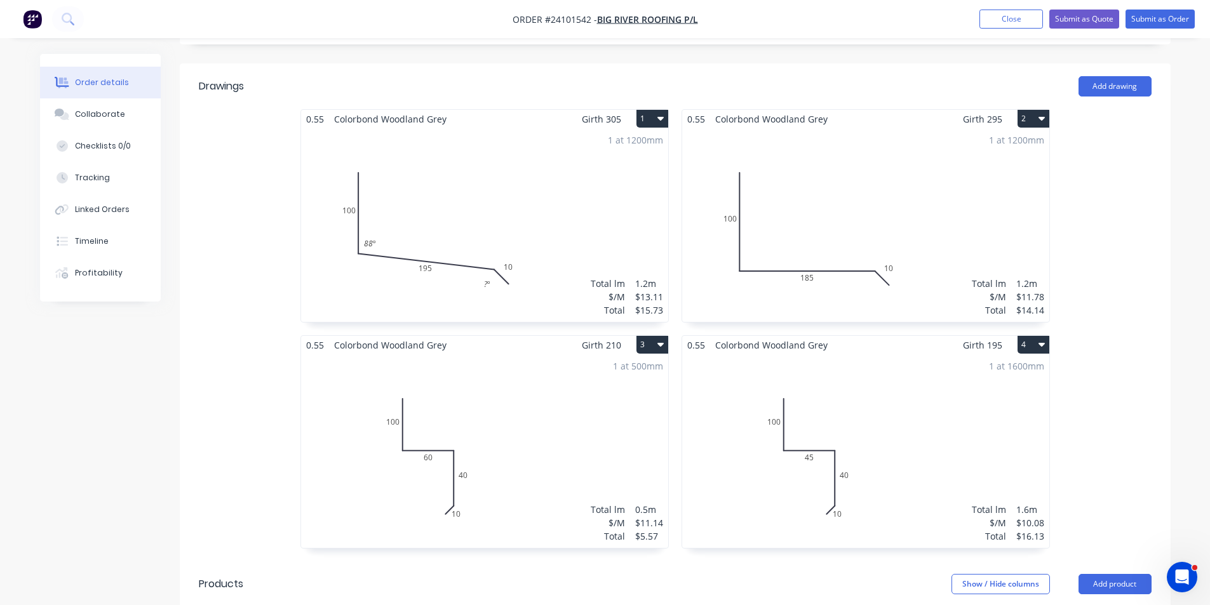
scroll to position [89, 0]
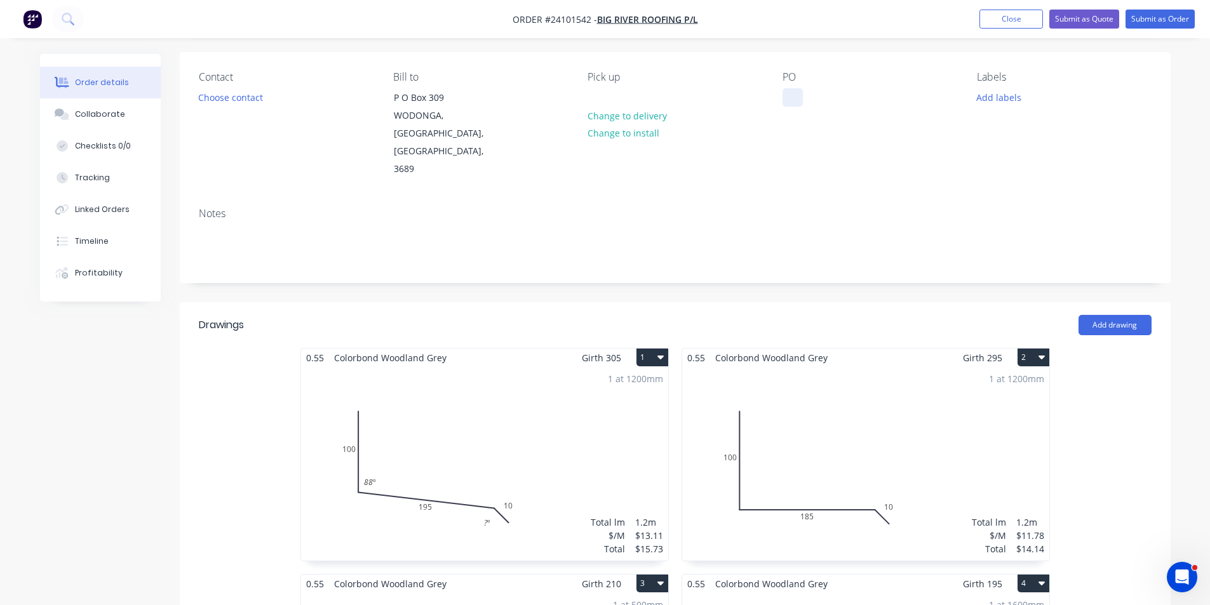
click at [796, 98] on div at bounding box center [793, 97] width 20 height 18
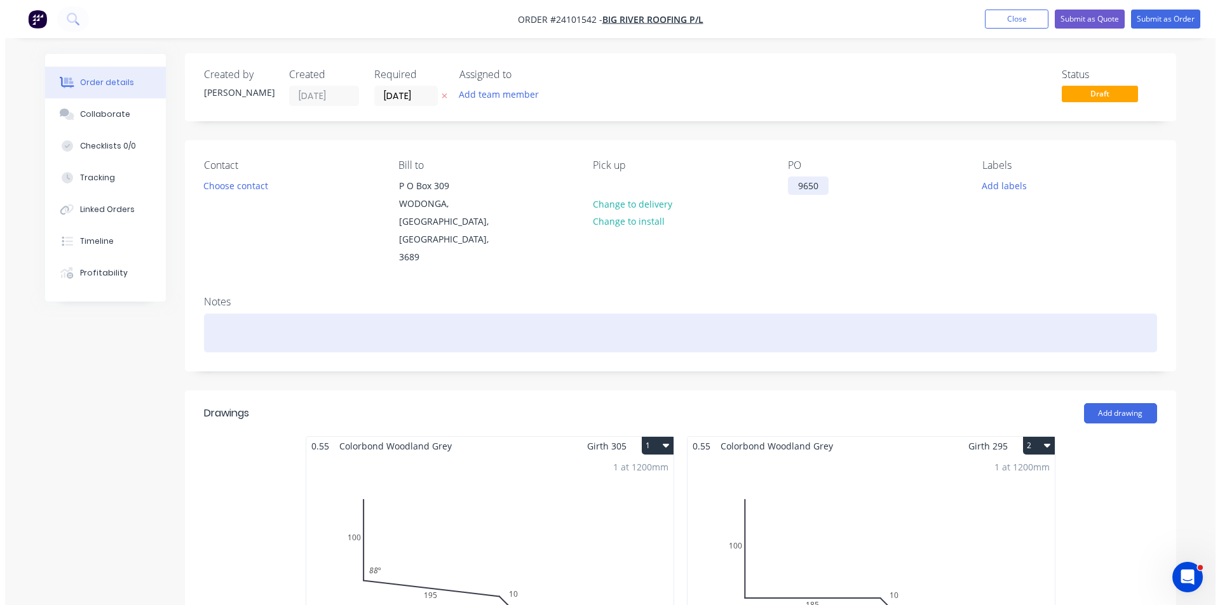
scroll to position [0, 0]
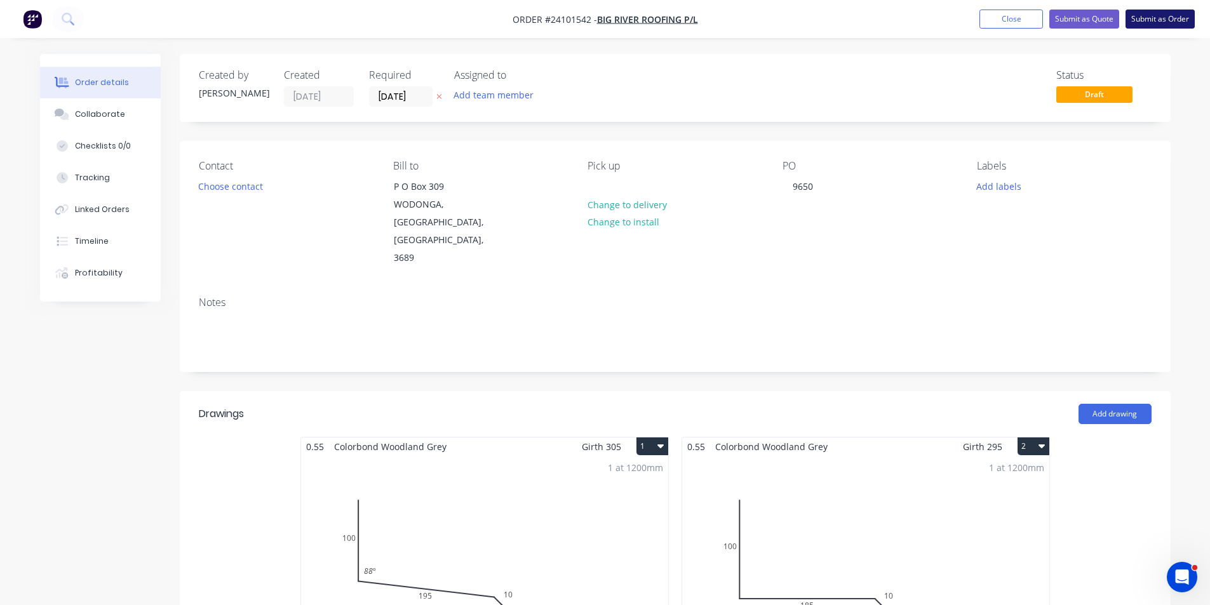
click at [1161, 17] on button "Submit as Order" at bounding box center [1160, 19] width 69 height 19
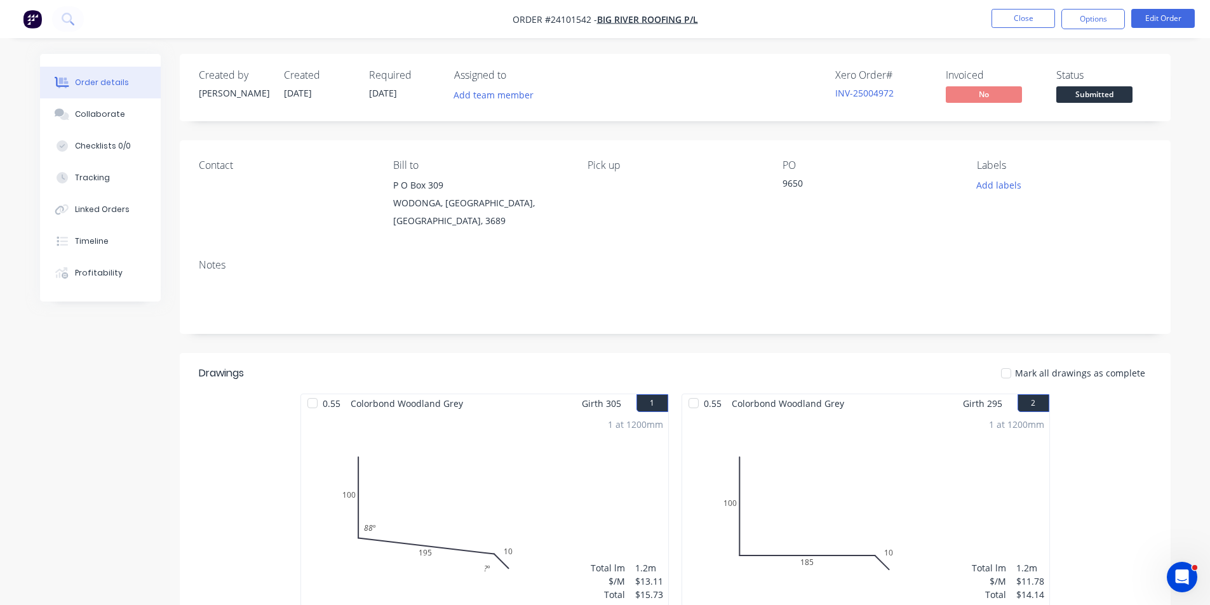
click at [32, 24] on img "button" at bounding box center [32, 19] width 19 height 19
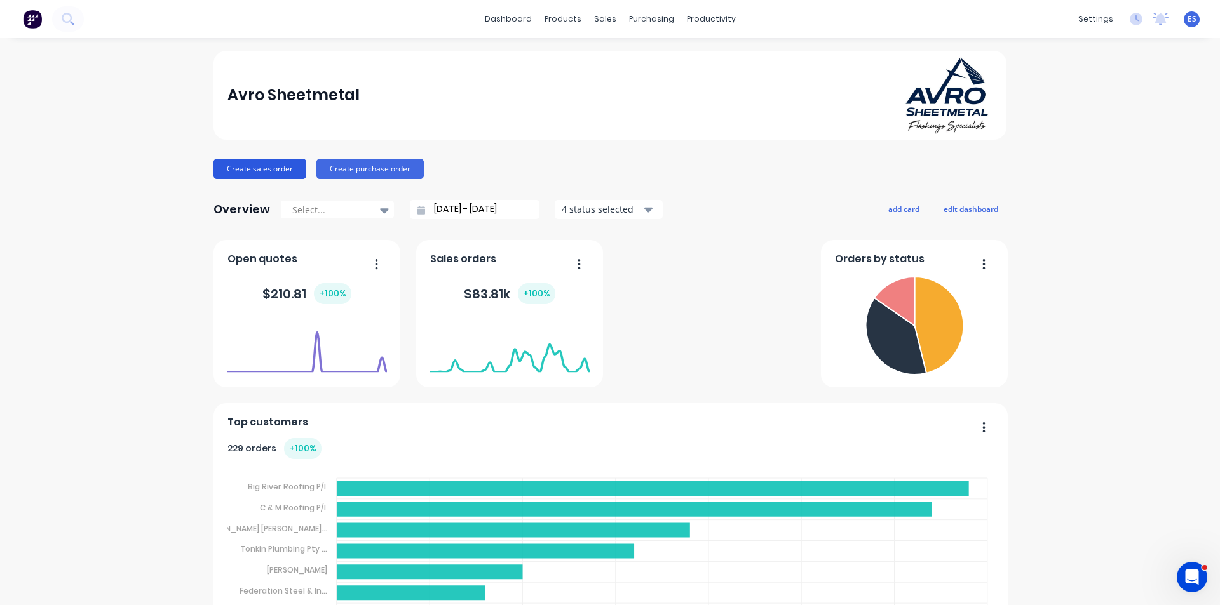
click at [235, 170] on button "Create sales order" at bounding box center [259, 169] width 93 height 20
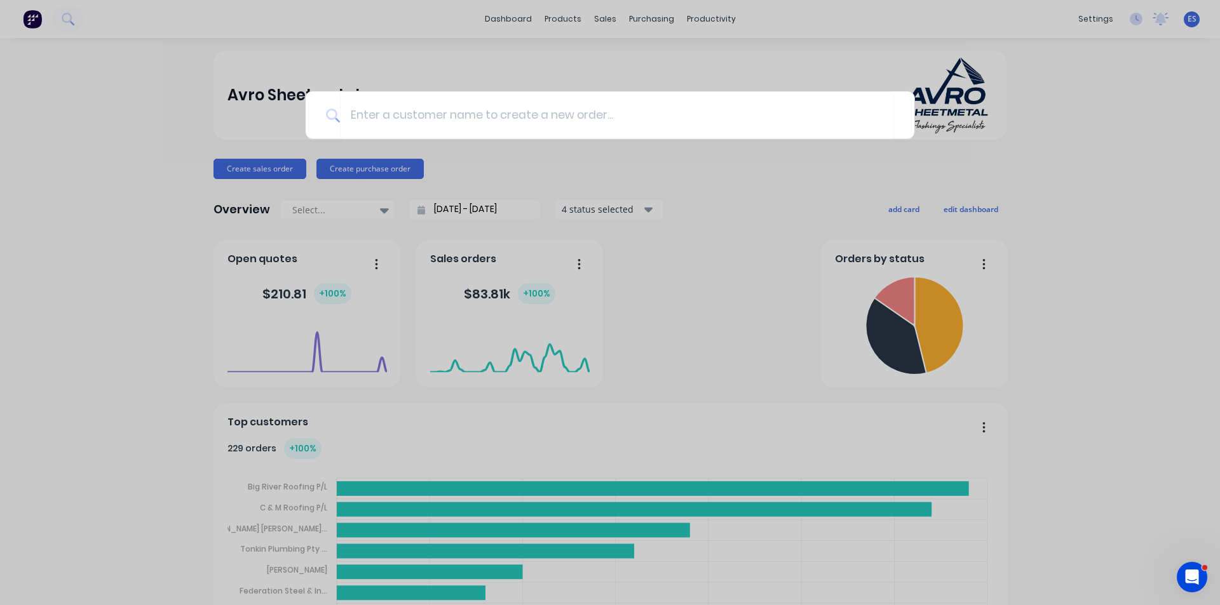
type input "a"
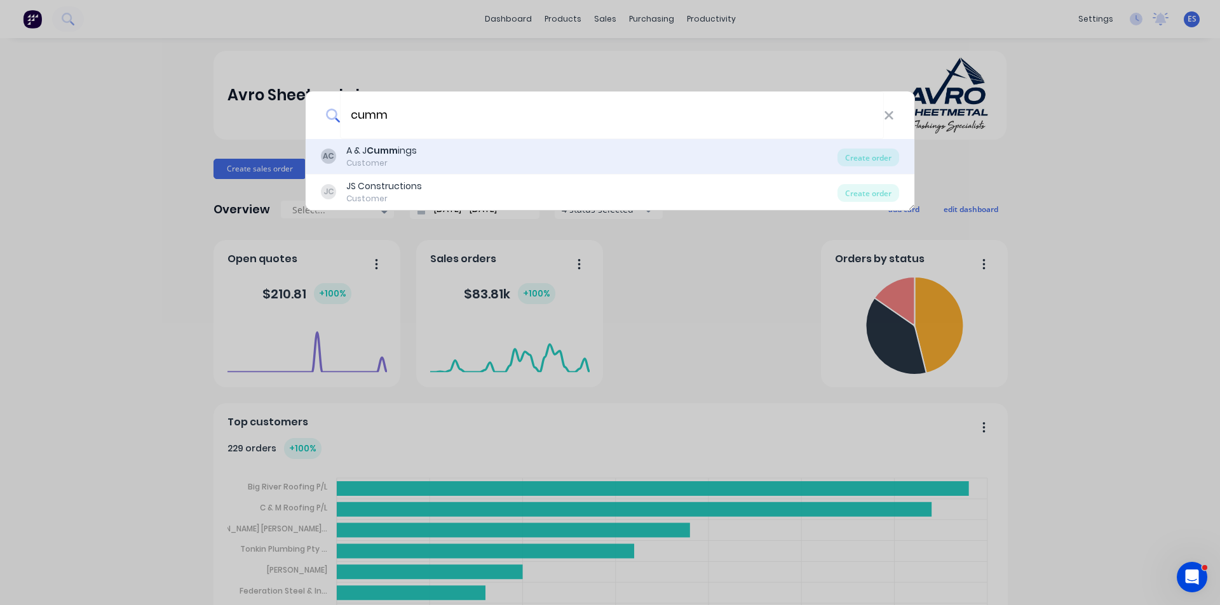
type input "cumm"
click at [433, 153] on div "AC A & J Cumm ings Customer" at bounding box center [579, 156] width 517 height 25
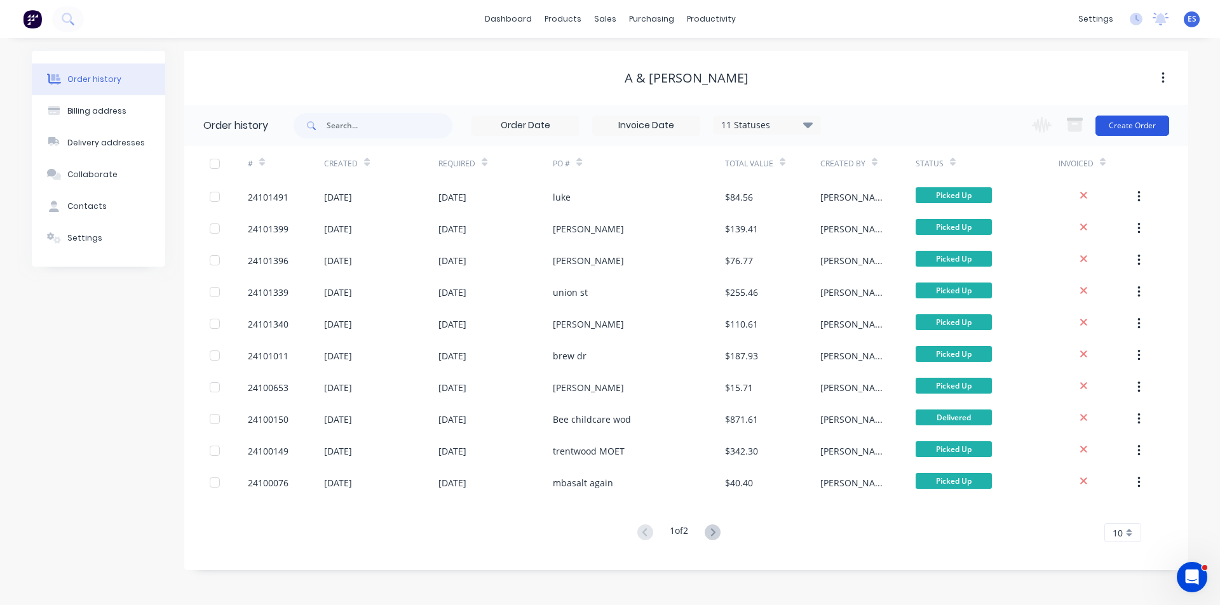
click at [1128, 127] on button "Create Order" at bounding box center [1132, 126] width 74 height 20
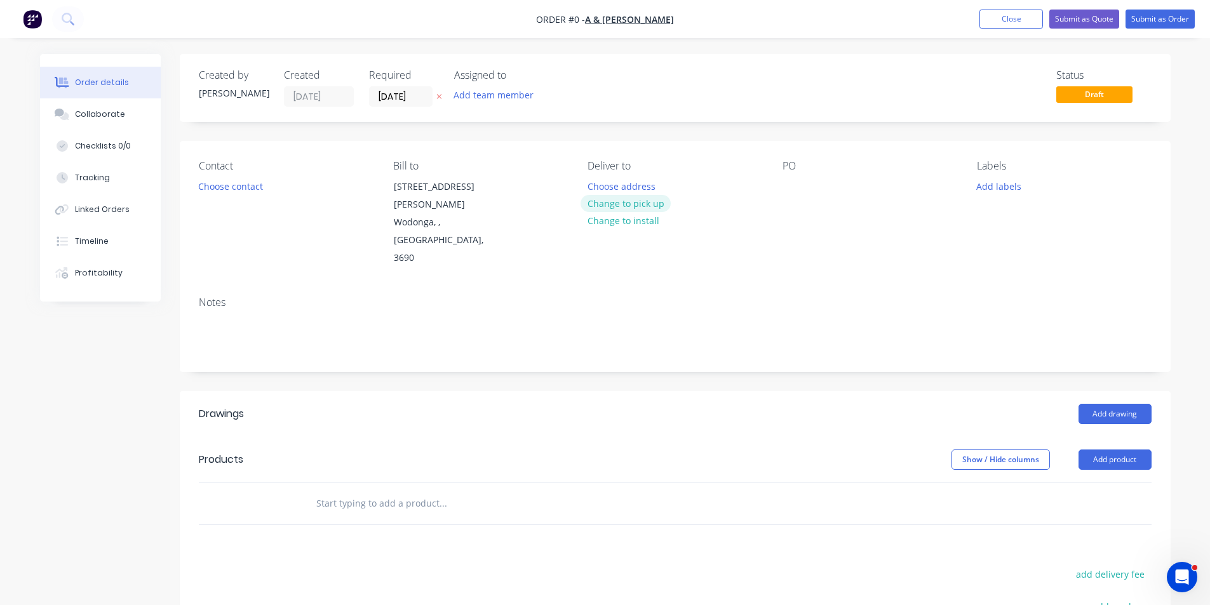
click at [628, 201] on button "Change to pick up" at bounding box center [626, 203] width 90 height 17
click at [792, 183] on div at bounding box center [793, 186] width 20 height 18
click at [1120, 404] on button "Add drawing" at bounding box center [1115, 414] width 73 height 20
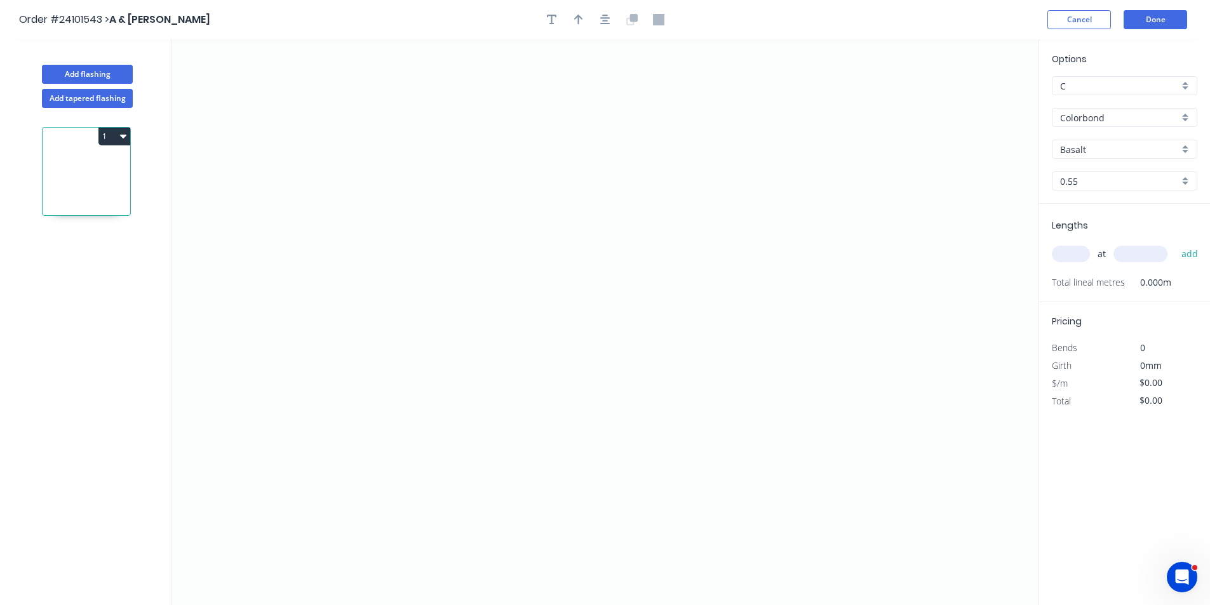
click at [1114, 148] on input "Basalt" at bounding box center [1119, 149] width 119 height 13
click at [1098, 176] on div "Windspray" at bounding box center [1125, 174] width 144 height 22
type input "Windspray"
click at [574, 147] on icon "0" at bounding box center [605, 322] width 867 height 566
click at [568, 277] on icon "0" at bounding box center [605, 322] width 867 height 566
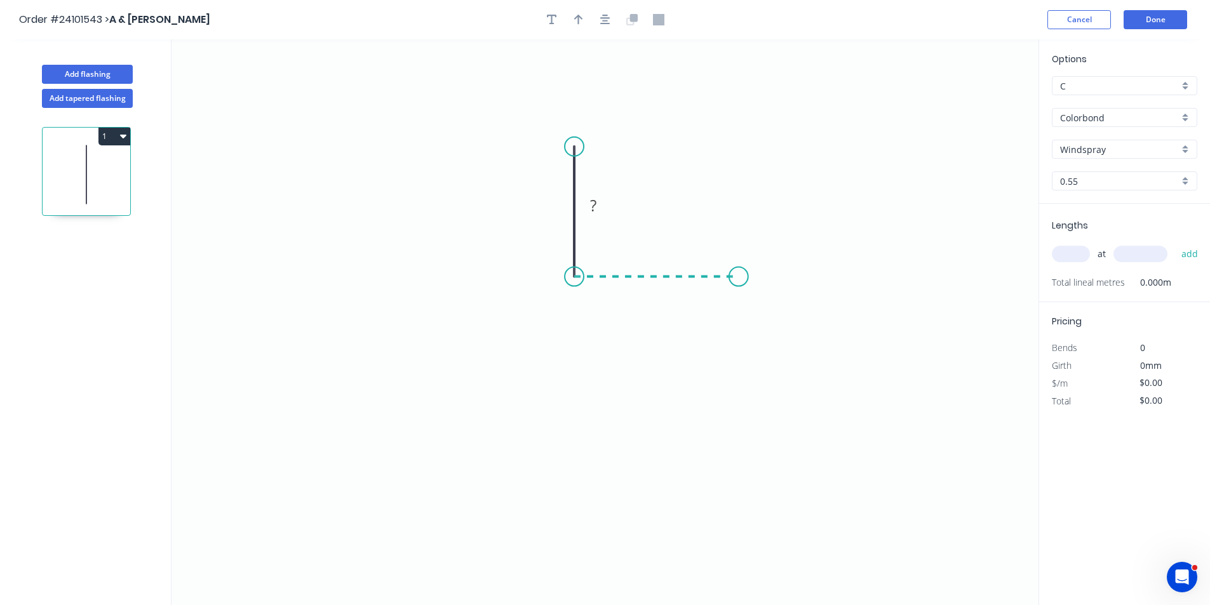
click at [739, 278] on icon "0 ?" at bounding box center [605, 322] width 867 height 566
click at [555, 280] on icon "0 ? ?" at bounding box center [605, 322] width 867 height 566
click at [555, 251] on icon at bounding box center [555, 264] width 0 height 26
click at [555, 251] on circle at bounding box center [554, 250] width 19 height 19
click at [544, 258] on rect at bounding box center [535, 259] width 25 height 18
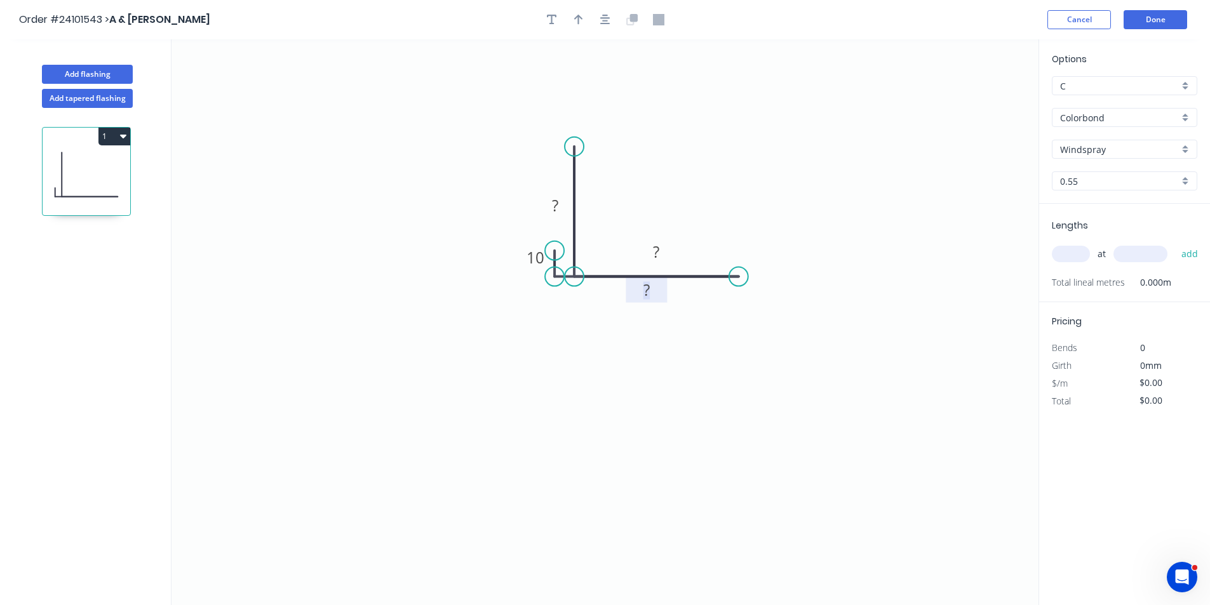
click at [644, 297] on tspan "?" at bounding box center [647, 290] width 6 height 21
click at [666, 254] on rect at bounding box center [656, 253] width 25 height 18
click at [561, 198] on rect at bounding box center [555, 206] width 41 height 26
click at [560, 203] on rect at bounding box center [555, 207] width 25 height 18
click at [1078, 253] on input "text" at bounding box center [1071, 254] width 38 height 17
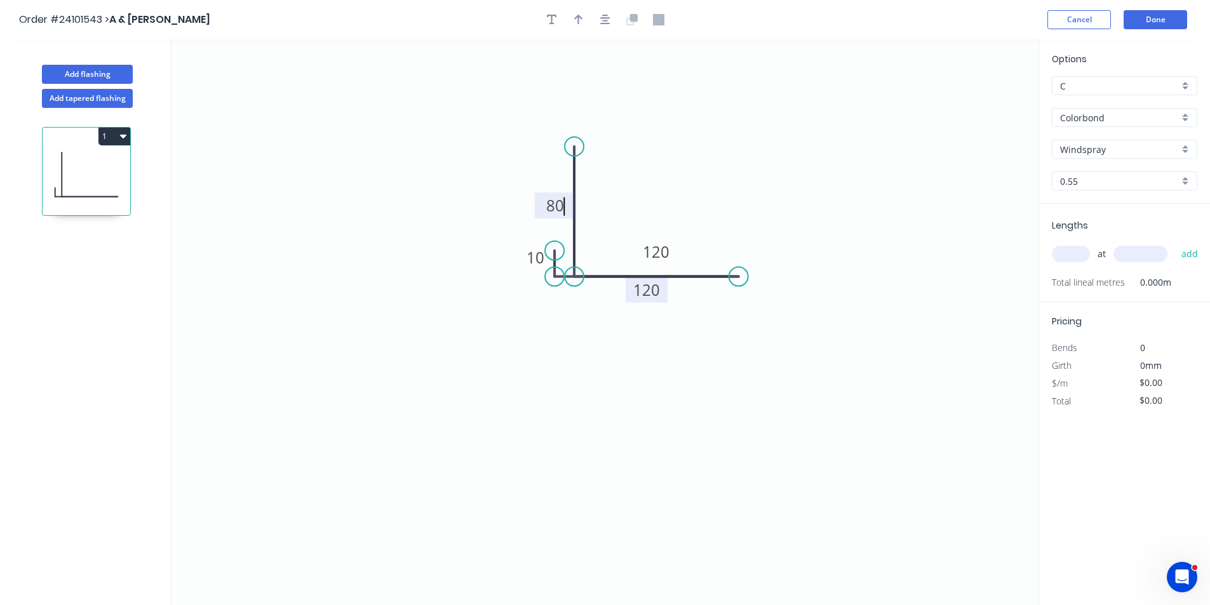
type input "$15.47"
type input "1"
click at [1129, 250] on input "text" at bounding box center [1141, 254] width 54 height 17
type input "4500"
click at [1175, 243] on button "add" at bounding box center [1190, 254] width 30 height 22
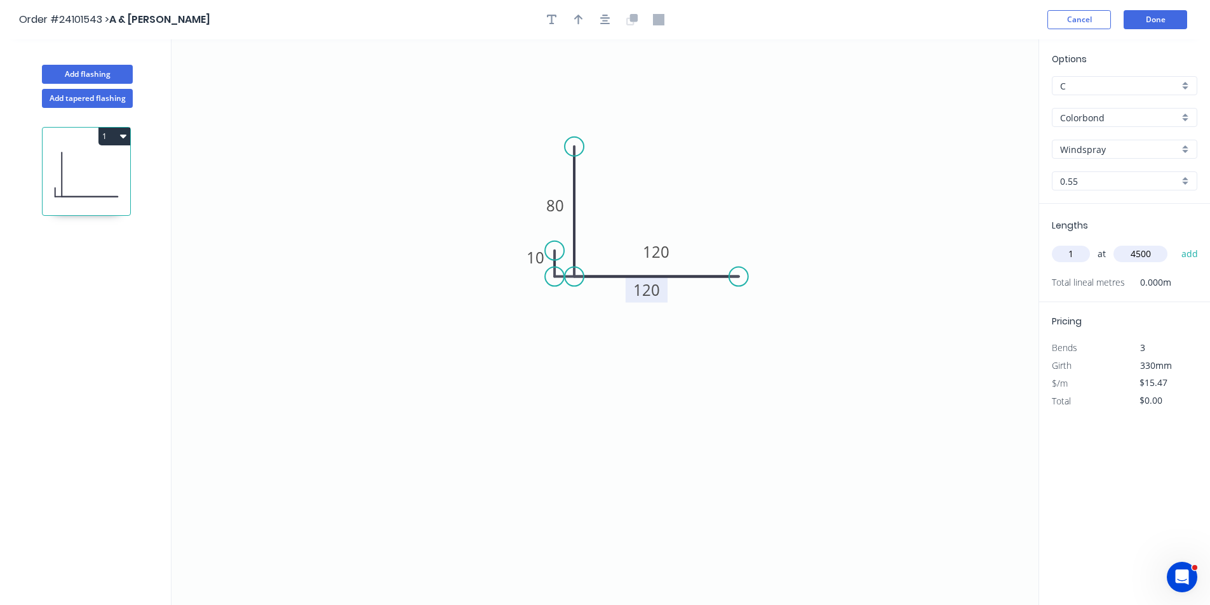
type input "$69.62"
click at [1150, 23] on button "Done" at bounding box center [1156, 19] width 64 height 19
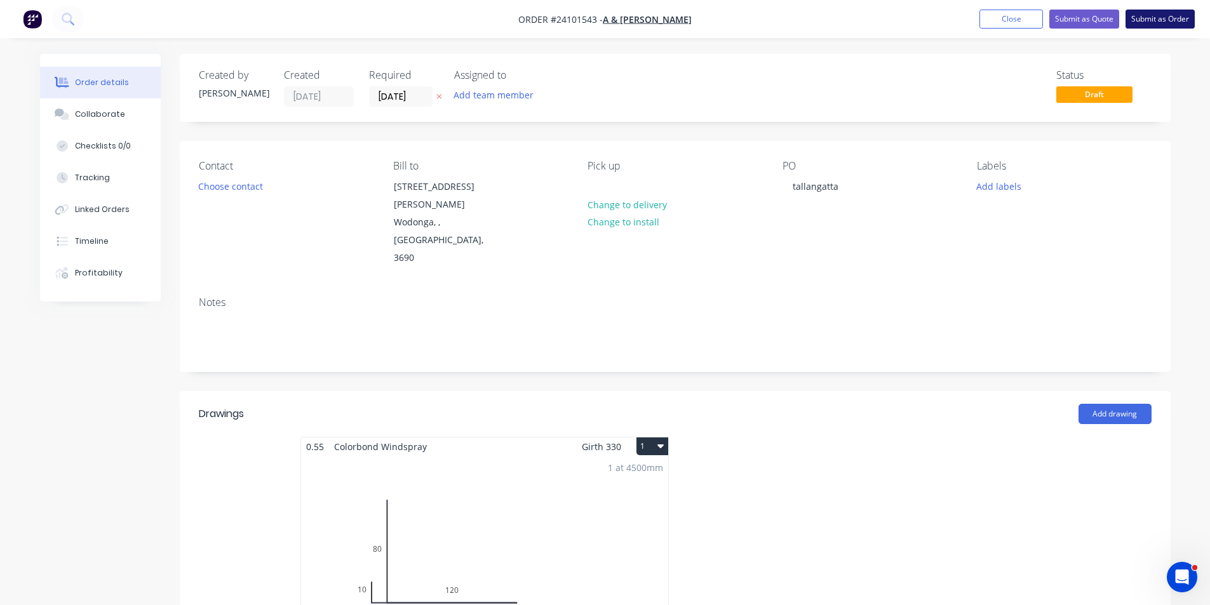
click at [1178, 20] on button "Submit as Order" at bounding box center [1160, 19] width 69 height 19
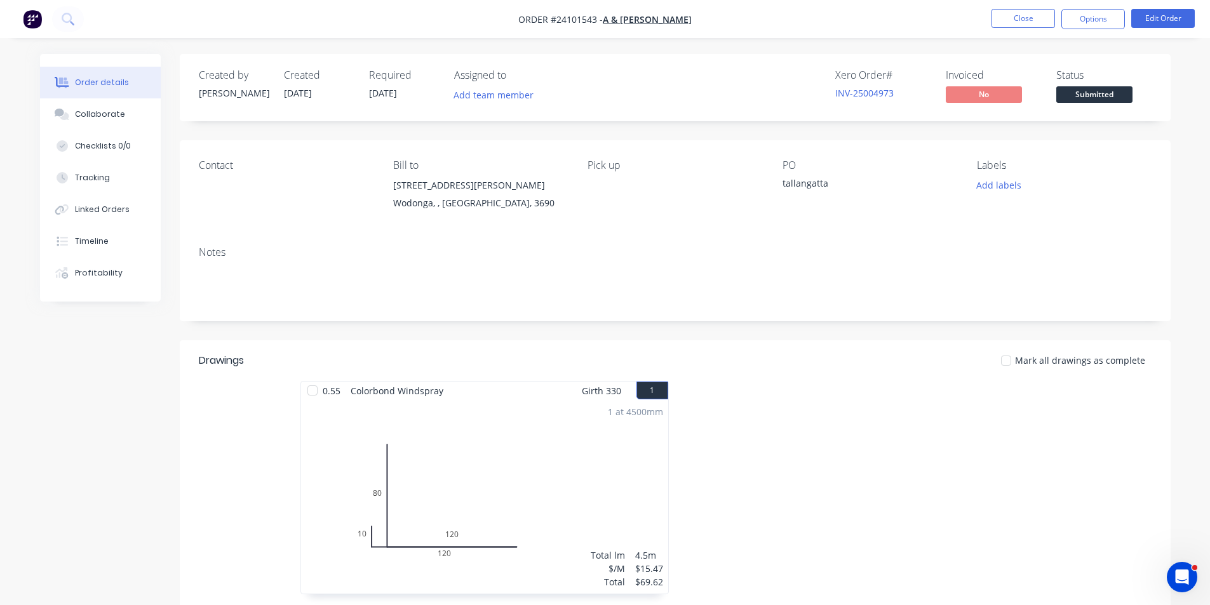
click at [22, 32] on nav "Order #24101543 - A & [PERSON_NAME] Close Options Edit Order" at bounding box center [605, 19] width 1210 height 38
click at [34, 21] on img "button" at bounding box center [32, 19] width 19 height 19
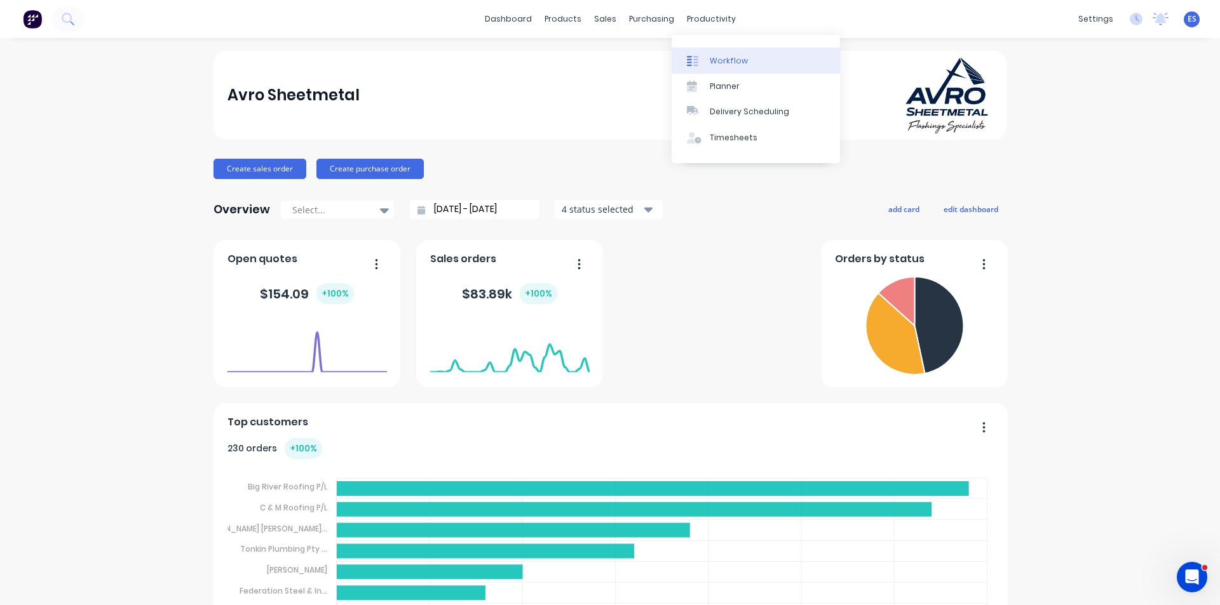
click at [734, 62] on div "Workflow" at bounding box center [729, 60] width 38 height 11
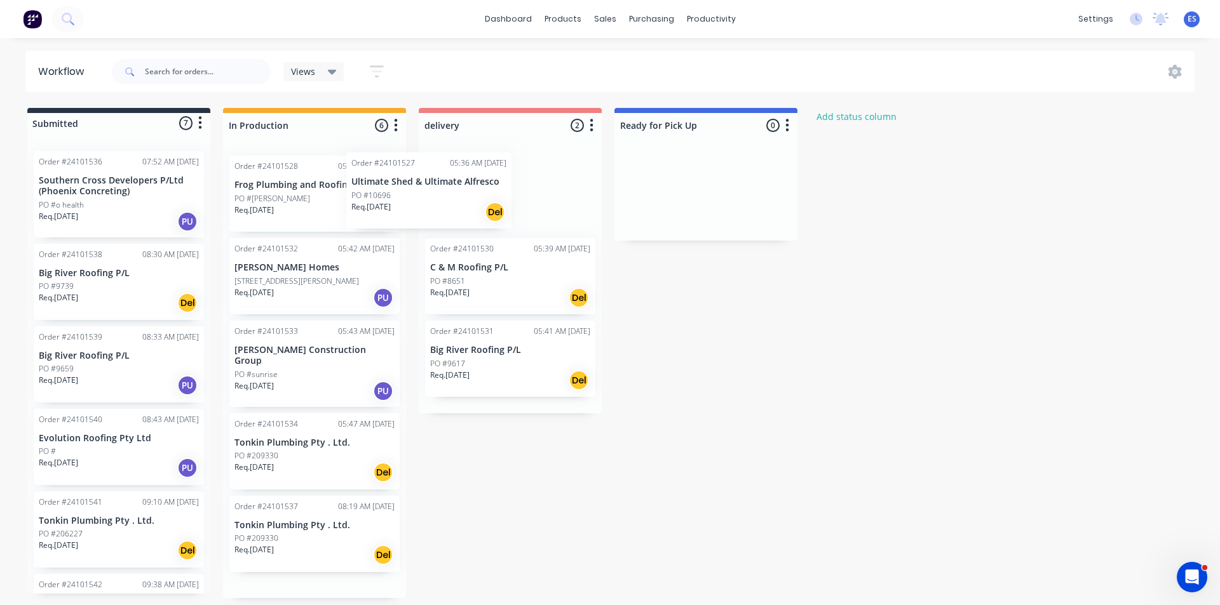
drag, startPoint x: 327, startPoint y: 210, endPoint x: 500, endPoint y: 205, distance: 173.5
click at [500, 205] on div "Submitted 7 Status colour #273444 hex #273444 Save Cancel Summaries Total order…" at bounding box center [589, 353] width 1198 height 490
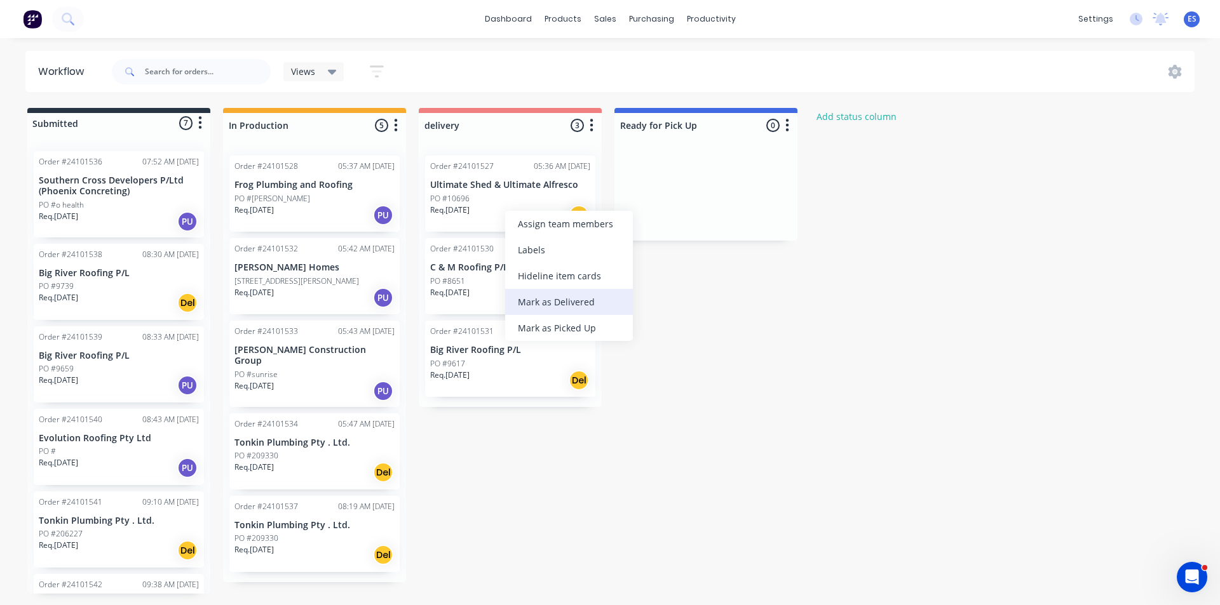
click at [580, 307] on div "Mark as Delivered" at bounding box center [569, 302] width 128 height 26
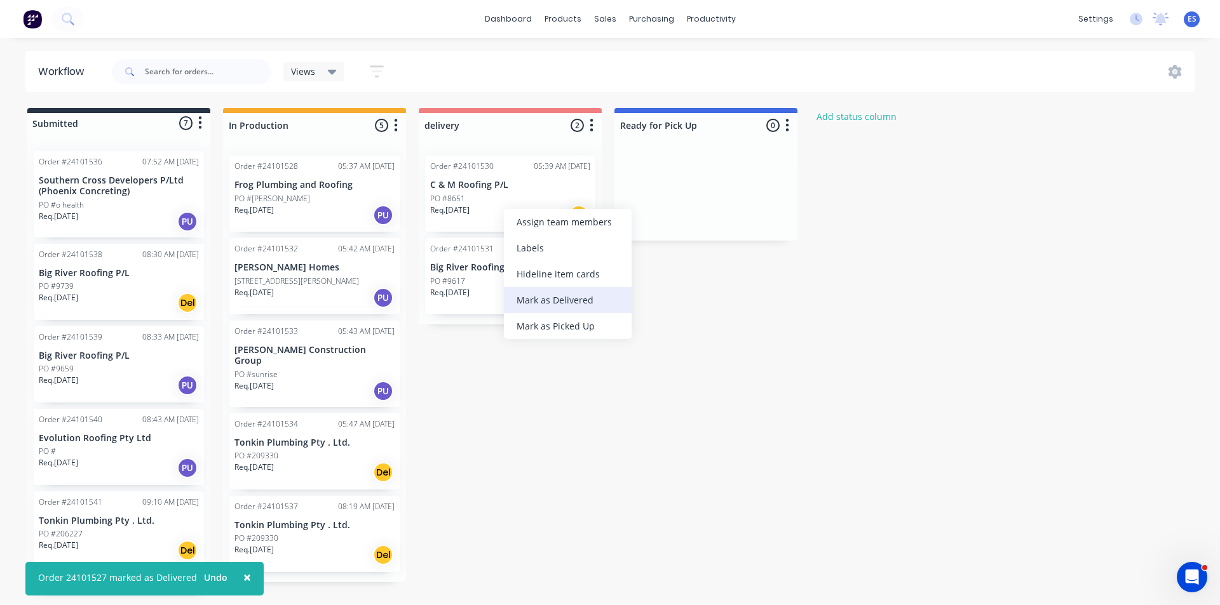
click at [561, 294] on div "Mark as Delivered" at bounding box center [568, 300] width 128 height 26
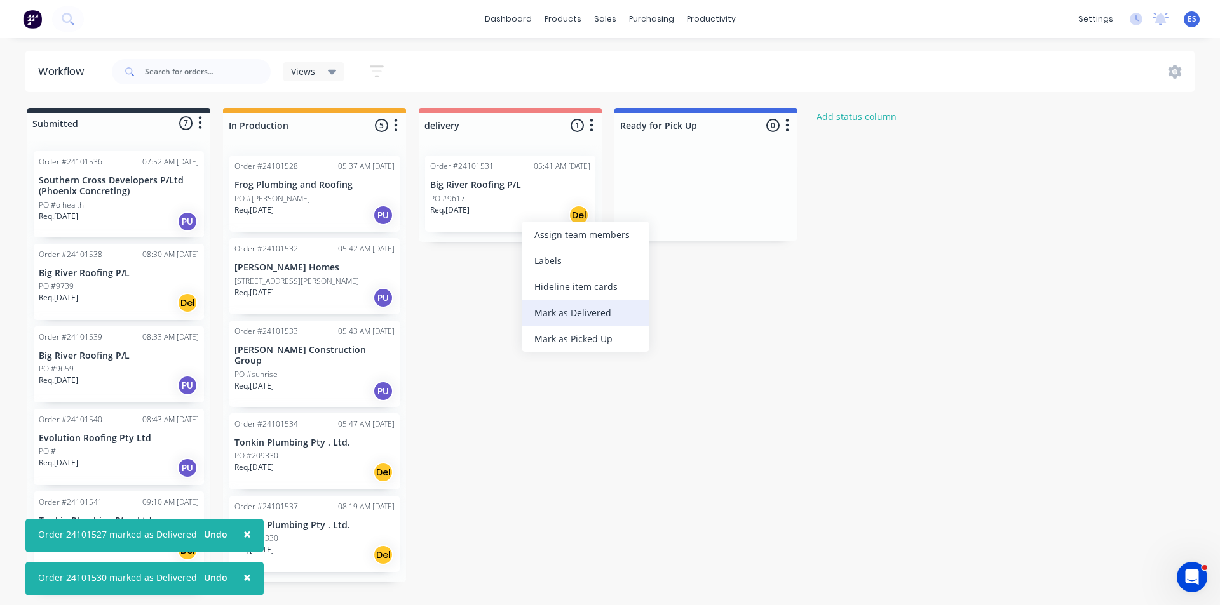
click at [569, 311] on div "Mark as Delivered" at bounding box center [586, 313] width 128 height 26
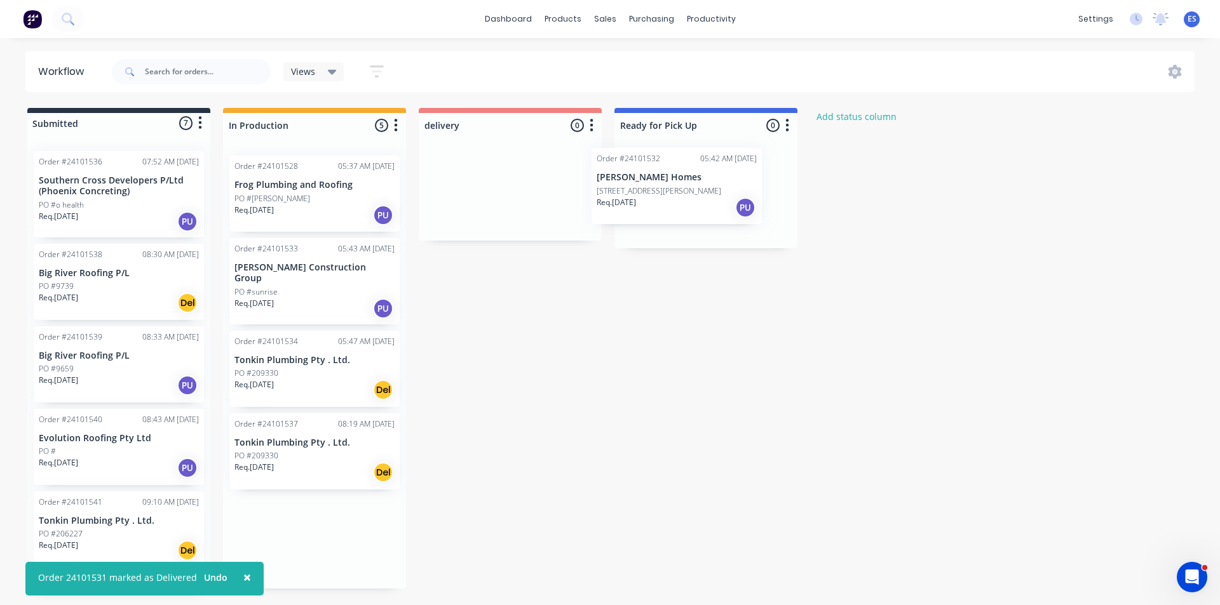
drag, startPoint x: 295, startPoint y: 299, endPoint x: 658, endPoint y: 201, distance: 376.3
click at [662, 205] on div "Submitted 7 Status colour #273444 hex #273444 Save Cancel Summaries Total order…" at bounding box center [589, 351] width 1198 height 486
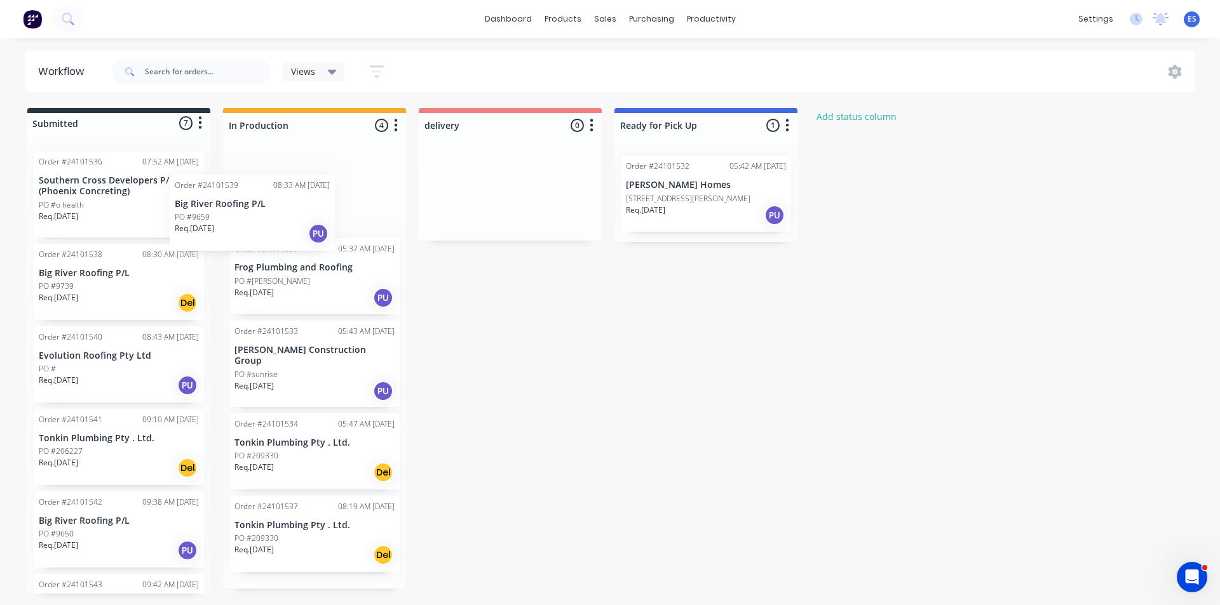
drag, startPoint x: 105, startPoint y: 375, endPoint x: 245, endPoint y: 223, distance: 206.8
click at [245, 223] on div "Submitted 7 Status colour #273444 hex #273444 Save Cancel Summaries Total order…" at bounding box center [589, 351] width 1198 height 486
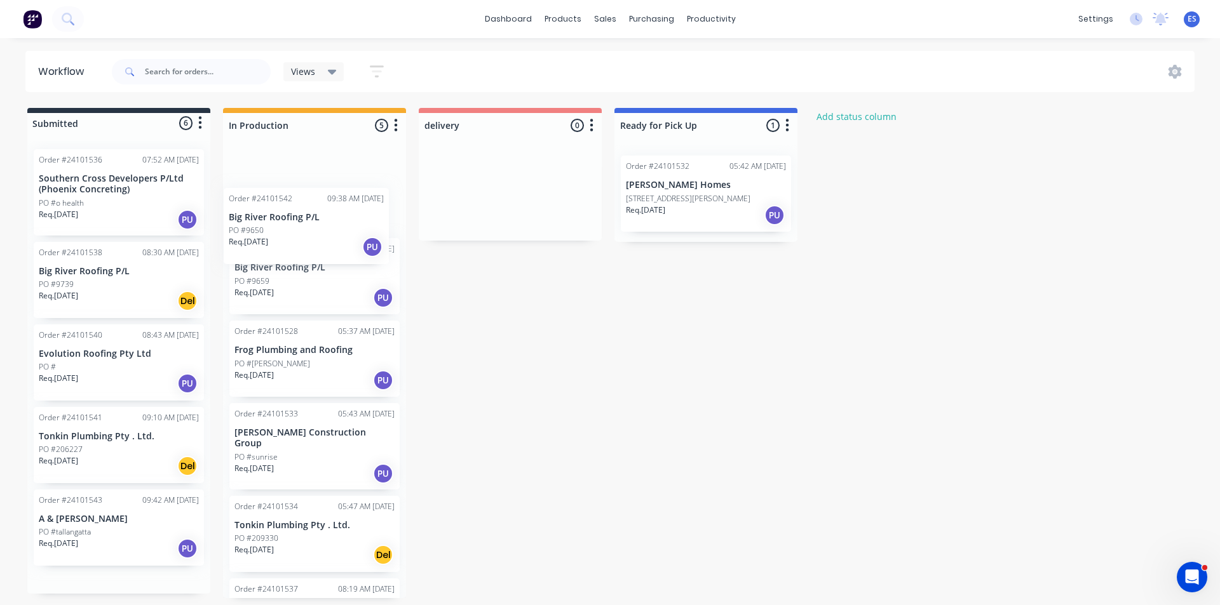
drag, startPoint x: 98, startPoint y: 534, endPoint x: 288, endPoint y: 202, distance: 382.7
click at [290, 206] on div "Submitted 6 Status colour #273444 hex #273444 Save Cancel Summaries Total order…" at bounding box center [589, 353] width 1198 height 490
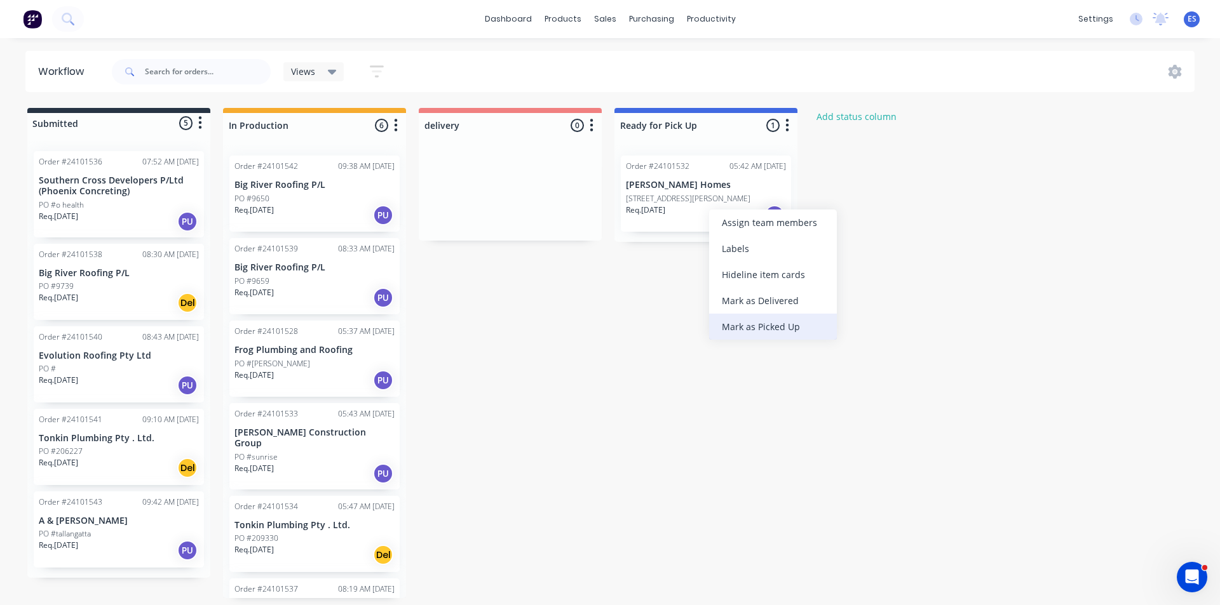
click at [754, 329] on div "Mark as Picked Up" at bounding box center [773, 327] width 128 height 26
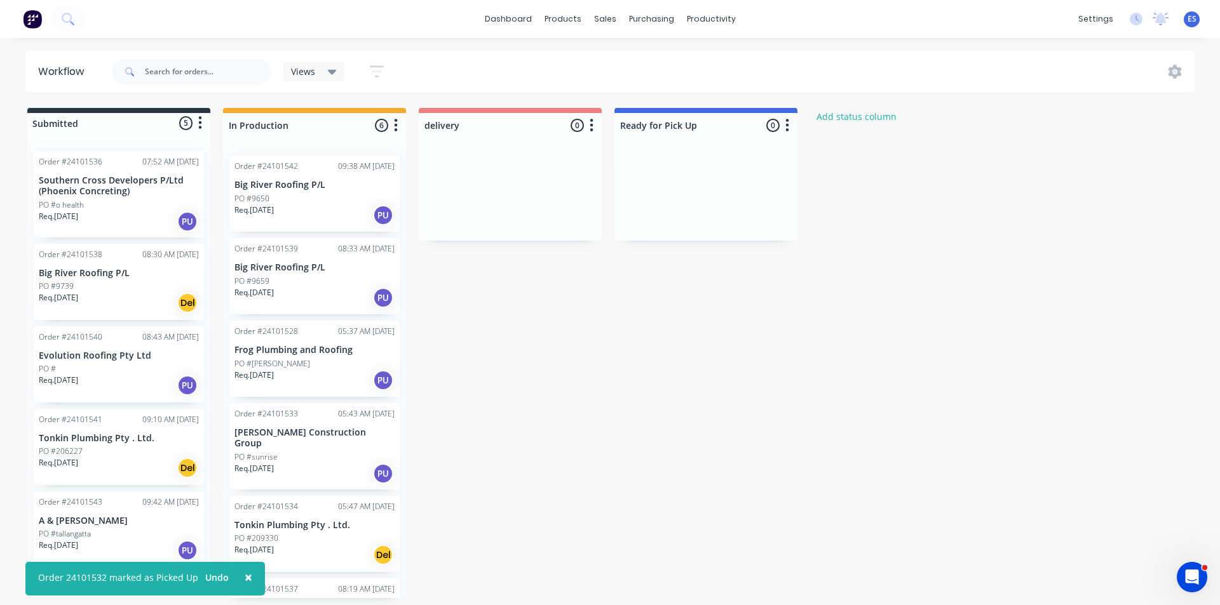
click at [43, 24] on button at bounding box center [32, 18] width 27 height 25
